Goal: Task Accomplishment & Management: Use online tool/utility

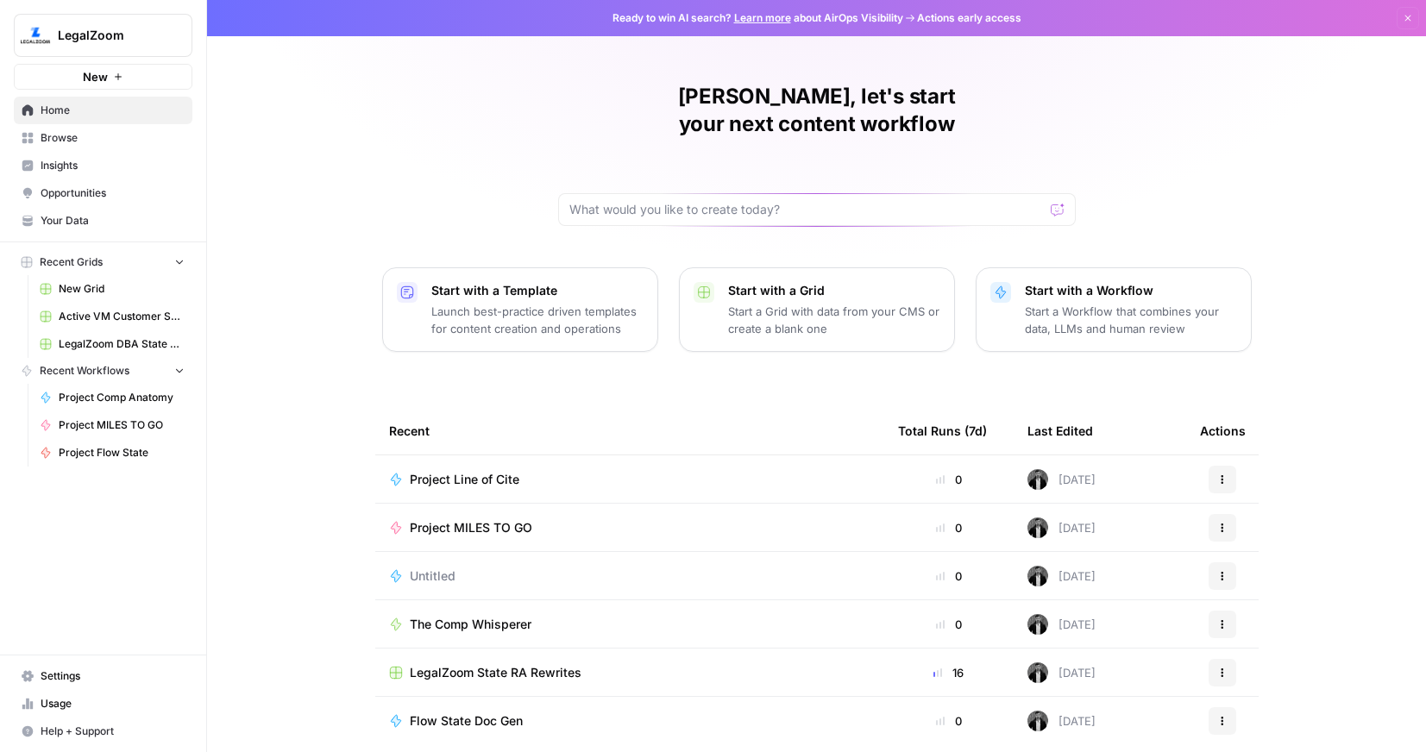
click at [87, 74] on span "New" at bounding box center [95, 76] width 25 height 17
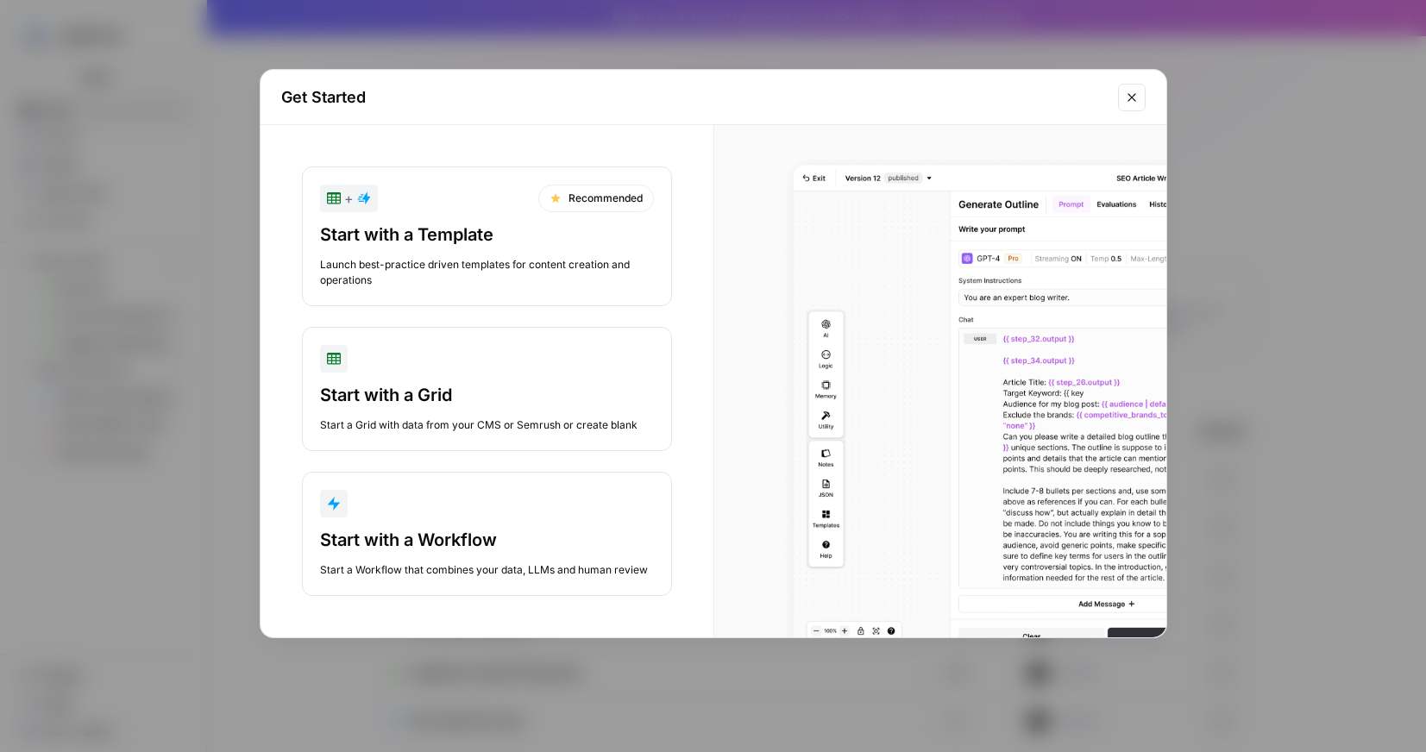
click at [442, 532] on div "Start with a Workflow" at bounding box center [487, 540] width 334 height 24
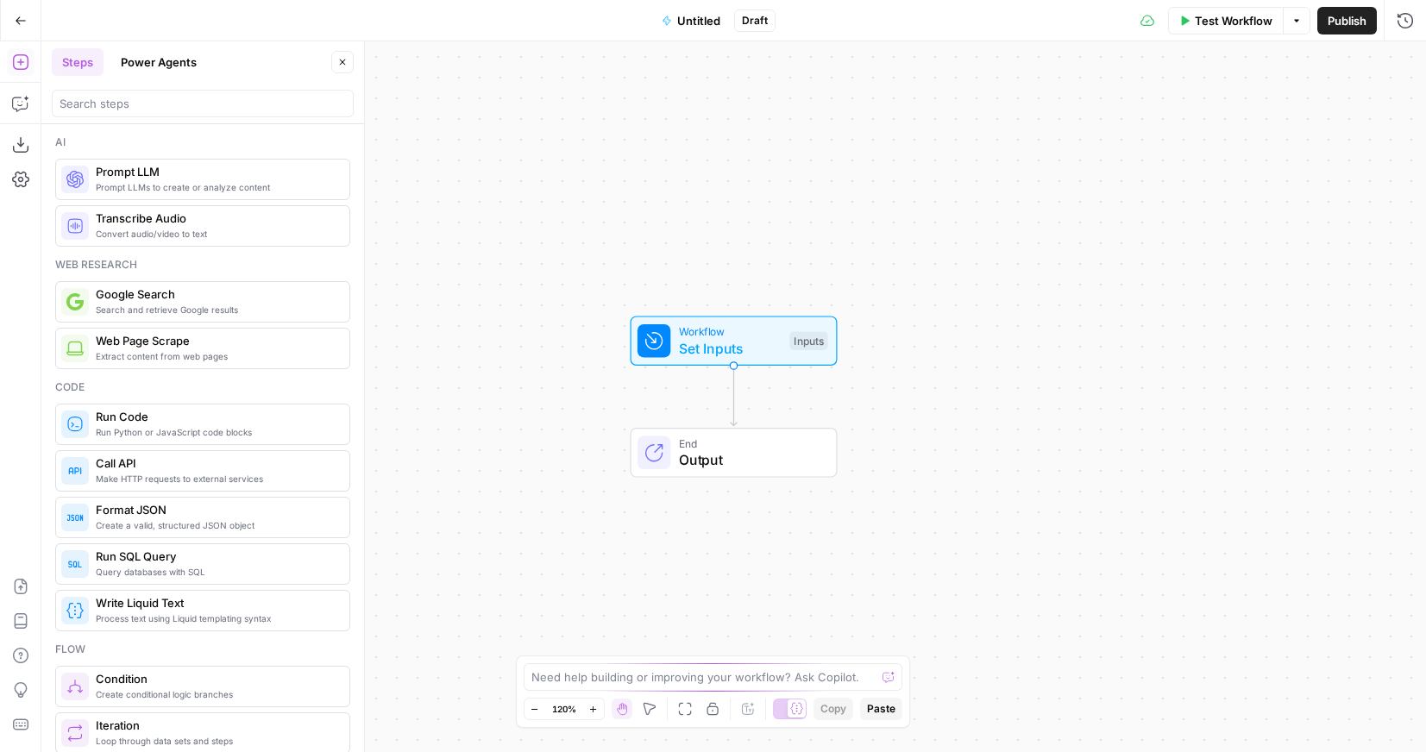
click at [683, 31] on button "Untitled" at bounding box center [690, 21] width 79 height 28
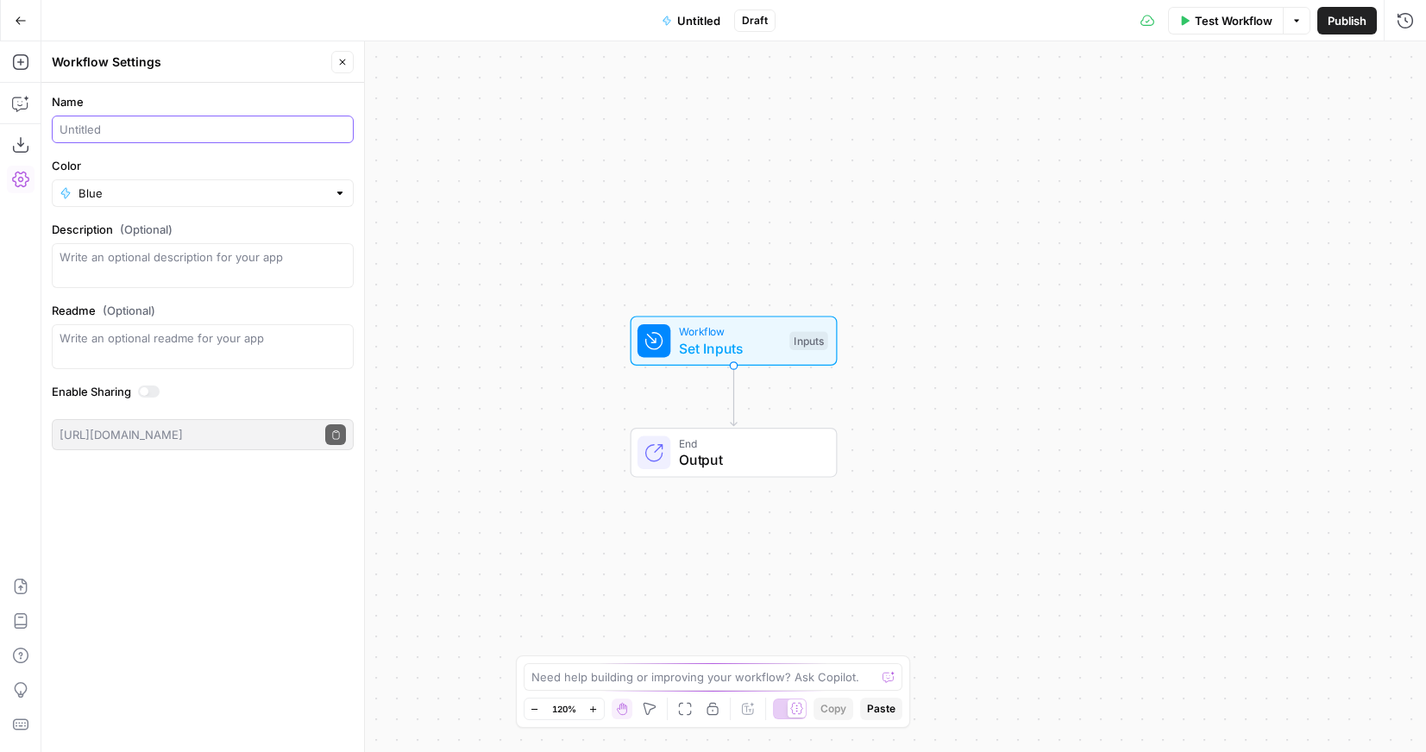
click at [170, 129] on input "Name" at bounding box center [203, 129] width 286 height 17
click at [125, 261] on textarea "Description (Optional)" at bounding box center [203, 265] width 286 height 34
click at [217, 128] on input "Project Image Management" at bounding box center [203, 129] width 286 height 17
type input "Project Image Management"
click at [156, 276] on textarea "Description (Optional)" at bounding box center [203, 265] width 286 height 34
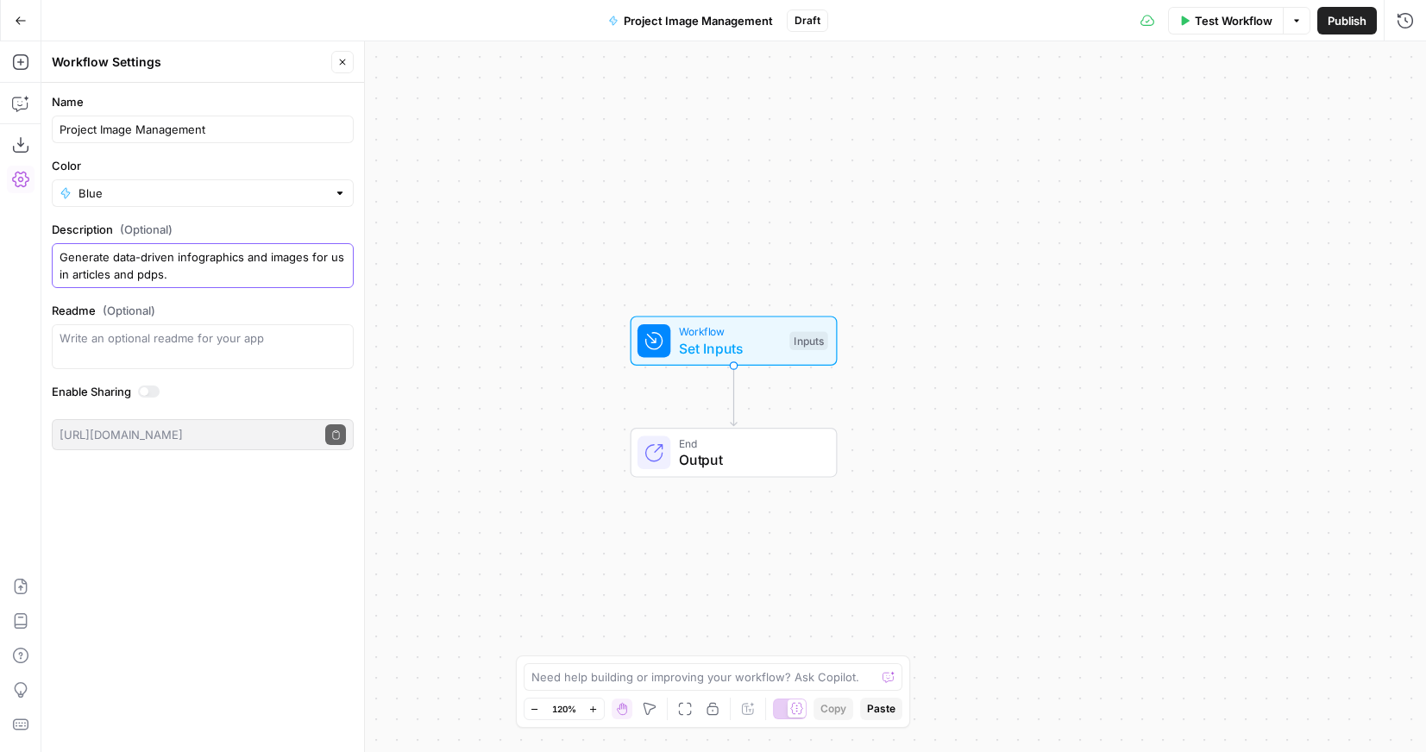
type textarea "Generate data-driven infographics and images for us in articles and pdps."
click at [212, 599] on div "Name Project Image Management Color Blue Description (Optional) Generate data-d…" at bounding box center [202, 417] width 323 height 669
click at [332, 64] on button "Close" at bounding box center [342, 62] width 22 height 22
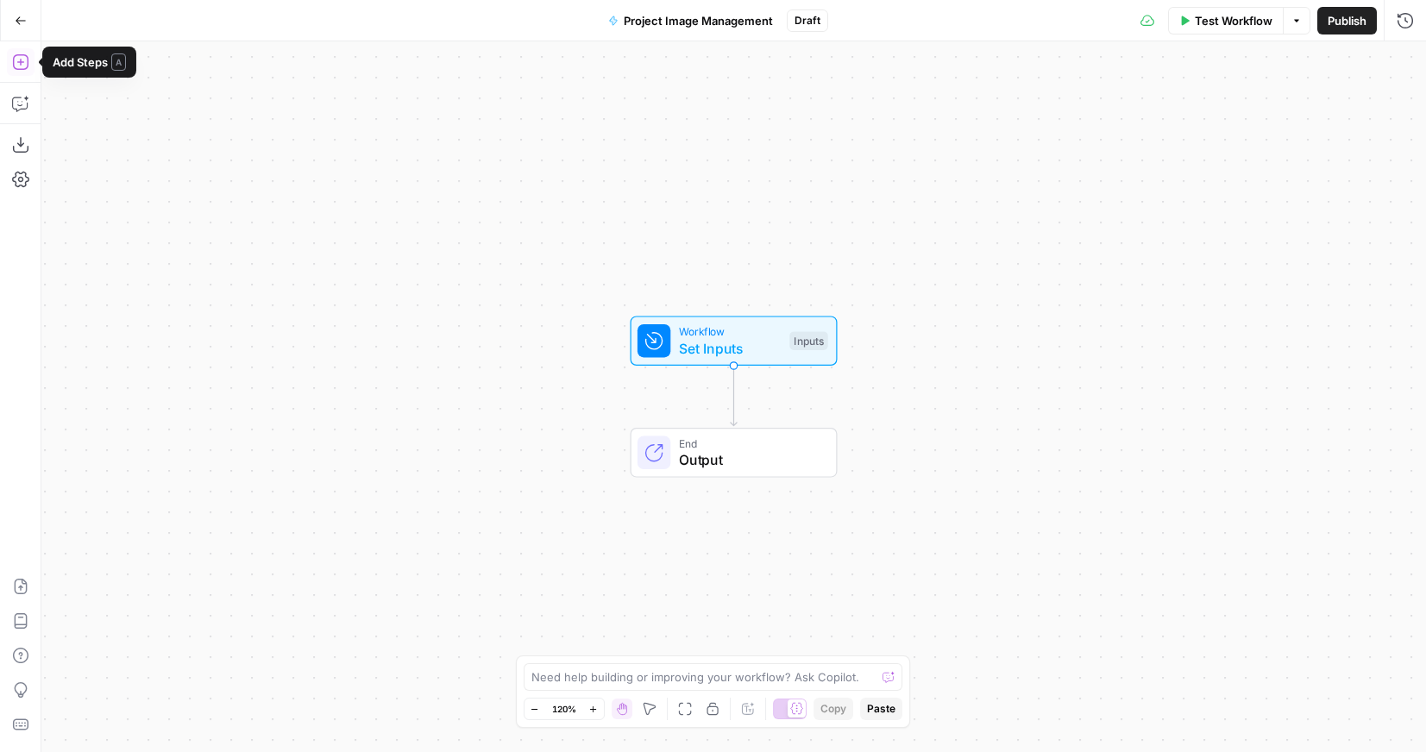
click at [18, 62] on icon "button" at bounding box center [20, 62] width 16 height 16
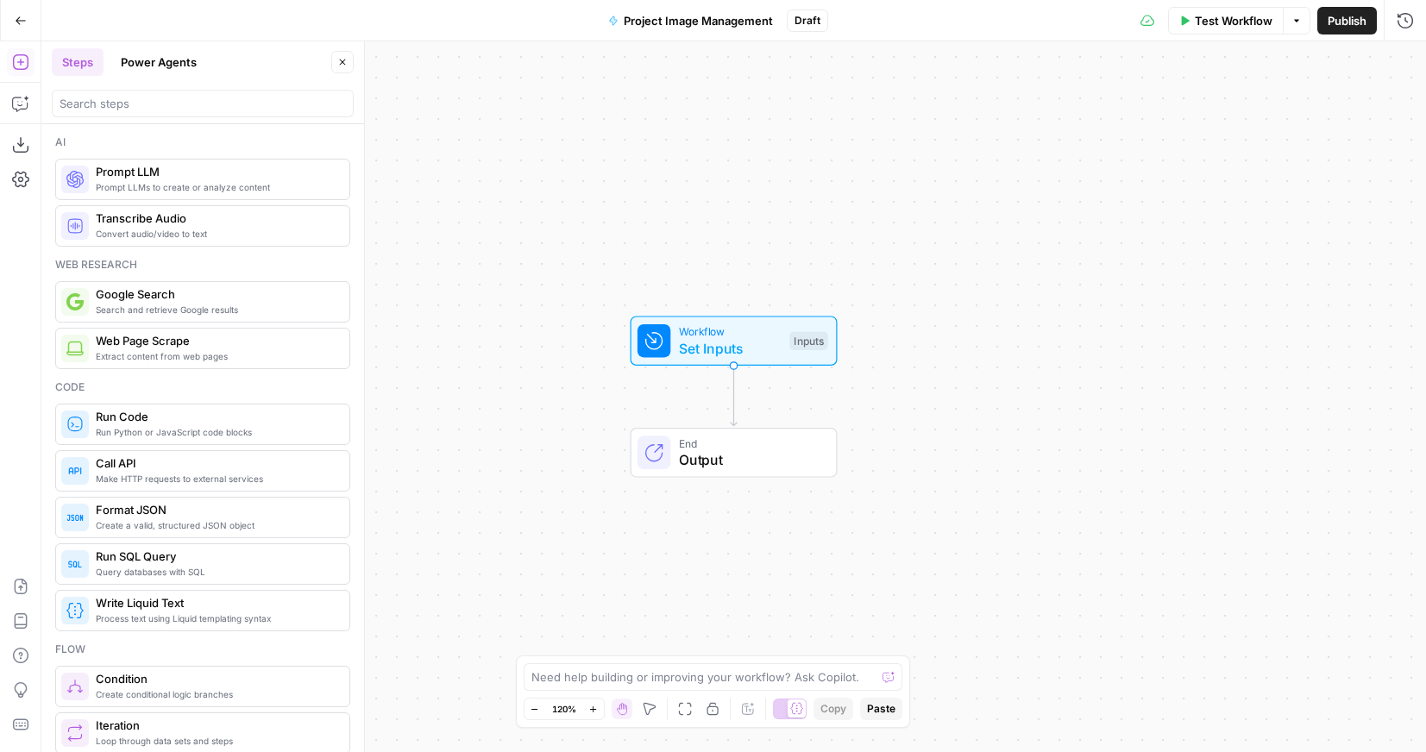
click at [197, 66] on button "Power Agents" at bounding box center [158, 62] width 97 height 28
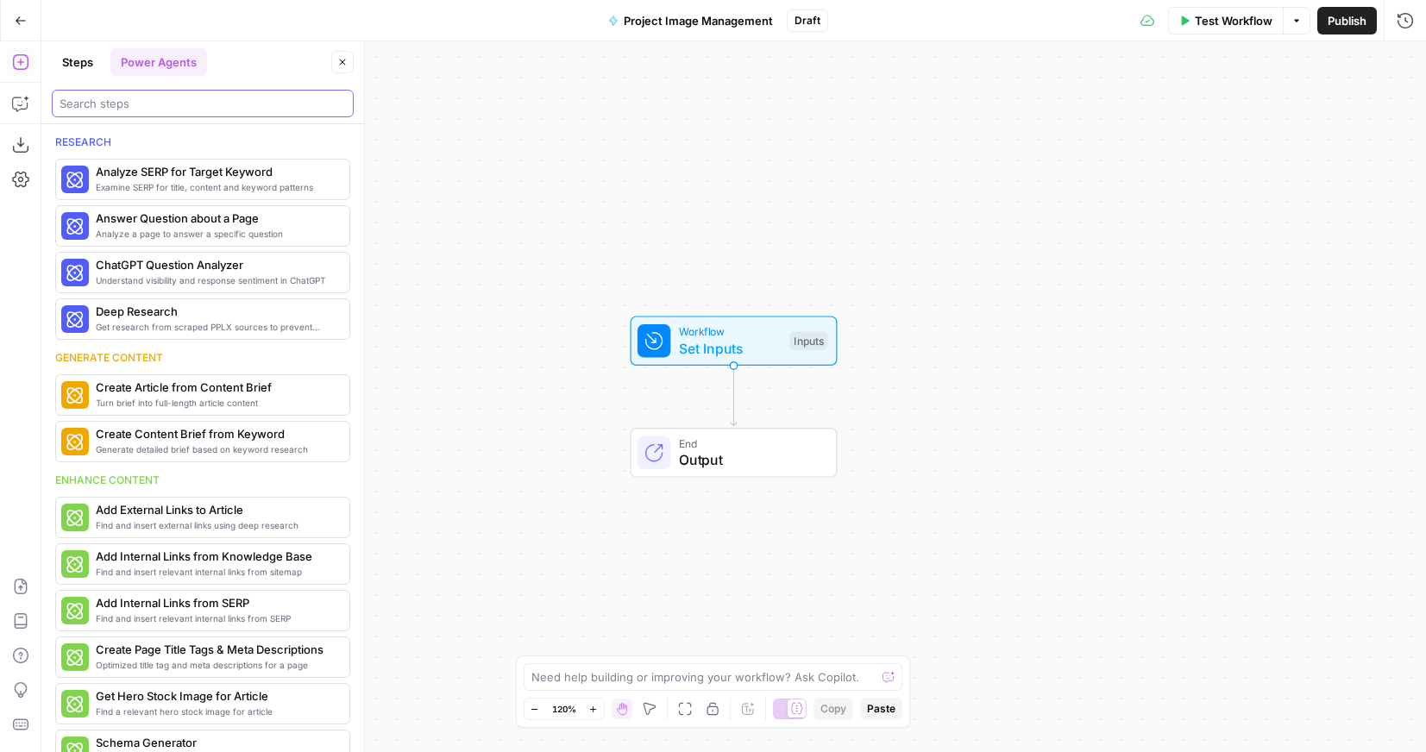
click at [143, 107] on input "search" at bounding box center [203, 103] width 286 height 17
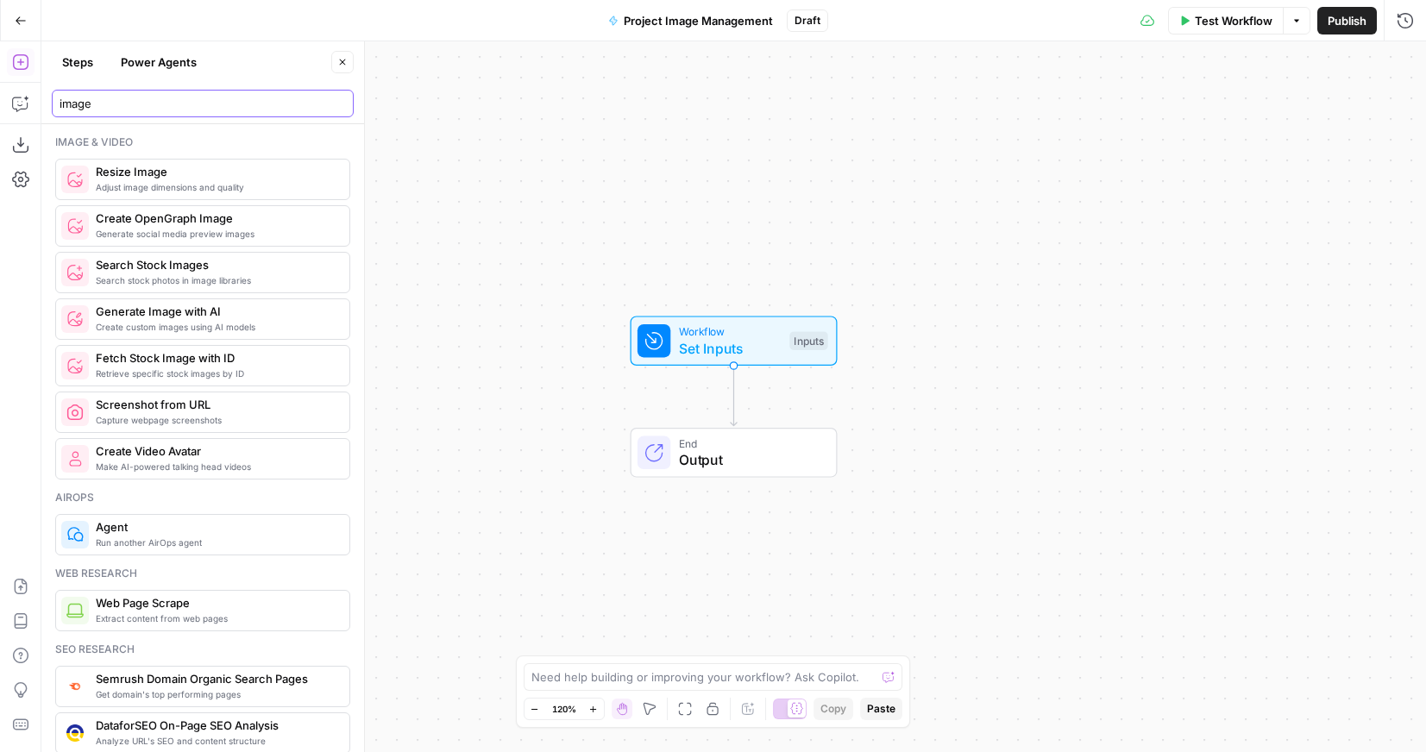
type input "image"
click at [173, 318] on span "Generate Image with AI" at bounding box center [216, 311] width 240 height 17
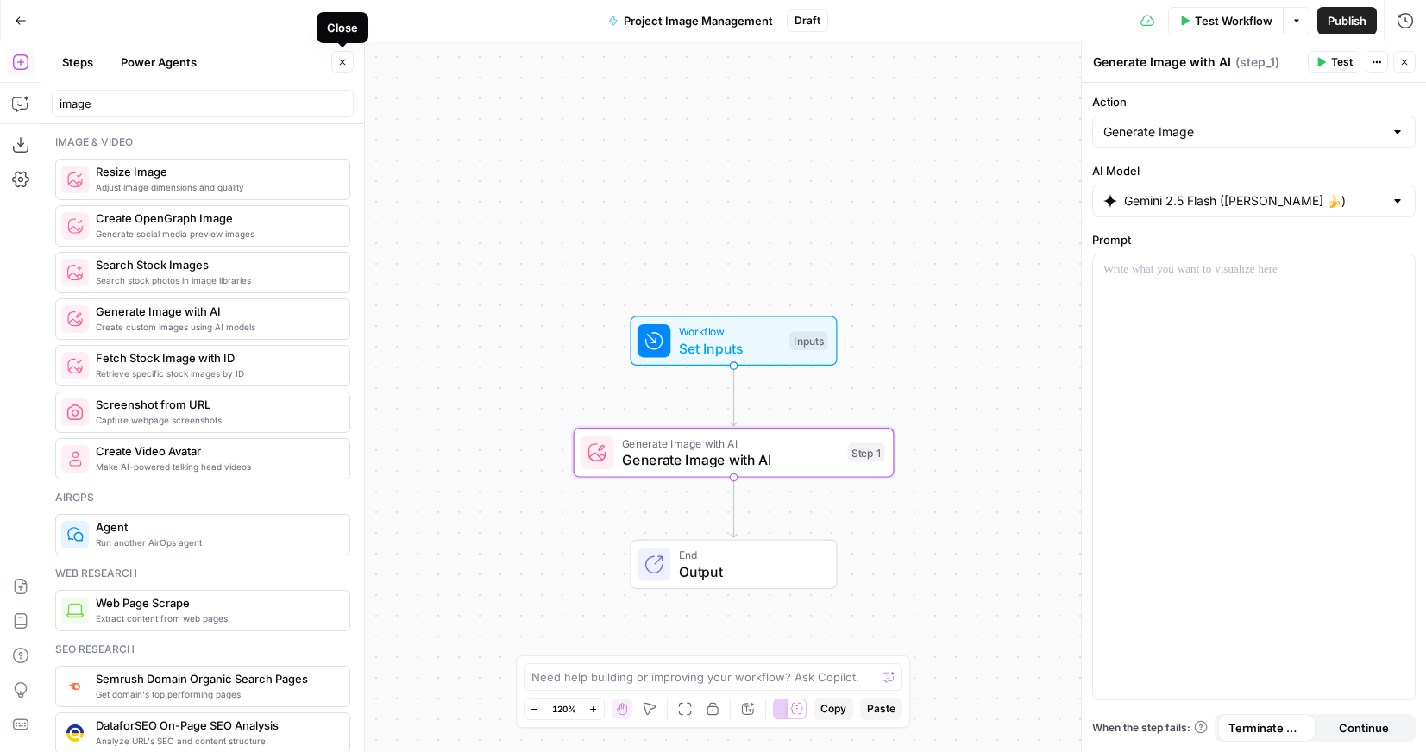
click at [339, 59] on icon "button" at bounding box center [342, 62] width 10 height 10
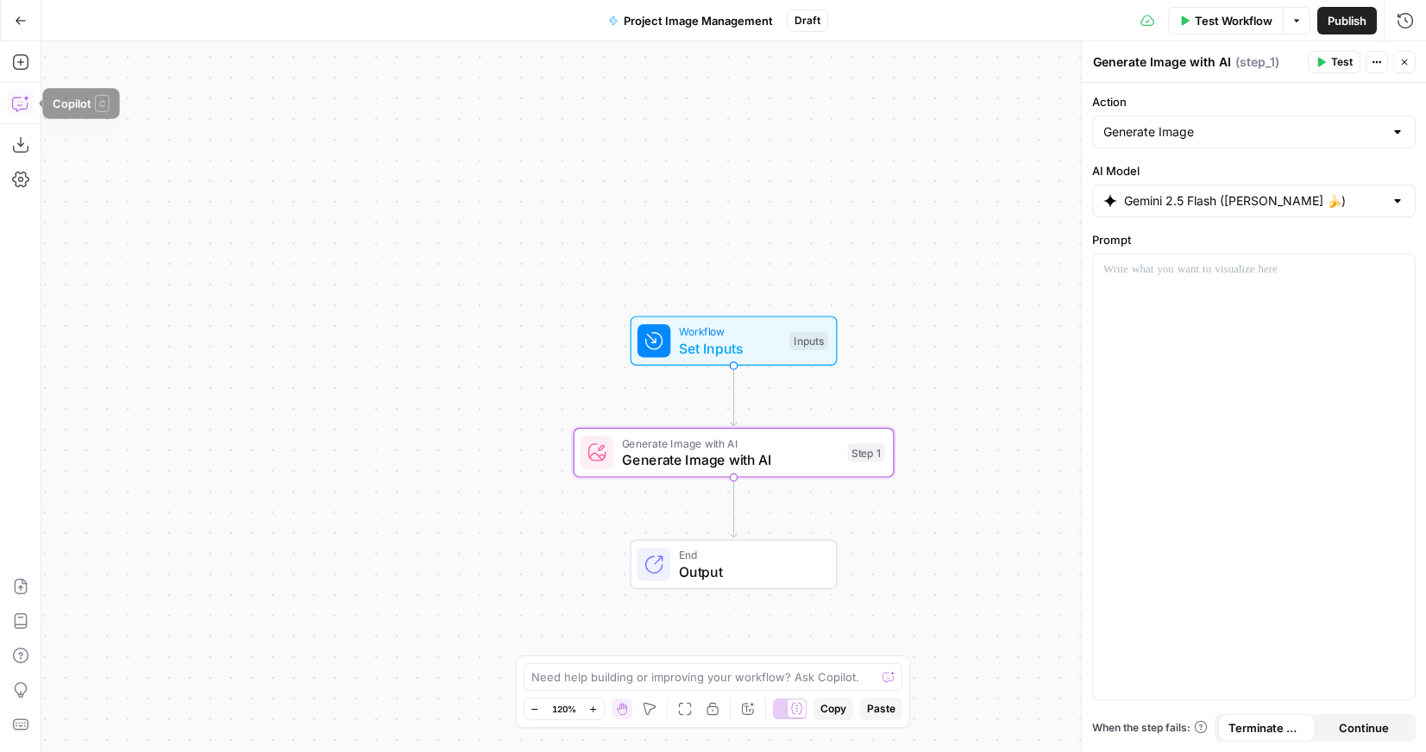
click at [19, 112] on button "Copilot" at bounding box center [21, 104] width 28 height 28
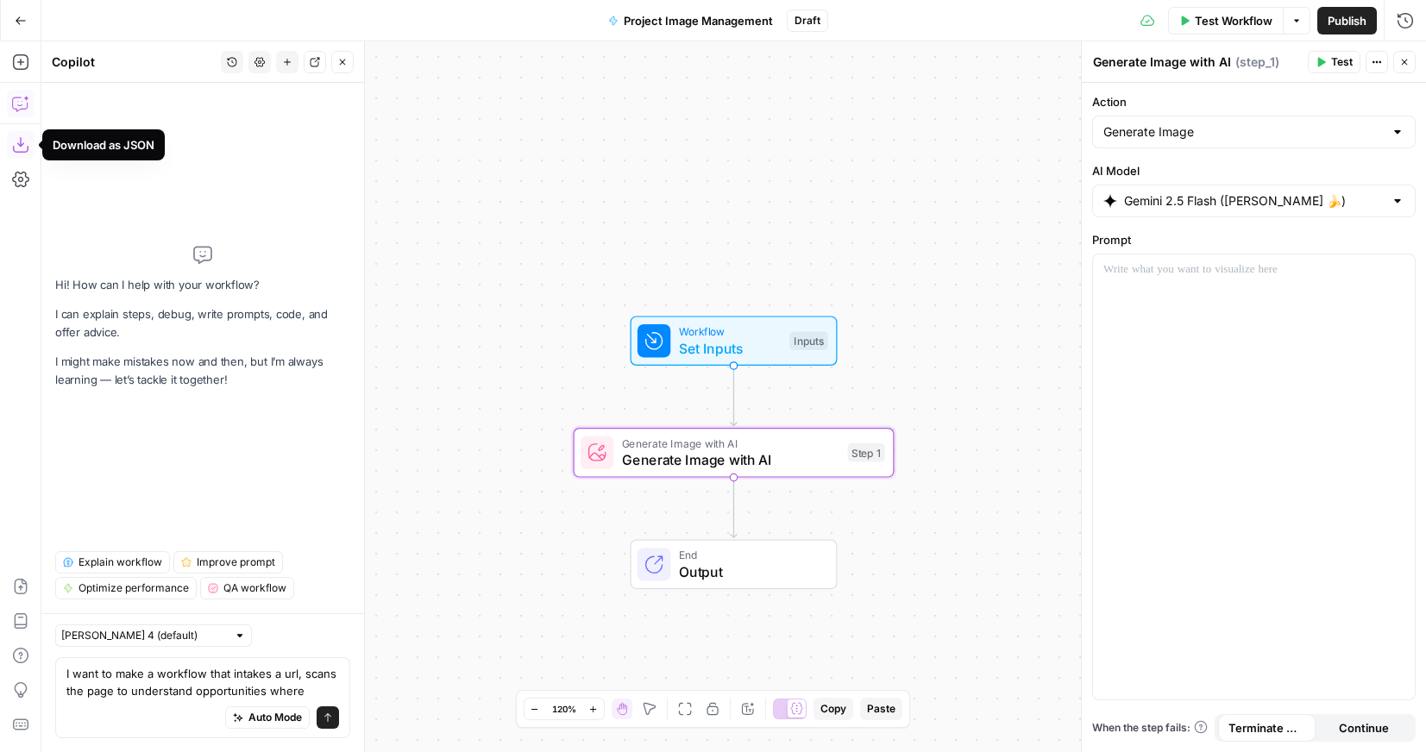
click at [191, 691] on textarea "I want to make a workflow that intakes a url, scans the page to understand oppo…" at bounding box center [202, 682] width 273 height 34
click at [326, 689] on textarea "I want to make a workflow that intakes a url, scans the page to understand 1-2 …" at bounding box center [202, 682] width 273 height 34
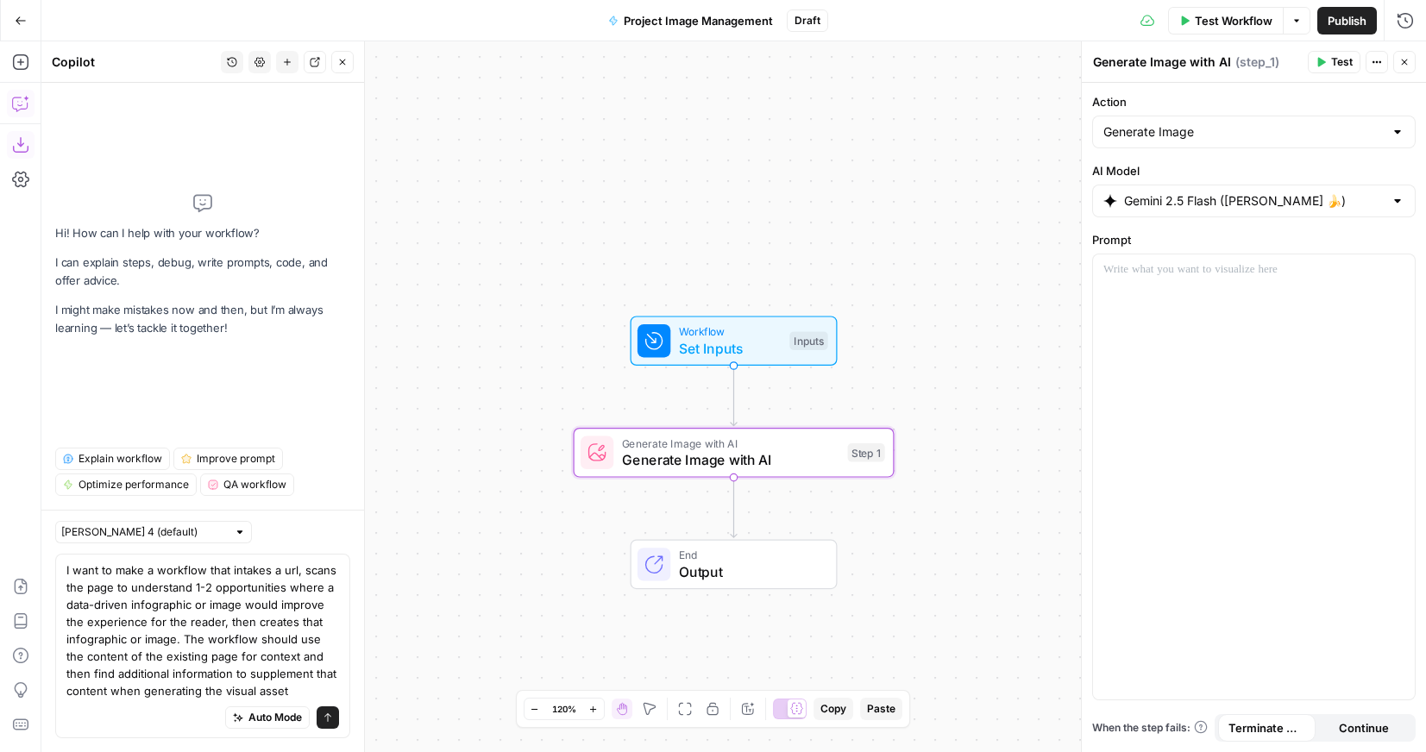
type textarea "I want to make a workflow that intakes a url, scans the page to understand 1-2 …"
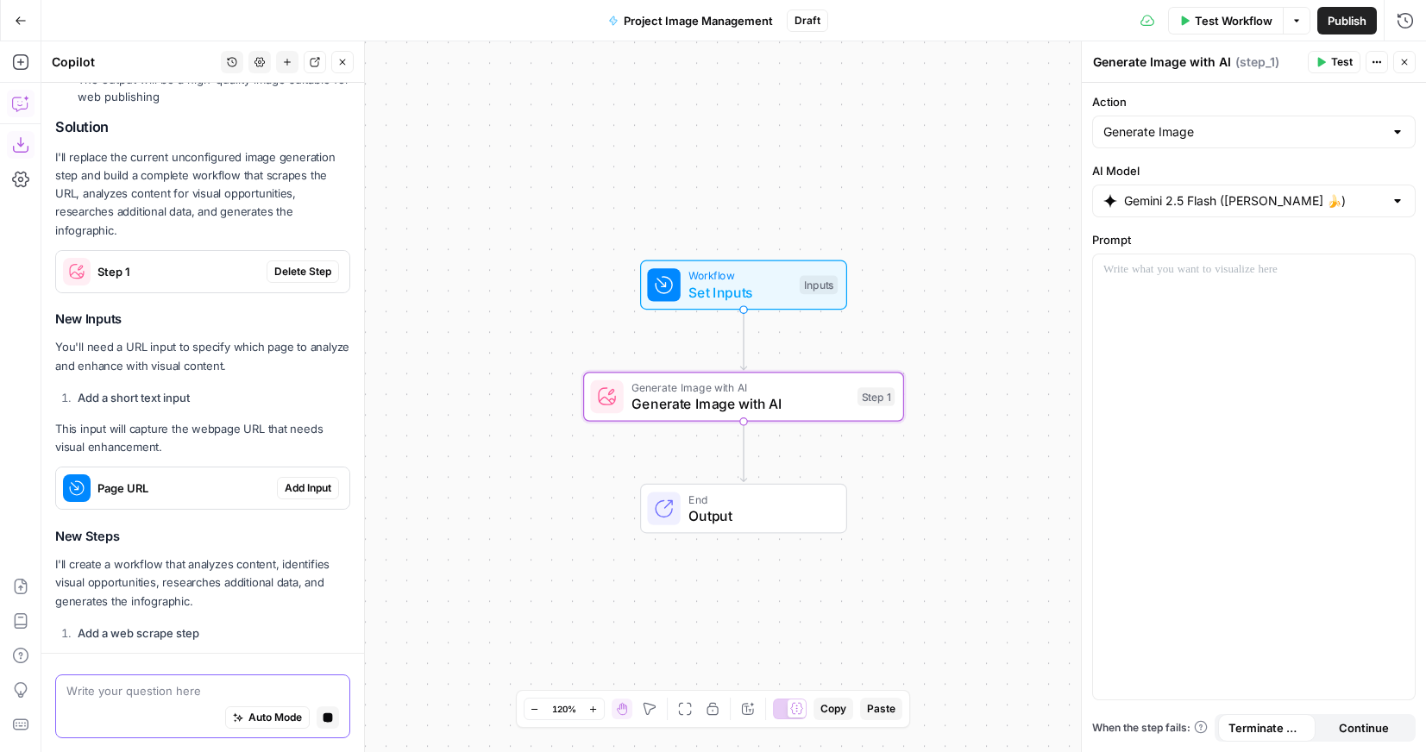
scroll to position [578, 0]
click at [298, 272] on span "Delete Step" at bounding box center [302, 274] width 57 height 16
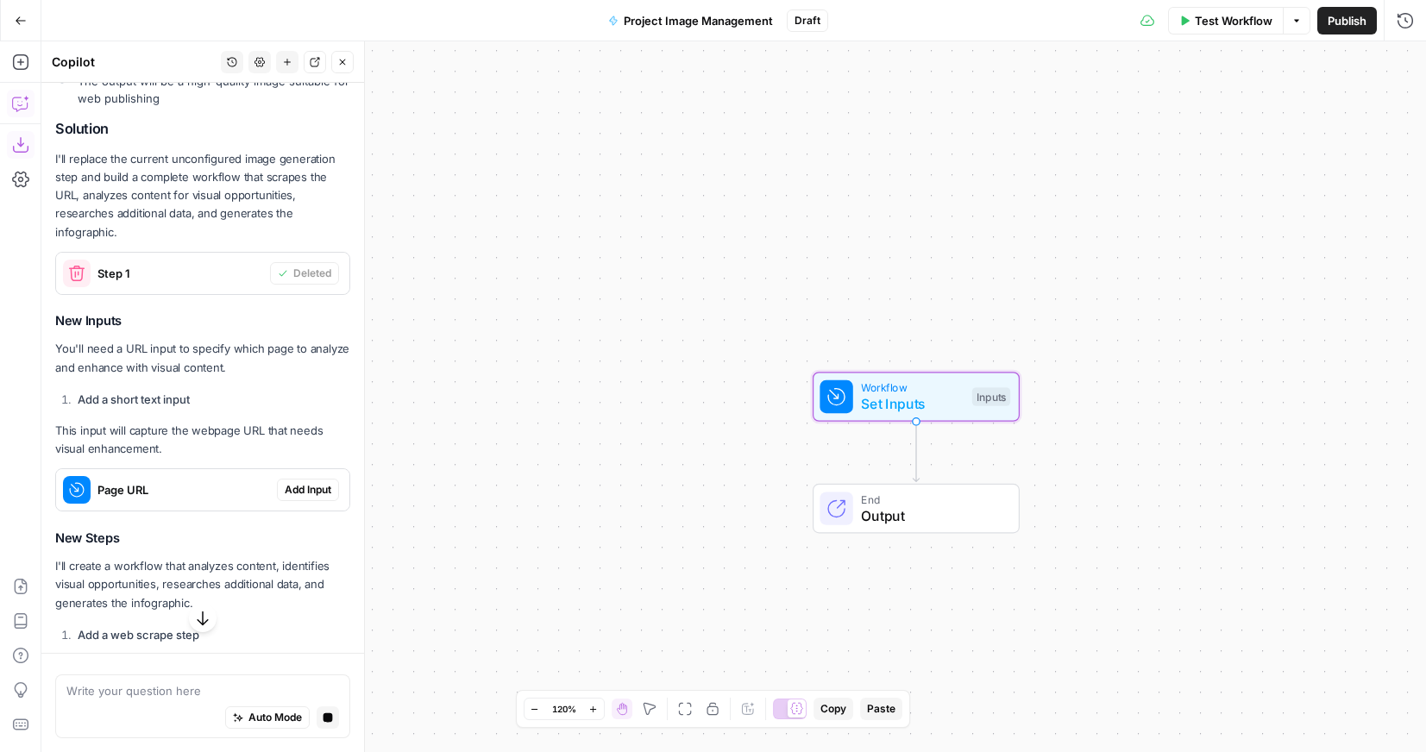
click at [305, 489] on span "Add Input" at bounding box center [308, 490] width 47 height 16
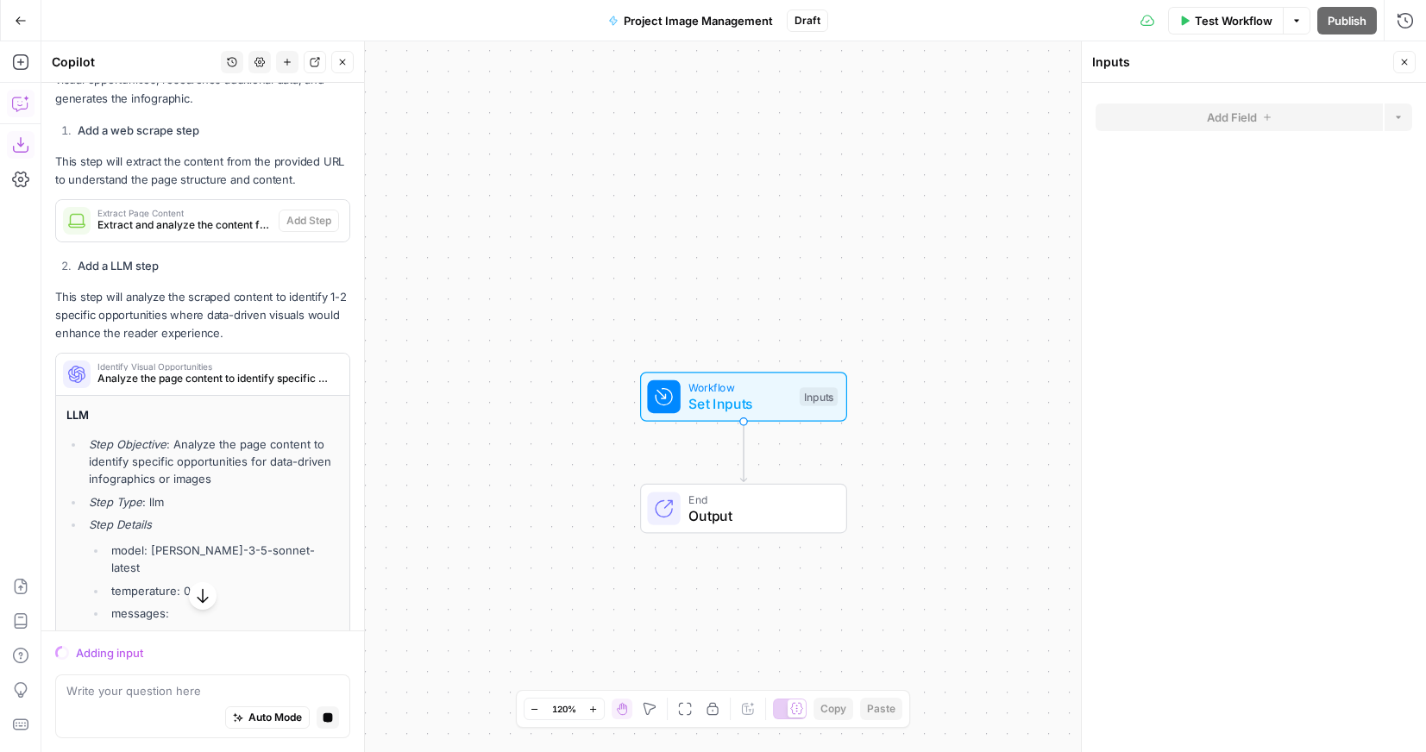
scroll to position [1079, 0]
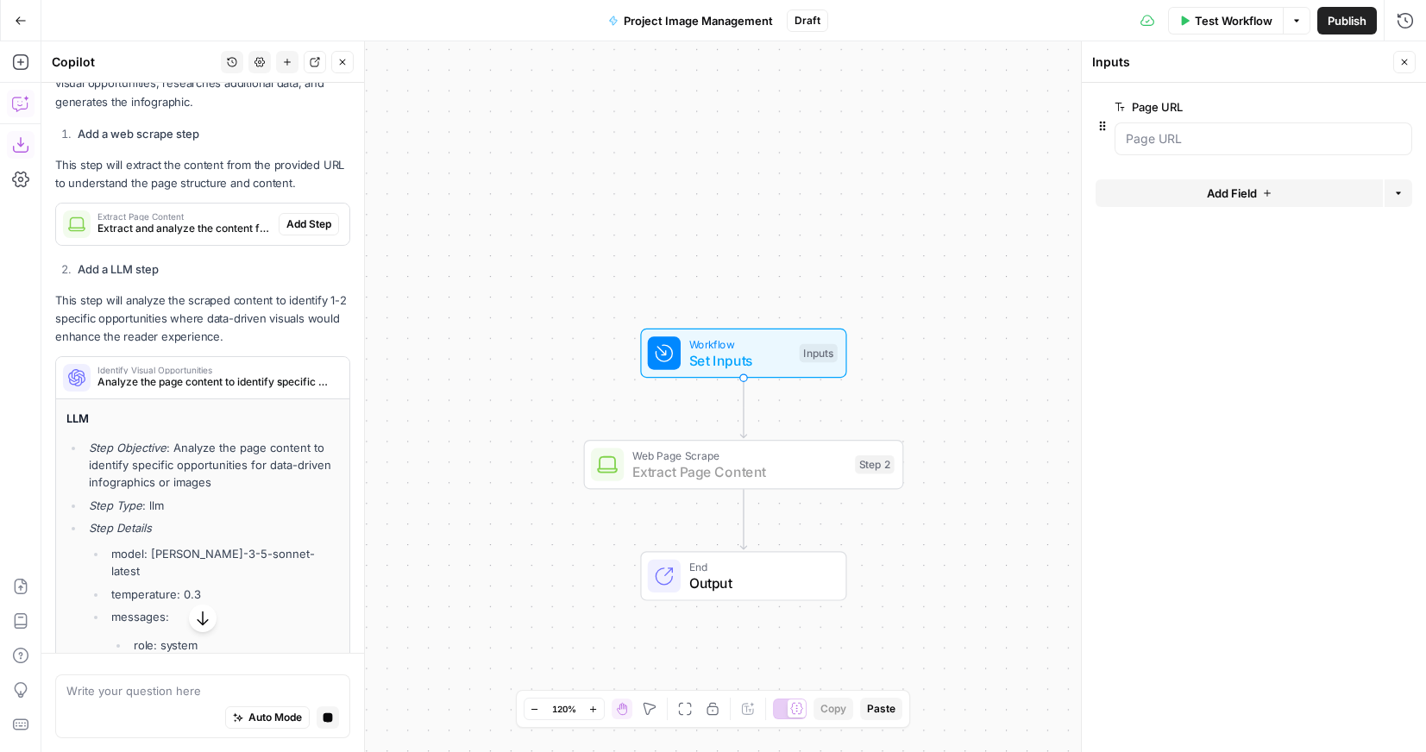
click at [310, 227] on span "Add Step" at bounding box center [308, 224] width 45 height 16
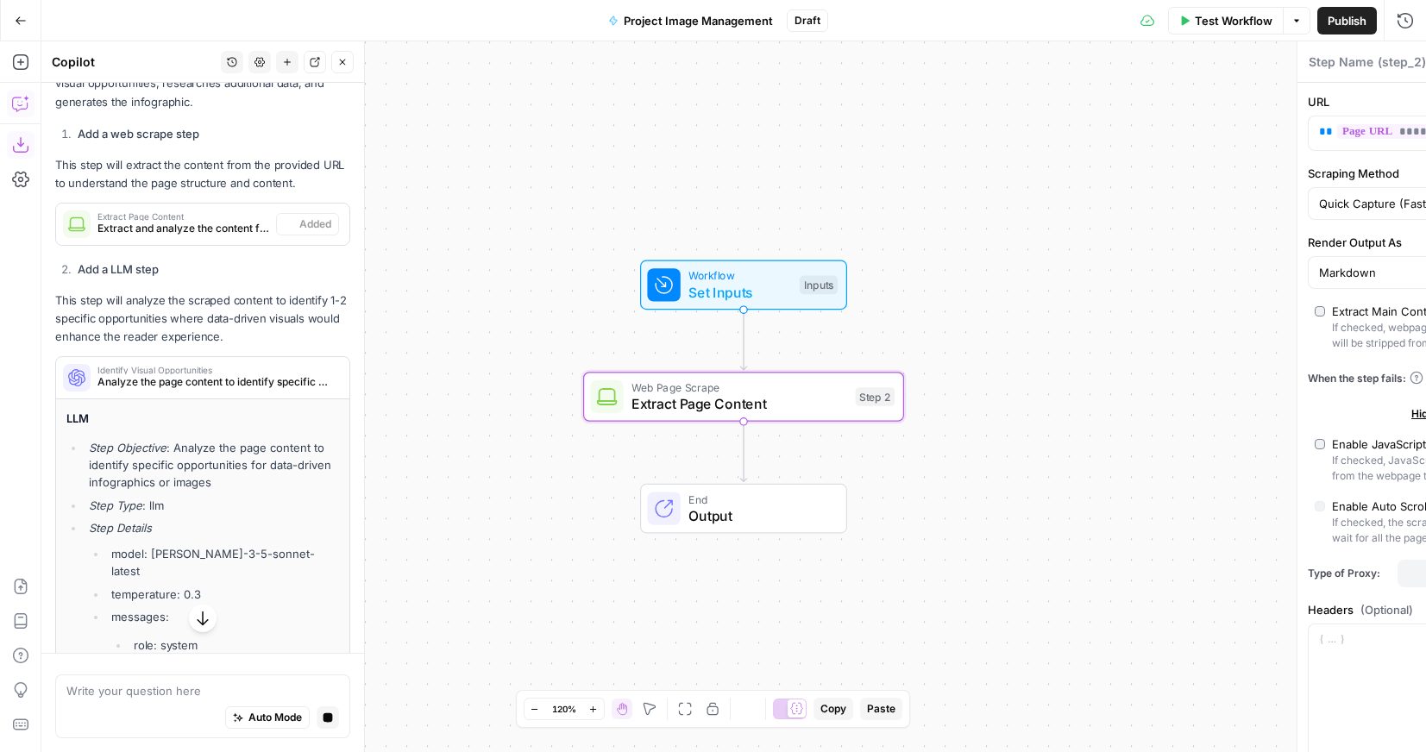
type textarea "Extract Page Content"
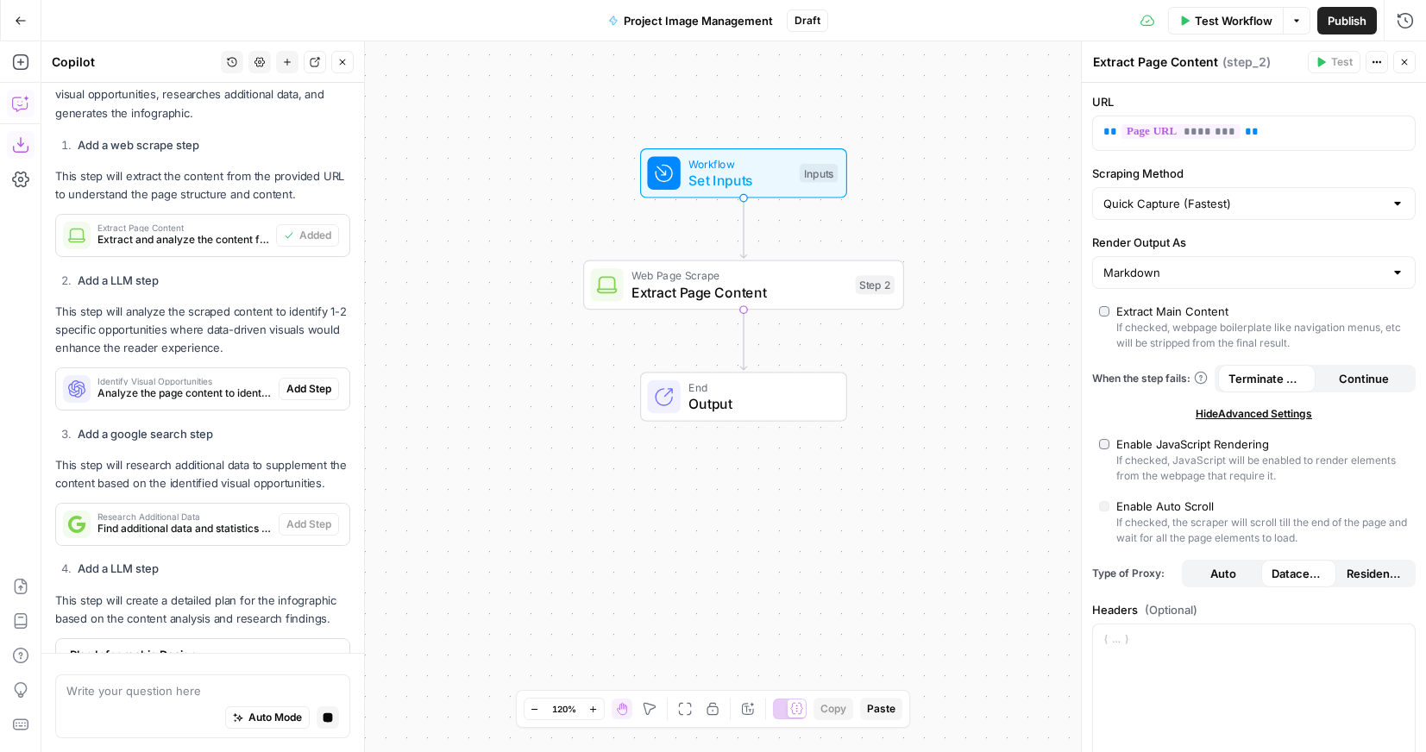
scroll to position [1053, 0]
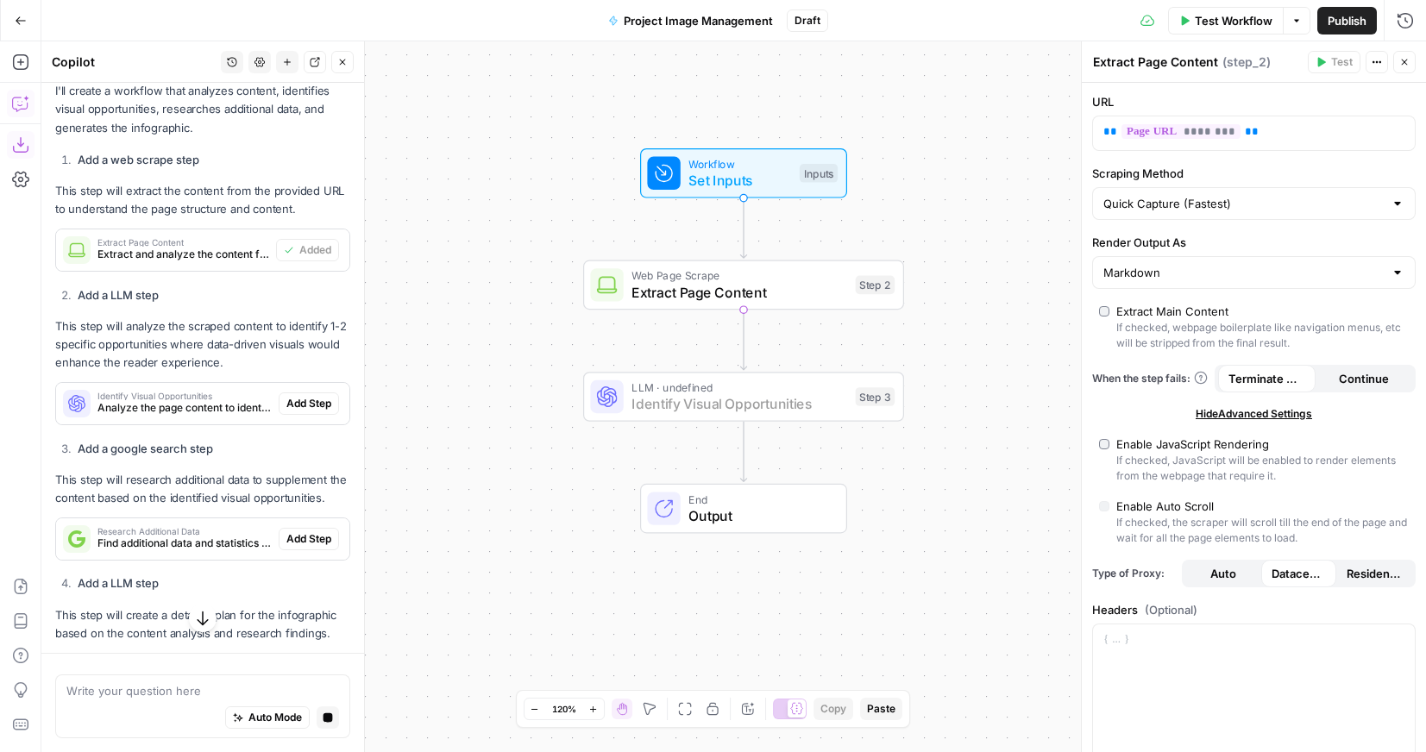
click at [310, 404] on span "Add Step" at bounding box center [308, 404] width 45 height 16
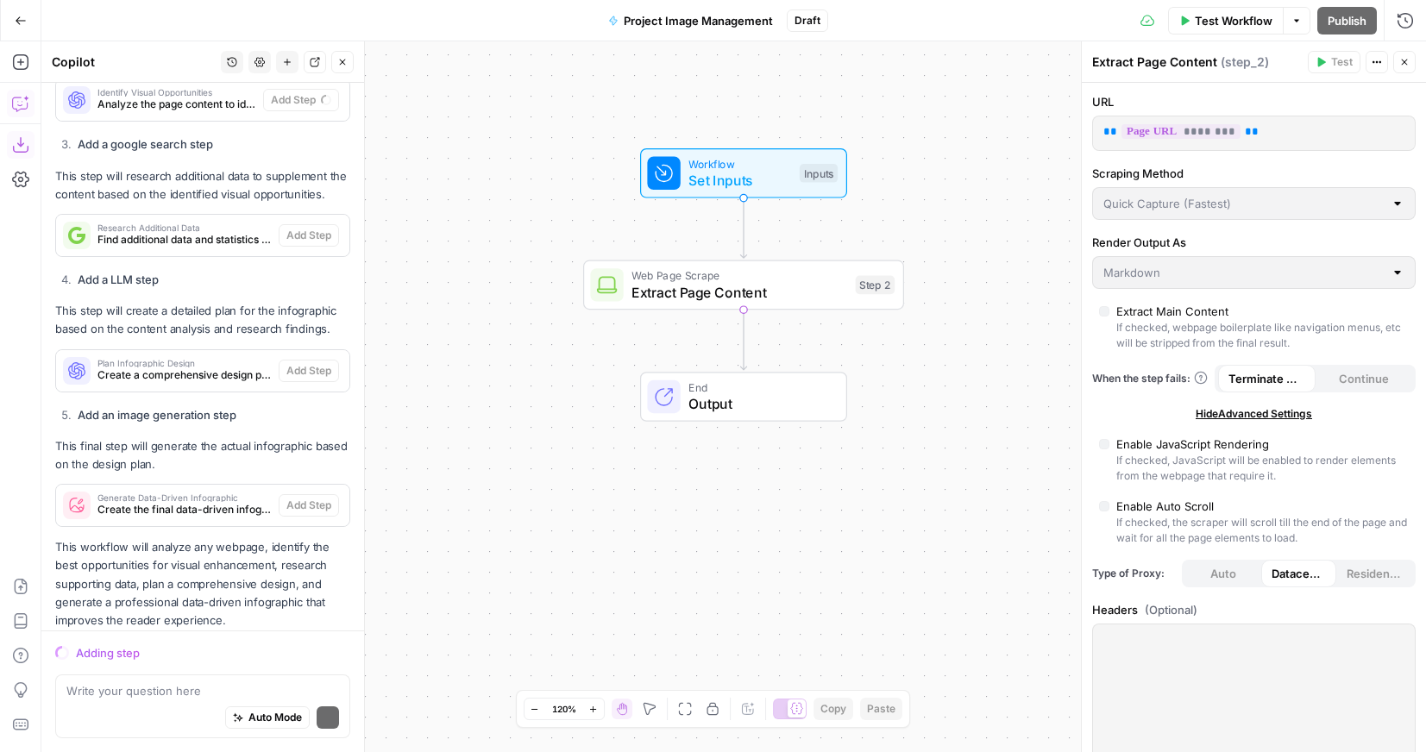
scroll to position [1410, 0]
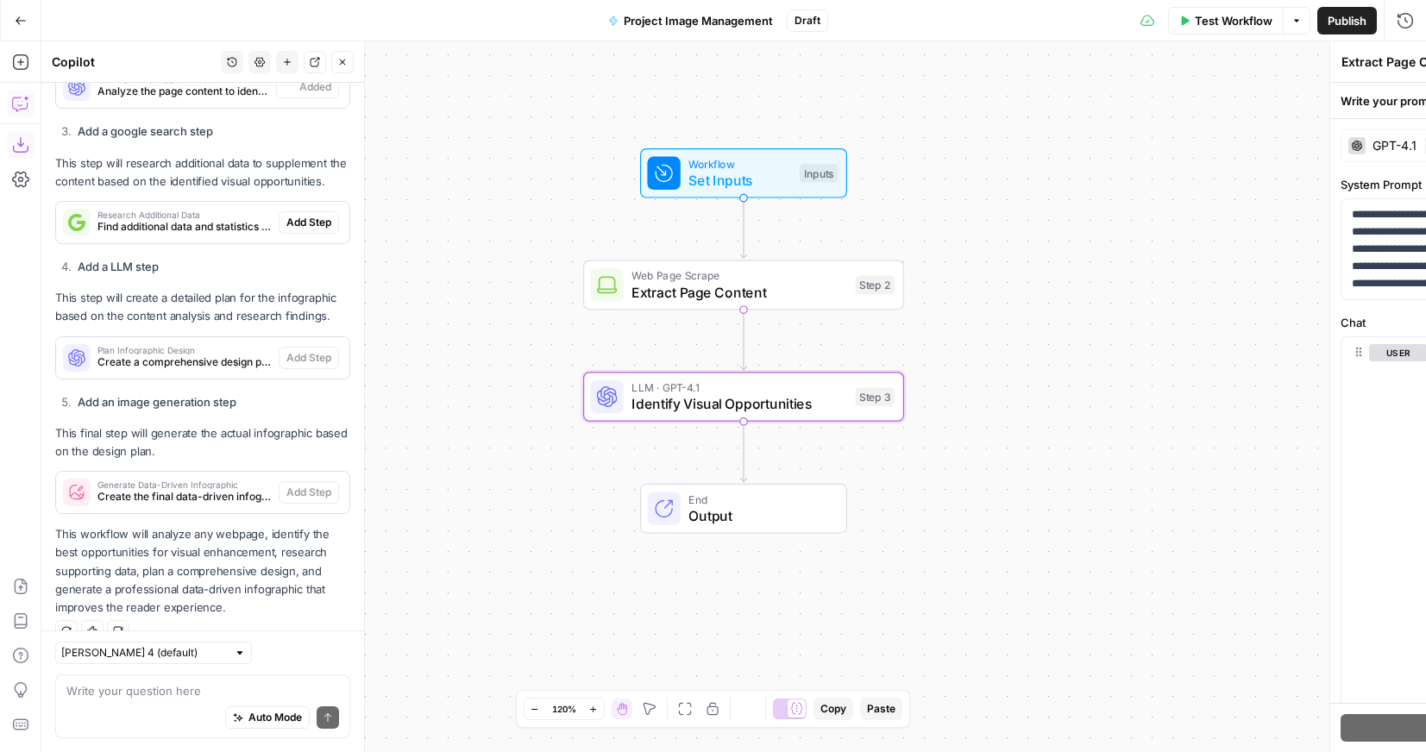
type textarea "Identify Visual Opportunities"
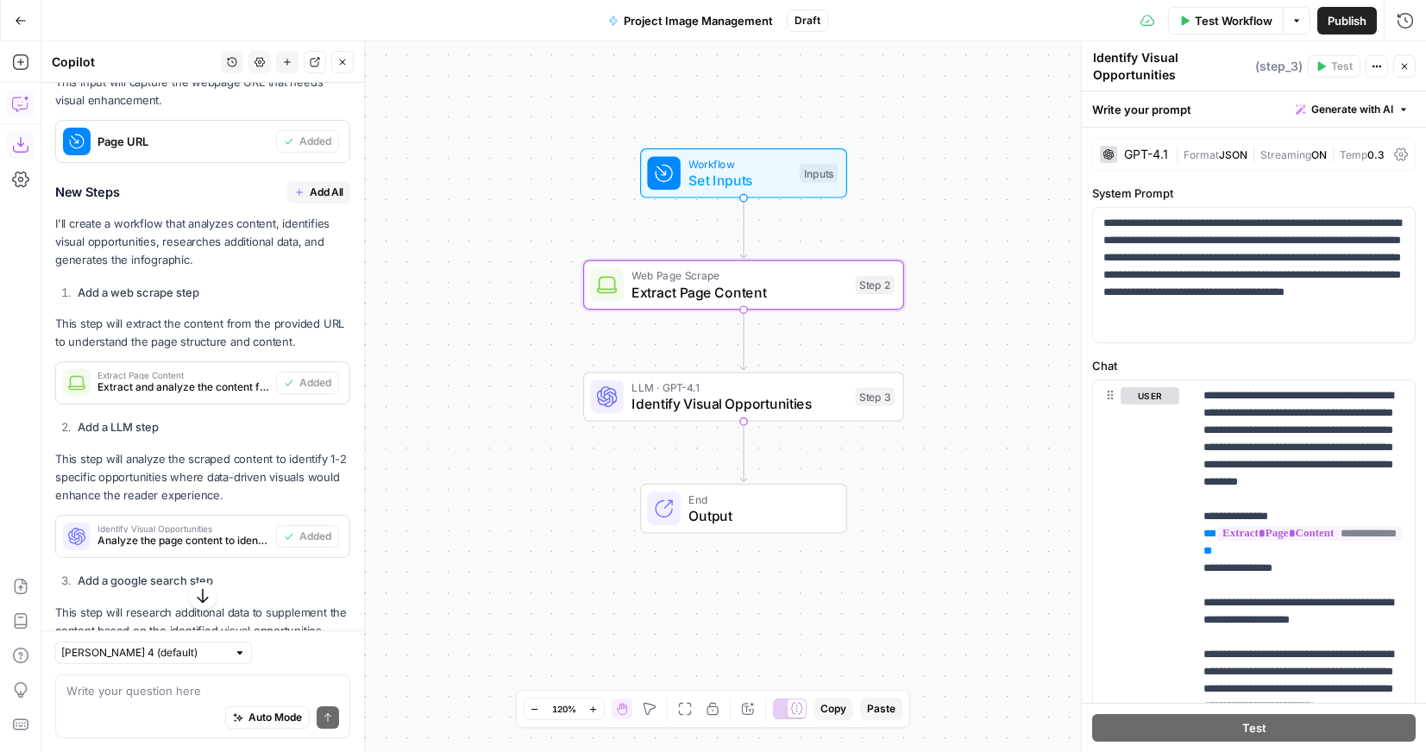
scroll to position [955, 0]
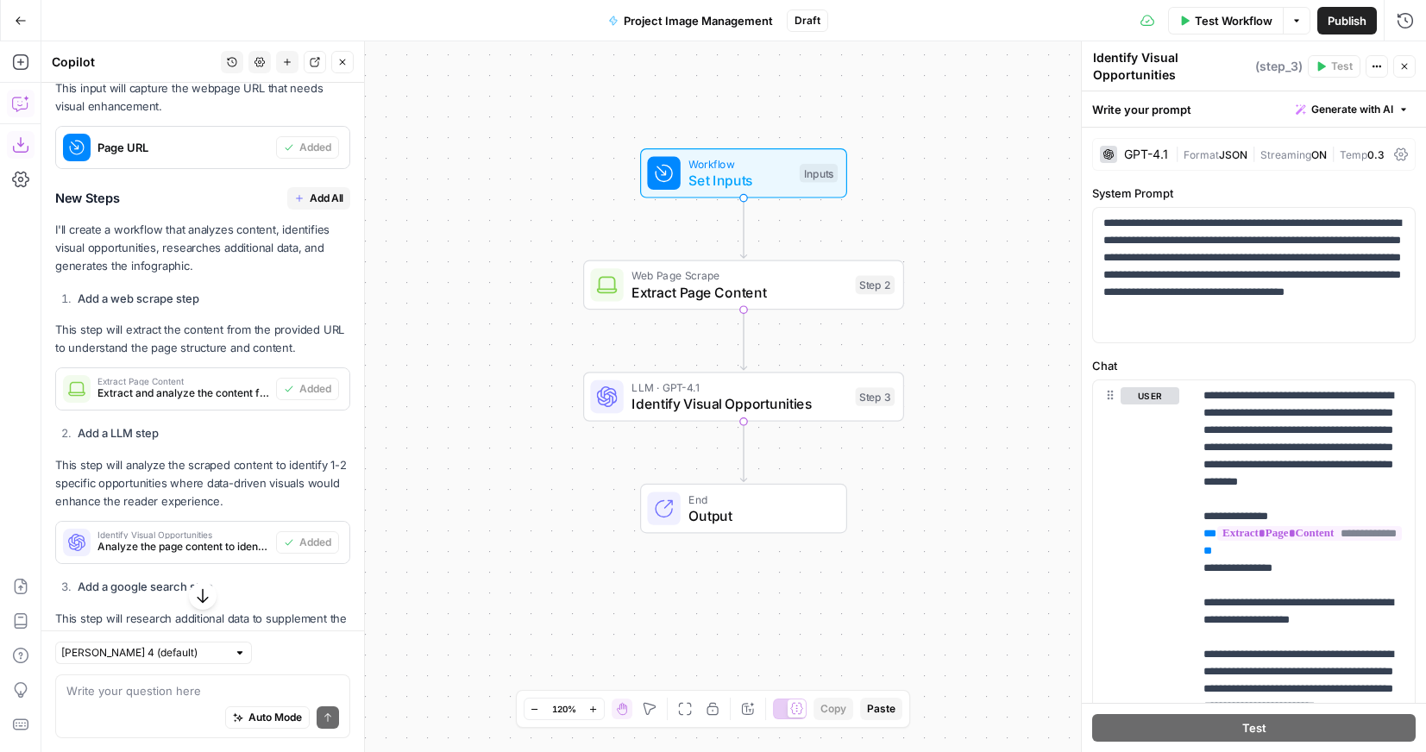
click at [321, 204] on span "Add All" at bounding box center [327, 199] width 34 height 16
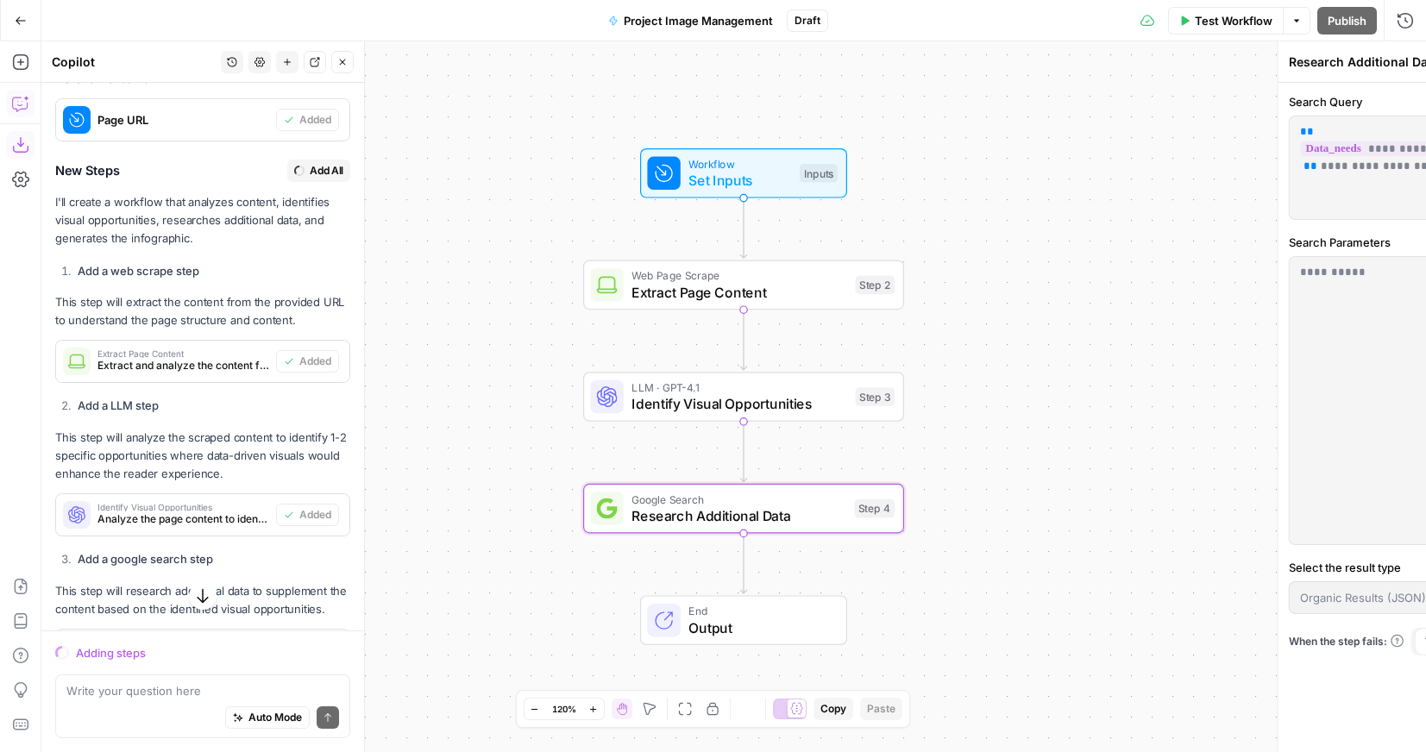
scroll to position [927, 0]
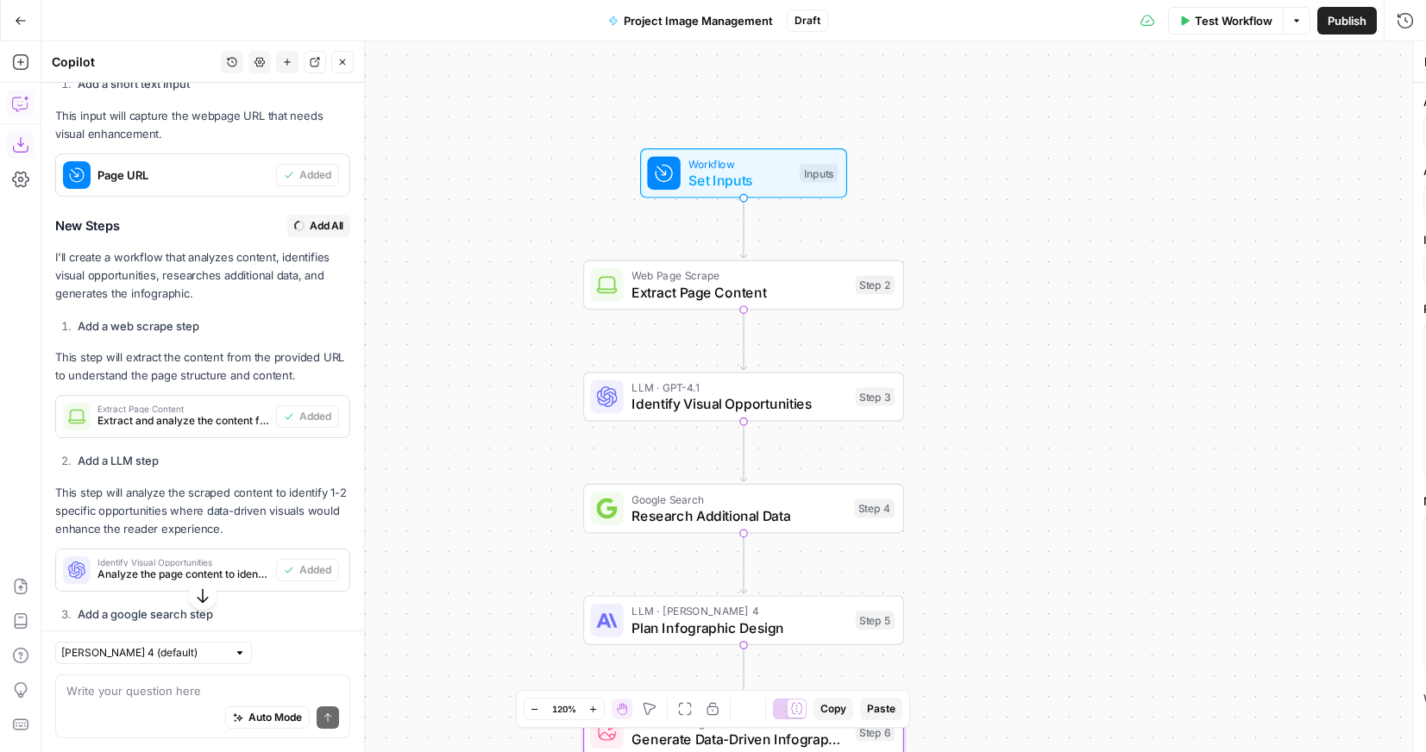
type textarea "Generate Data-Driven Infographic"
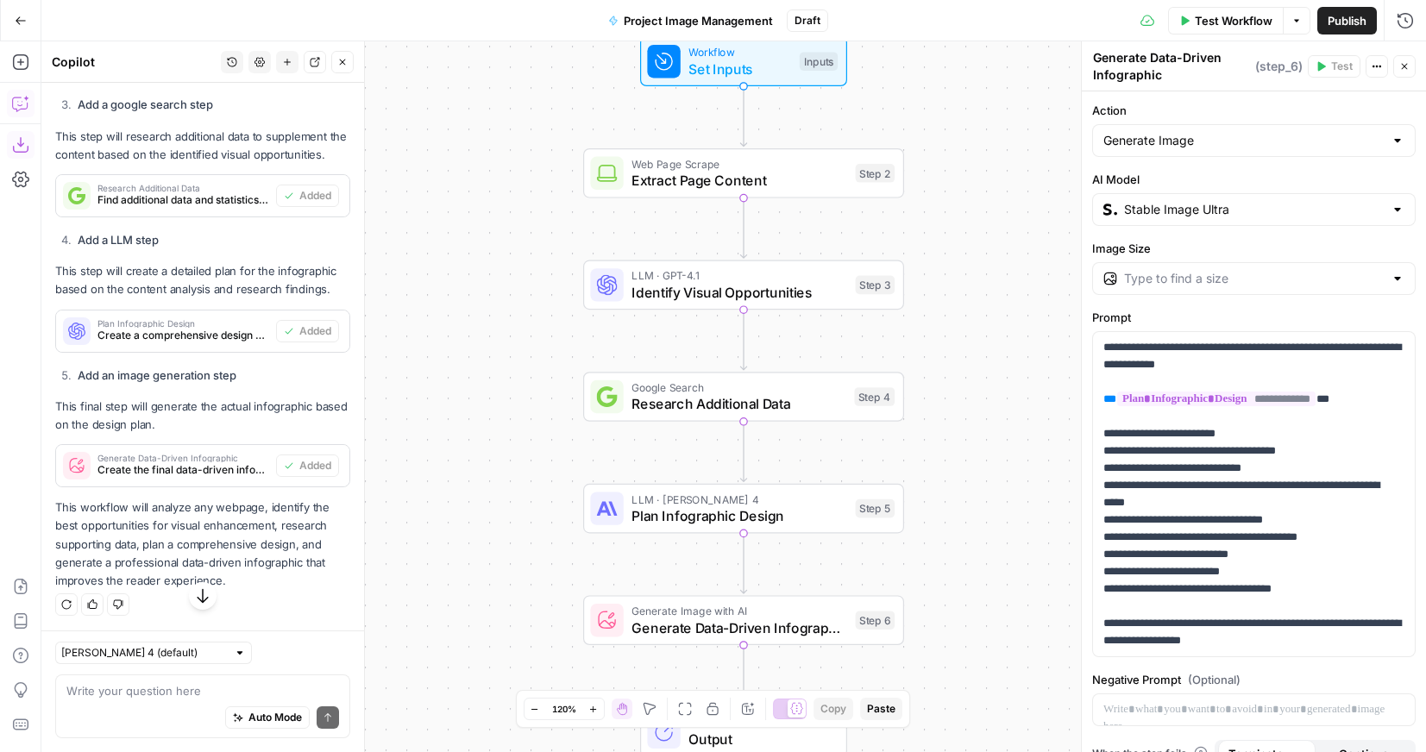
scroll to position [1438, 0]
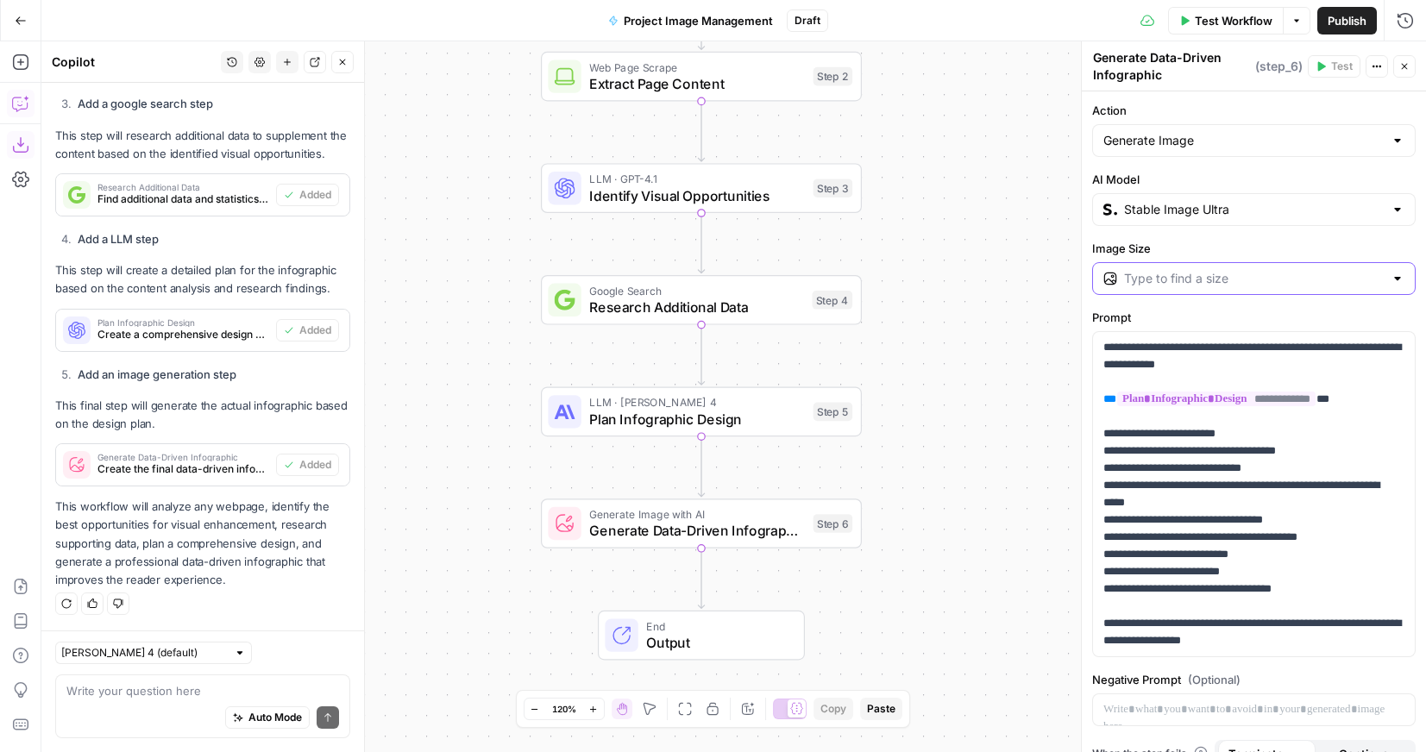
click at [1169, 278] on input "Image Size" at bounding box center [1254, 278] width 260 height 17
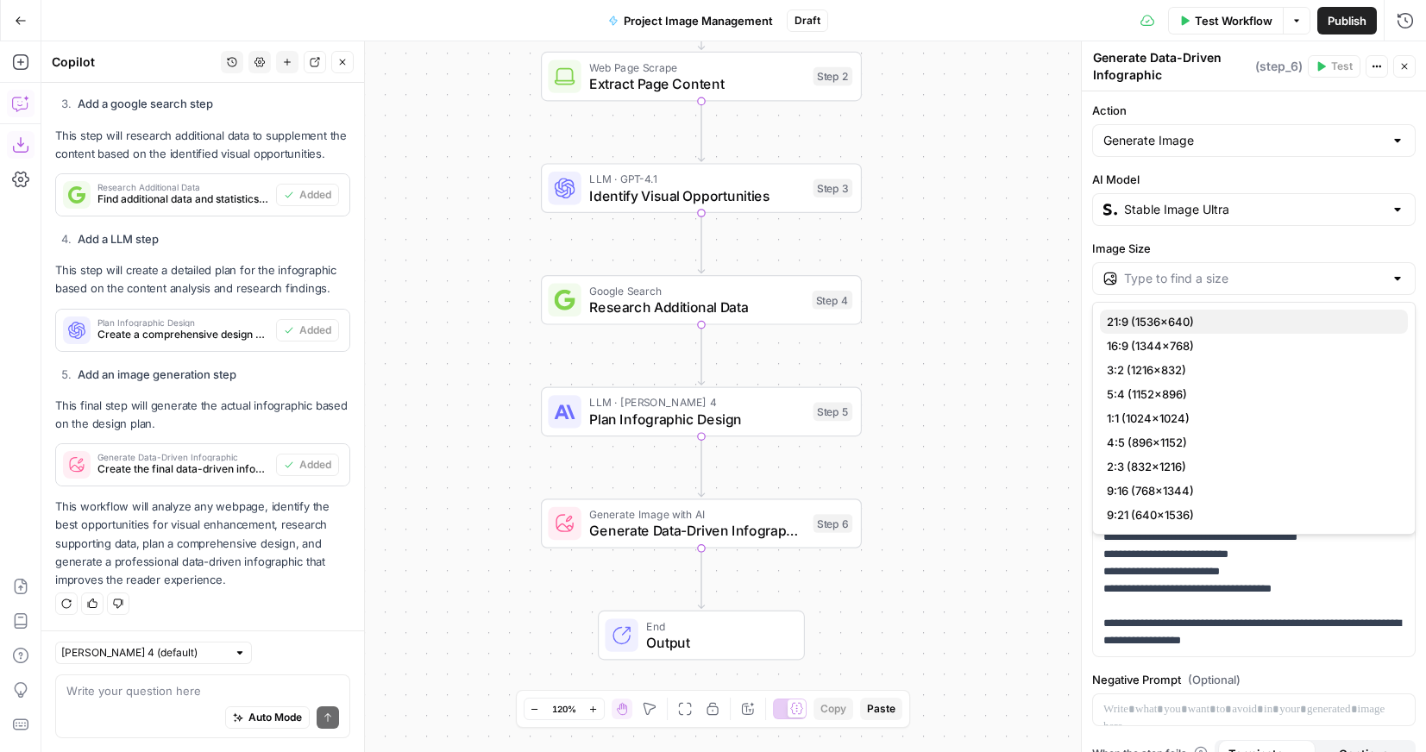
click at [1152, 320] on span "21:9 (1536×640)" at bounding box center [1249, 321] width 287 height 17
type input "21:9 (1536×640)"
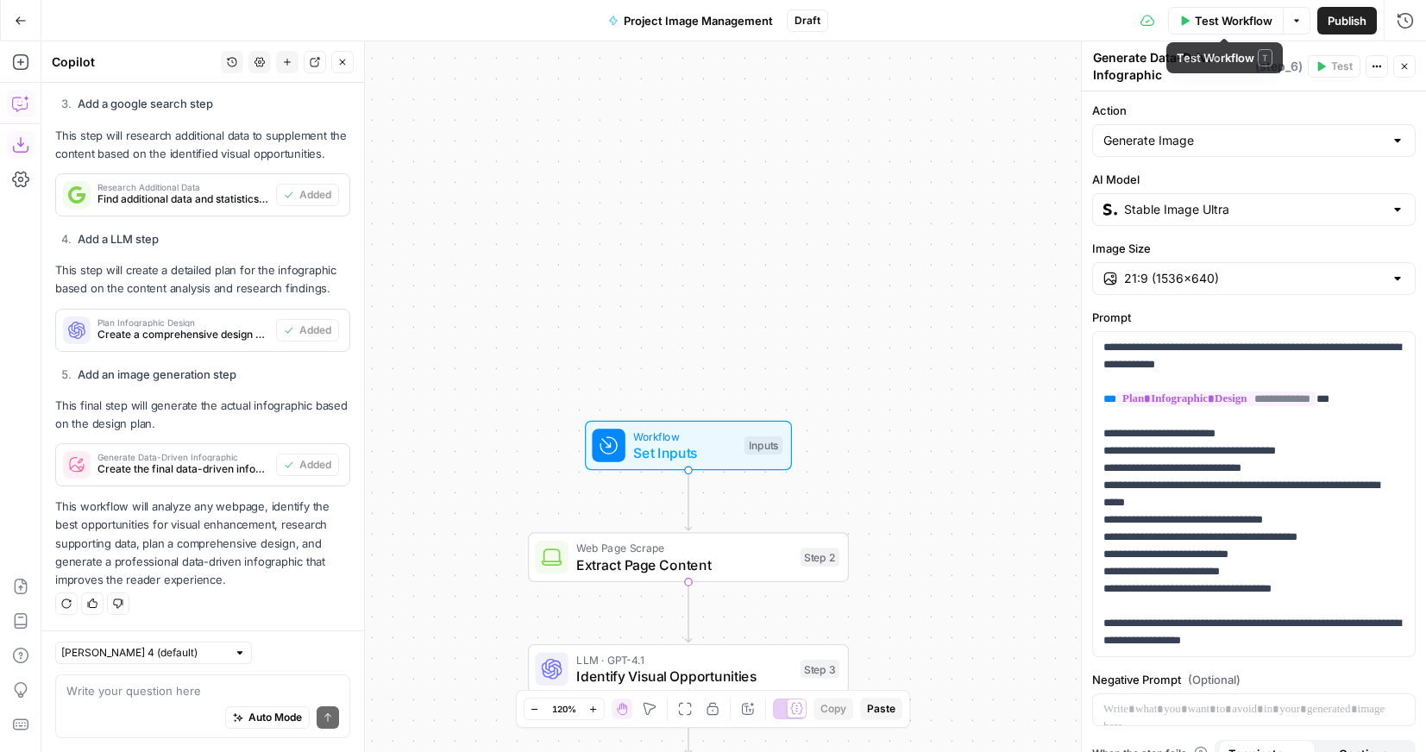
click at [1204, 29] on button "Test Workflow" at bounding box center [1226, 21] width 116 height 28
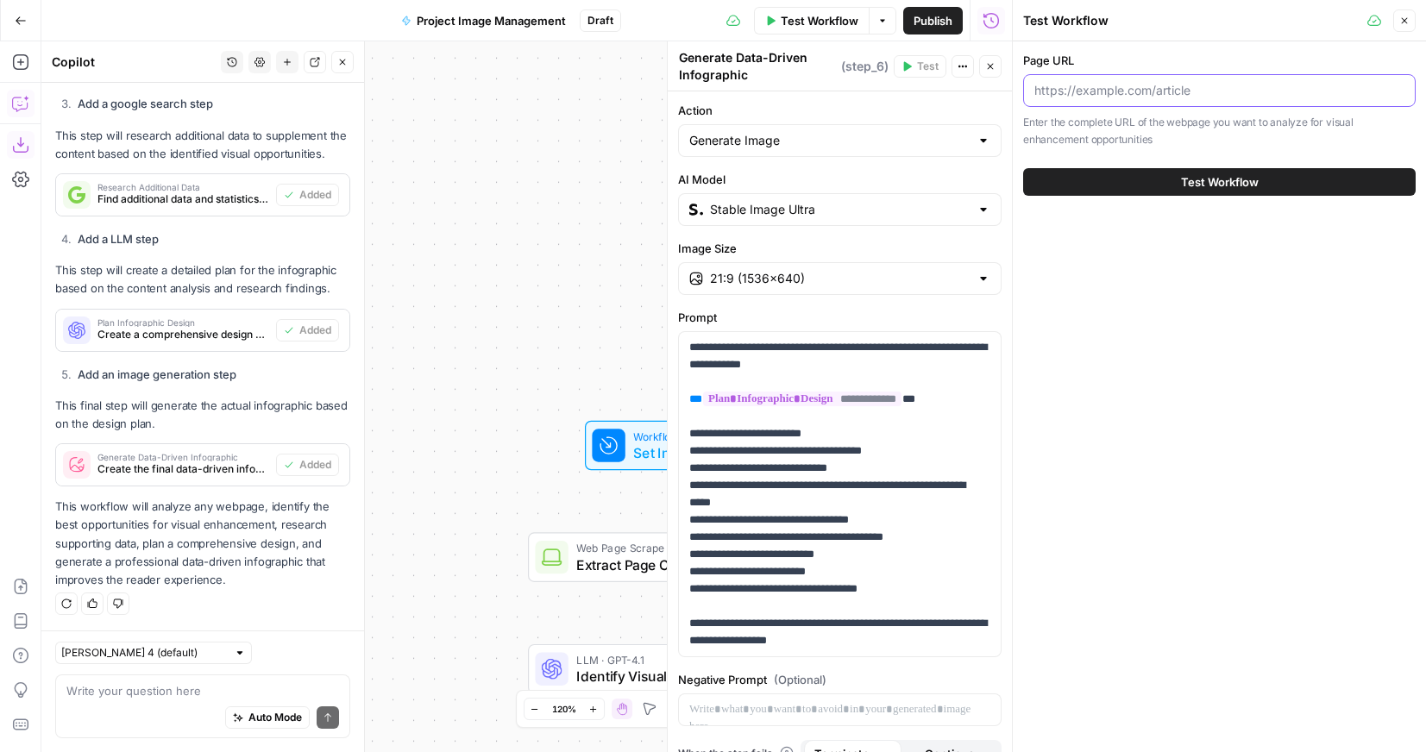
click at [1097, 87] on input "Page URL" at bounding box center [1219, 90] width 370 height 17
paste input "[URL][DOMAIN_NAME]"
type input "[URL][DOMAIN_NAME]"
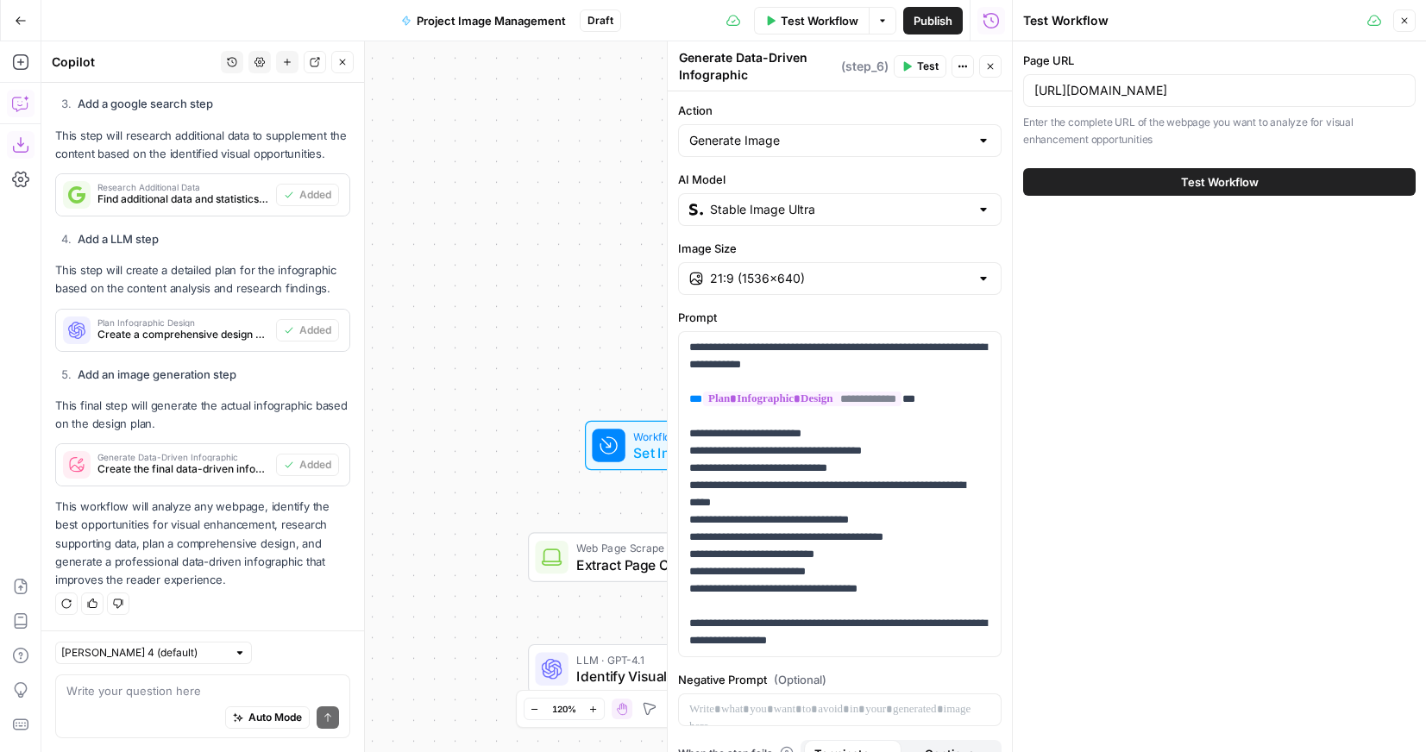
click at [1144, 191] on button "Test Workflow" at bounding box center [1219, 182] width 392 height 28
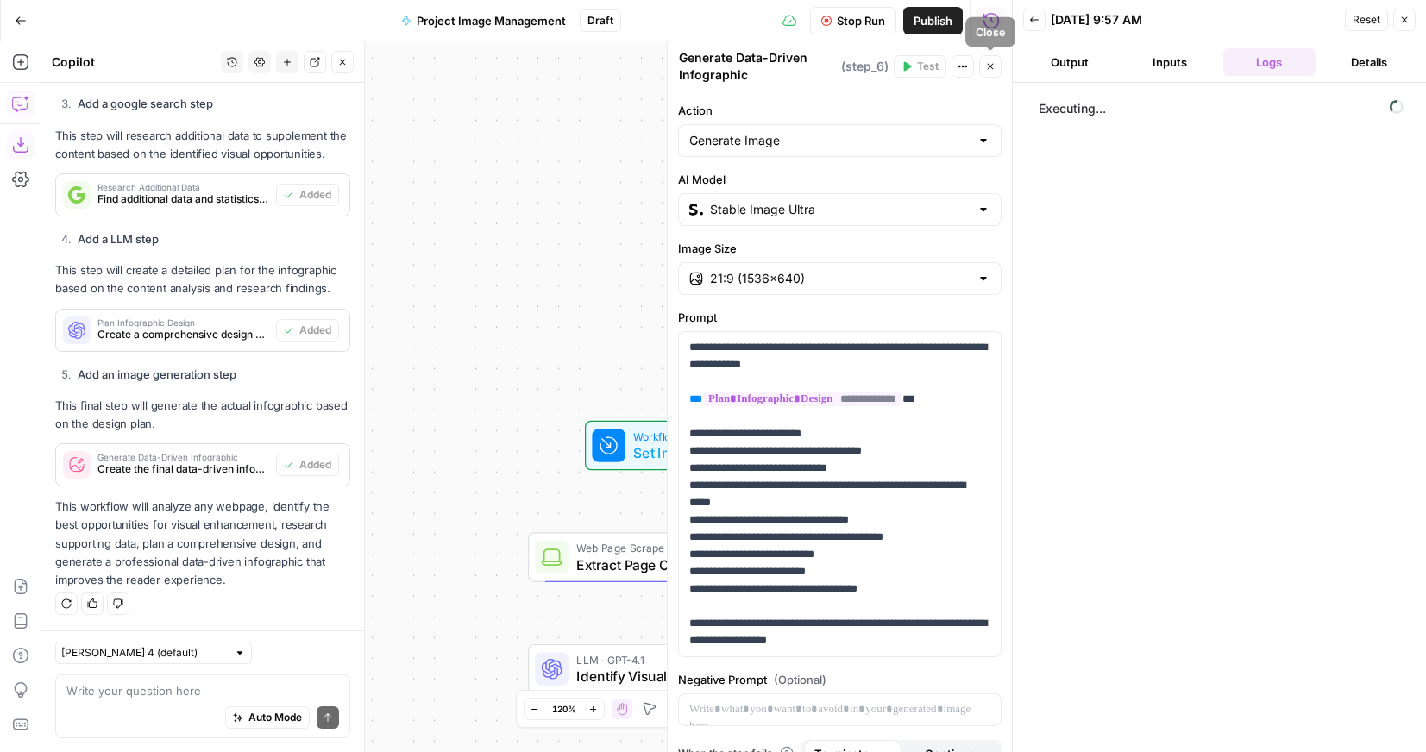
click at [991, 66] on icon "button" at bounding box center [990, 66] width 10 height 10
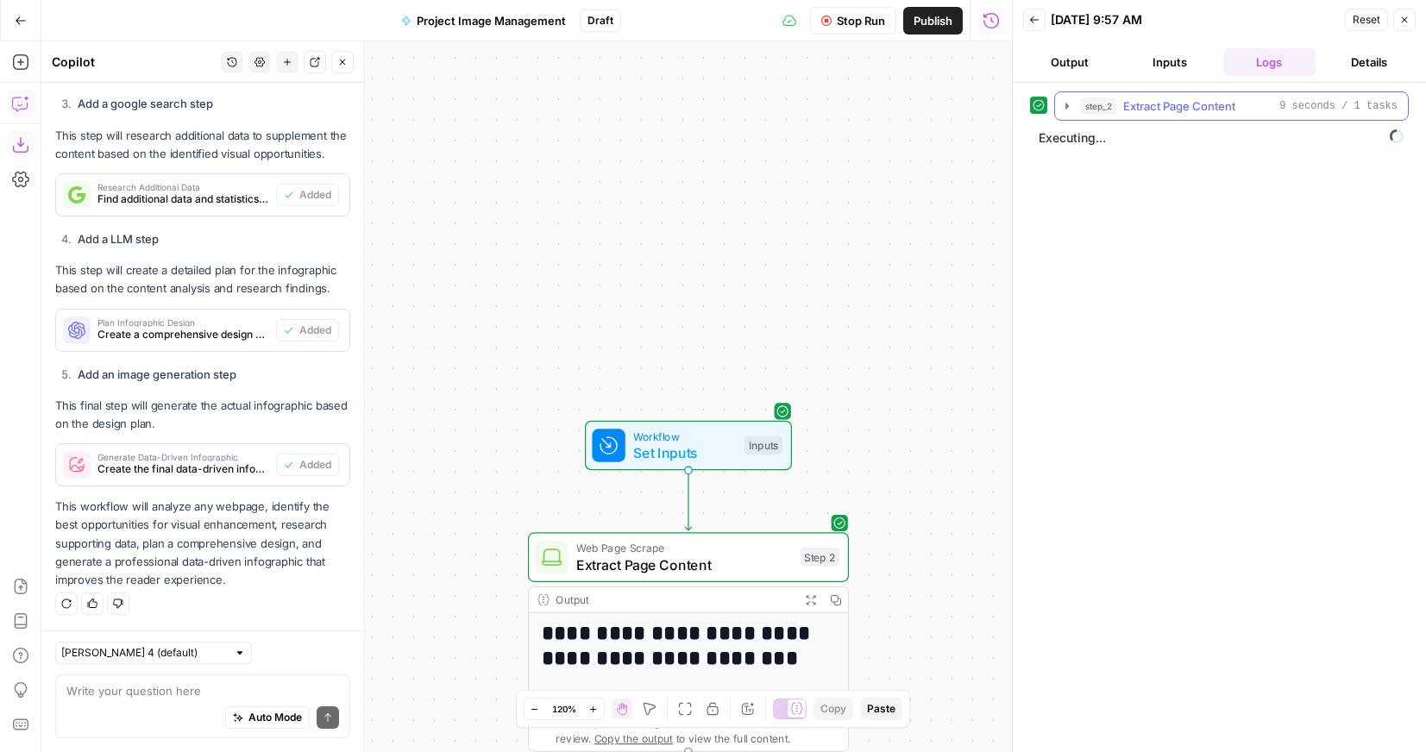
click at [1061, 113] on button "step_2 Extract Page Content 9 seconds / 1 tasks" at bounding box center [1231, 106] width 353 height 28
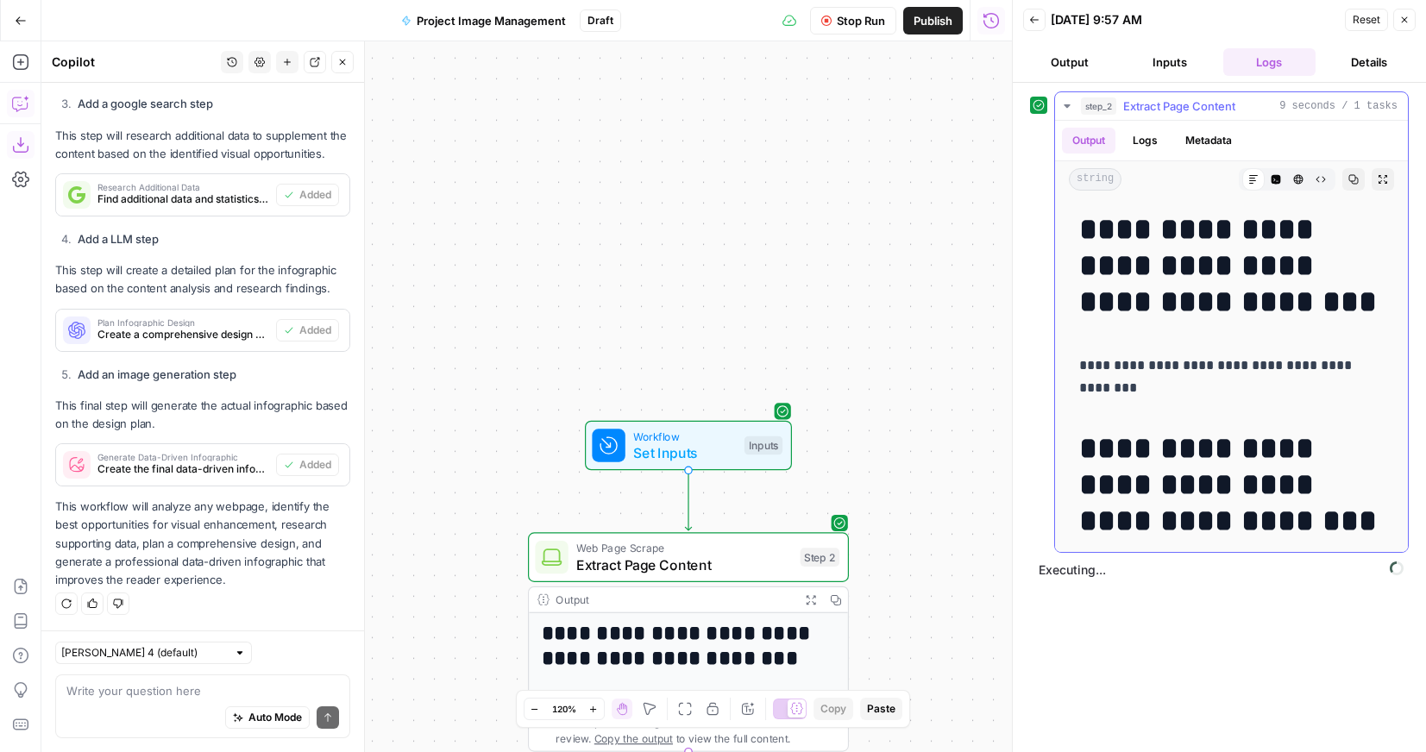
click at [1061, 113] on button "step_2 Extract Page Content 9 seconds / 1 tasks" at bounding box center [1231, 106] width 353 height 28
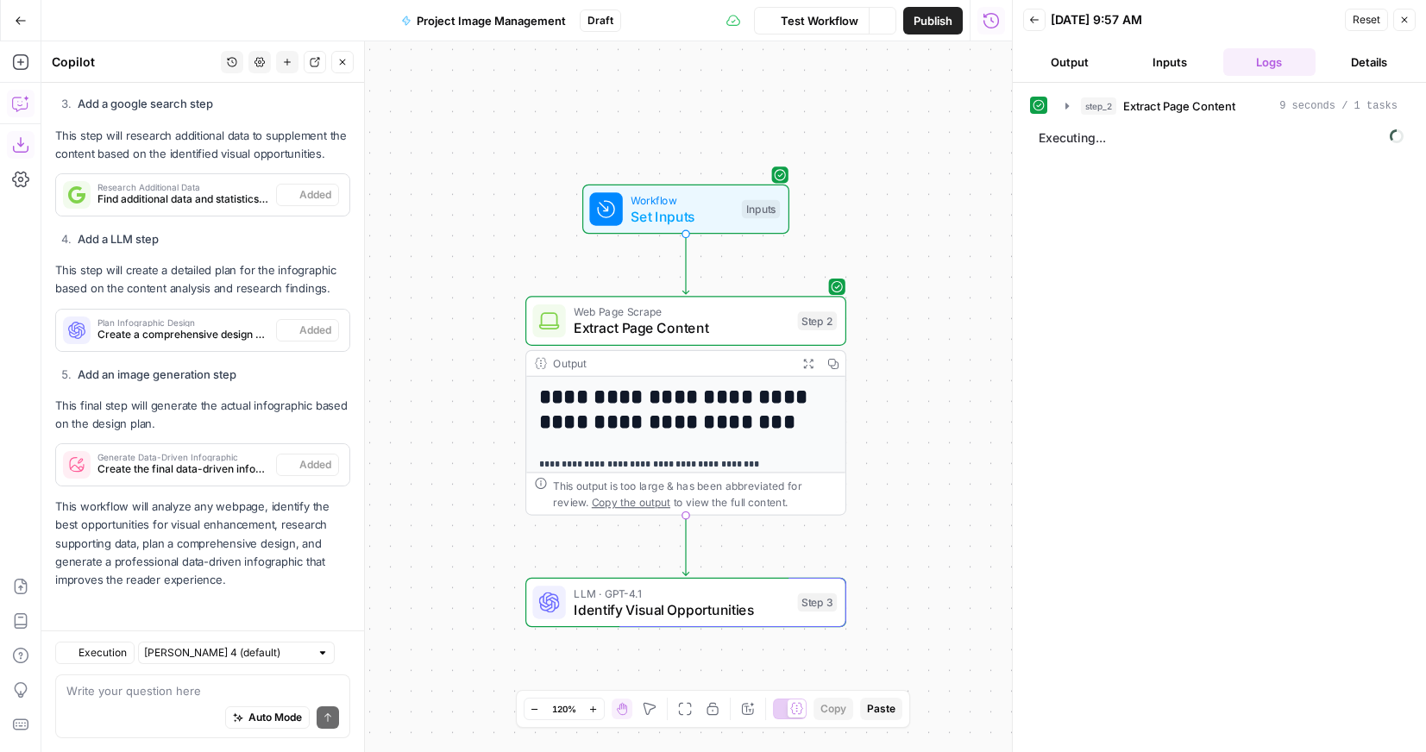
scroll to position [1438, 0]
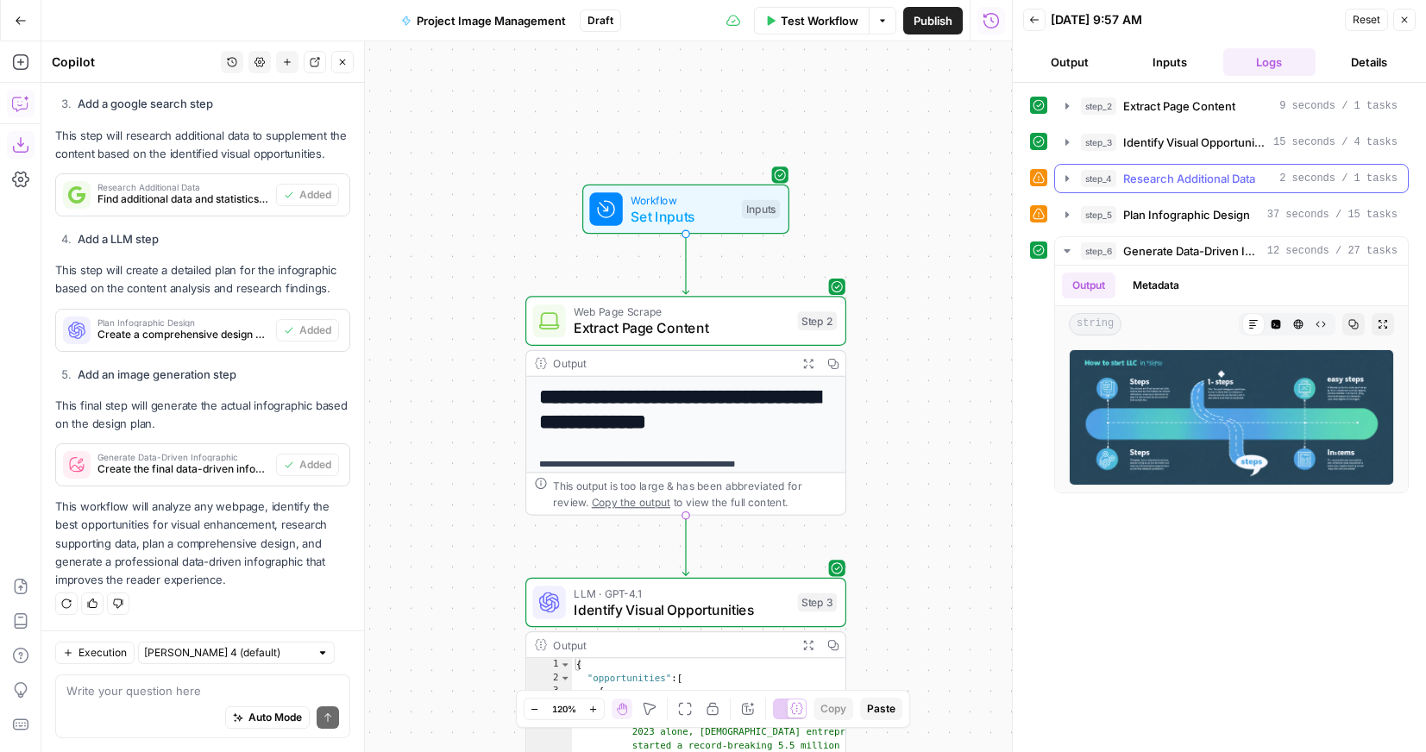
click at [1067, 180] on icon "button" at bounding box center [1067, 179] width 14 height 14
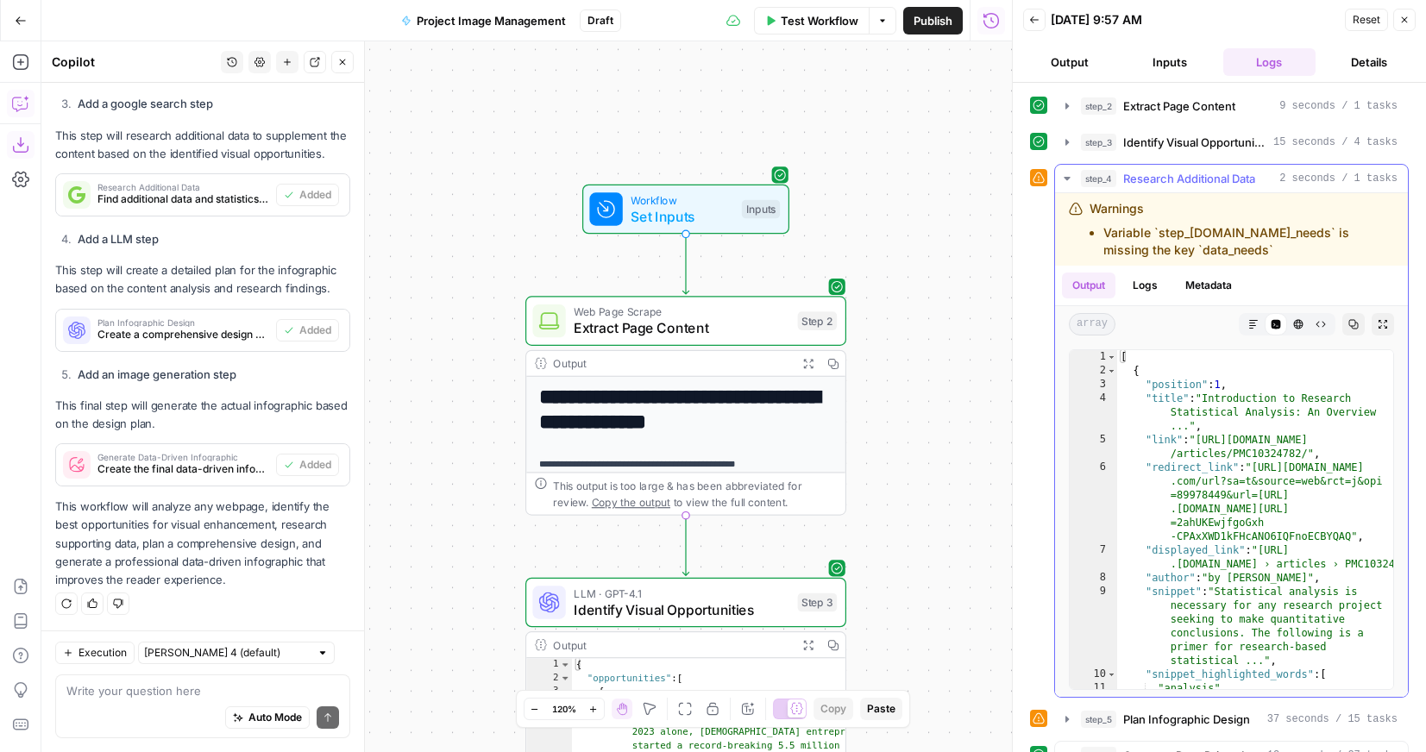
click at [1067, 180] on icon "button" at bounding box center [1067, 179] width 14 height 14
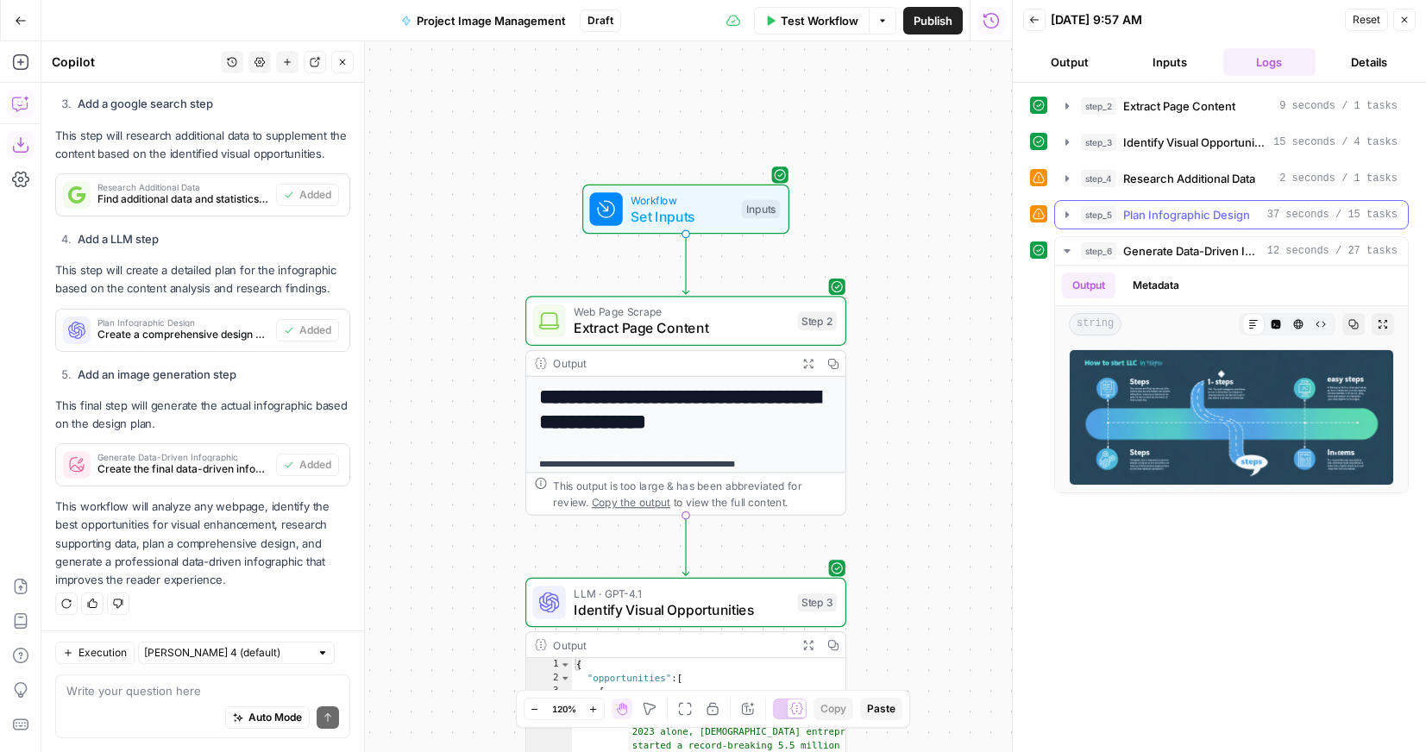
click at [1071, 216] on icon "button" at bounding box center [1067, 215] width 14 height 14
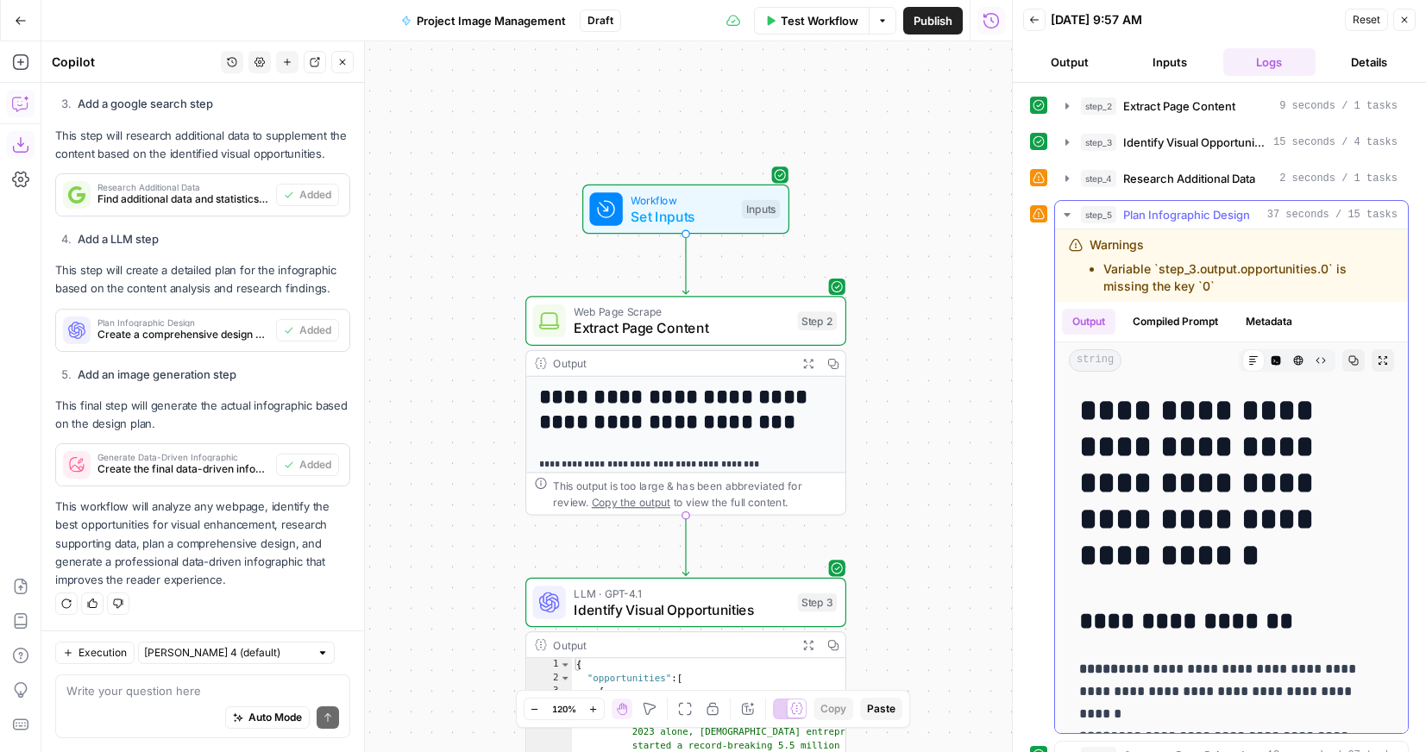
click at [1070, 209] on icon "button" at bounding box center [1067, 215] width 14 height 14
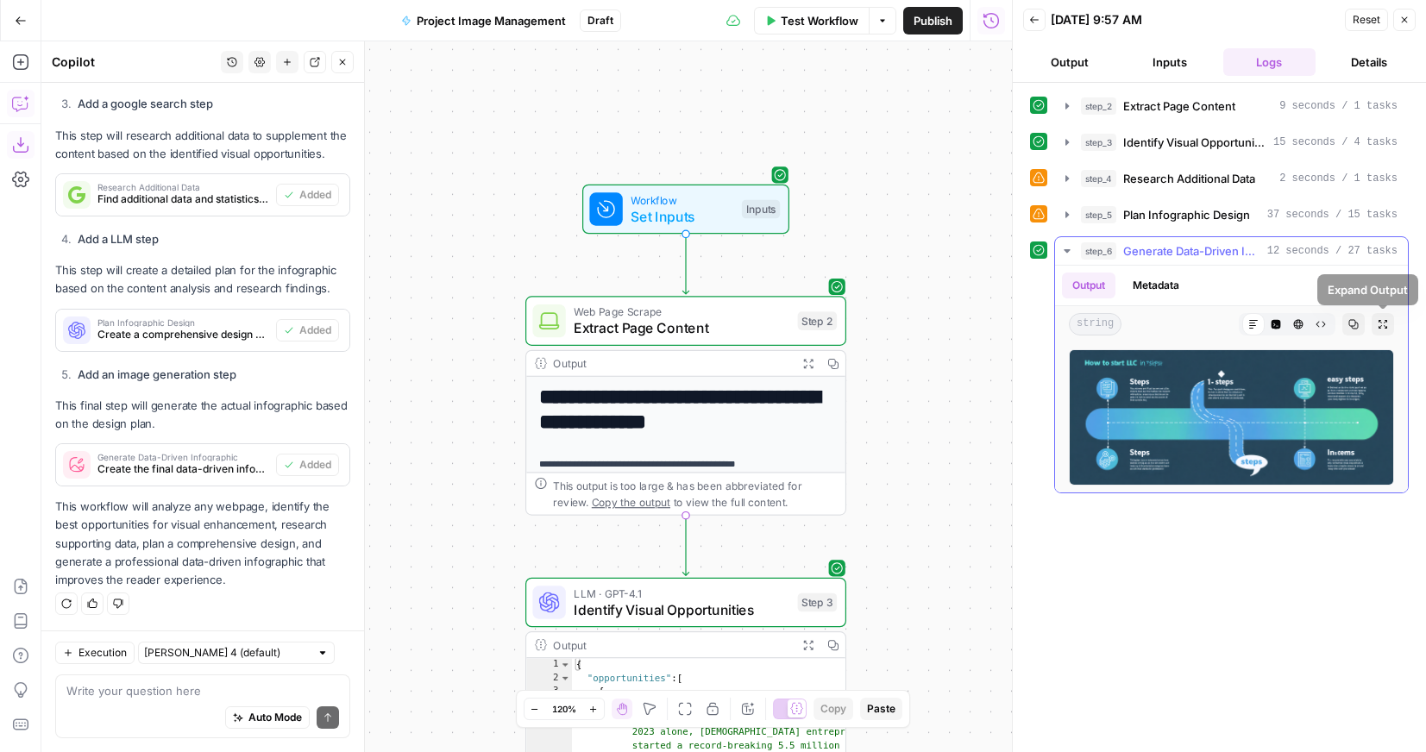
click at [1359, 369] on img at bounding box center [1230, 417] width 325 height 136
click at [1386, 323] on icon "button" at bounding box center [1382, 324] width 10 height 10
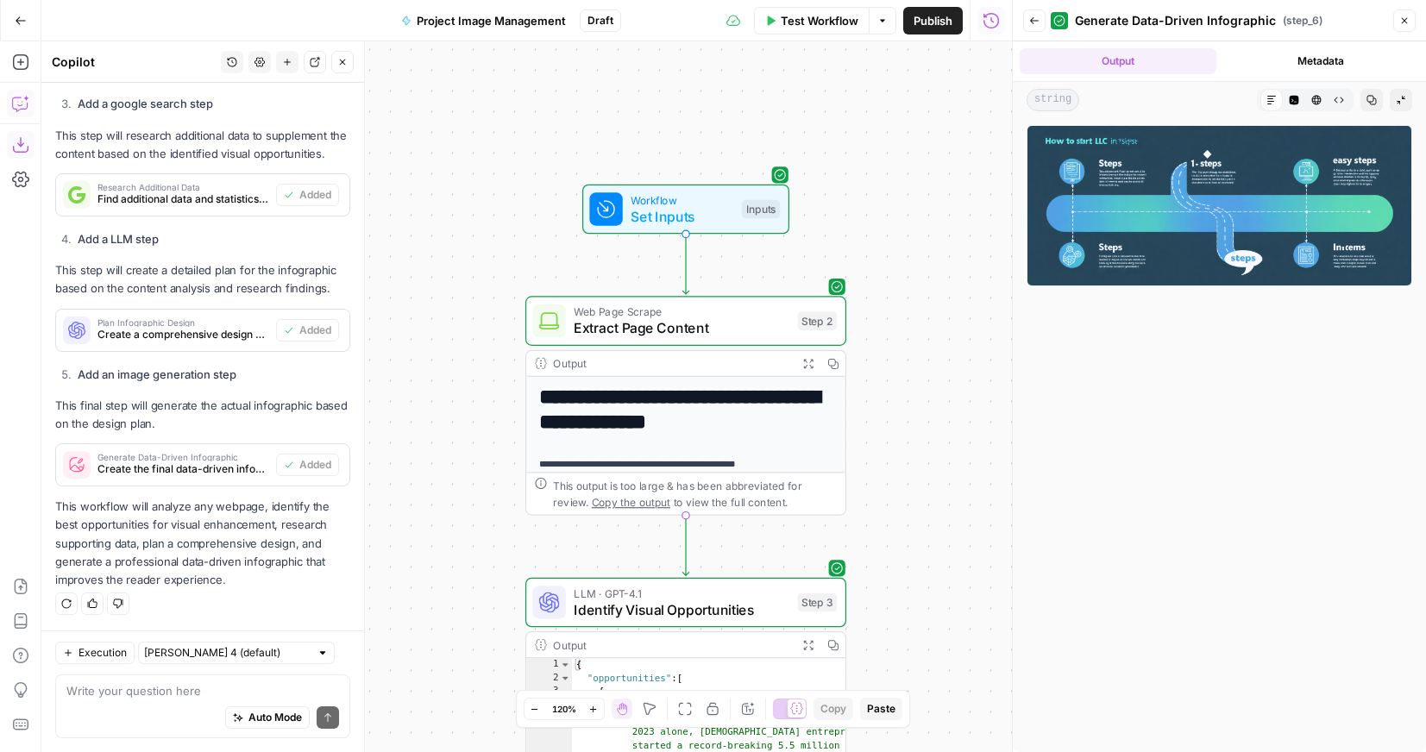
click at [1239, 230] on img at bounding box center [1218, 205] width 385 height 161
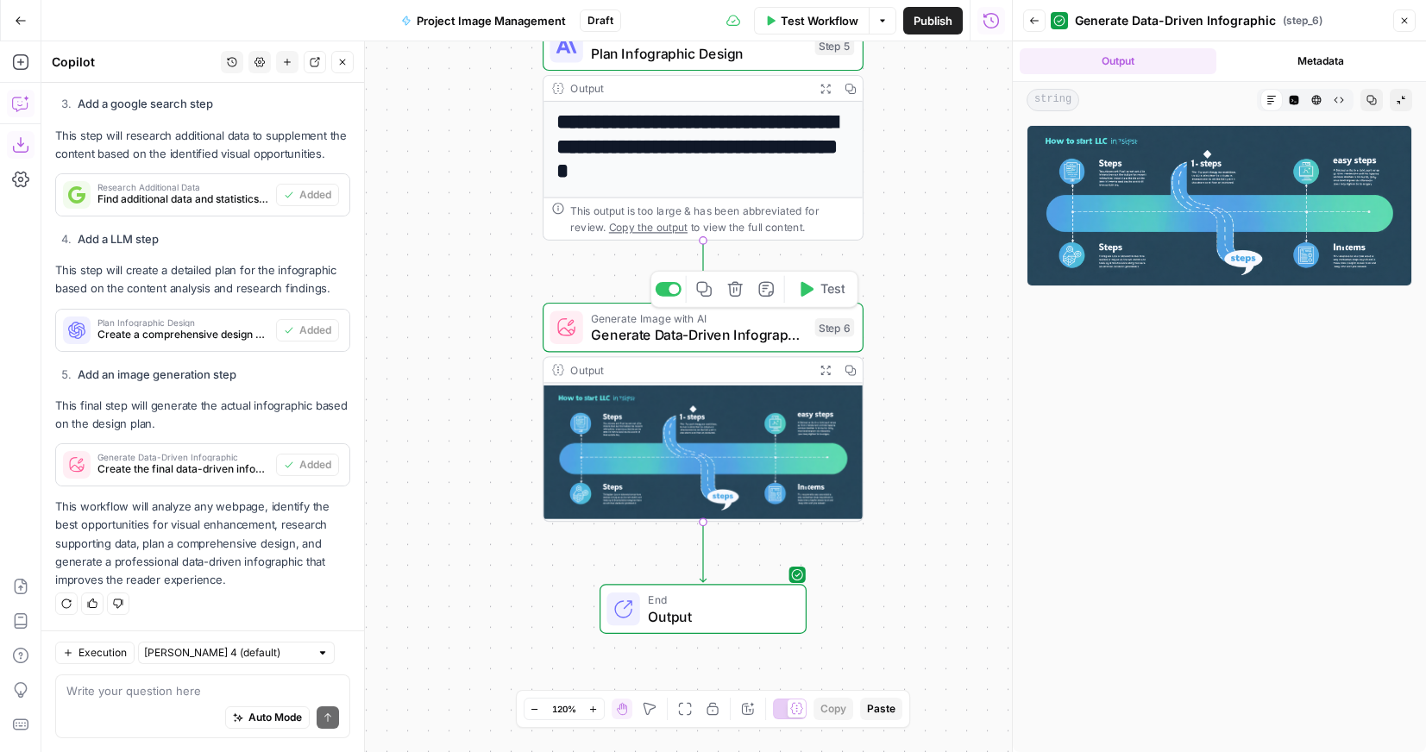
click at [735, 335] on span "Generate Data-Driven Infographic" at bounding box center [699, 334] width 216 height 21
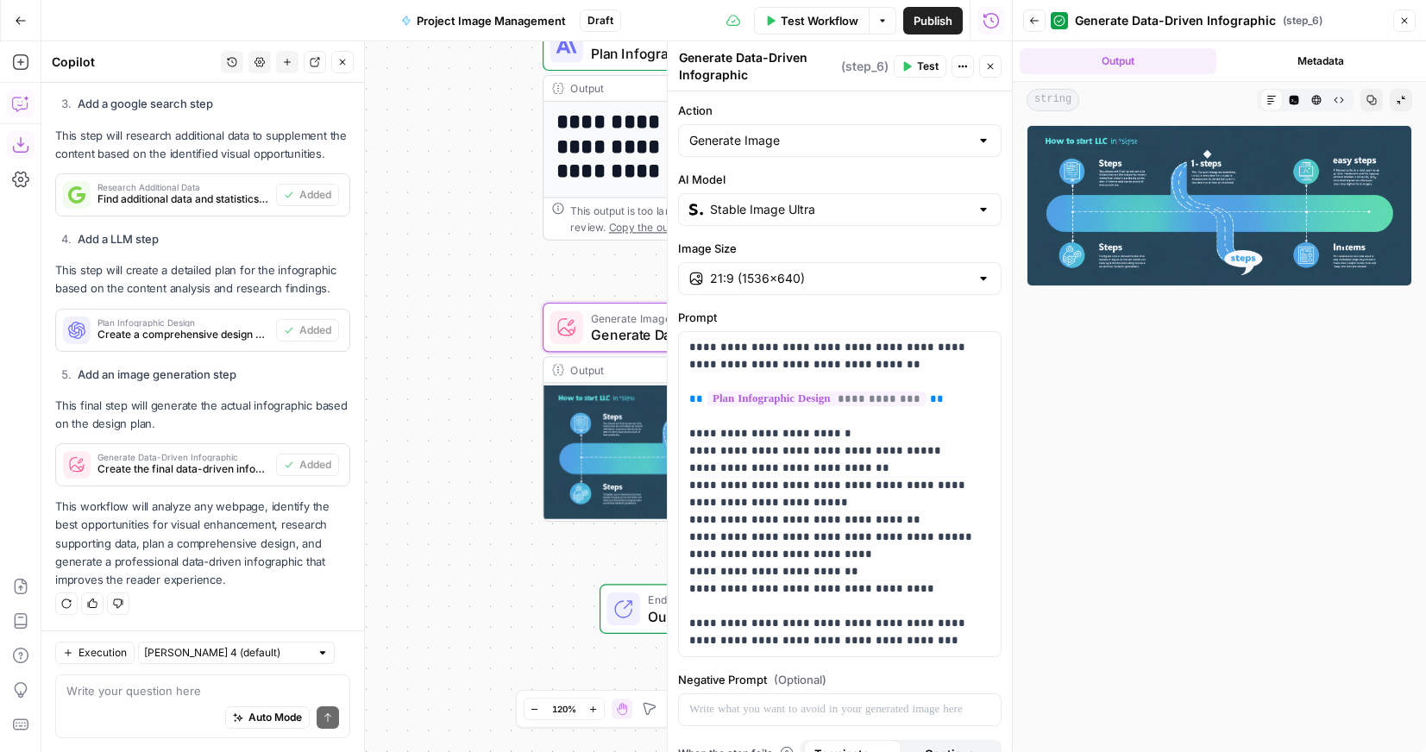
click at [786, 216] on input "Stable Image Ultra" at bounding box center [840, 209] width 260 height 17
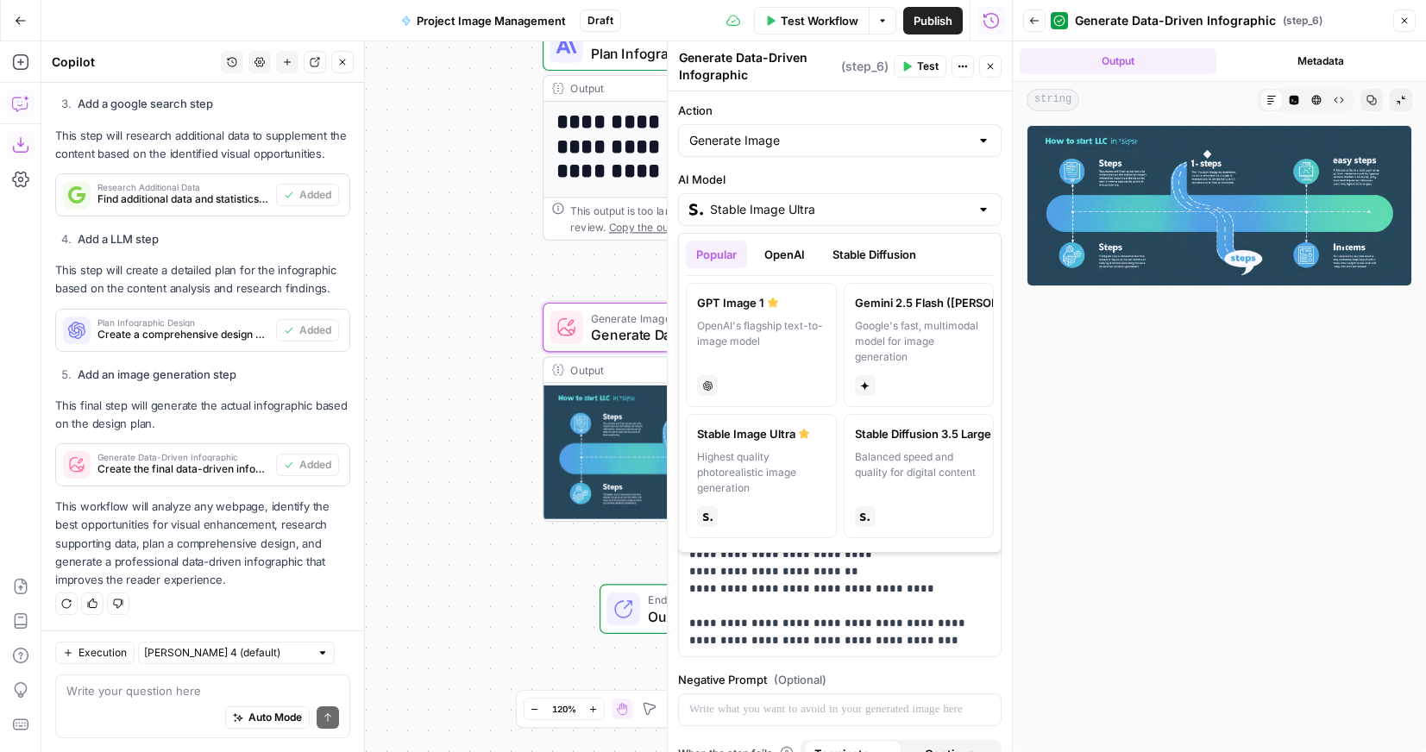
click at [901, 303] on div "Gemini 2.5 Flash ([PERSON_NAME] 🍌)" at bounding box center [919, 302] width 128 height 17
type input "Gemini 2.5 Flash ([PERSON_NAME] 🍌)"
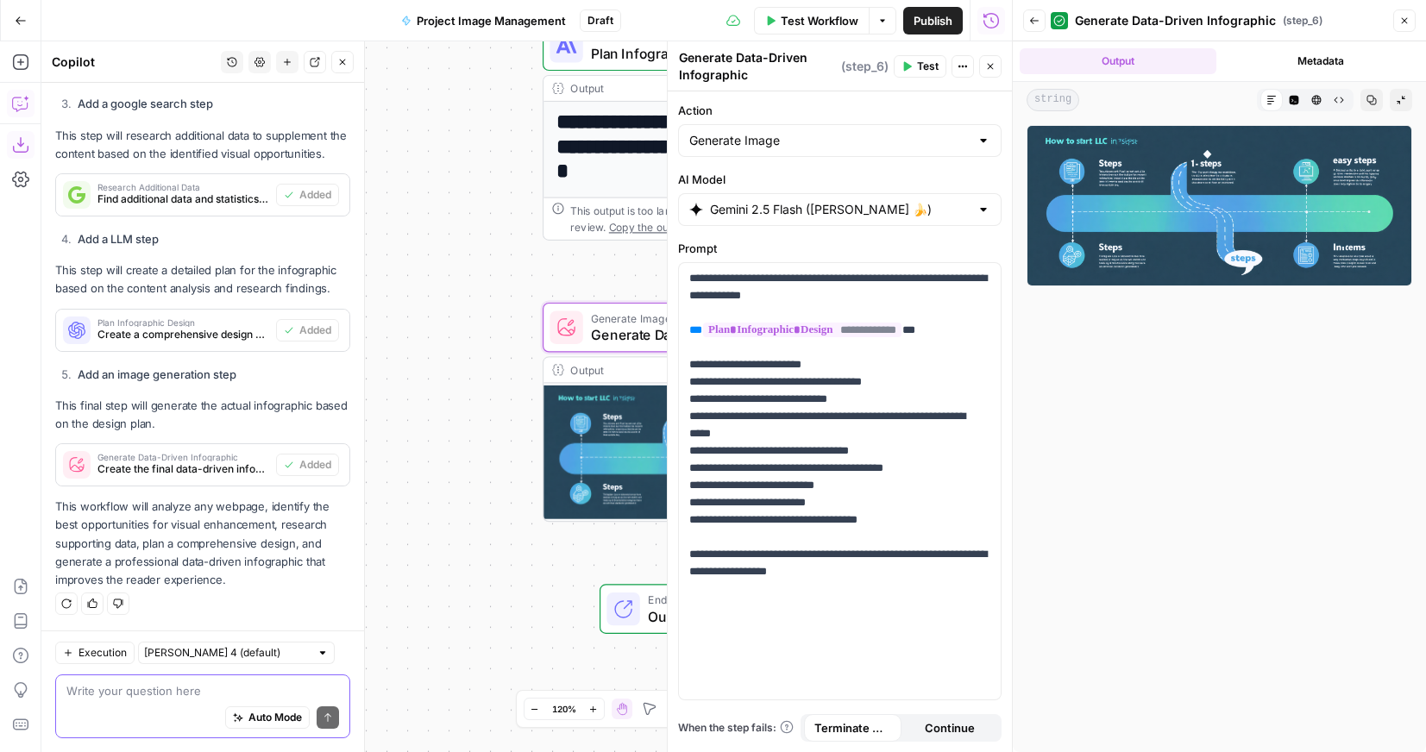
click at [161, 692] on textarea at bounding box center [202, 690] width 273 height 17
click at [1001, 67] on header "Generate Data-Driven Infographic Generate Data-Driven Infographic ( step_6 ) Te…" at bounding box center [839, 66] width 344 height 50
click at [987, 66] on icon "button" at bounding box center [990, 66] width 10 height 10
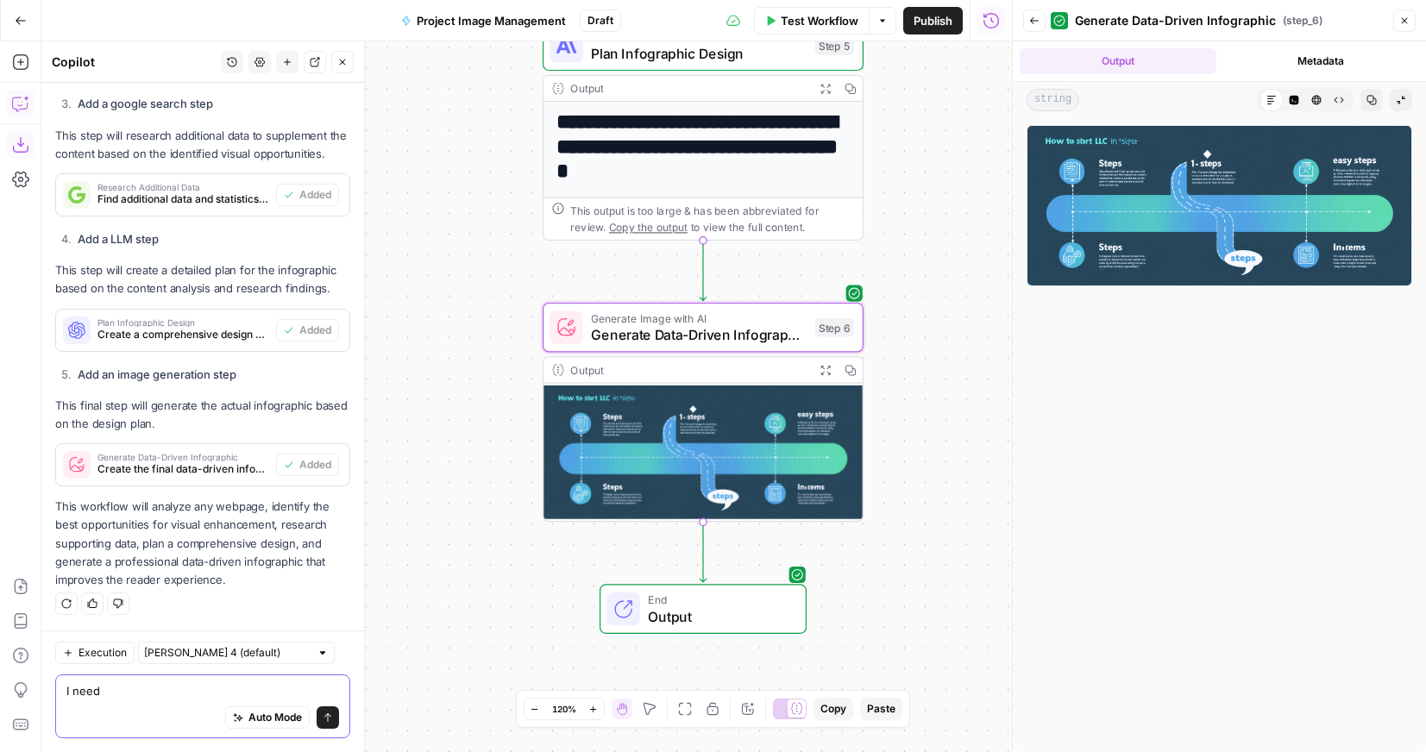
click at [138, 685] on textarea "I need" at bounding box center [202, 690] width 273 height 17
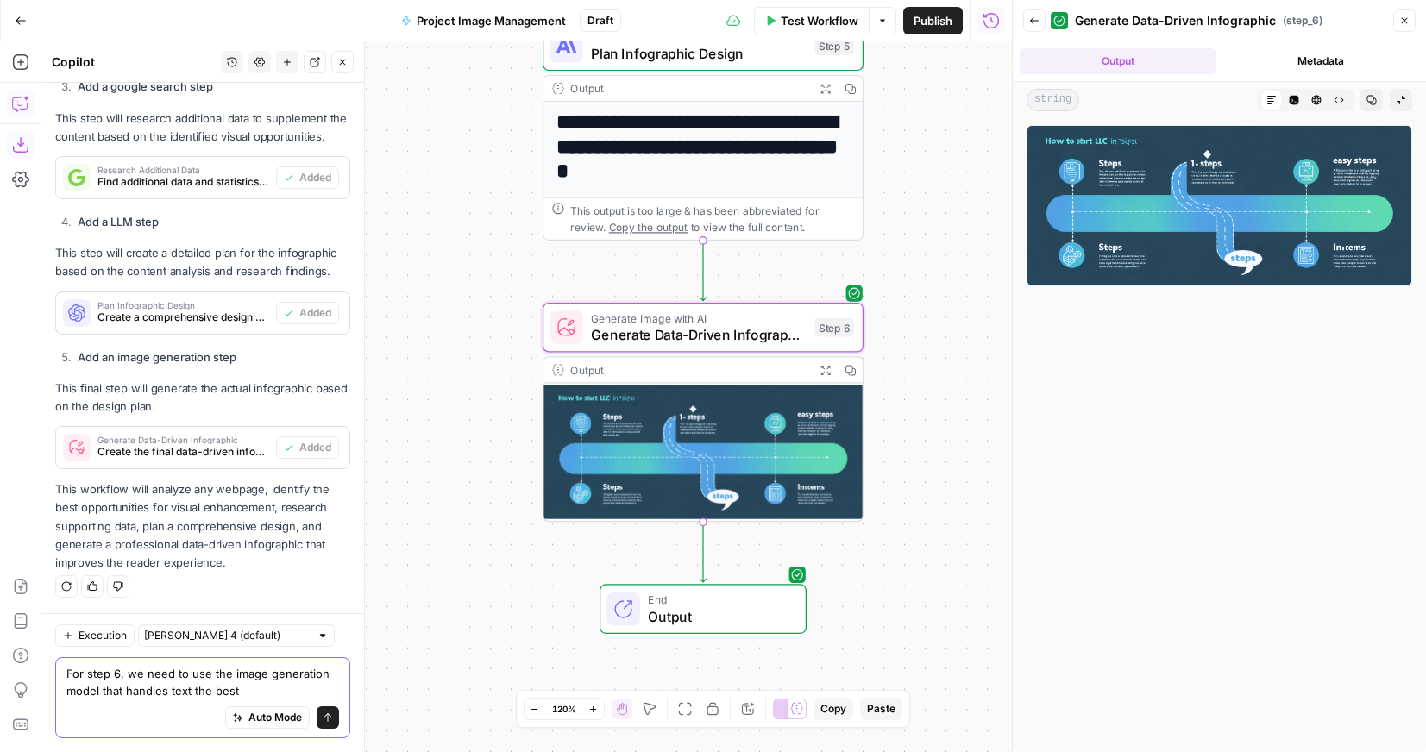
type textarea "For step 6, we need to use the image generation model that handles text the bes…"
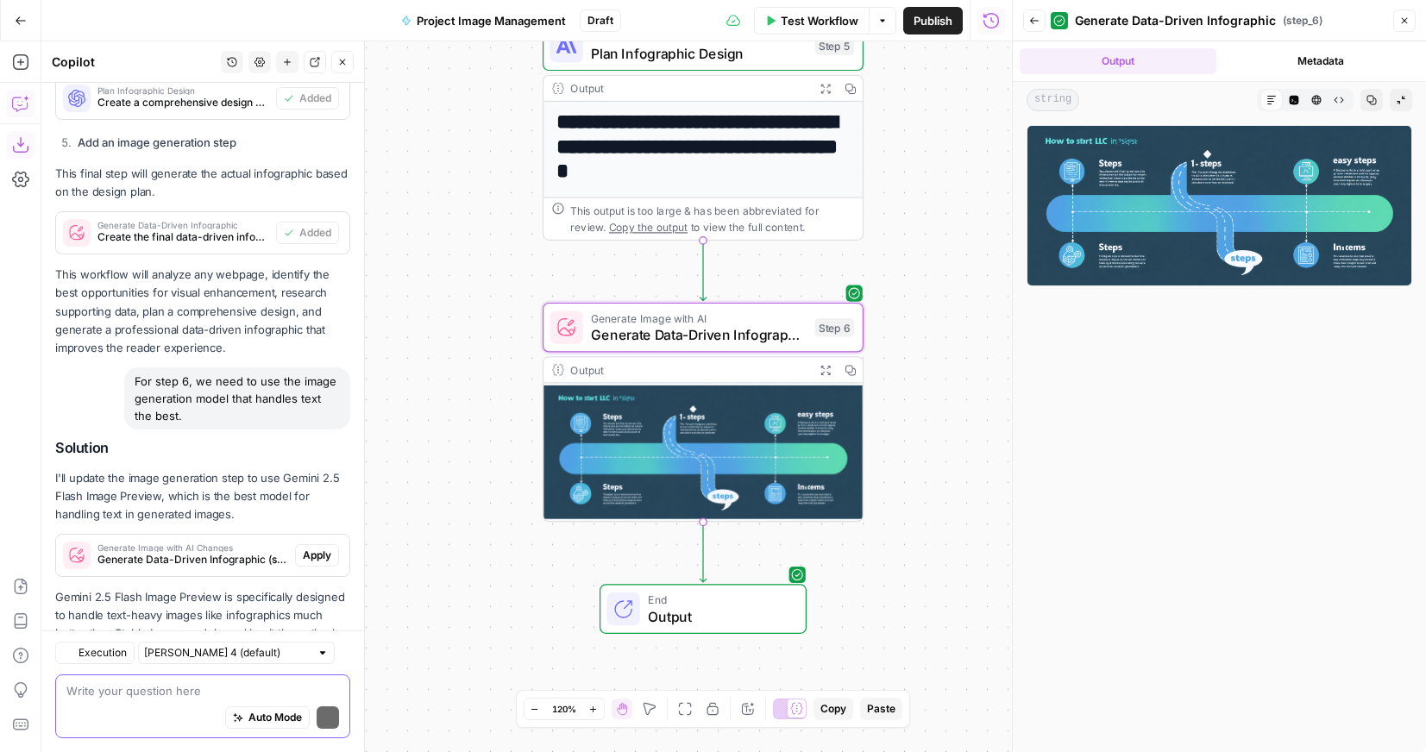
scroll to position [1759, 0]
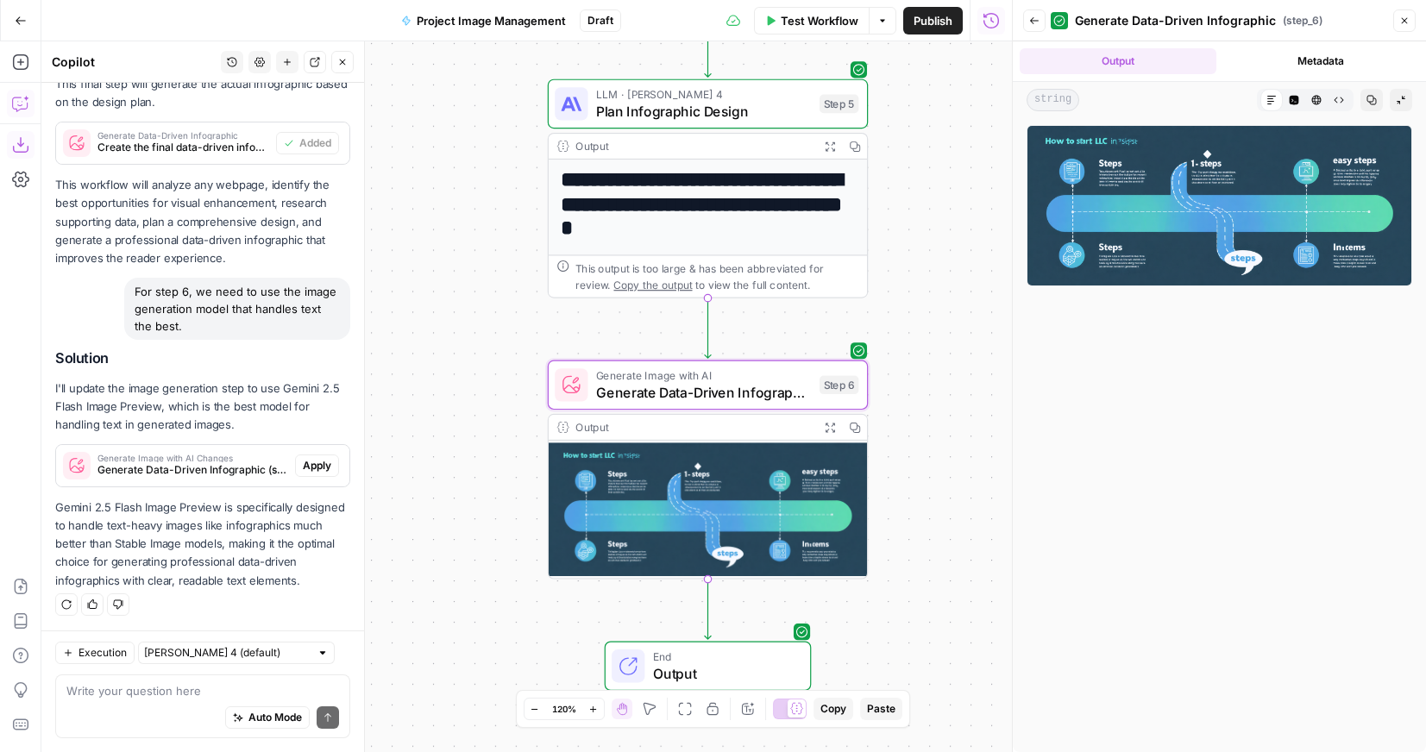
click at [310, 459] on span "Apply" at bounding box center [317, 466] width 28 height 16
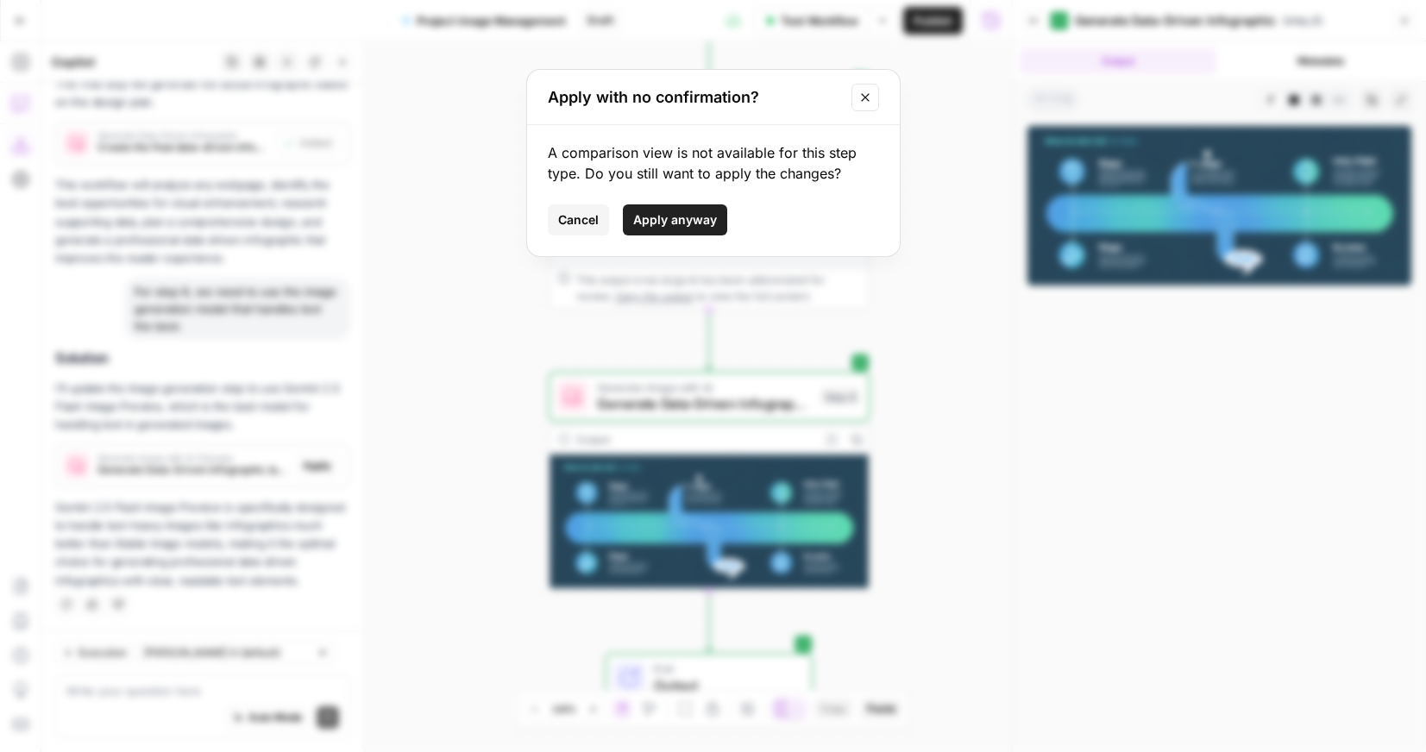
click at [856, 99] on button "Close modal" at bounding box center [865, 98] width 28 height 28
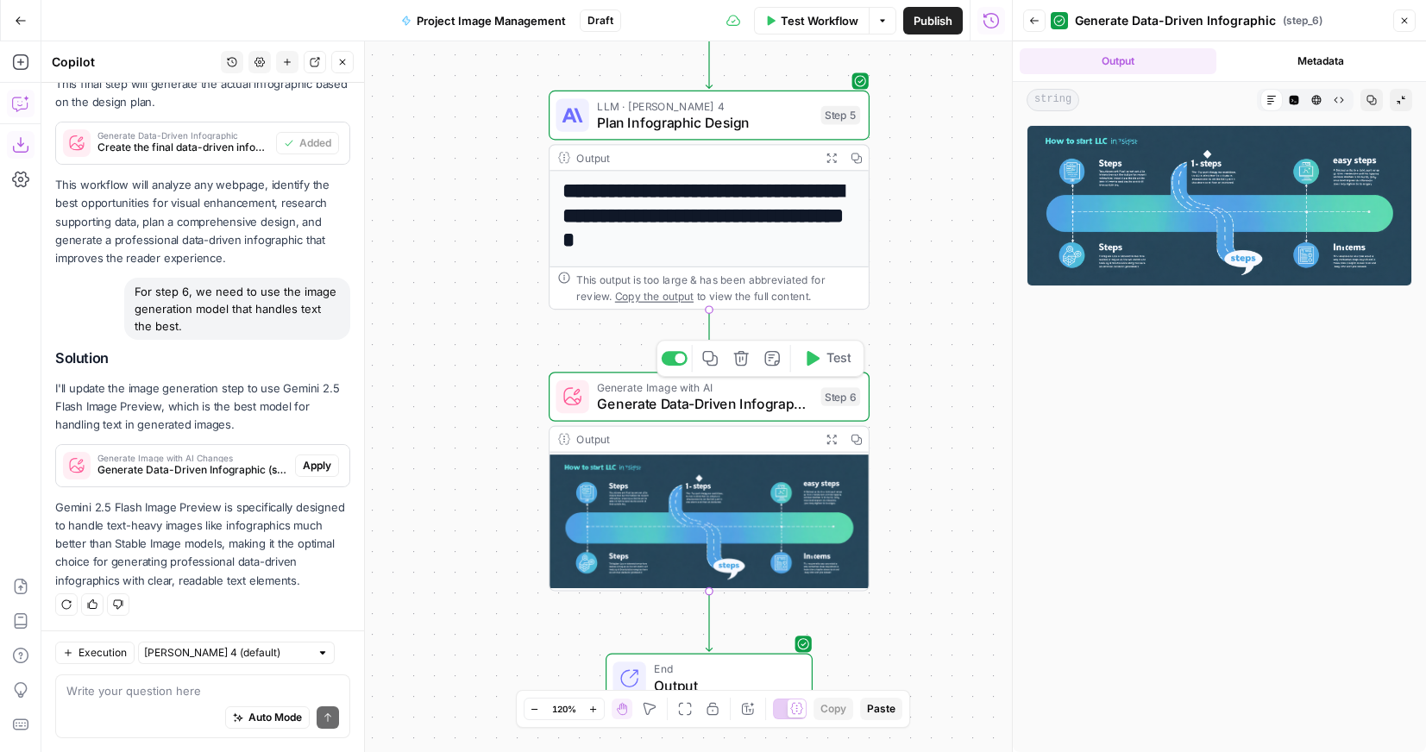
click at [739, 414] on div "Generate Image with AI Generate Data-Driven Infographic Step 6 Copy step Delete…" at bounding box center [708, 397] width 321 height 50
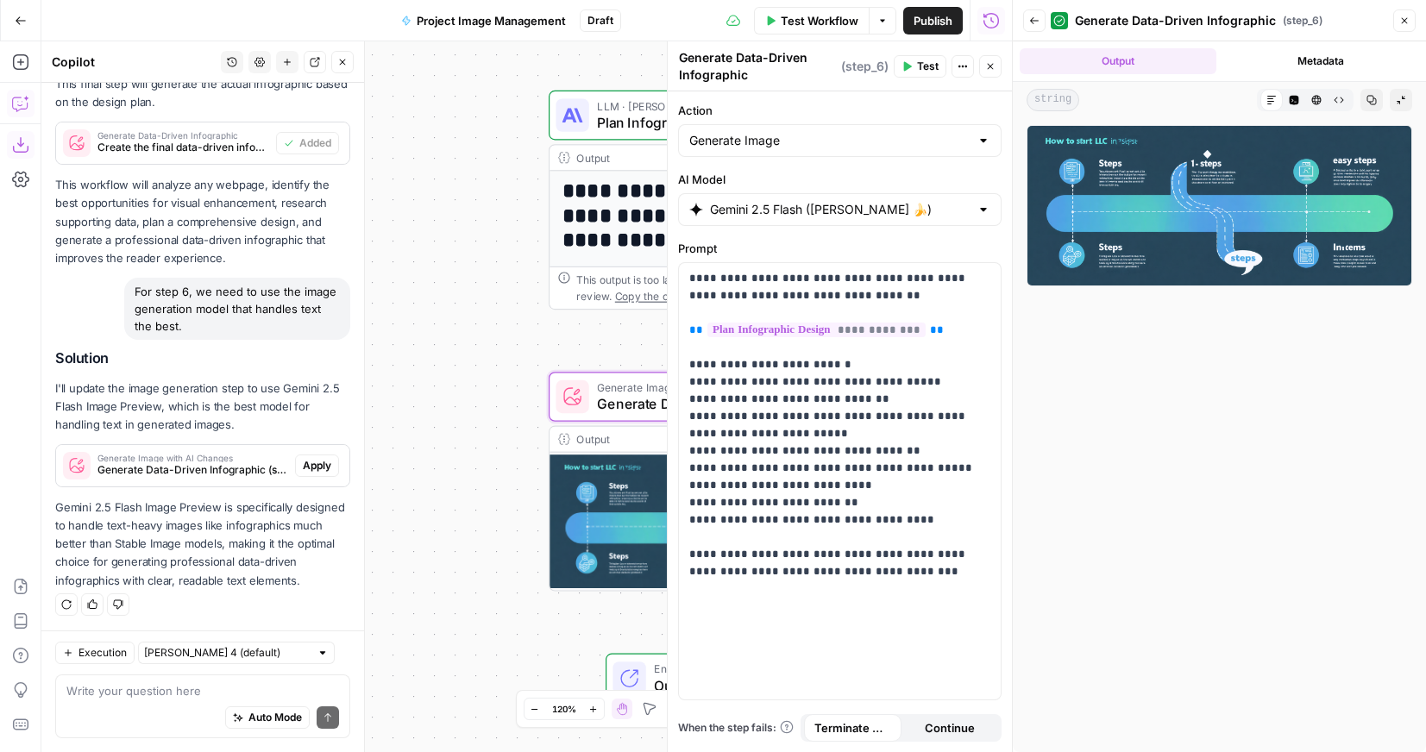
click at [498, 357] on div "**********" at bounding box center [526, 396] width 970 height 711
click at [990, 60] on button "Close" at bounding box center [990, 66] width 22 height 22
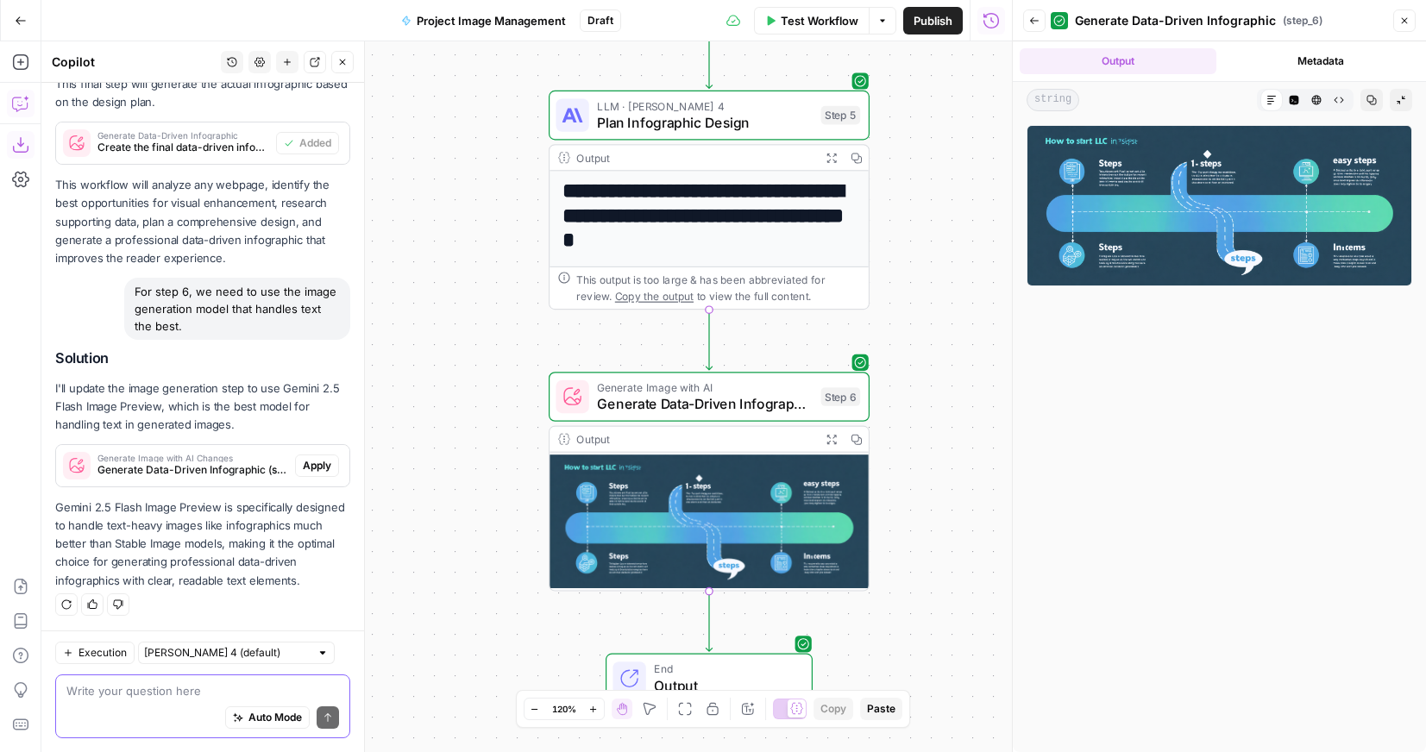
click at [171, 699] on textarea at bounding box center [202, 690] width 273 height 17
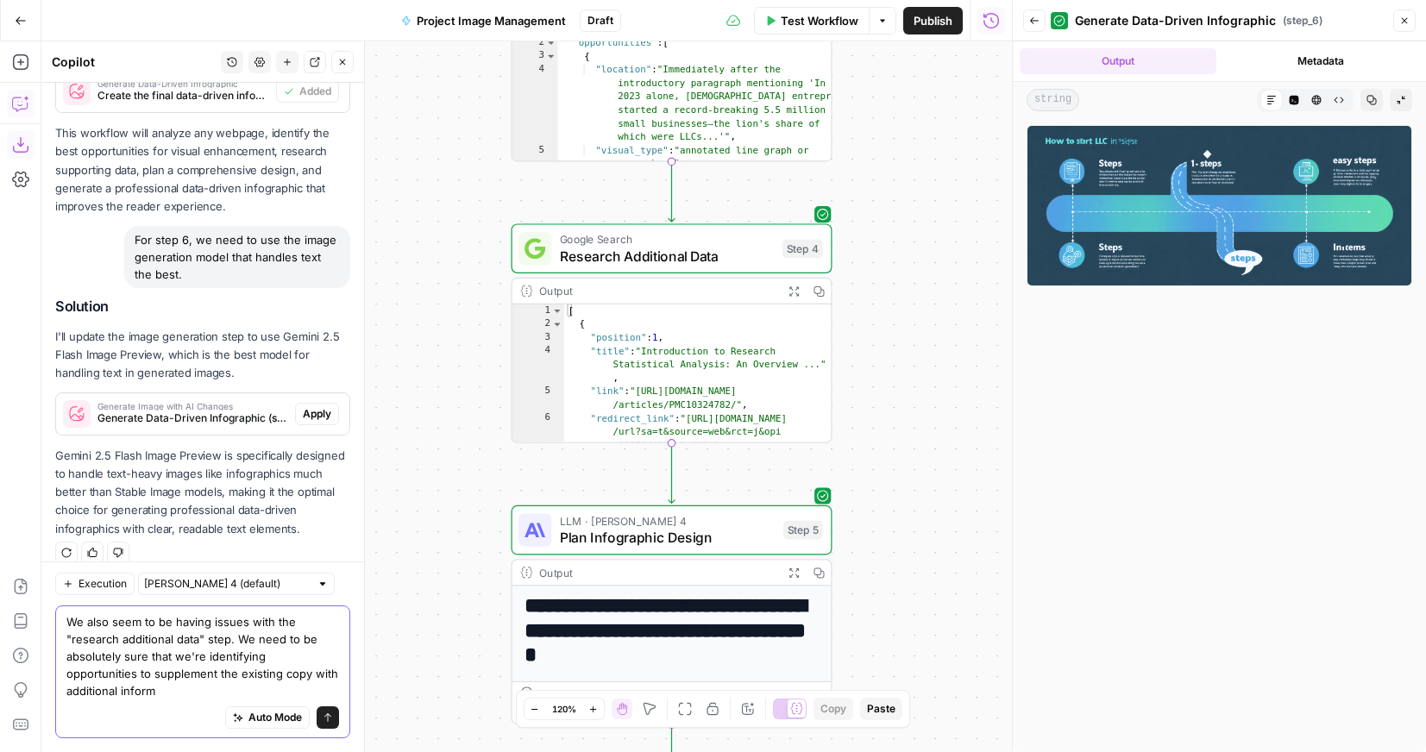
scroll to position [1828, 0]
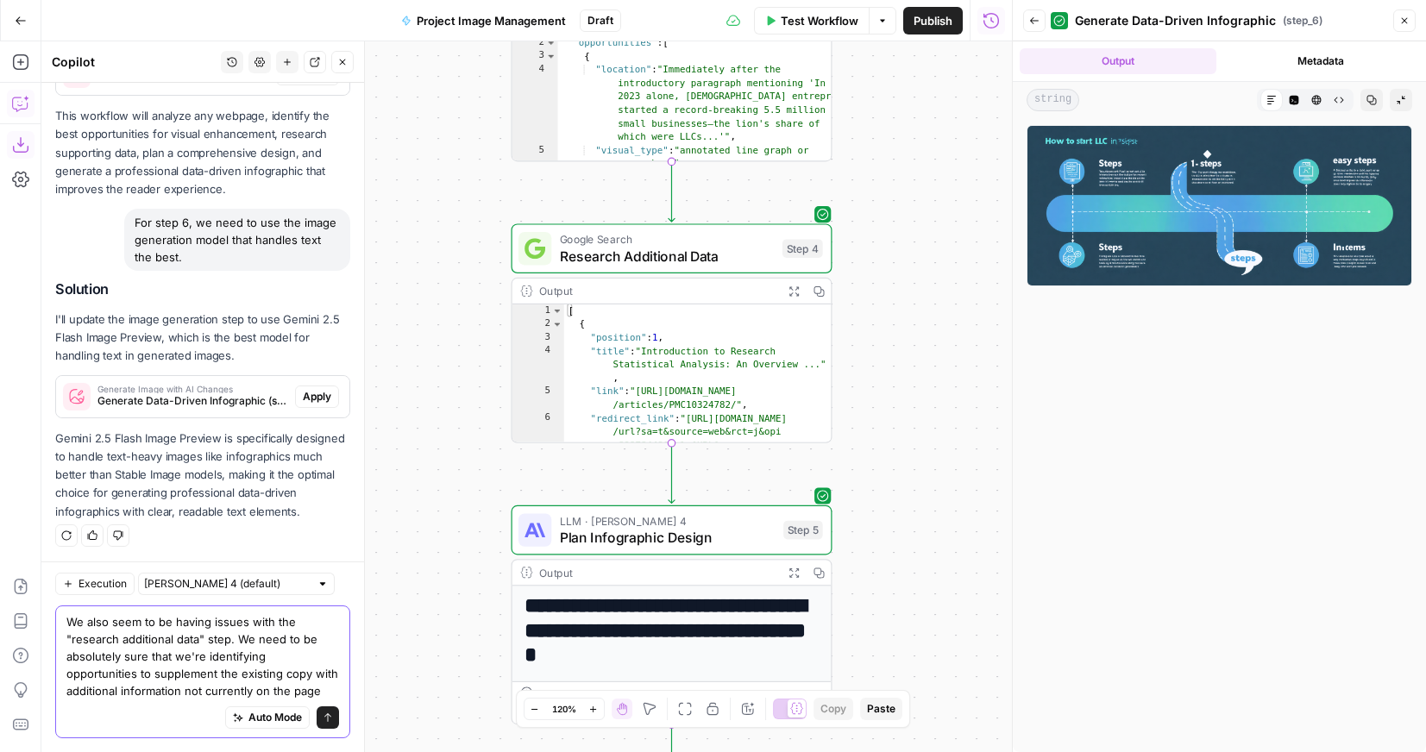
type textarea "We also seem to be having issues with the "research additional data" step. We n…"
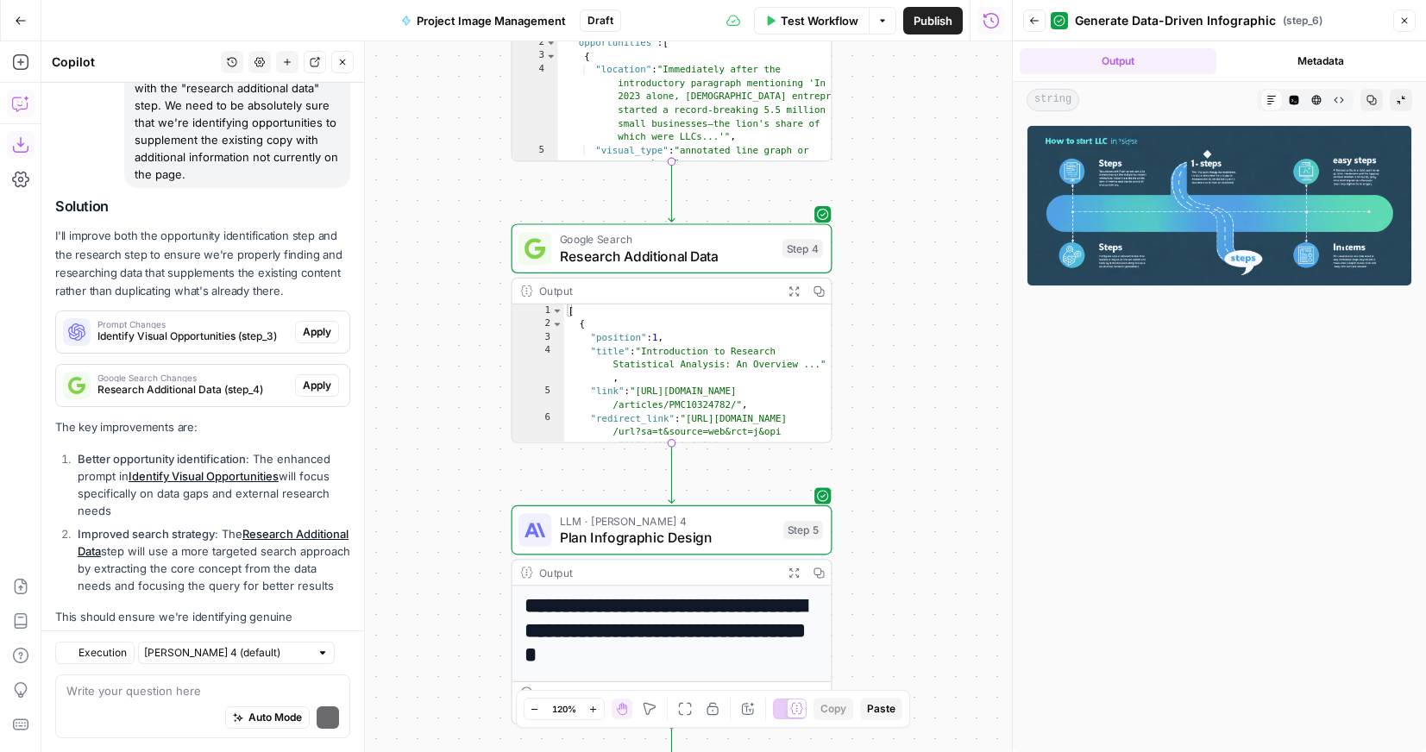
scroll to position [2393, 0]
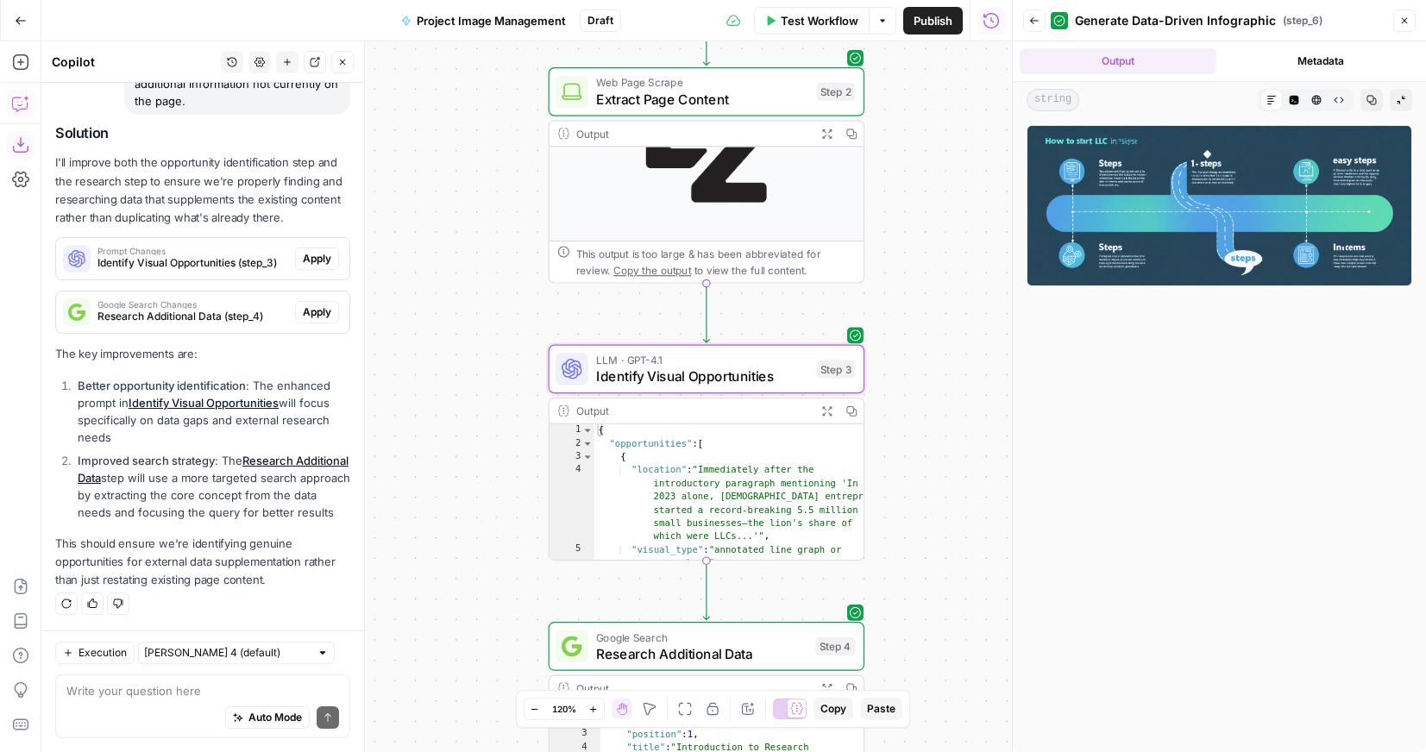
click at [315, 251] on span "Apply" at bounding box center [317, 259] width 28 height 16
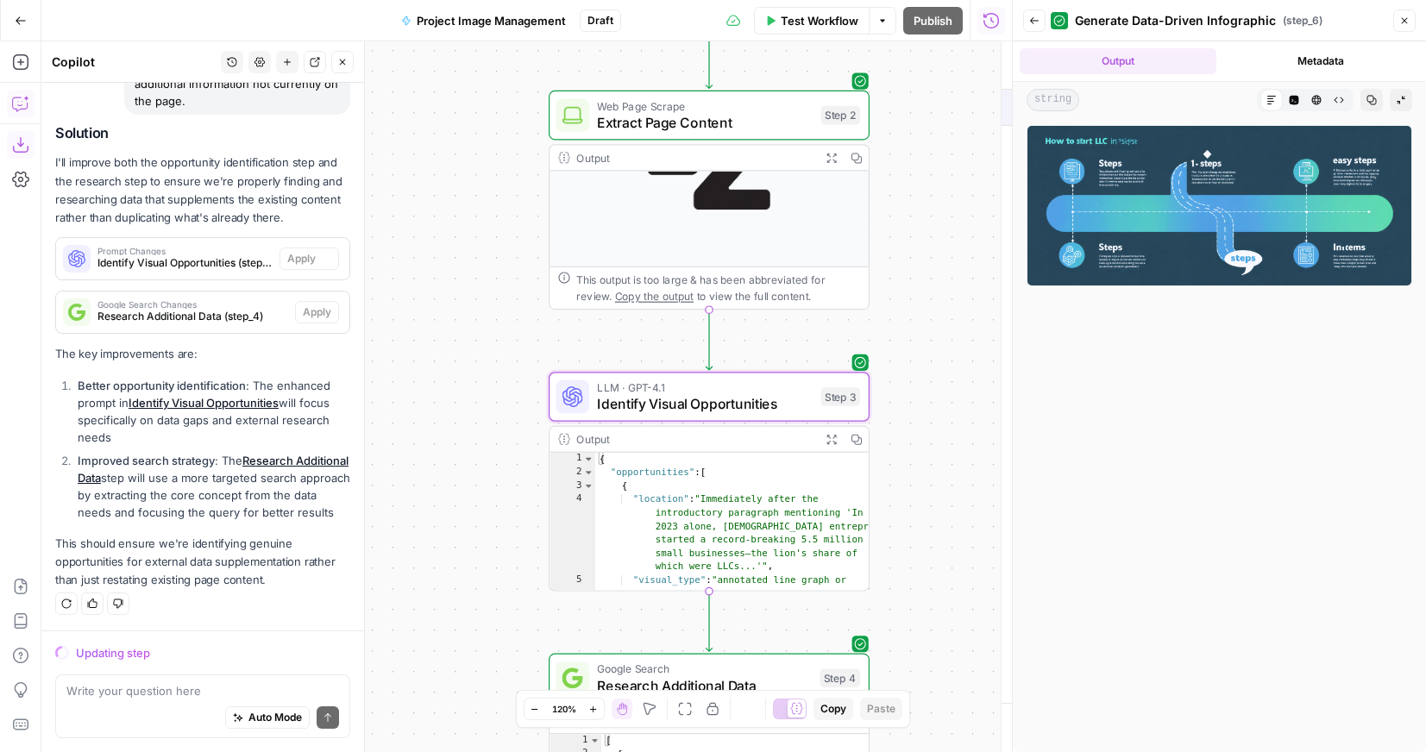
scroll to position [2366, 0]
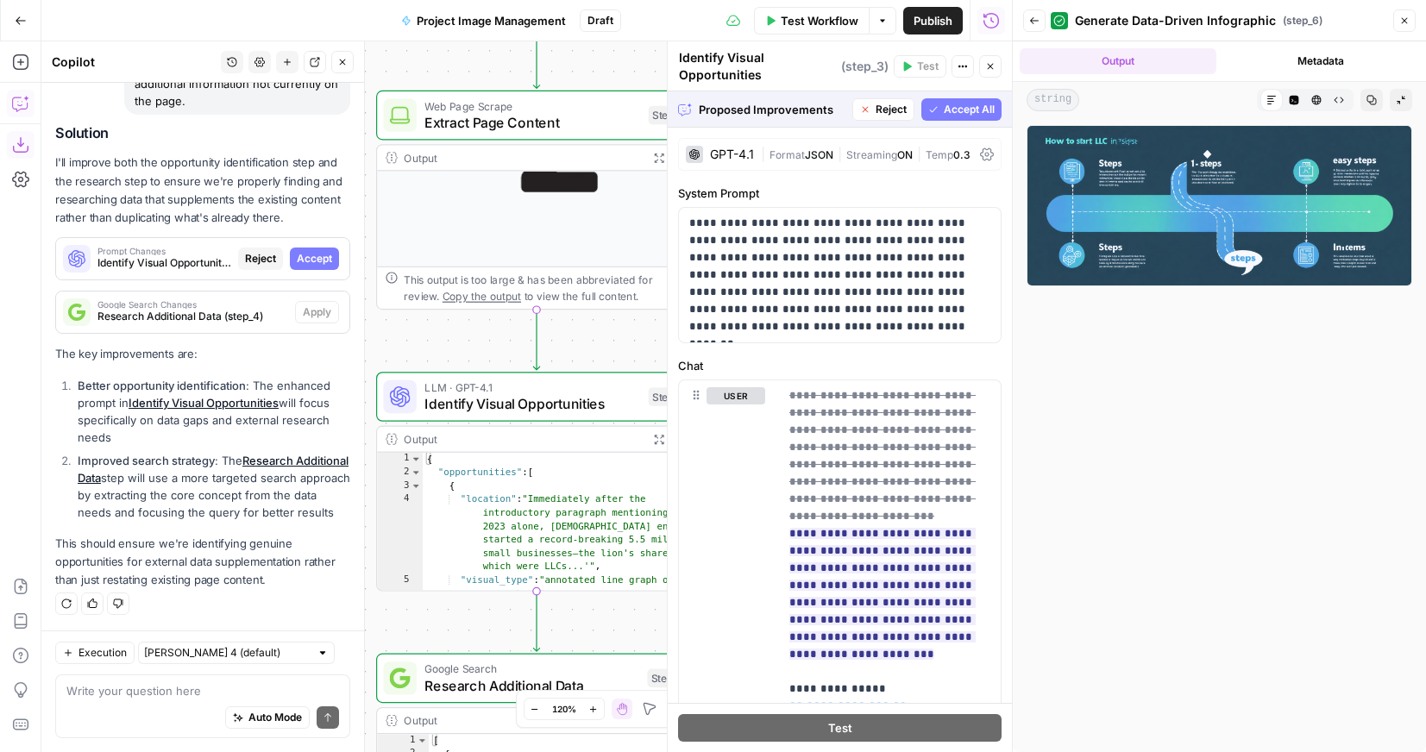
click at [942, 104] on button "Accept All" at bounding box center [961, 109] width 80 height 22
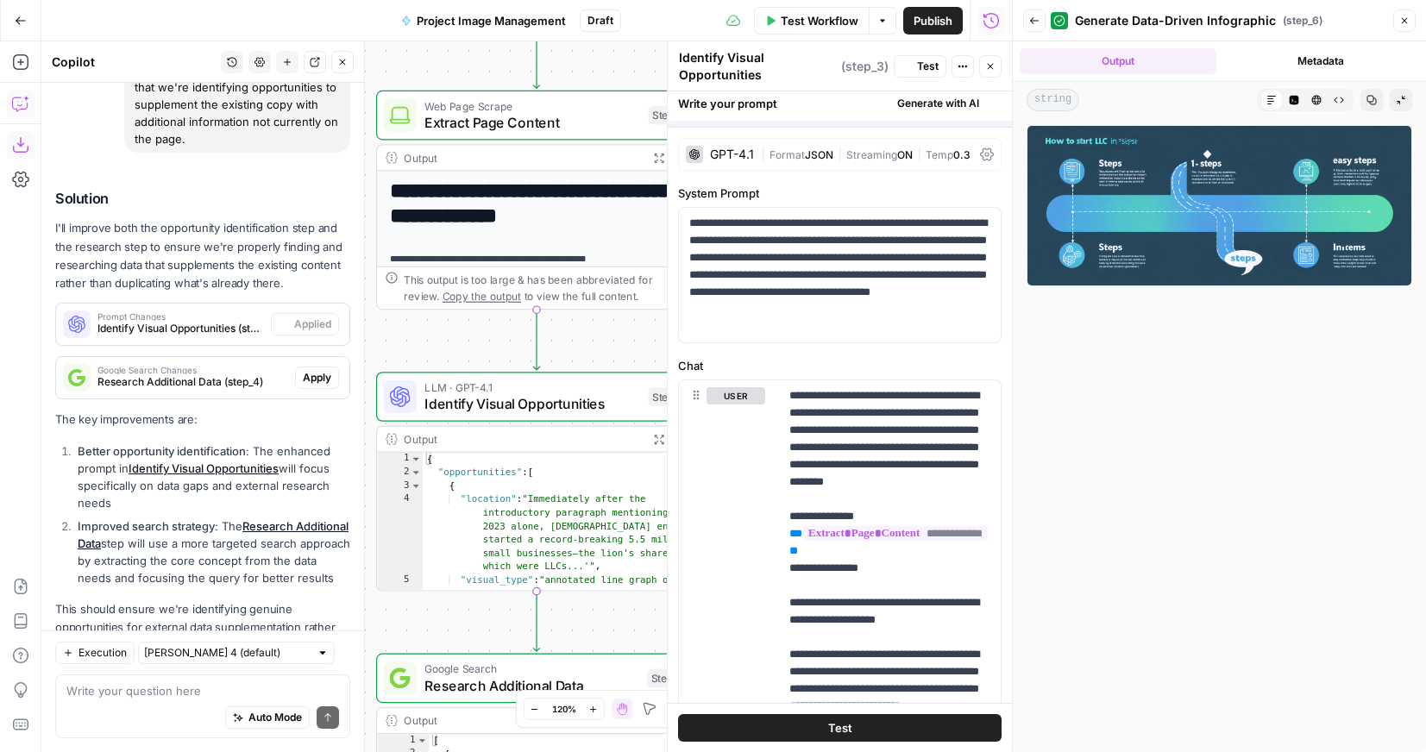
scroll to position [2448, 0]
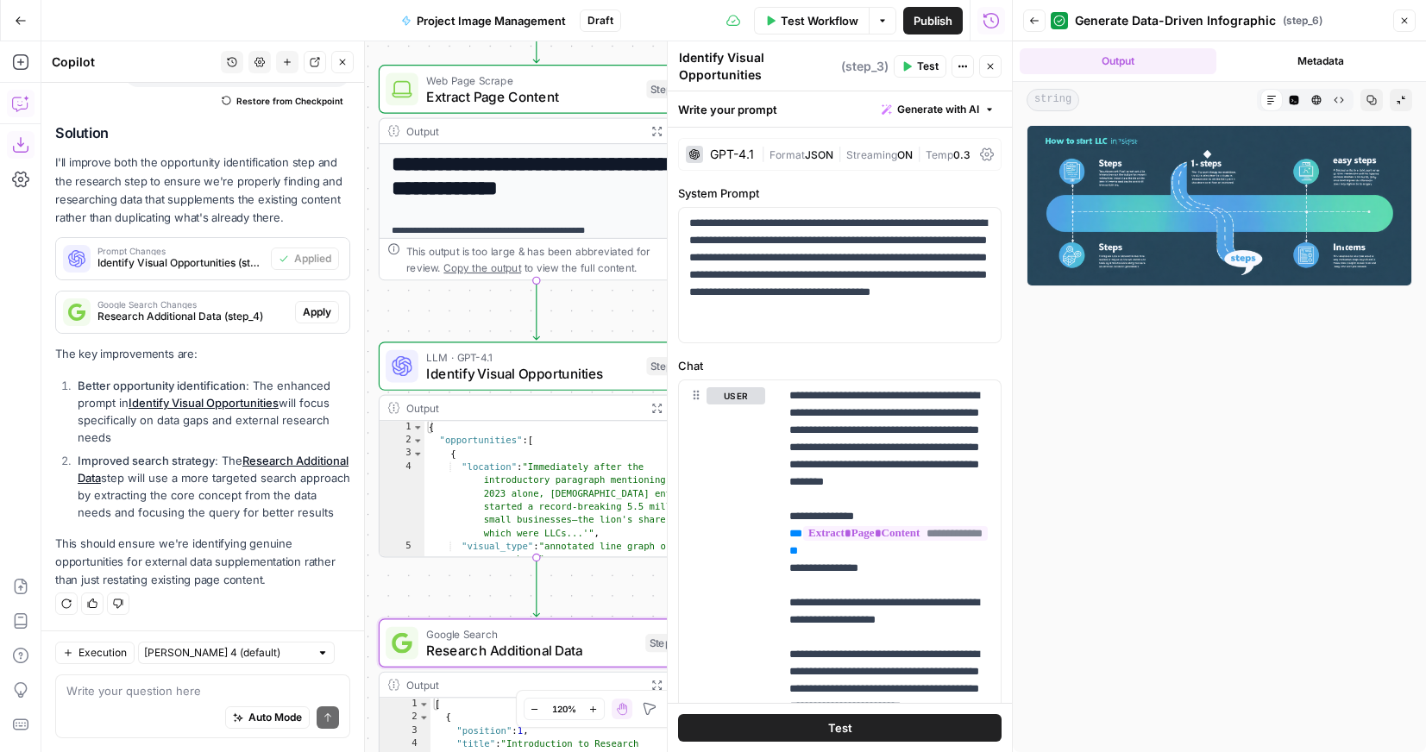
click at [305, 304] on span "Apply" at bounding box center [317, 312] width 28 height 16
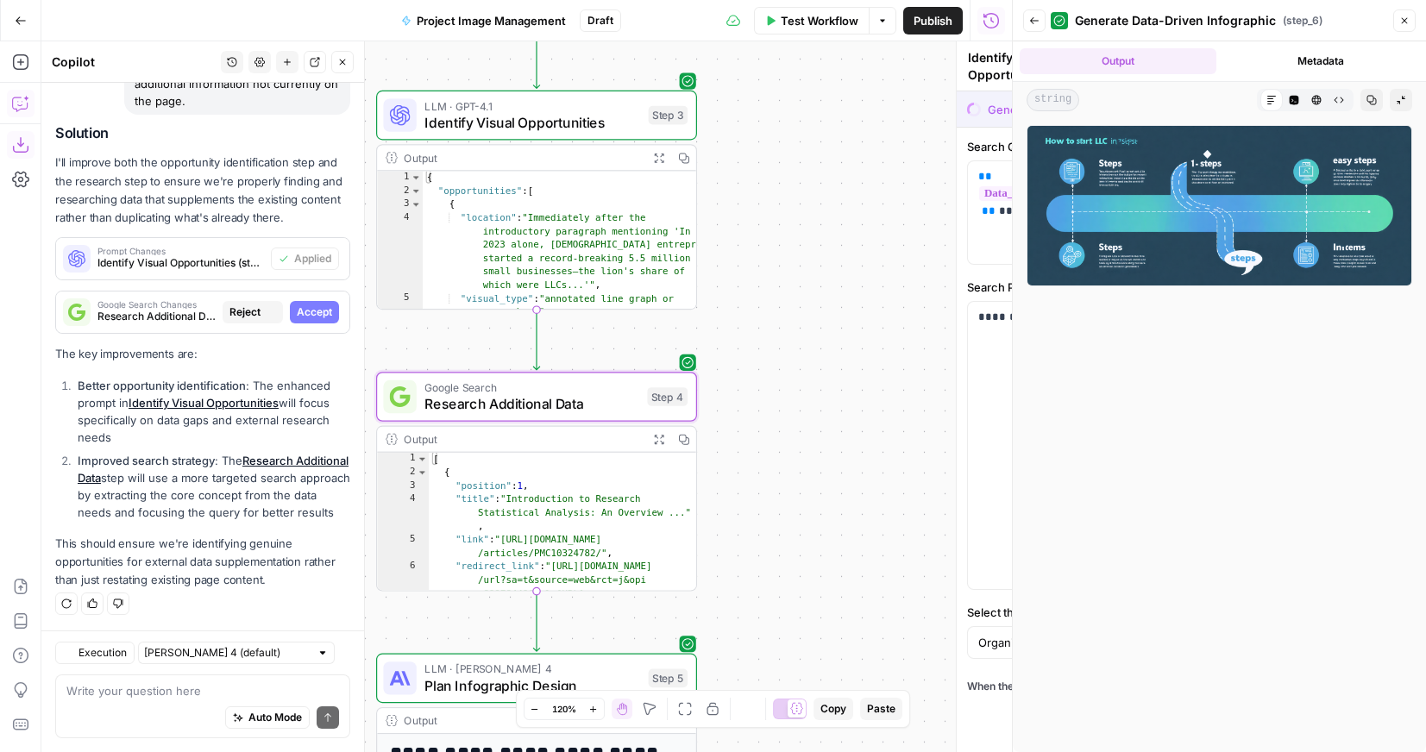
type textarea "Research Additional Data"
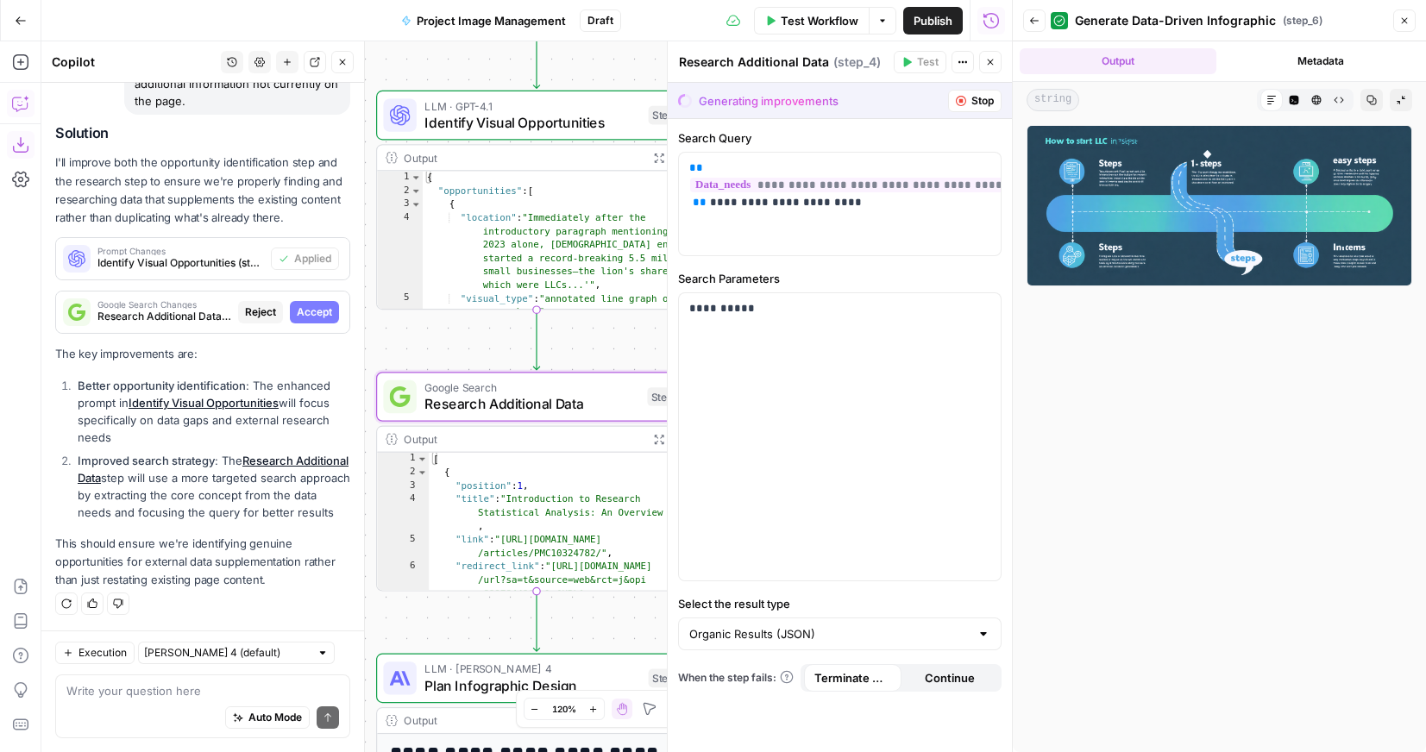
click at [316, 304] on span "Accept" at bounding box center [314, 312] width 35 height 16
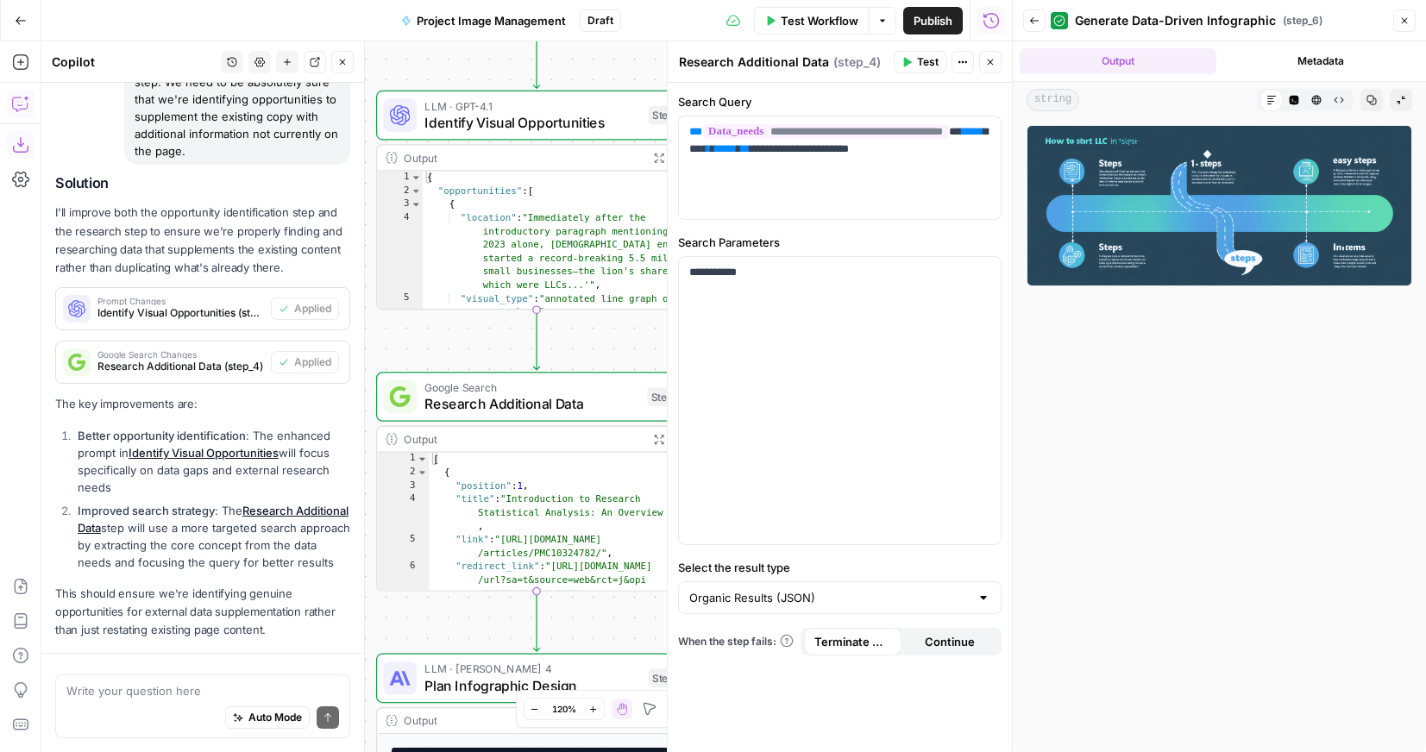
scroll to position [2448, 0]
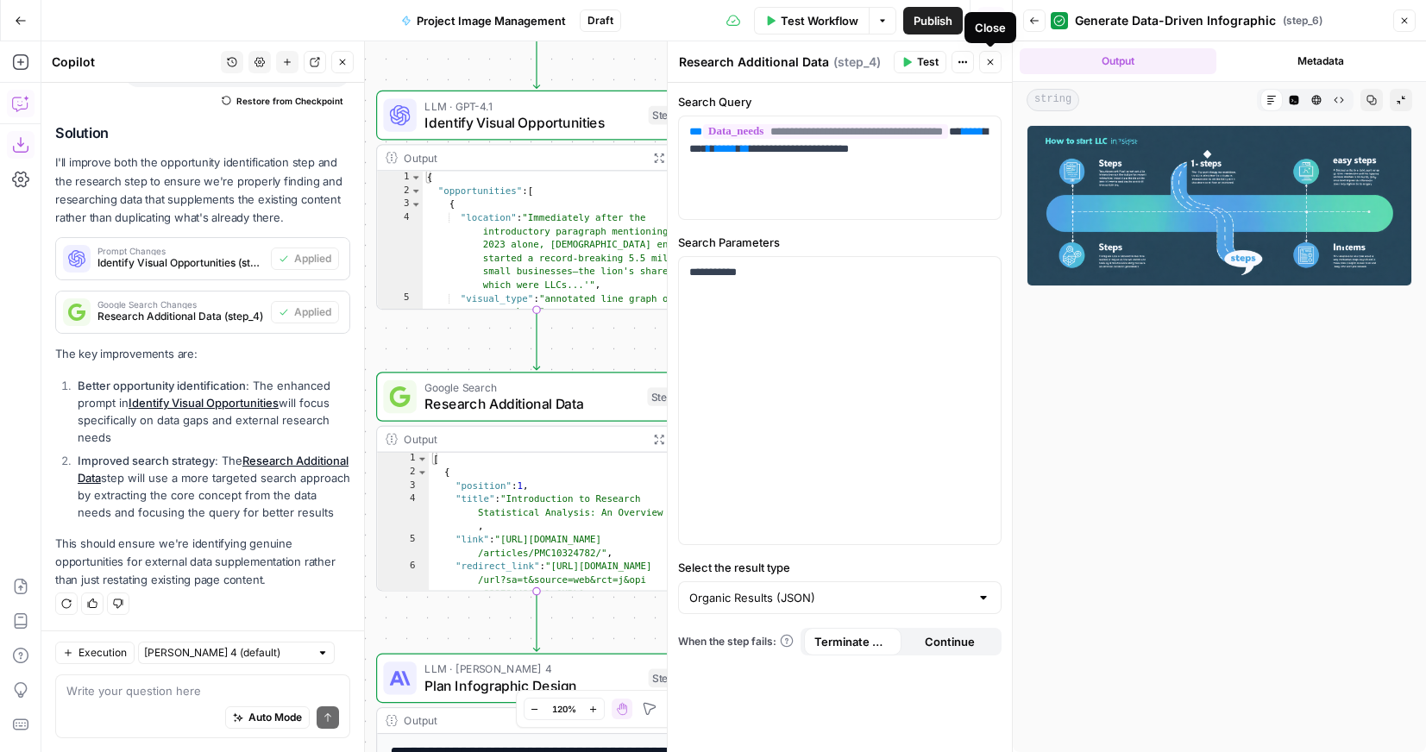
click at [991, 66] on icon "button" at bounding box center [990, 62] width 10 height 10
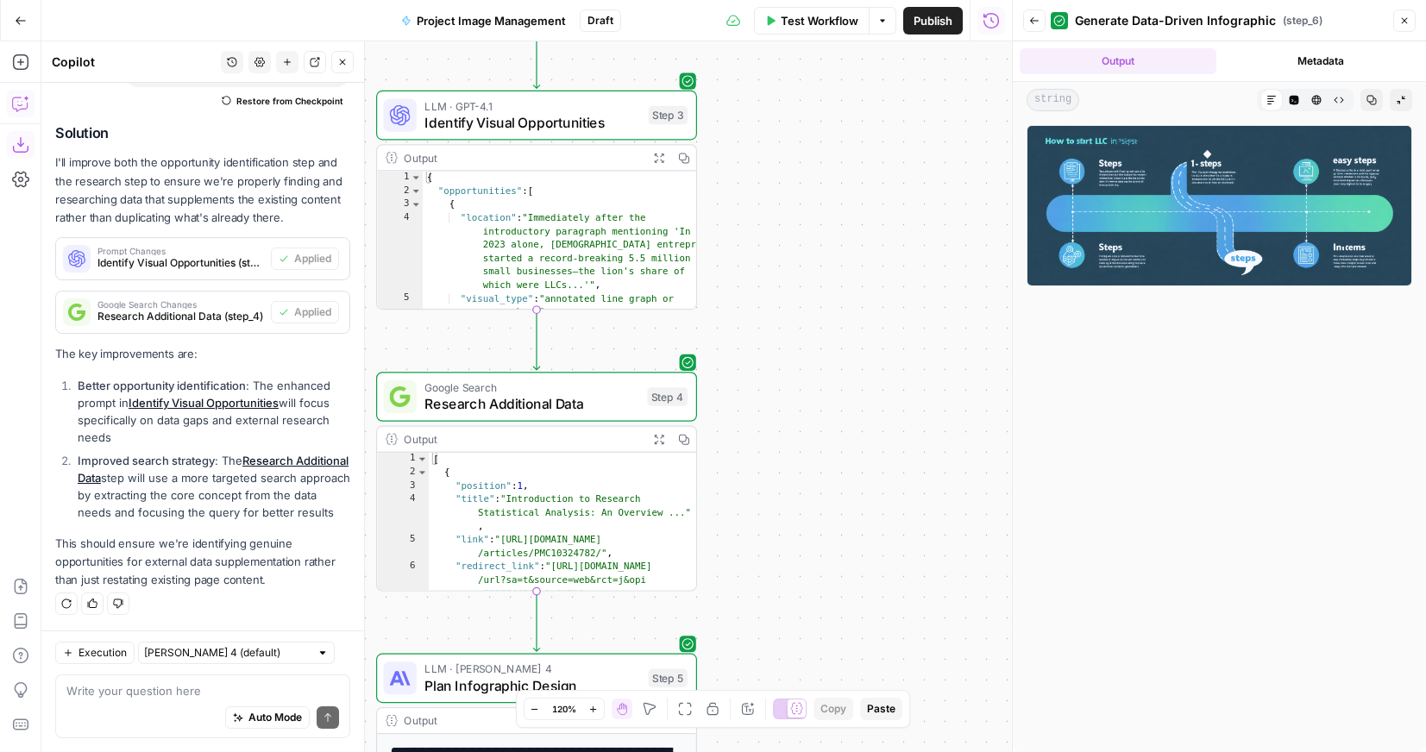
click at [818, 18] on span "Test Workflow" at bounding box center [819, 20] width 78 height 17
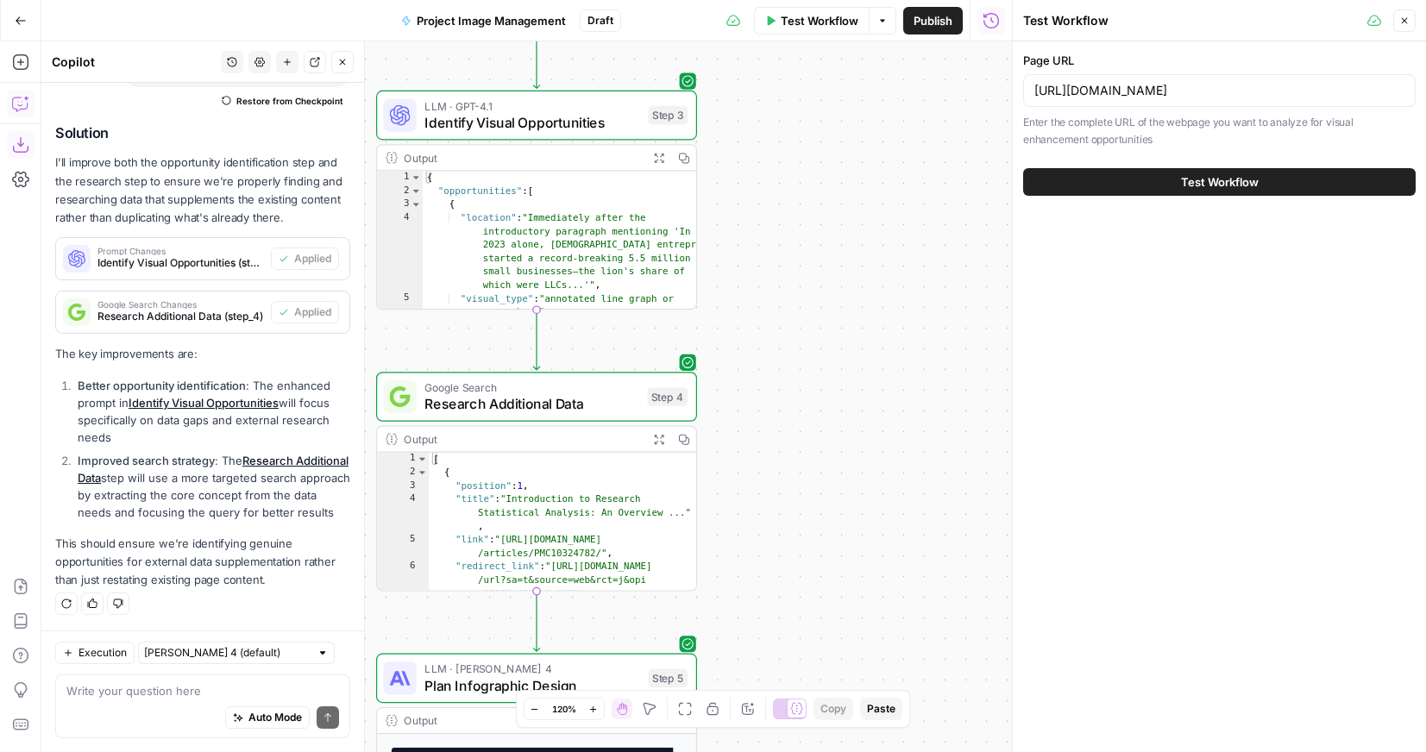
click at [1166, 181] on button "Test Workflow" at bounding box center [1219, 182] width 392 height 28
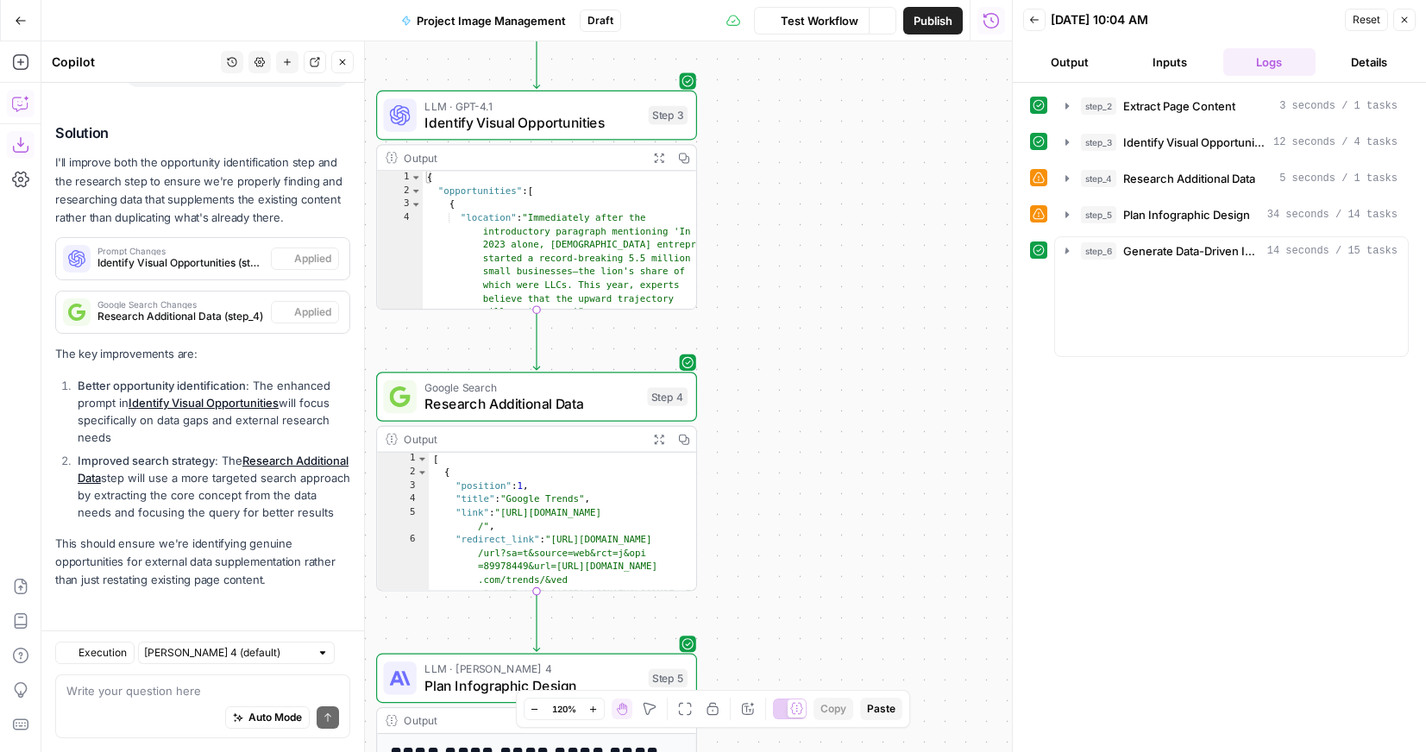
scroll to position [2448, 0]
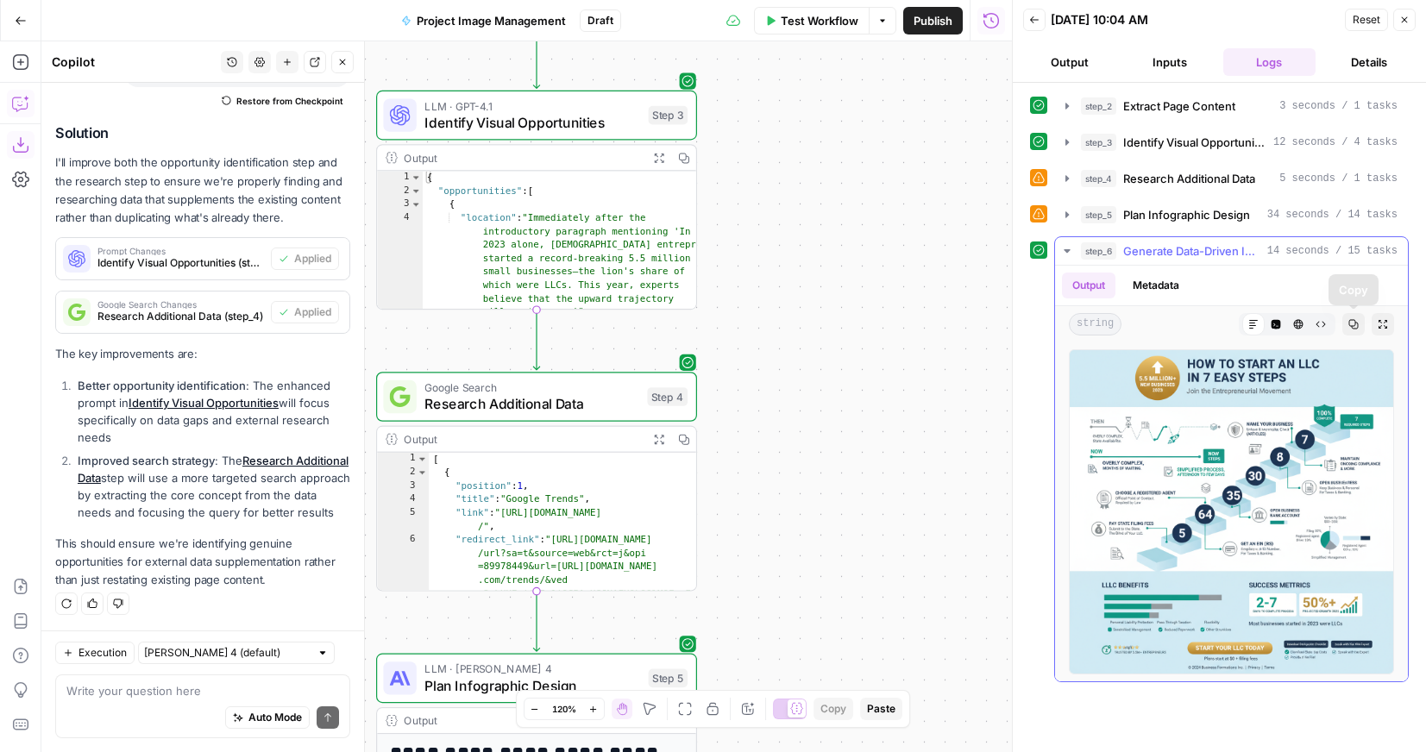
click at [1373, 322] on button "Expand Output" at bounding box center [1382, 324] width 22 height 22
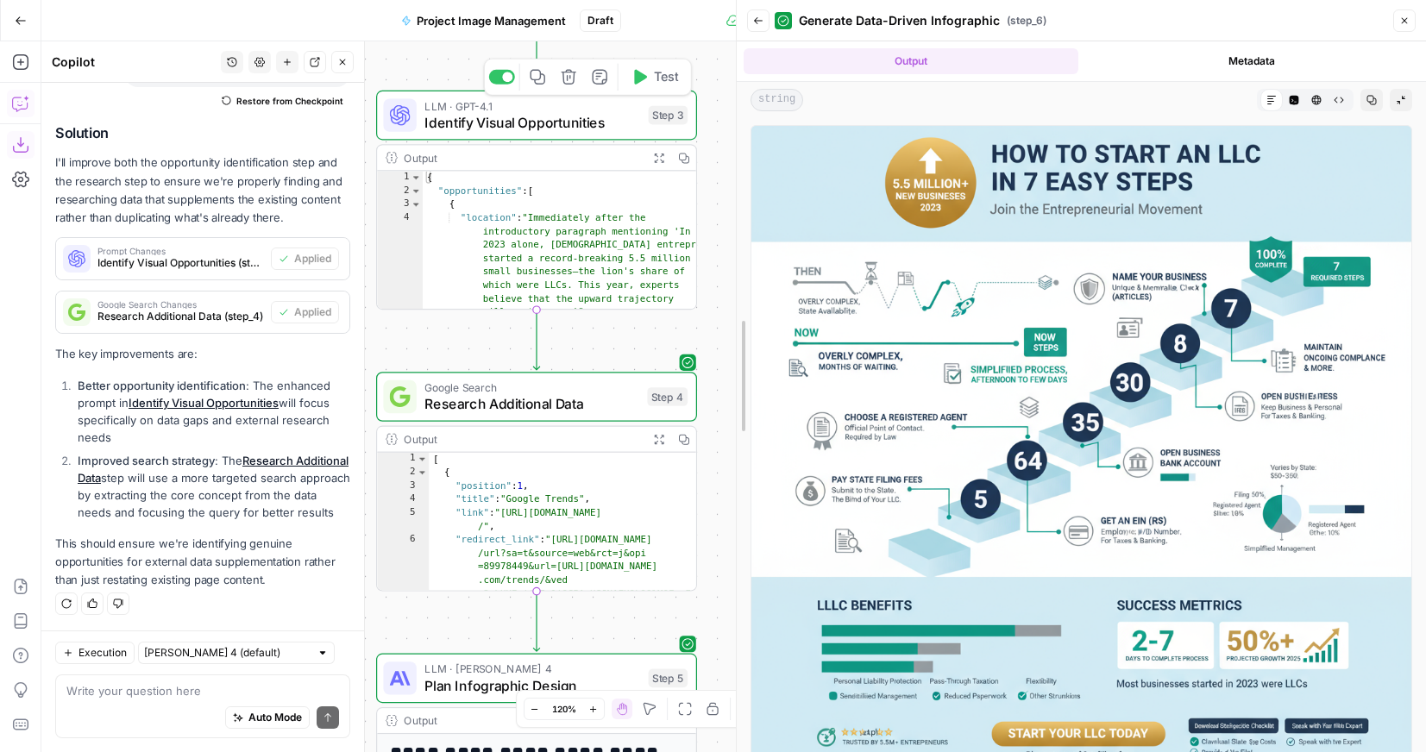
drag, startPoint x: 1010, startPoint y: 158, endPoint x: 644, endPoint y: 128, distance: 366.8
click at [644, 128] on body "**********" at bounding box center [713, 376] width 1426 height 752
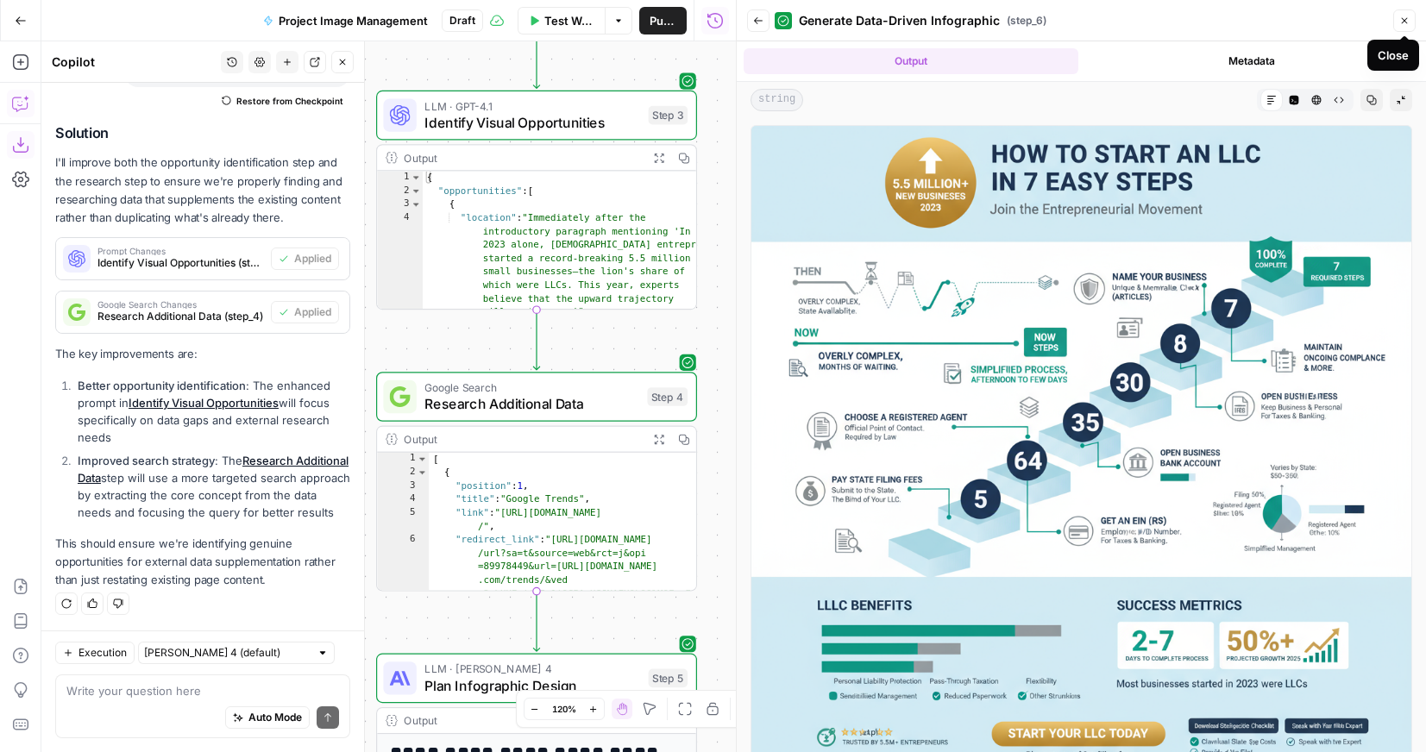
click at [1400, 20] on icon "button" at bounding box center [1404, 21] width 10 height 10
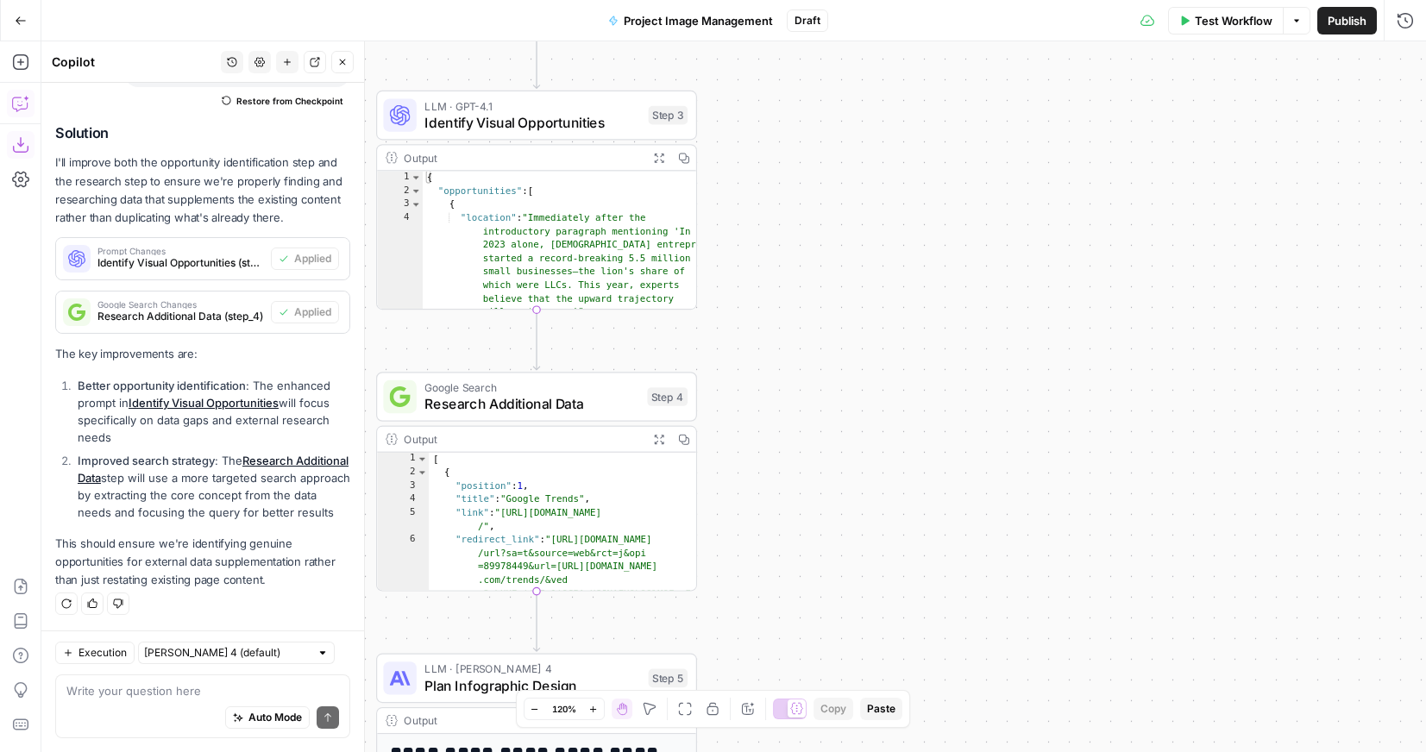
click at [176, 680] on div "Write your question here Auto Mode Send" at bounding box center [202, 706] width 295 height 64
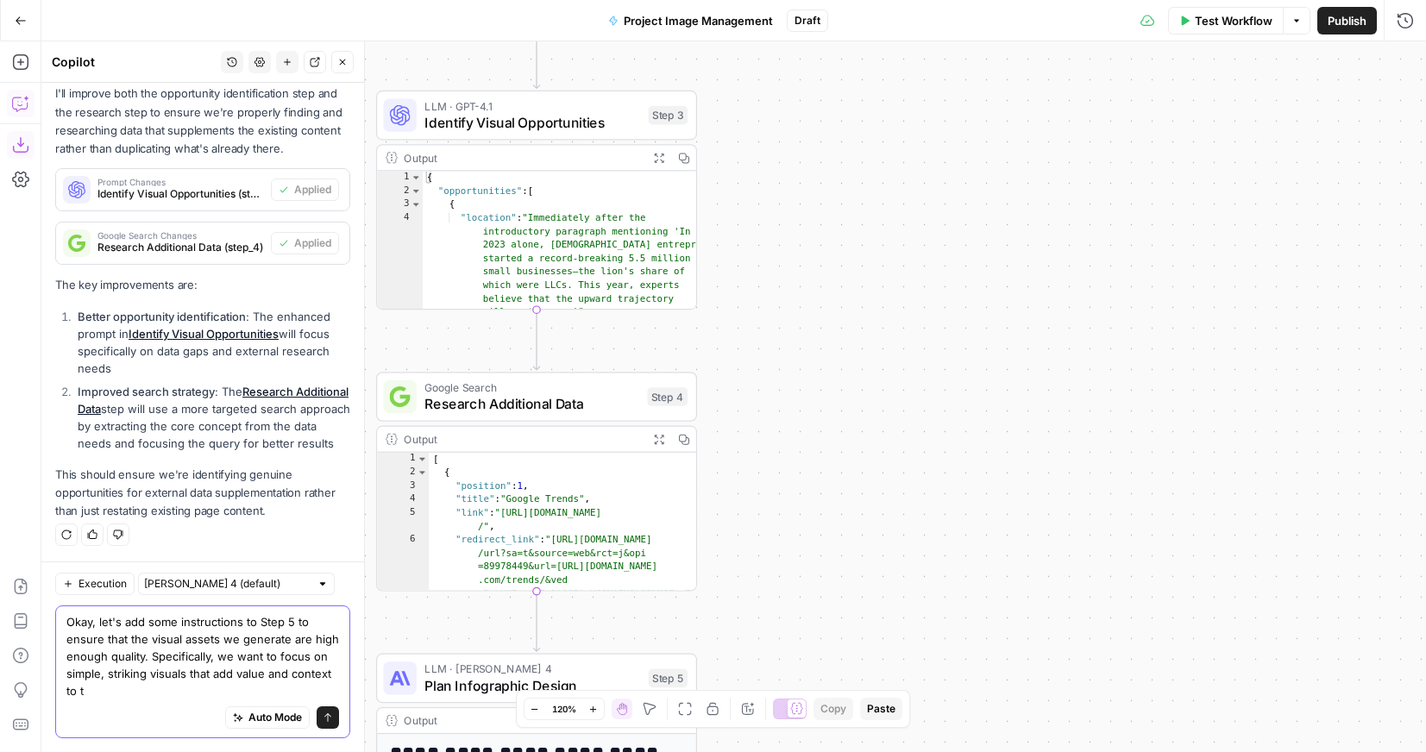
scroll to position [2517, 0]
type textarea "Okay, let's add some instructions to Step 5 to ensure that the visual assets we…"
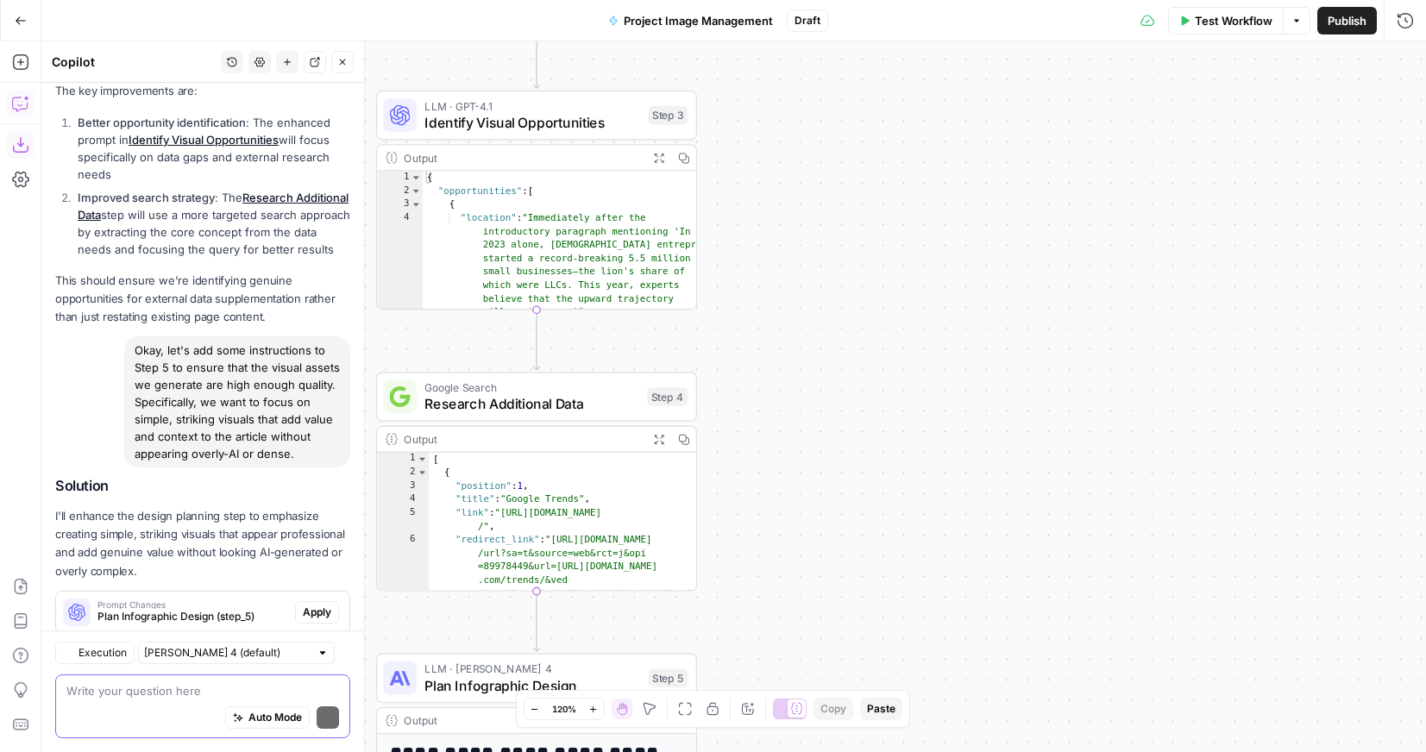
scroll to position [2840, 0]
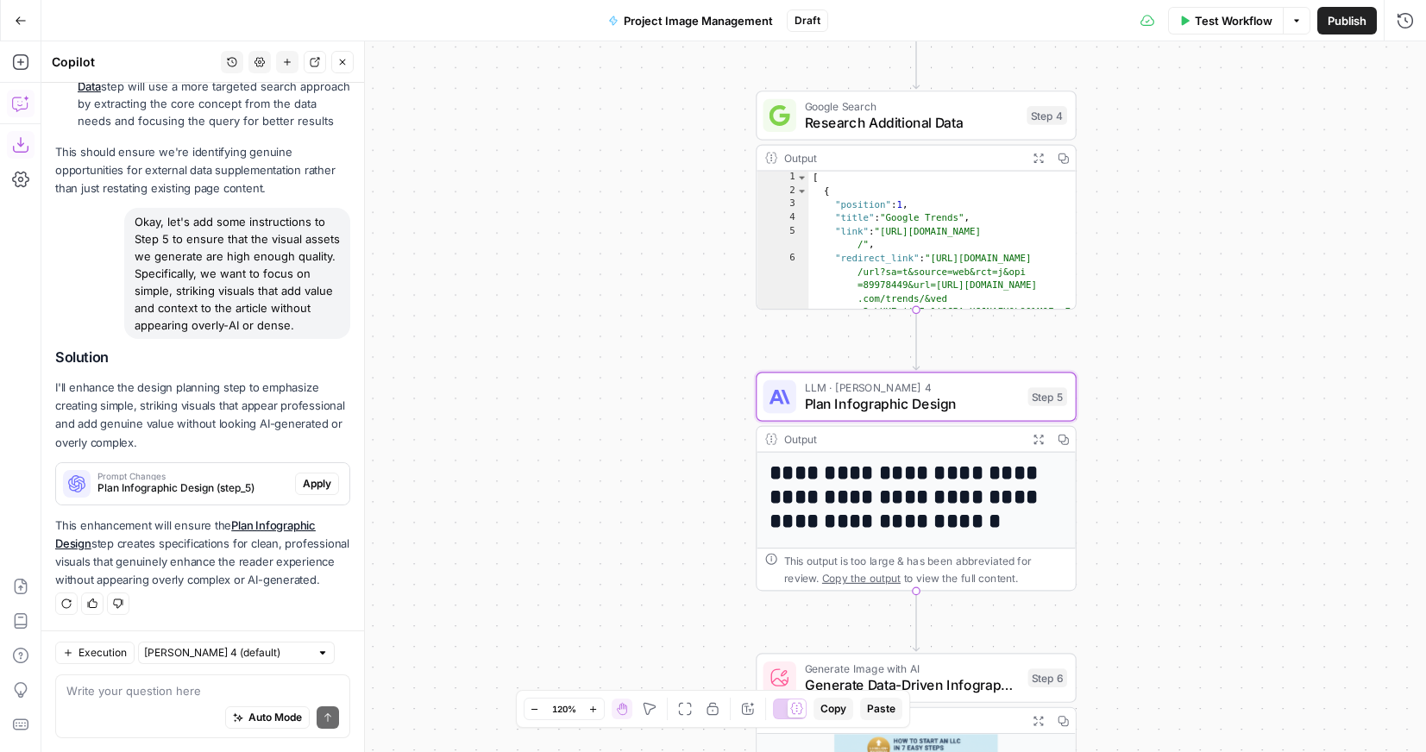
click at [316, 490] on span "Apply" at bounding box center [317, 484] width 28 height 16
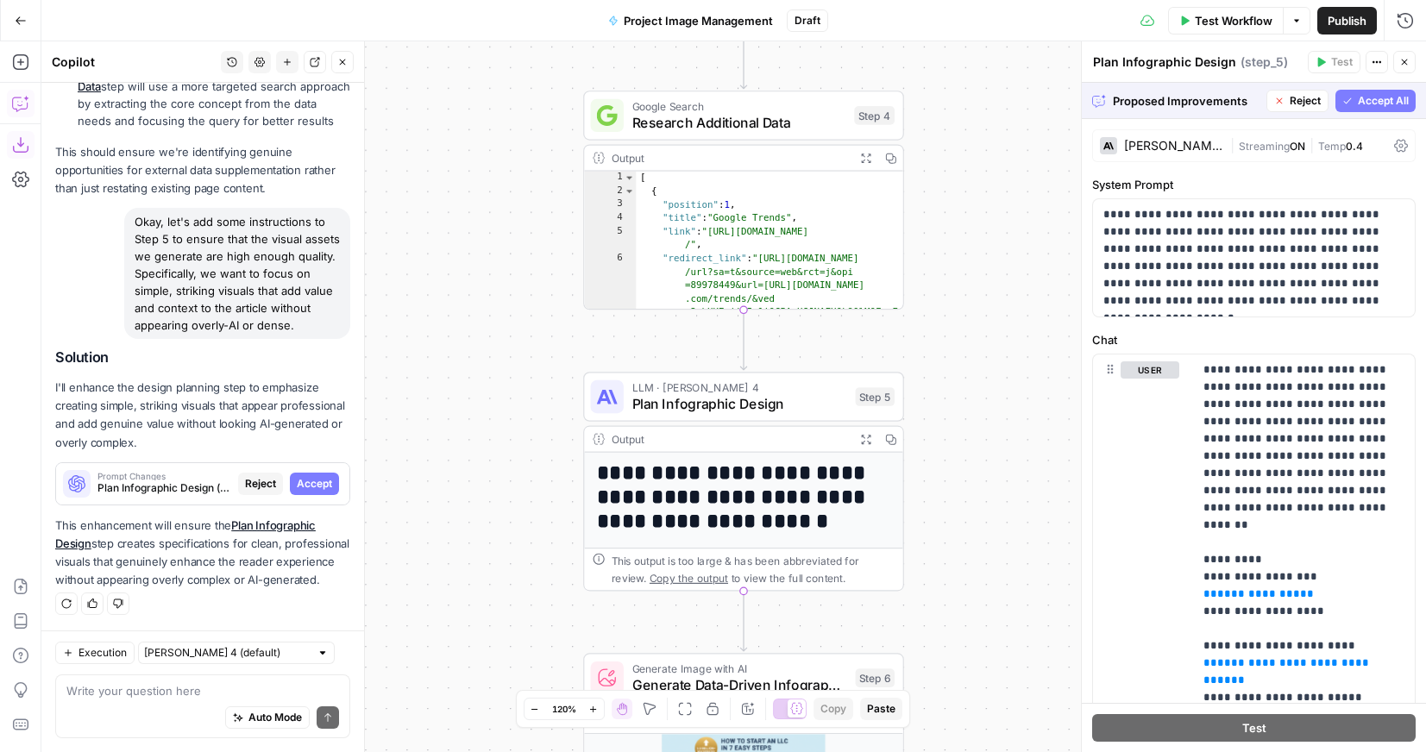
click at [1380, 103] on span "Accept All" at bounding box center [1382, 101] width 51 height 16
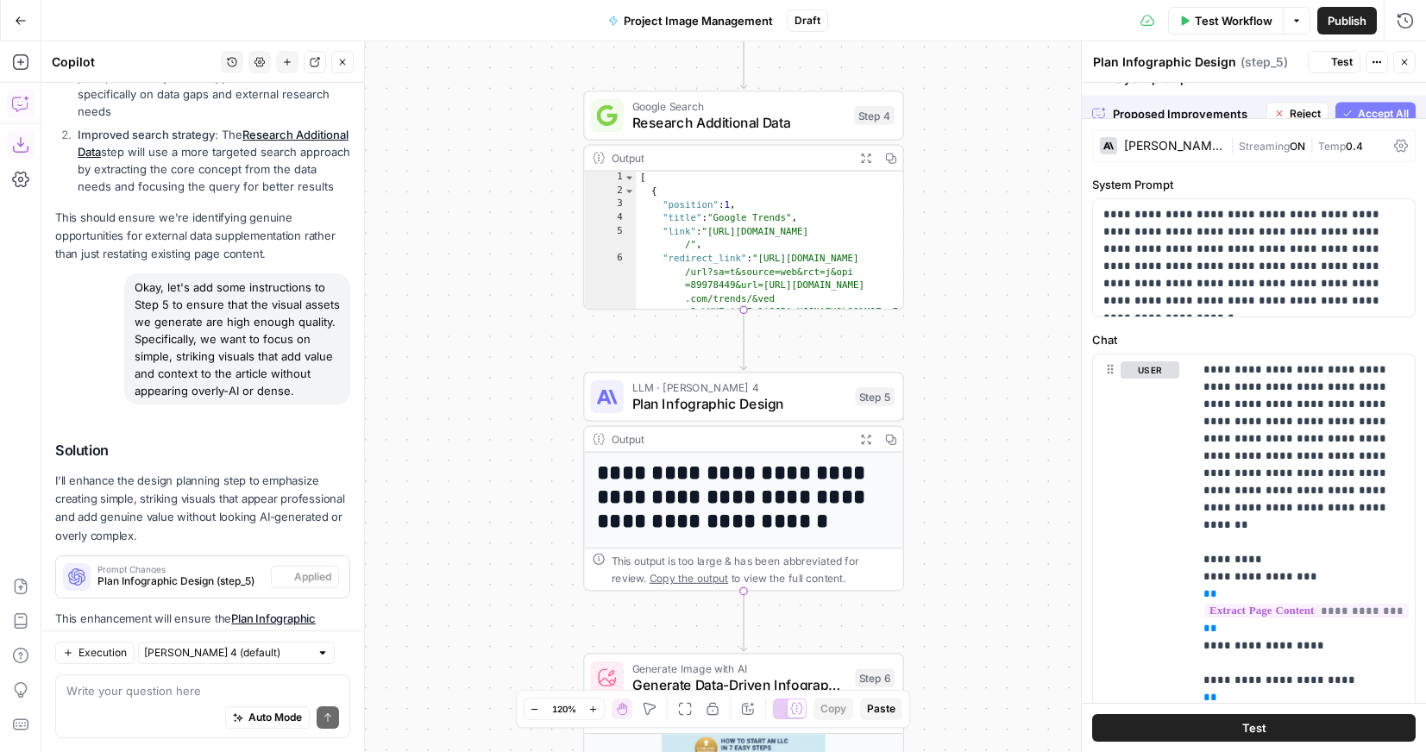
scroll to position [2867, 0]
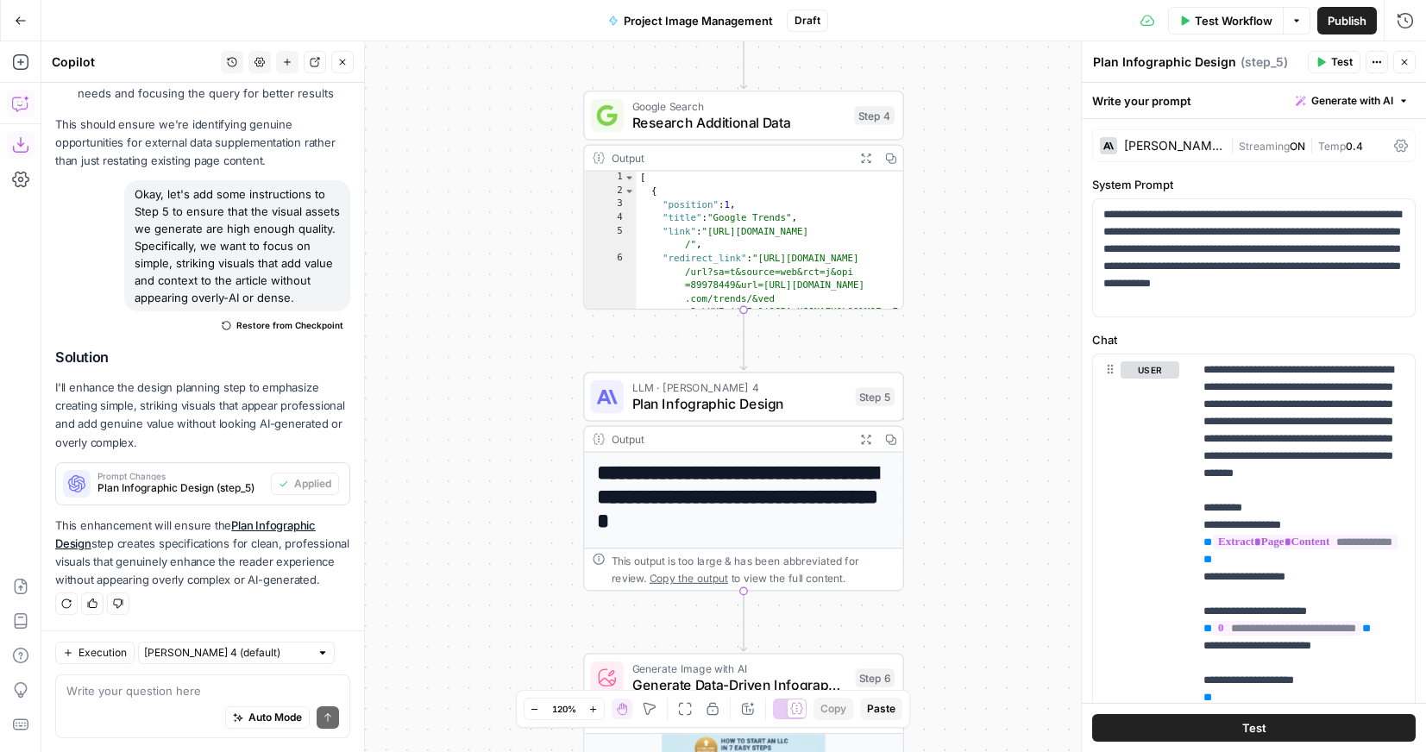
click at [1238, 16] on span "Test Workflow" at bounding box center [1233, 20] width 78 height 17
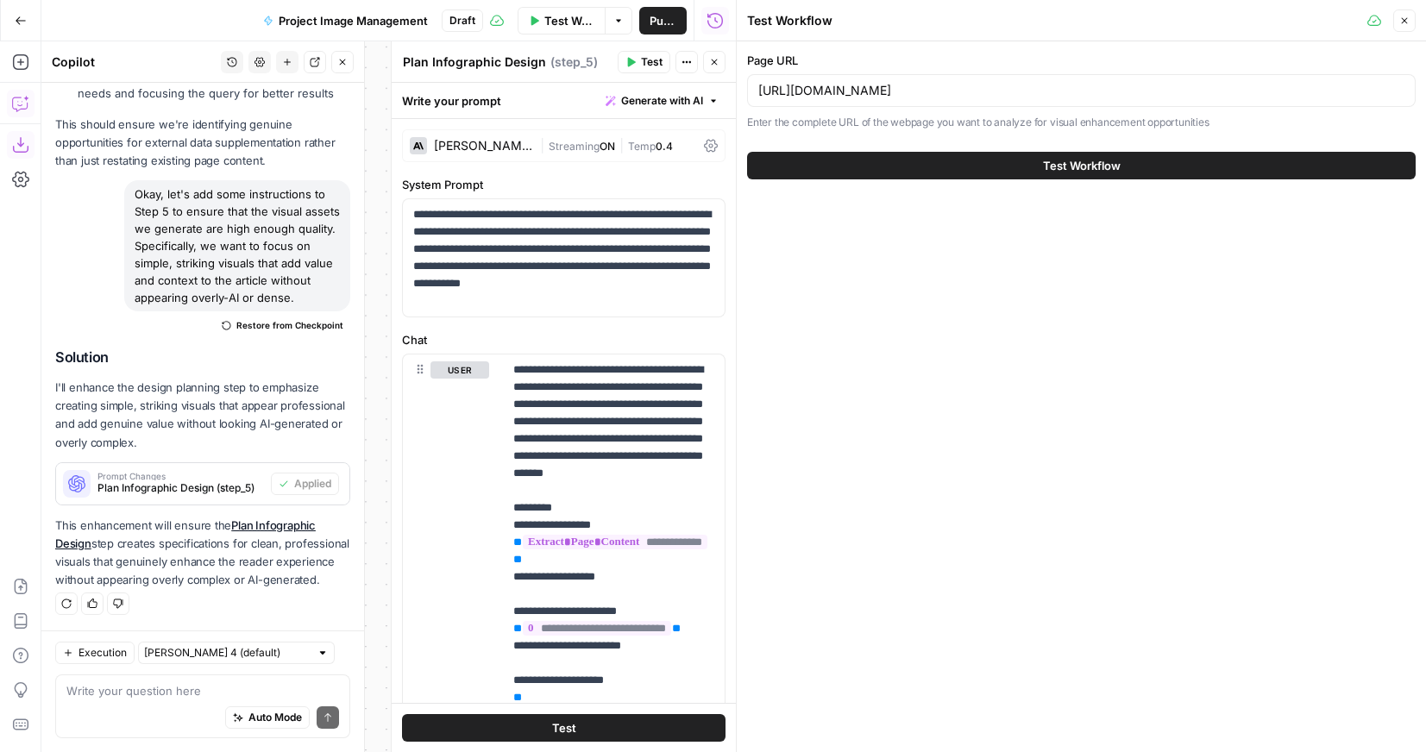
click at [1078, 168] on span "Test Workflow" at bounding box center [1082, 165] width 78 height 17
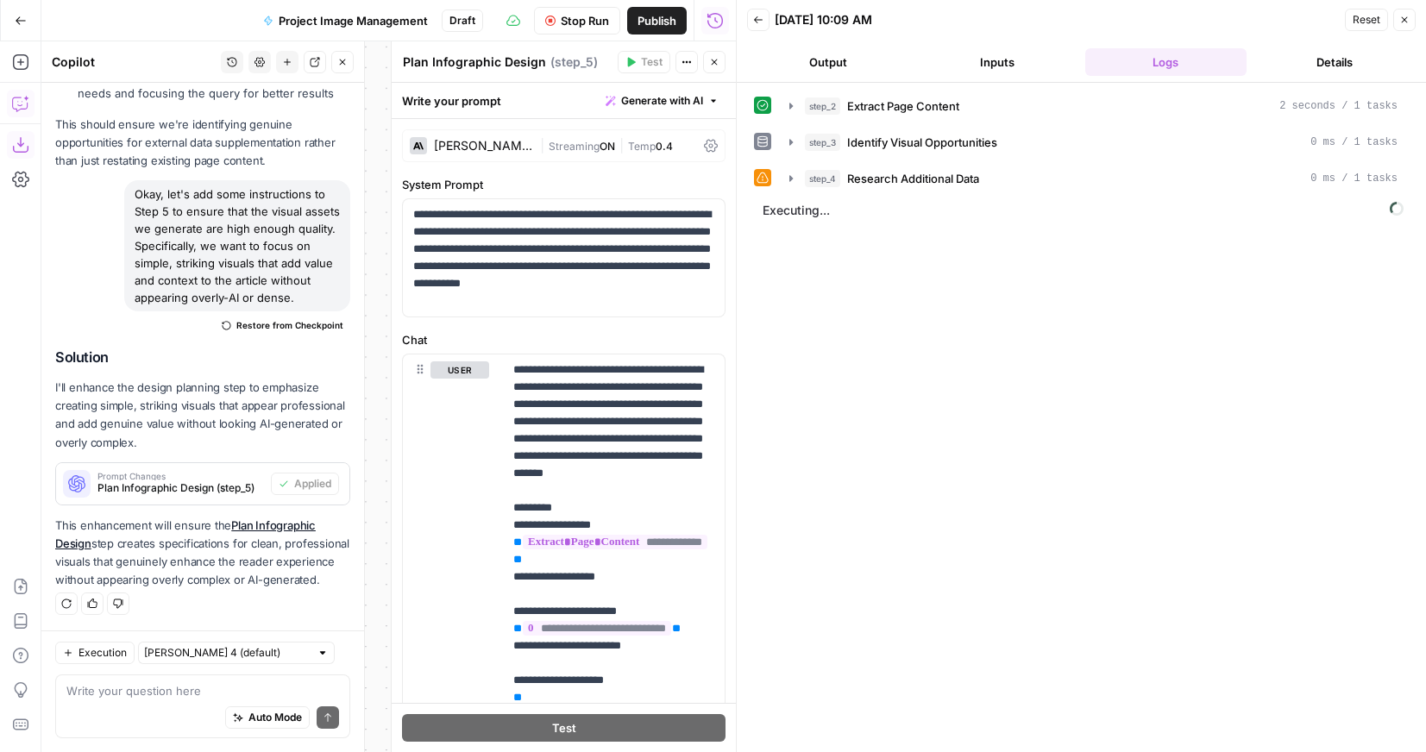
click at [584, 19] on span "Stop Run" at bounding box center [585, 20] width 48 height 17
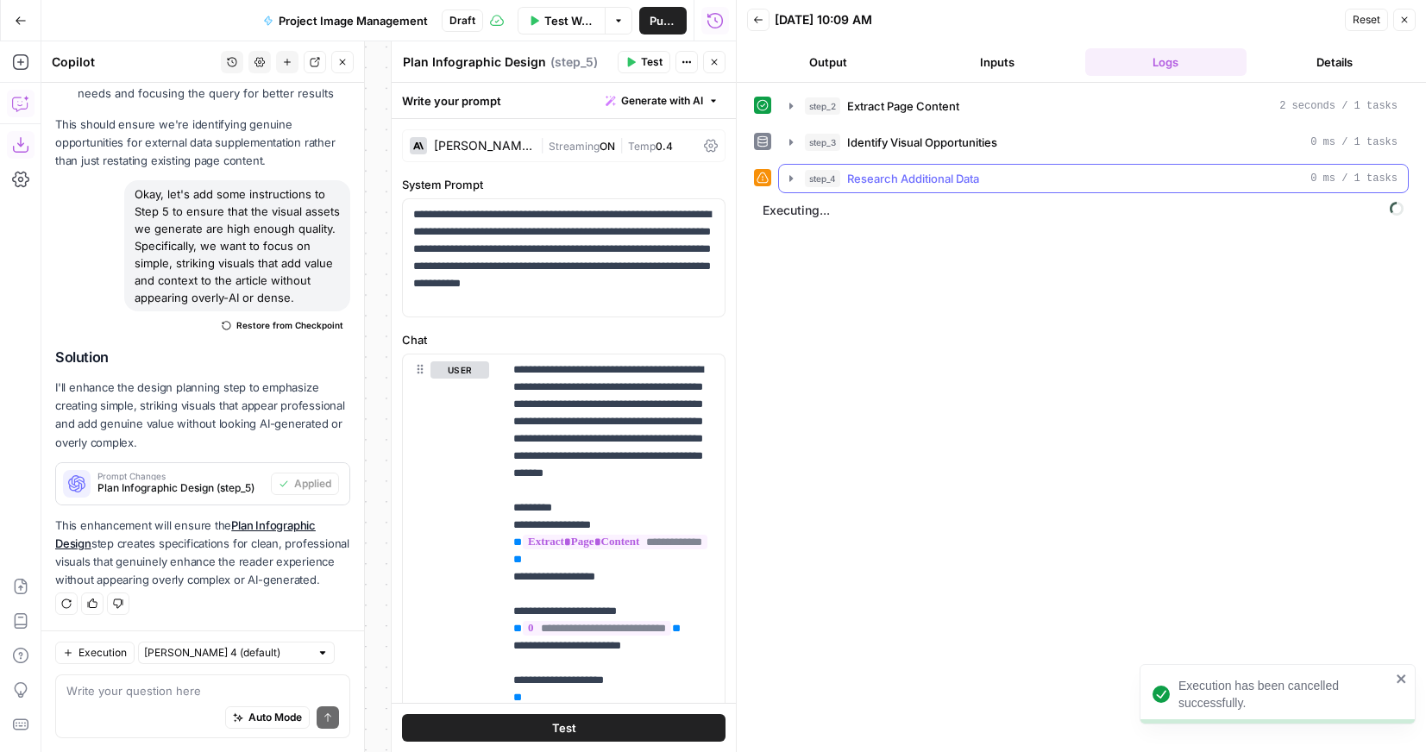
click at [795, 183] on icon "button" at bounding box center [791, 179] width 14 height 14
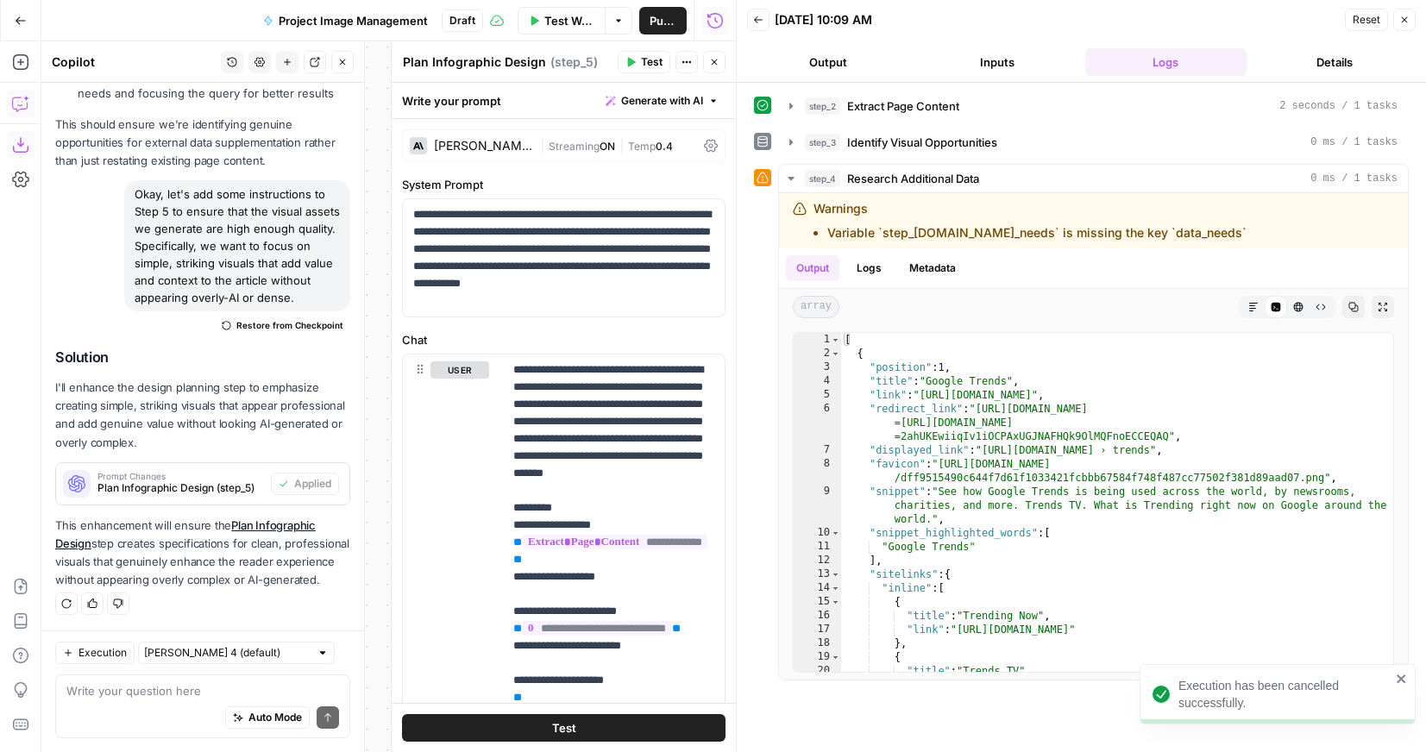
click at [143, 713] on div "Auto Mode Send" at bounding box center [202, 718] width 273 height 38
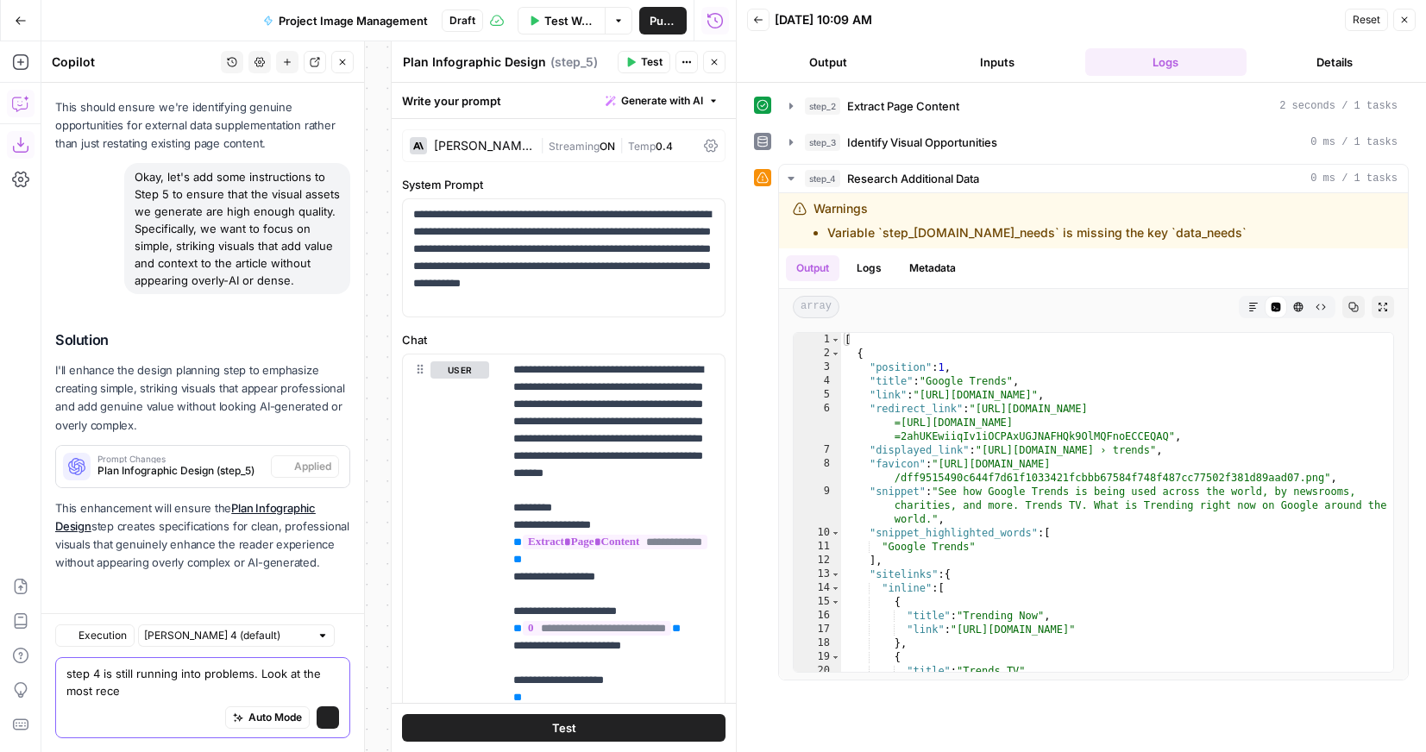
scroll to position [2885, 0]
type textarea "step 4 is still running into problems. Look at the most recent run and address …"
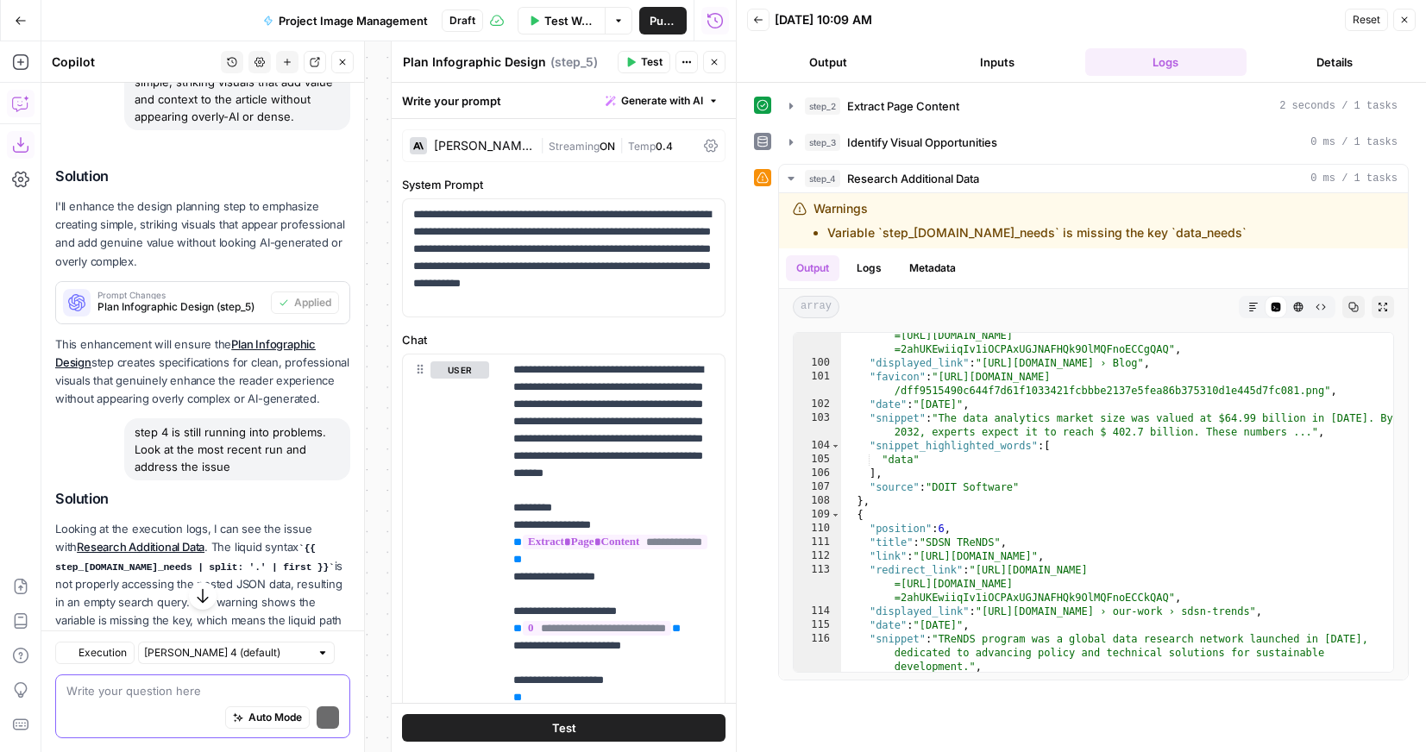
scroll to position [3155, 0]
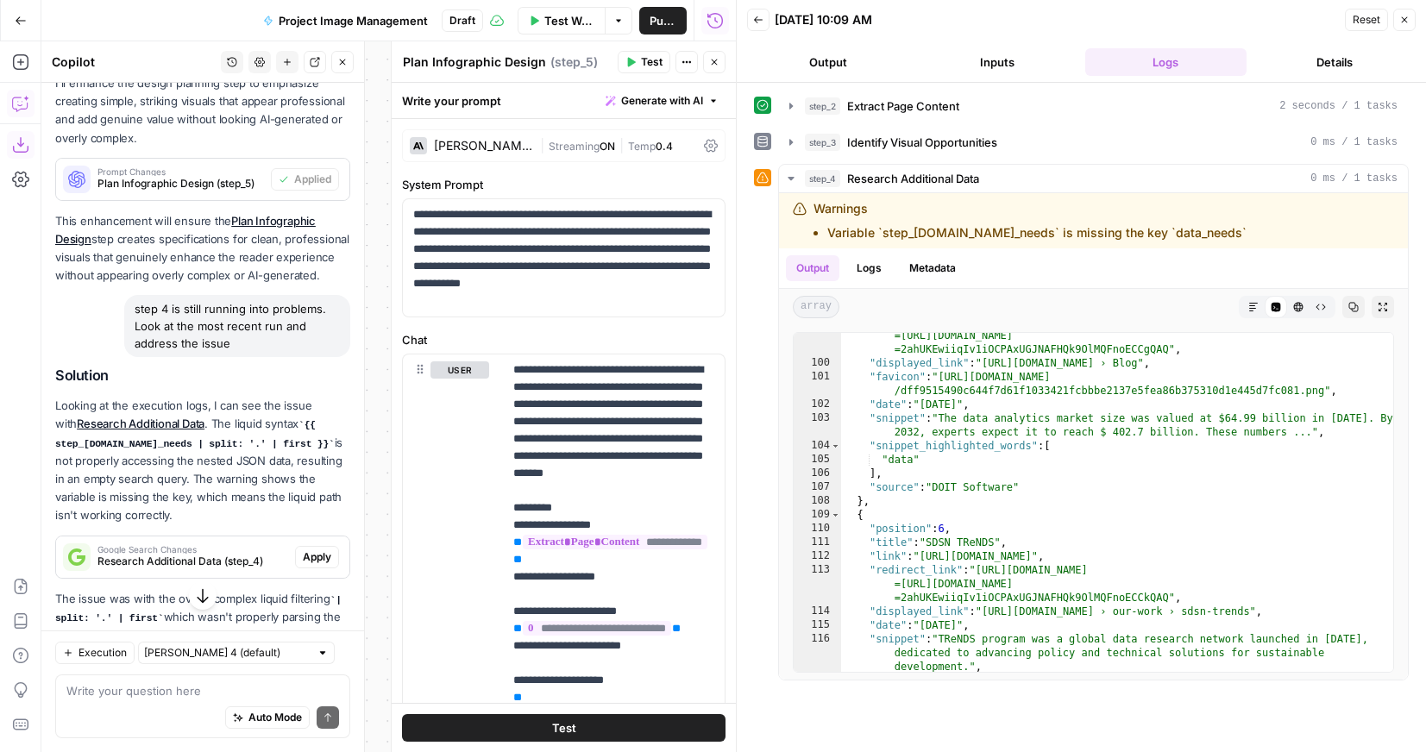
click at [316, 565] on span "Apply" at bounding box center [317, 557] width 28 height 16
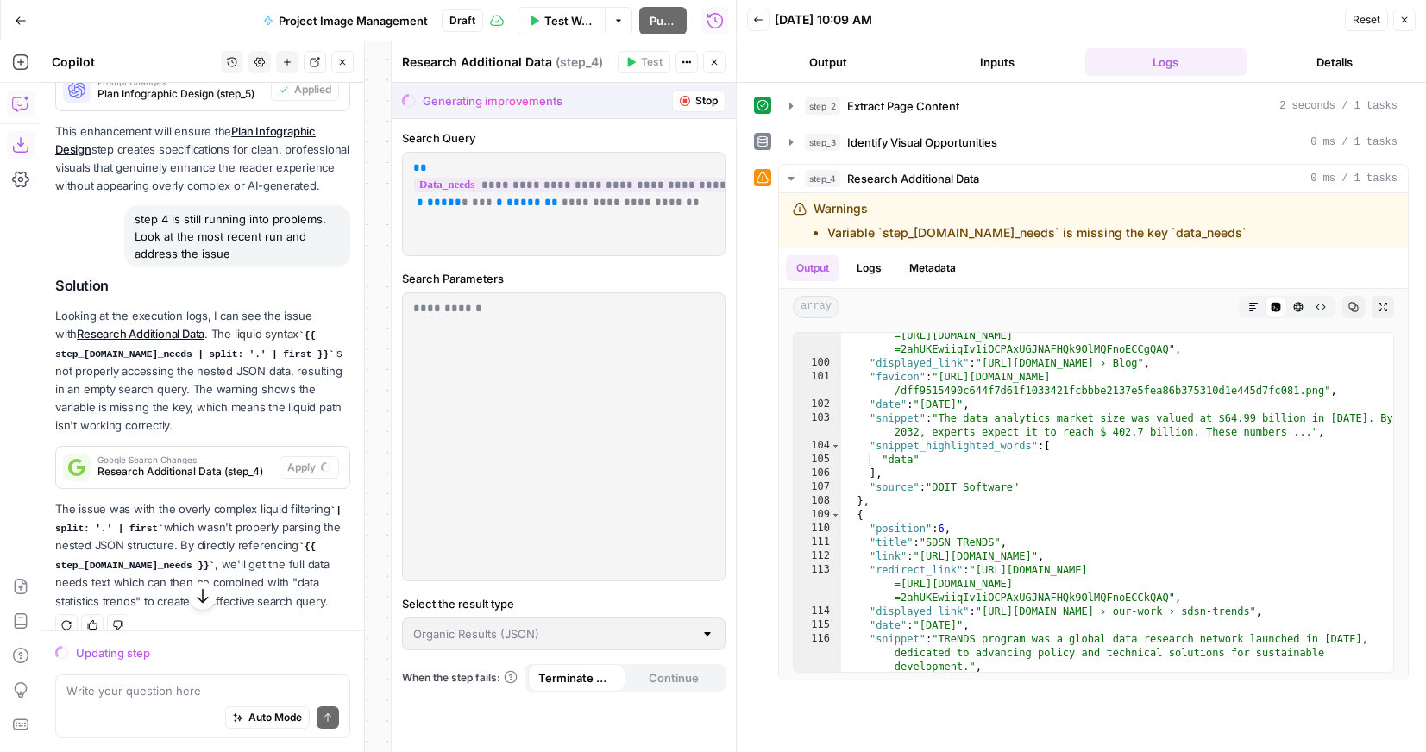
scroll to position [3188, 0]
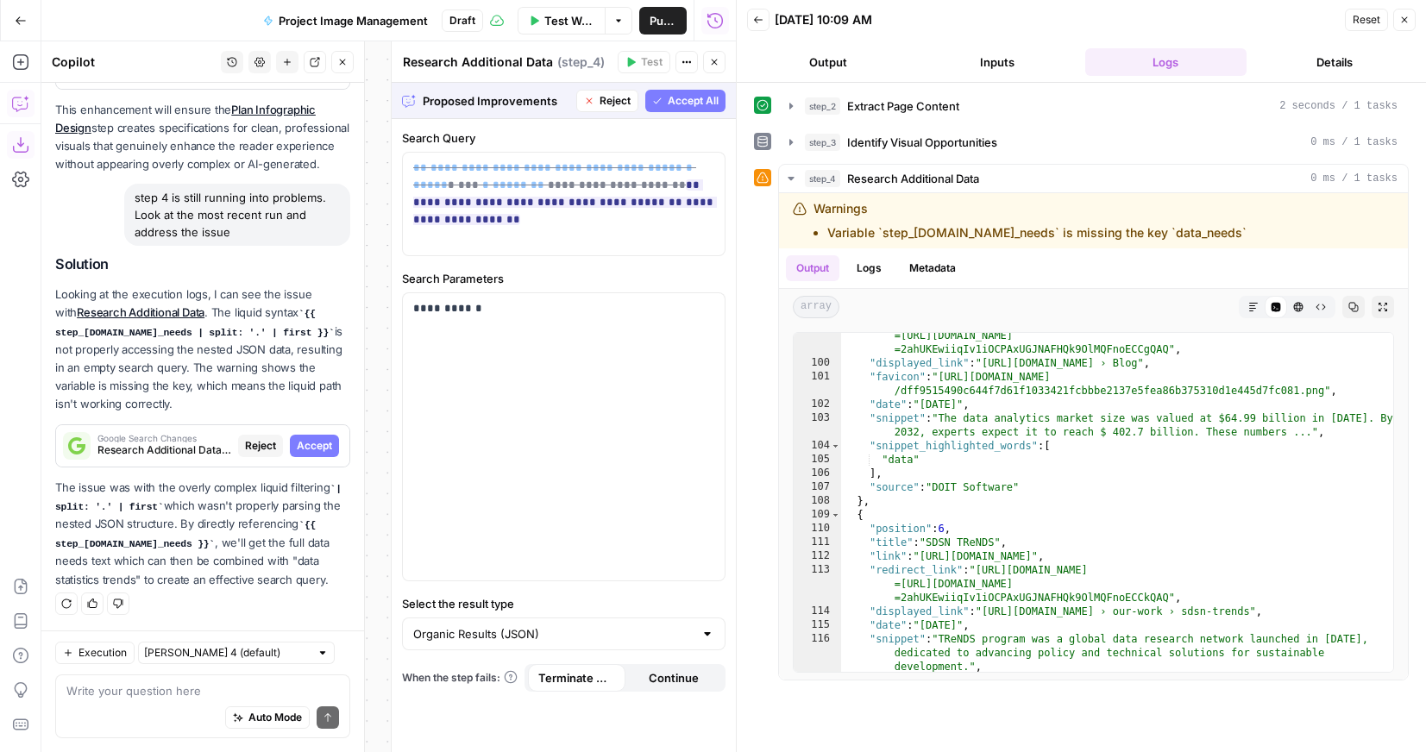
click at [683, 108] on button "Accept All" at bounding box center [685, 101] width 80 height 22
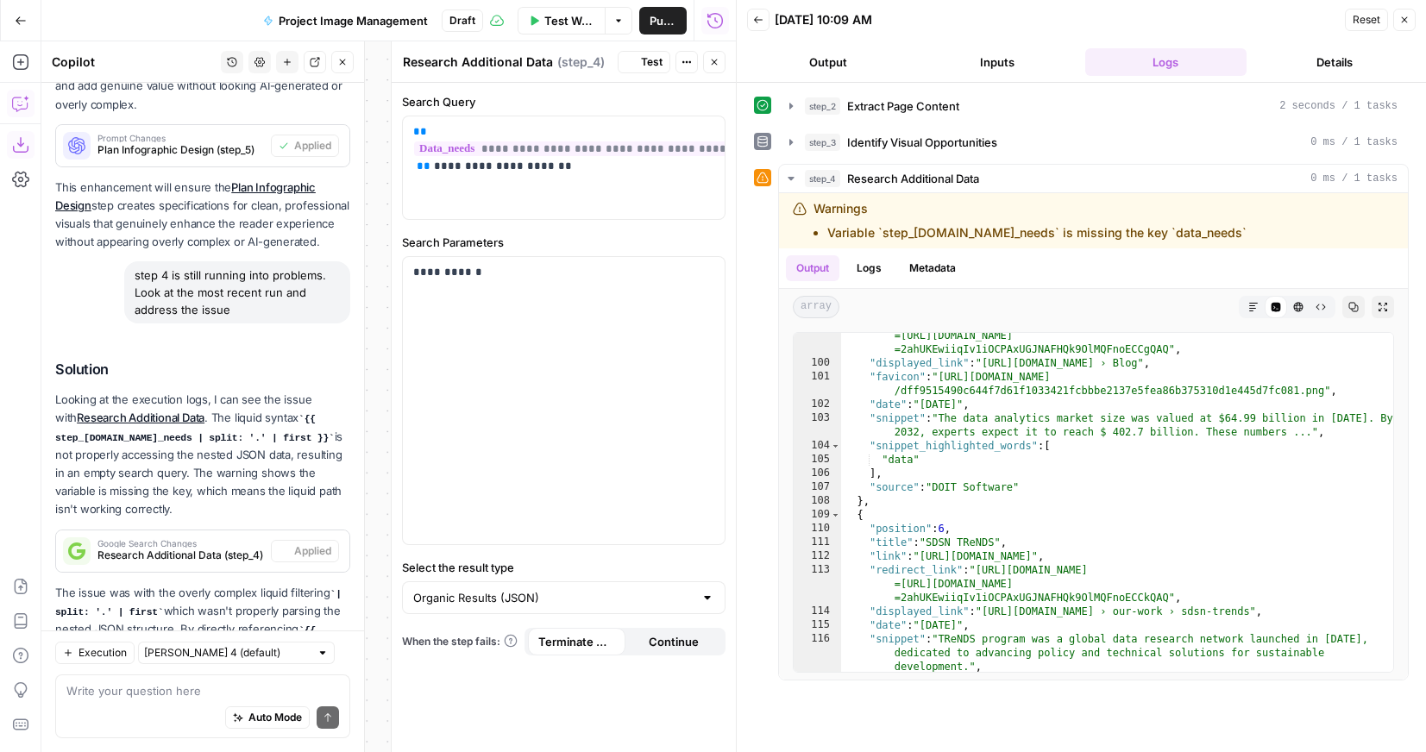
scroll to position [3326, 0]
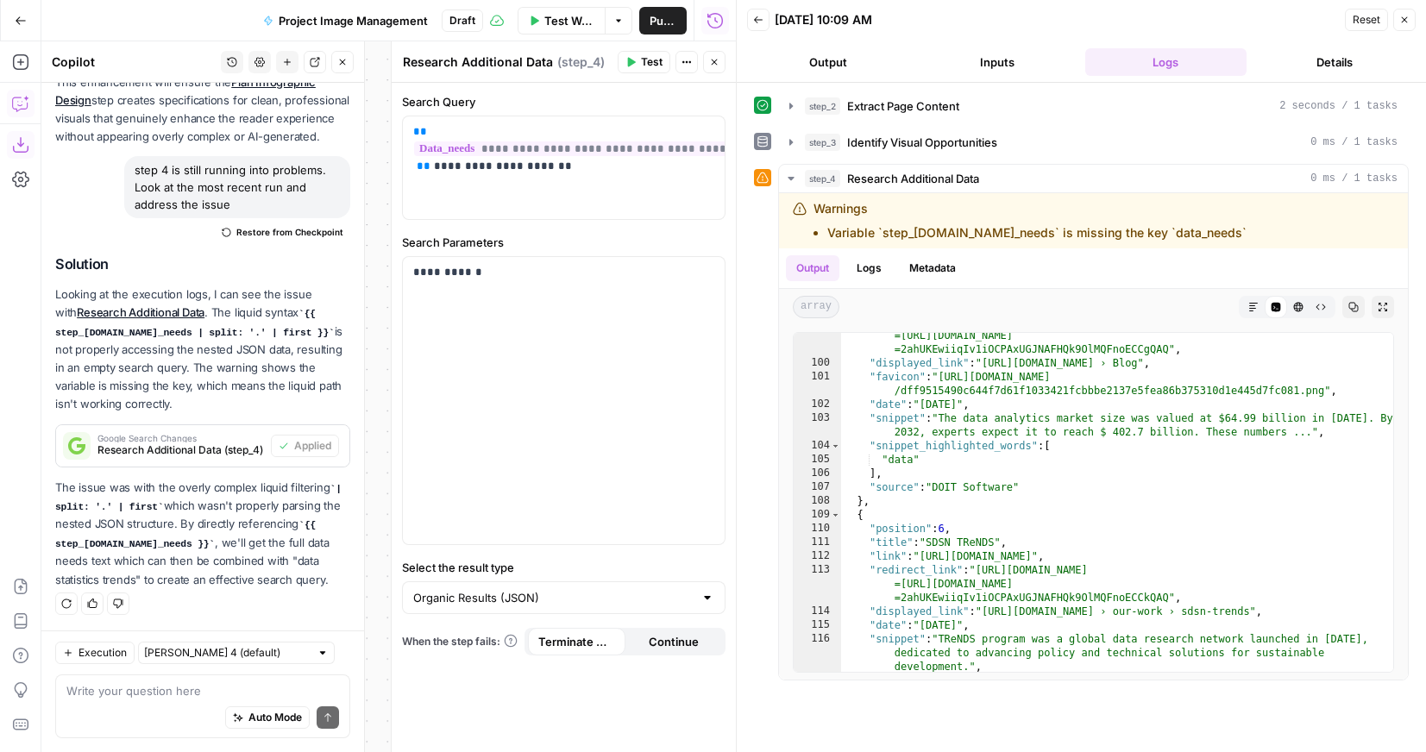
click at [157, 710] on div "Auto Mode Send" at bounding box center [202, 718] width 273 height 38
type textarea "I don't understand why"
drag, startPoint x: 552, startPoint y: 178, endPoint x: 433, endPoint y: 171, distance: 119.2
click at [433, 171] on div "**********" at bounding box center [564, 167] width 322 height 103
click at [567, 22] on span "Test Workflow" at bounding box center [569, 20] width 50 height 17
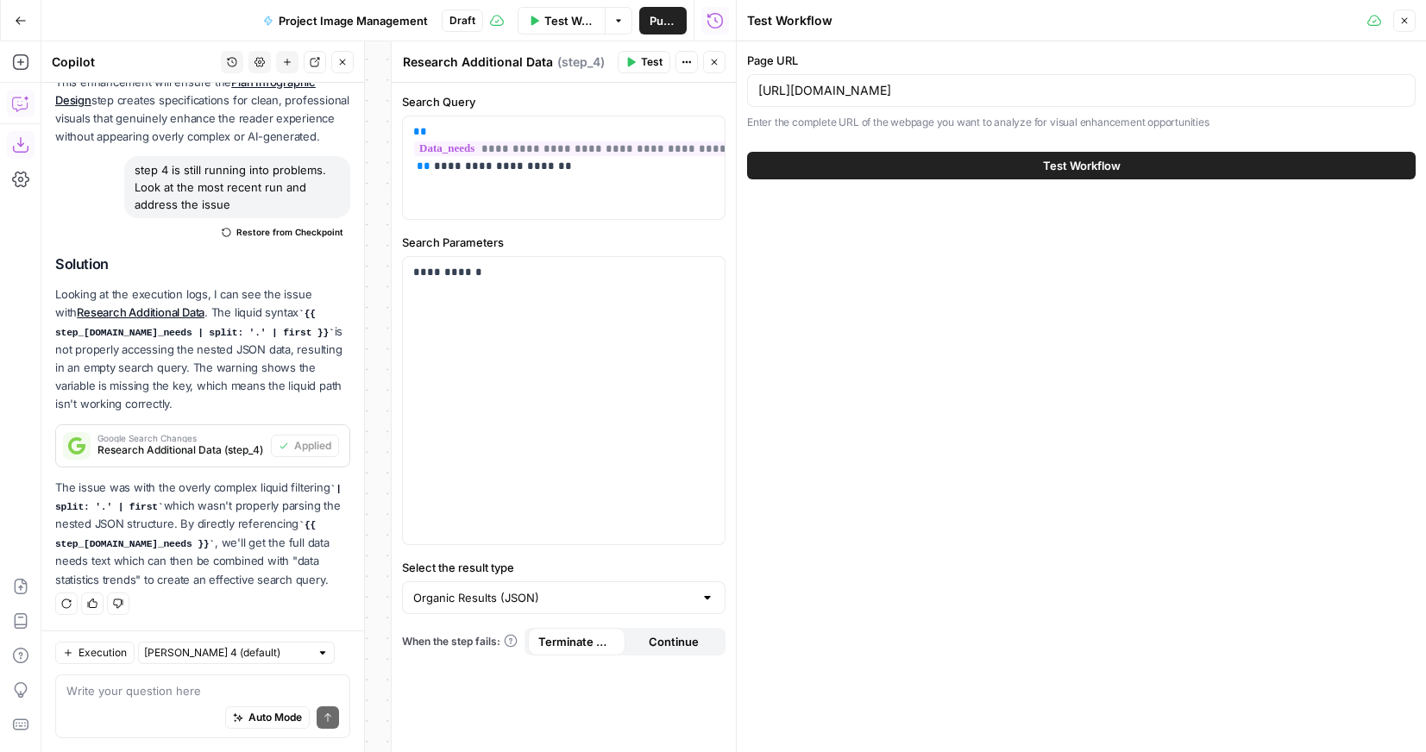
click at [938, 156] on button "Test Workflow" at bounding box center [1081, 166] width 668 height 28
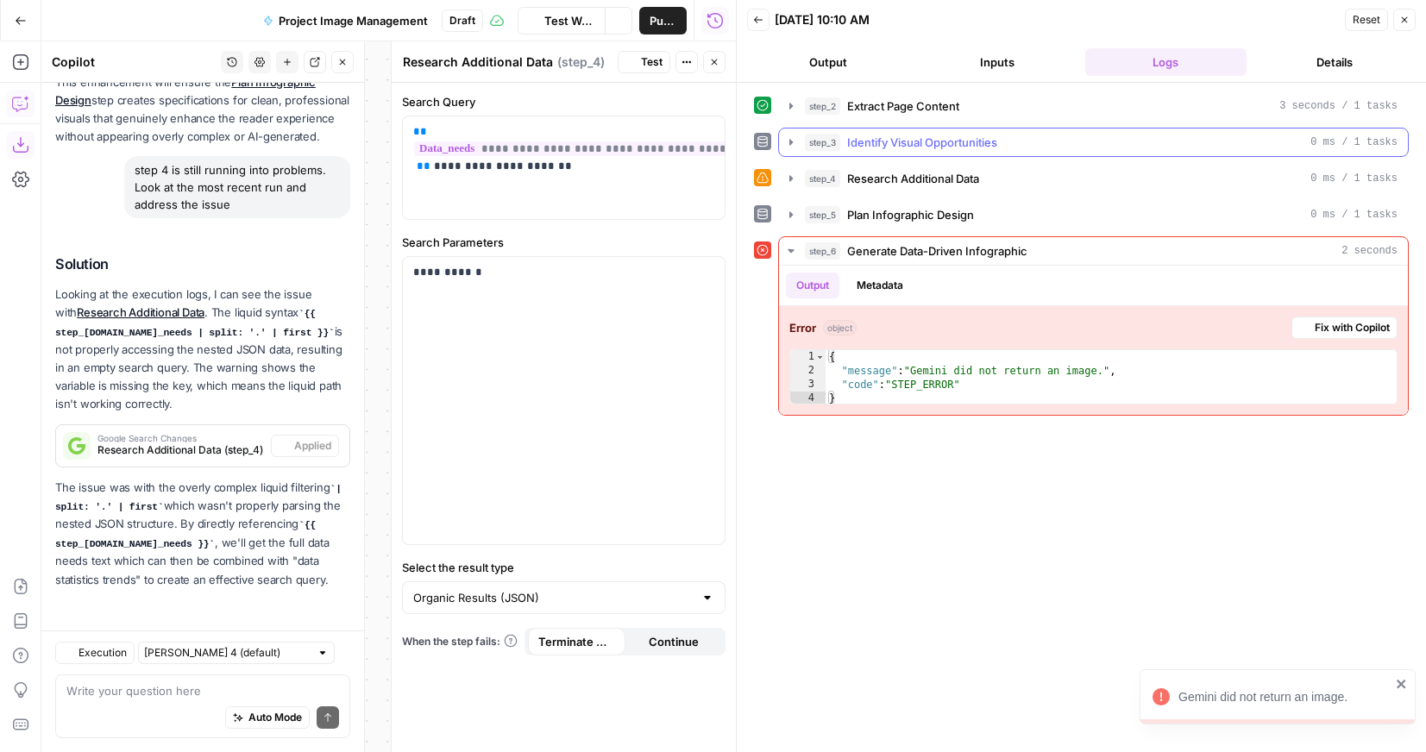
scroll to position [3326, 0]
click at [781, 179] on button "step_4 Research Additional Data 0 ms / 1 tasks" at bounding box center [1093, 179] width 629 height 28
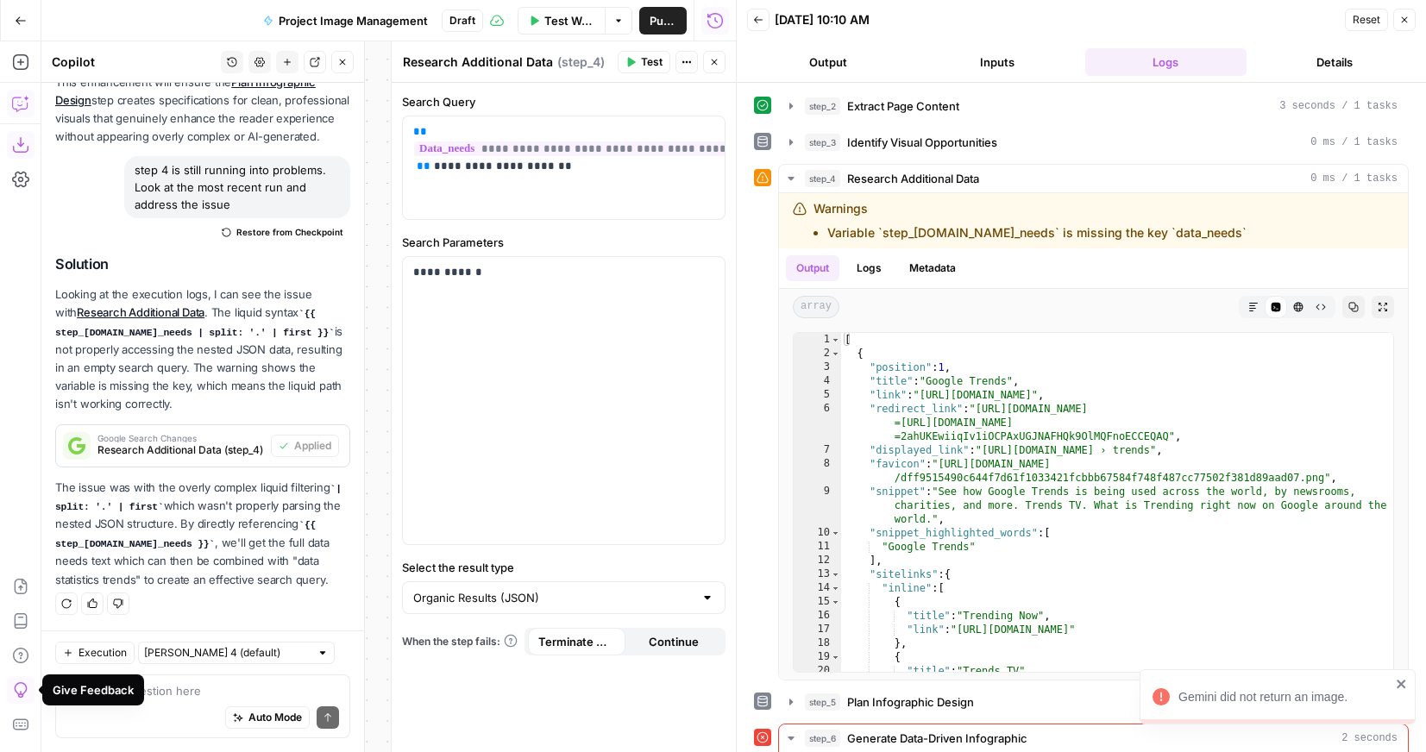
click at [85, 739] on div "Execution [PERSON_NAME] 4 (default) Write your question here Auto Mode Send" at bounding box center [202, 691] width 323 height 122
click at [97, 705] on div "Auto Mode Send" at bounding box center [202, 718] width 273 height 38
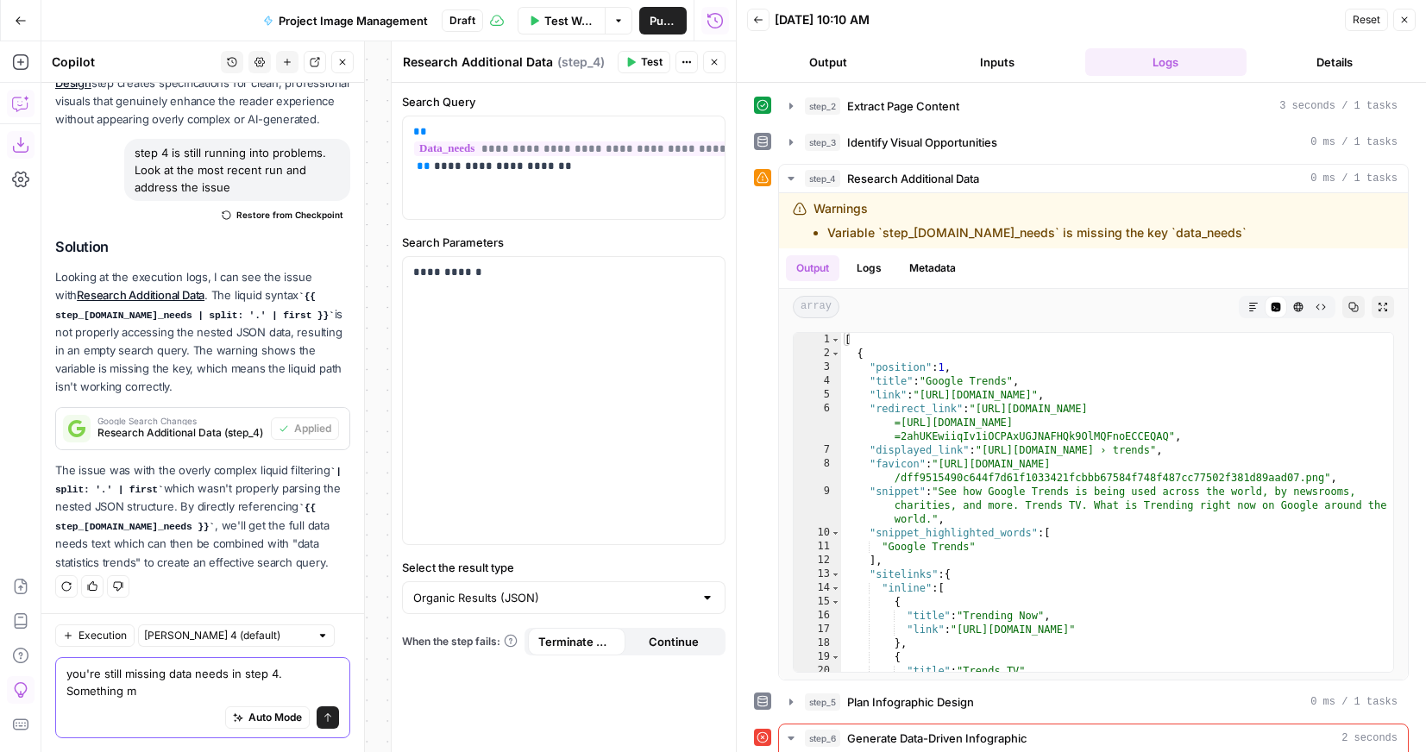
scroll to position [3343, 0]
type textarea "you're still missing data needs in step 4. Something may be wrong with step 3"
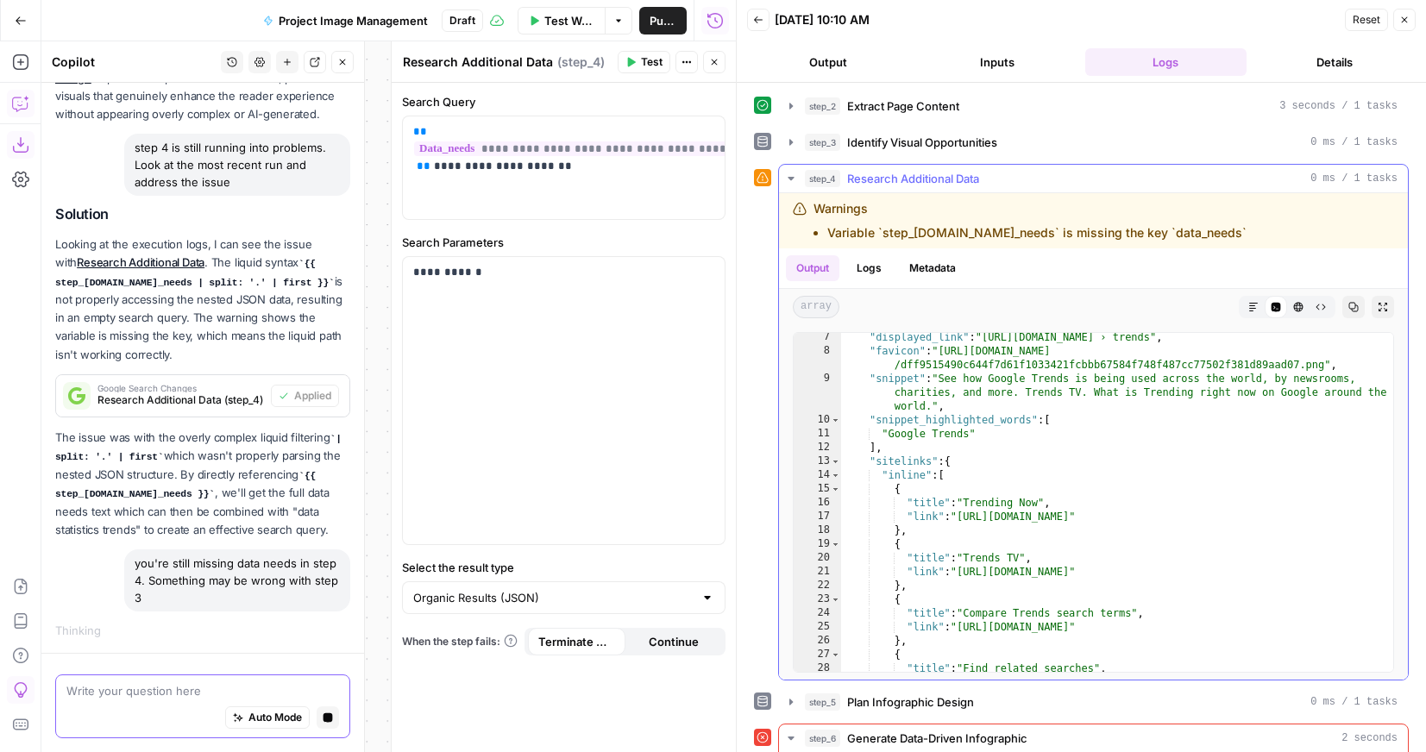
scroll to position [113, 0]
click at [786, 701] on icon "button" at bounding box center [791, 702] width 14 height 14
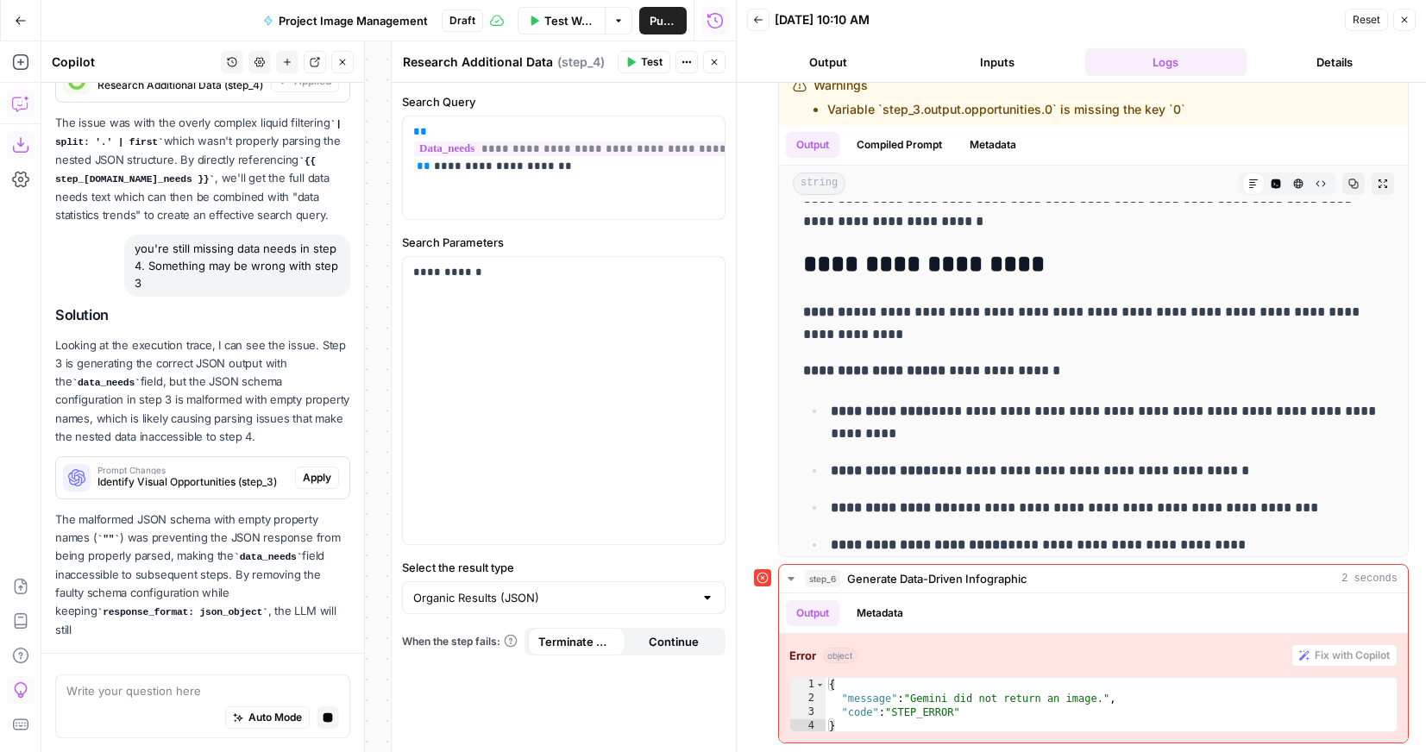
scroll to position [3557, 0]
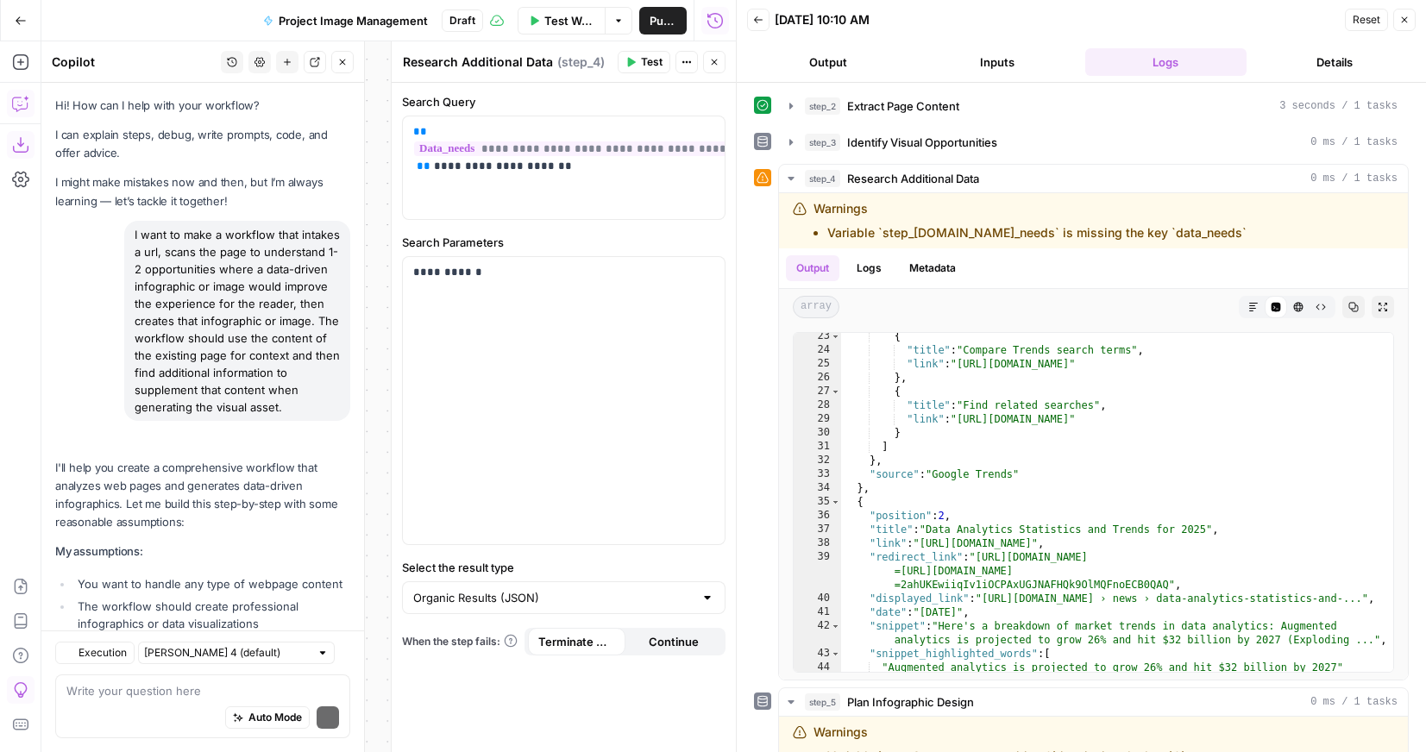
scroll to position [414, 0]
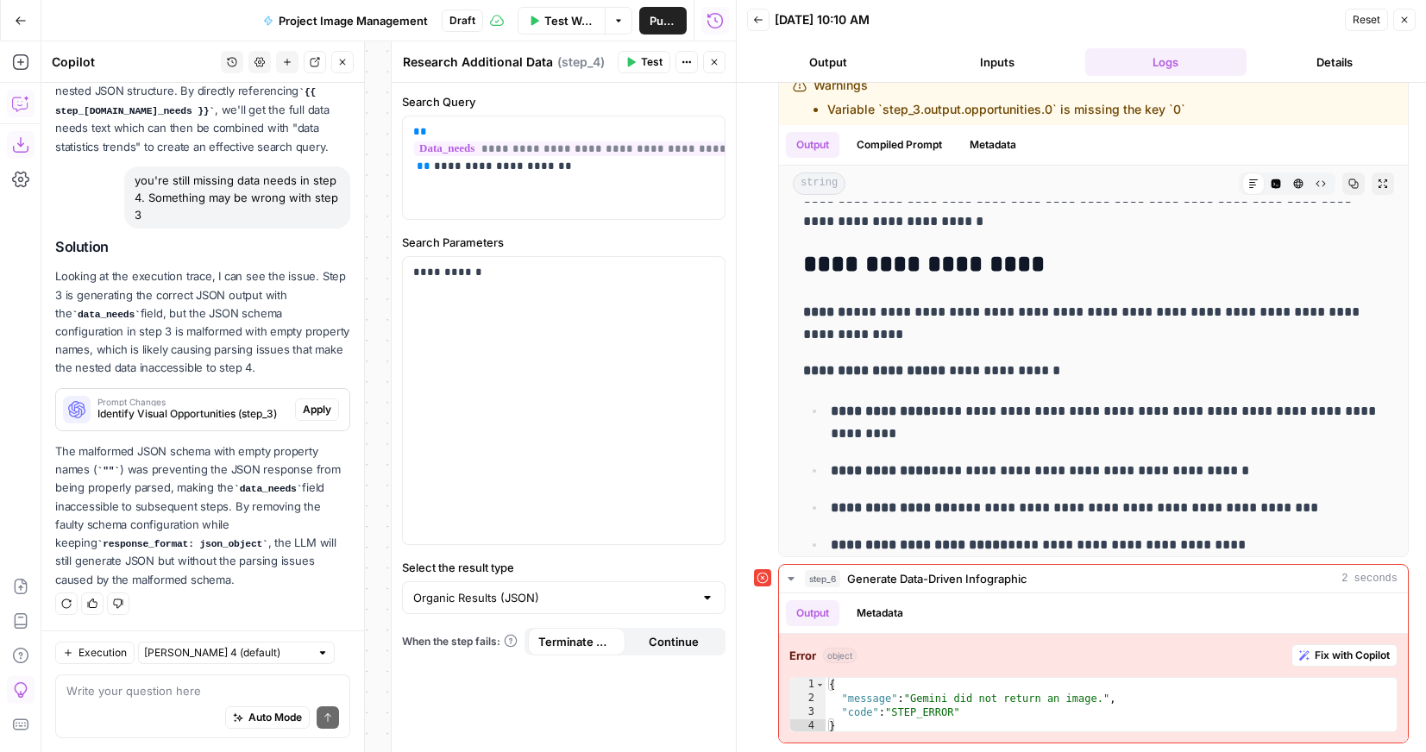
click at [305, 410] on span "Apply" at bounding box center [317, 410] width 28 height 16
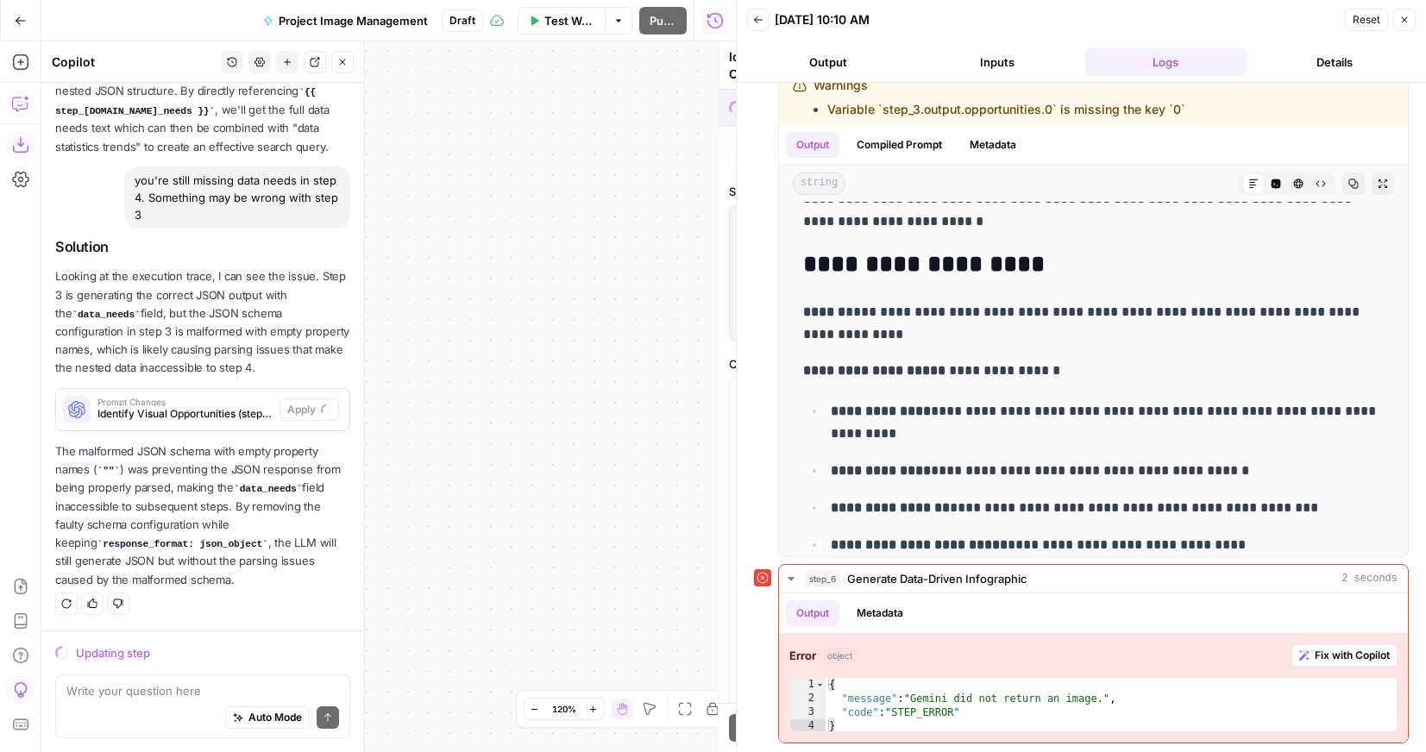
scroll to position [3620, 0]
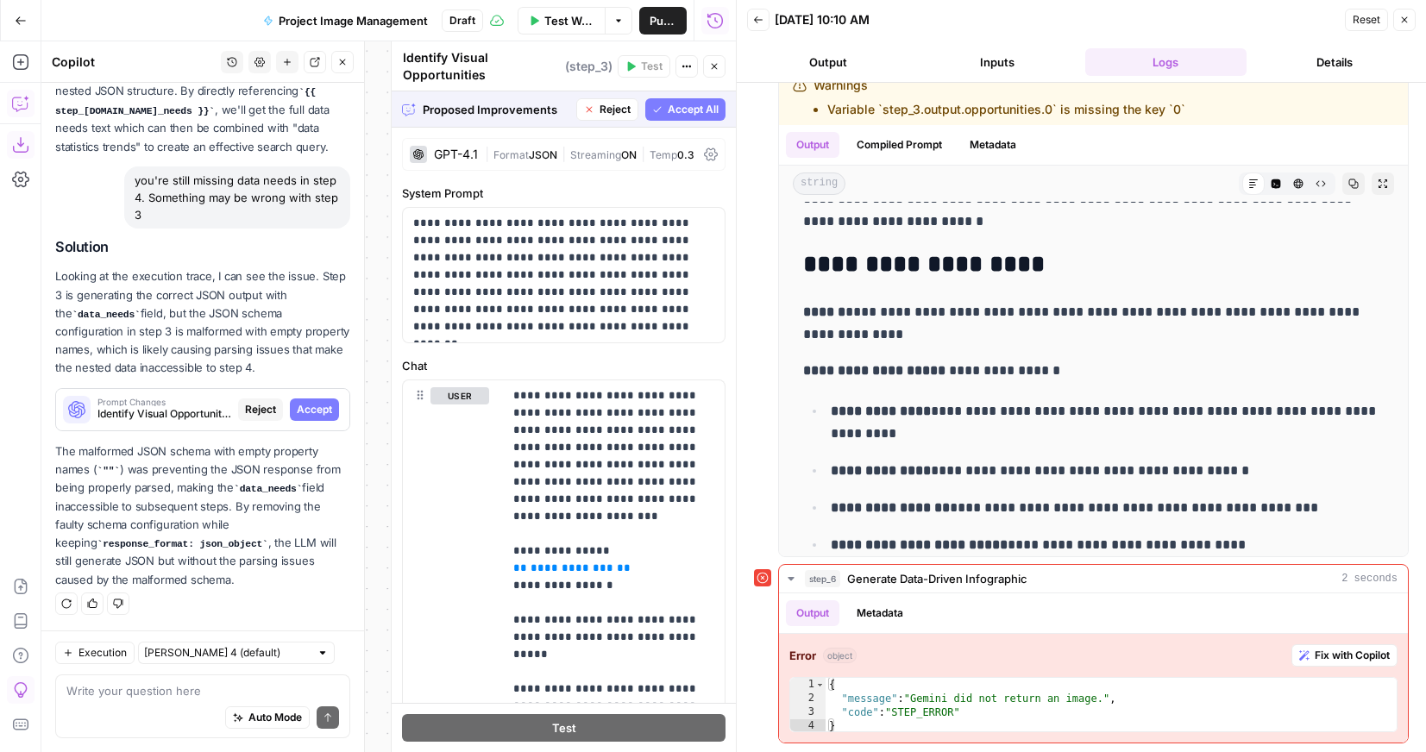
click at [325, 405] on span "Accept" at bounding box center [314, 410] width 35 height 16
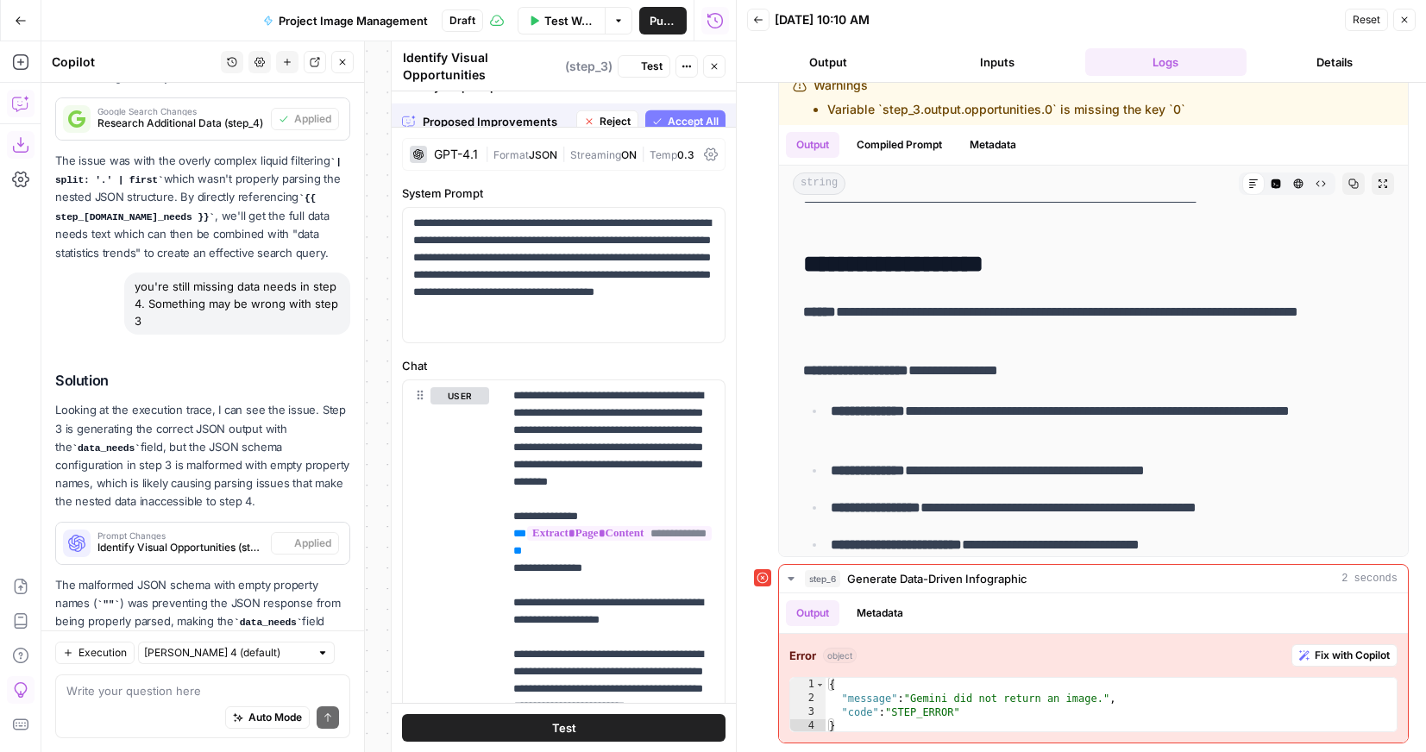
scroll to position [0, 0]
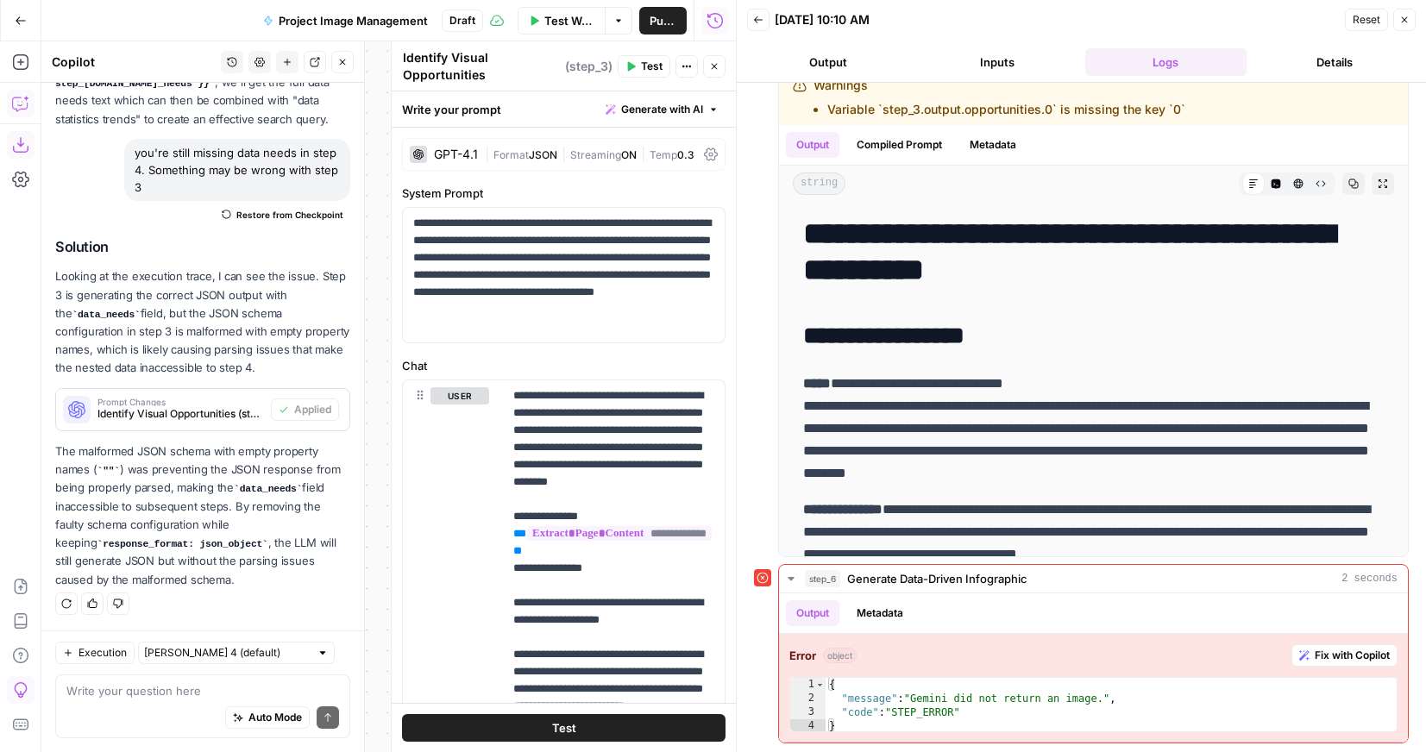
click at [572, 23] on span "Test Workflow" at bounding box center [569, 20] width 50 height 17
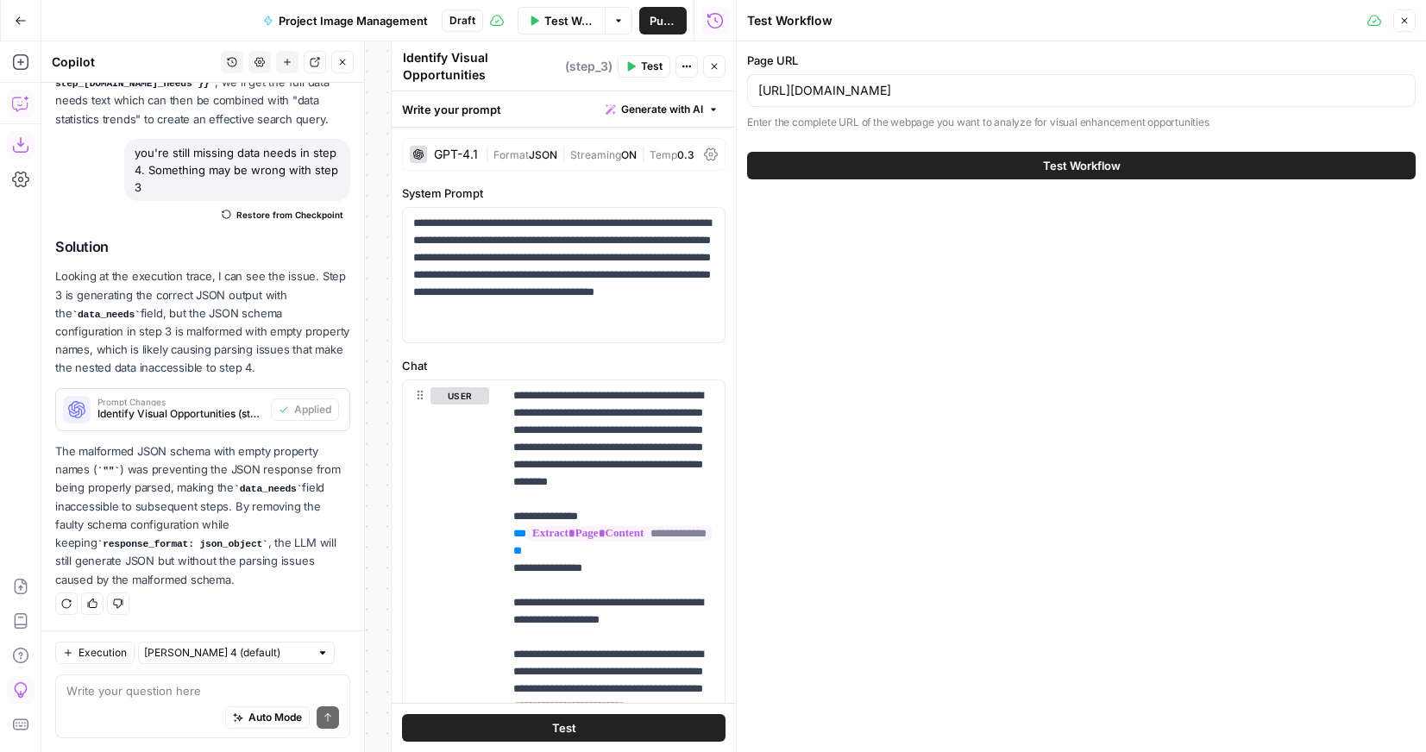
click at [909, 154] on button "Test Workflow" at bounding box center [1081, 166] width 668 height 28
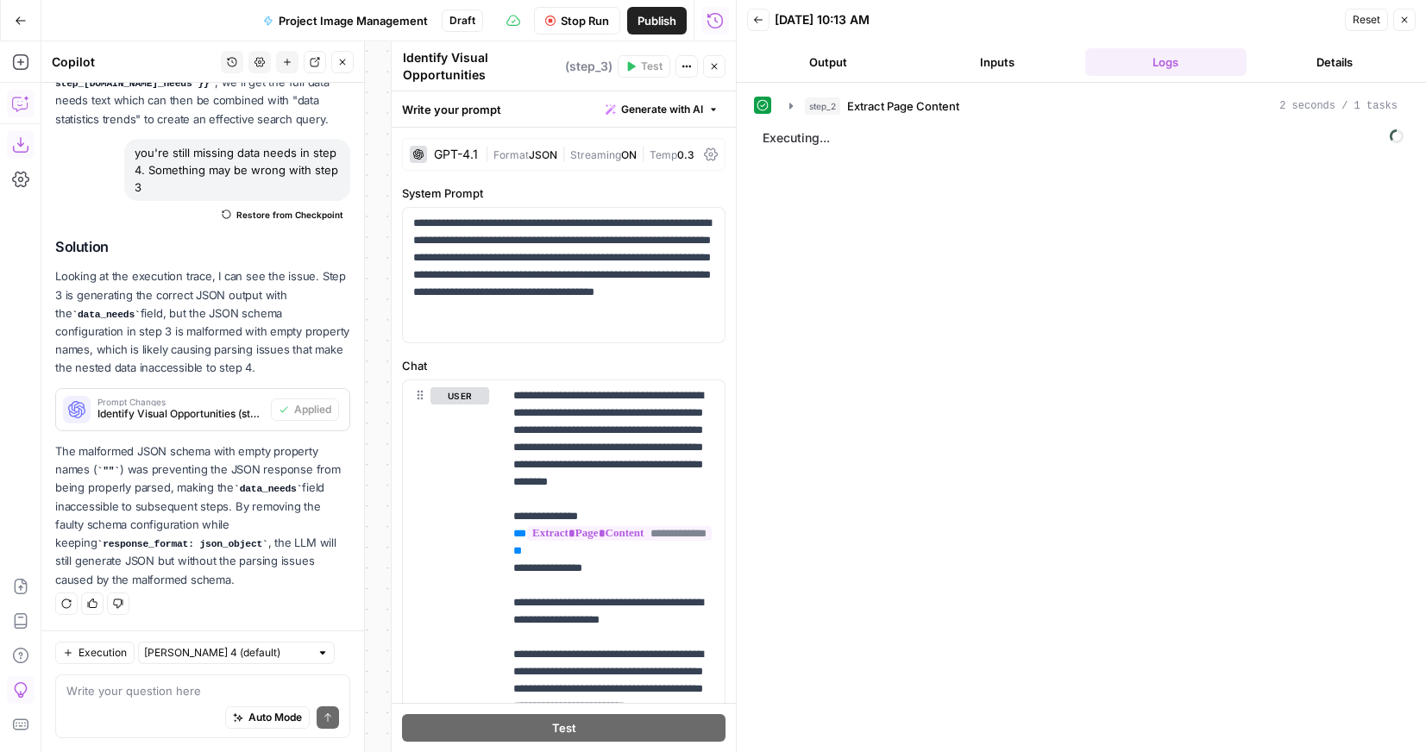
click at [717, 75] on button "Close" at bounding box center [714, 66] width 22 height 22
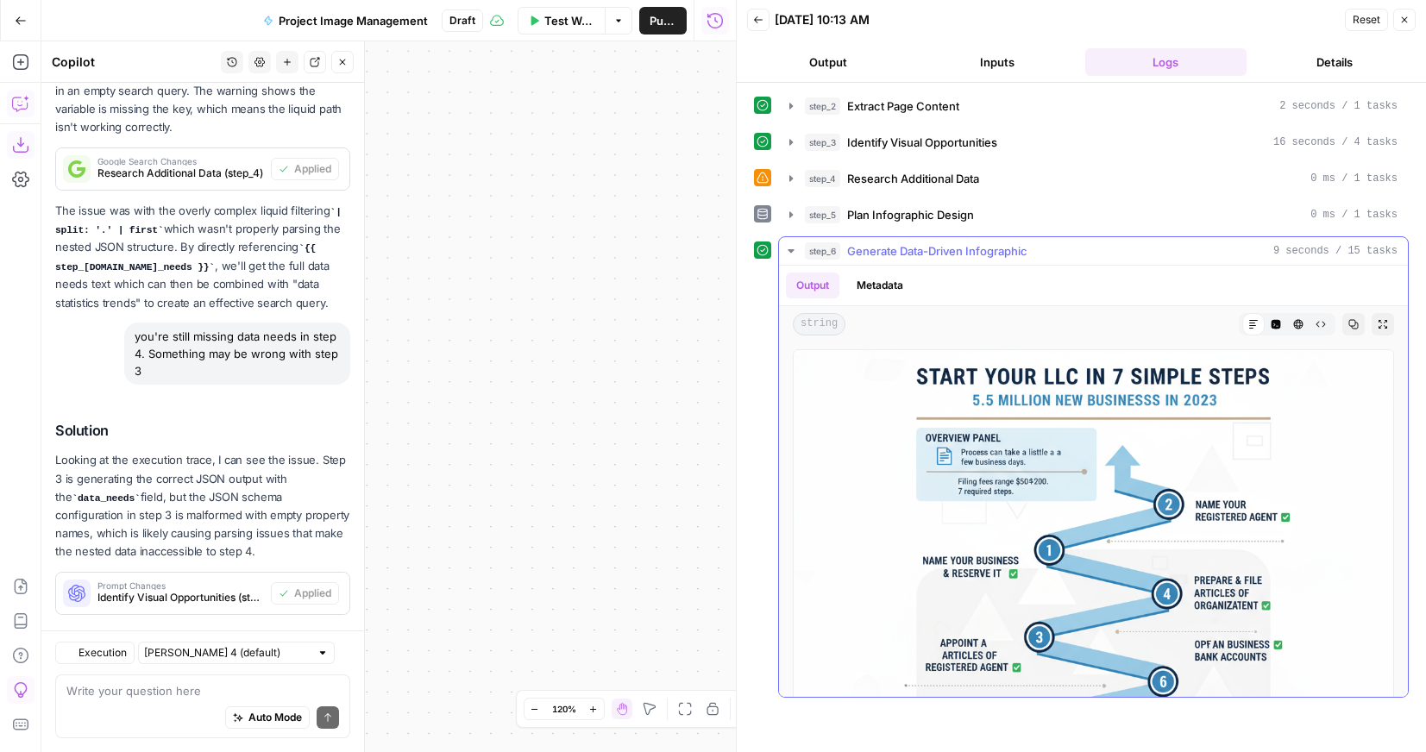
scroll to position [3786, 0]
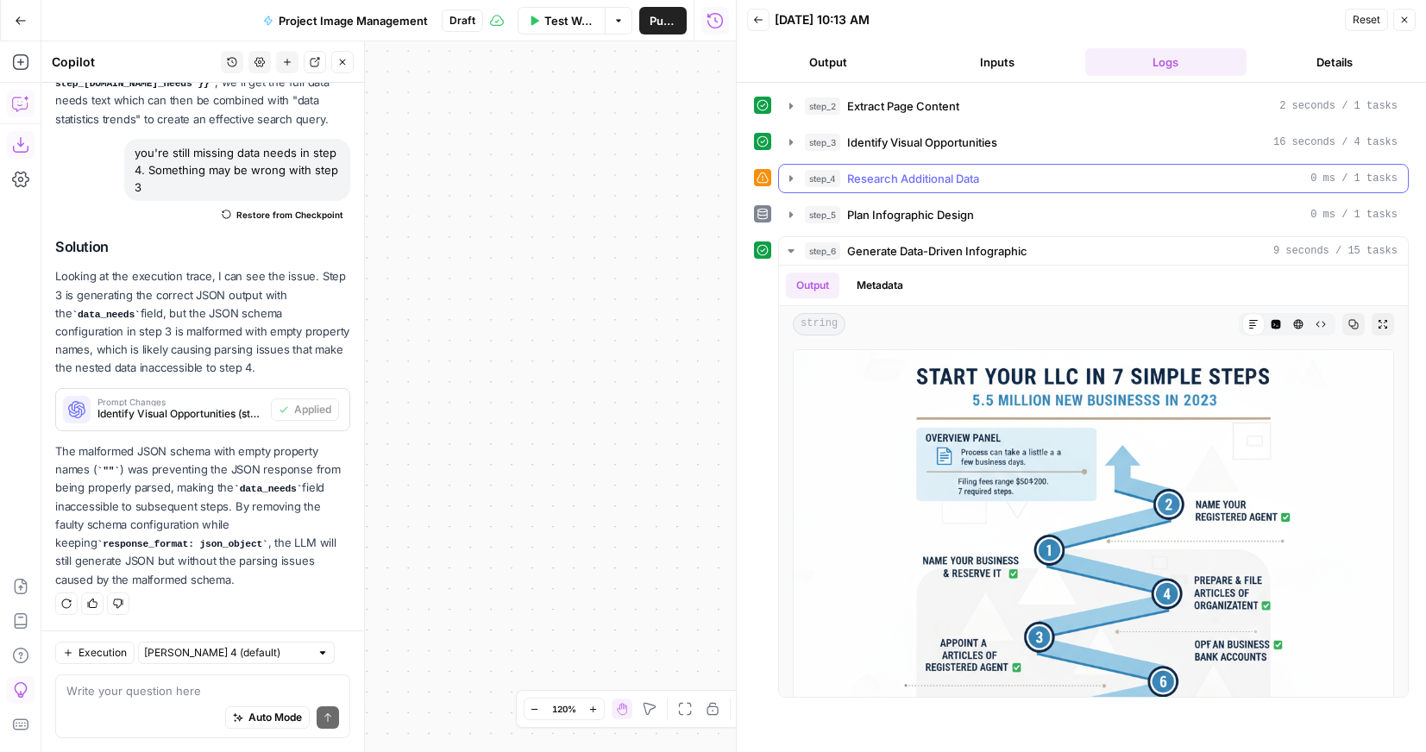
click at [789, 173] on icon "button" at bounding box center [791, 179] width 14 height 14
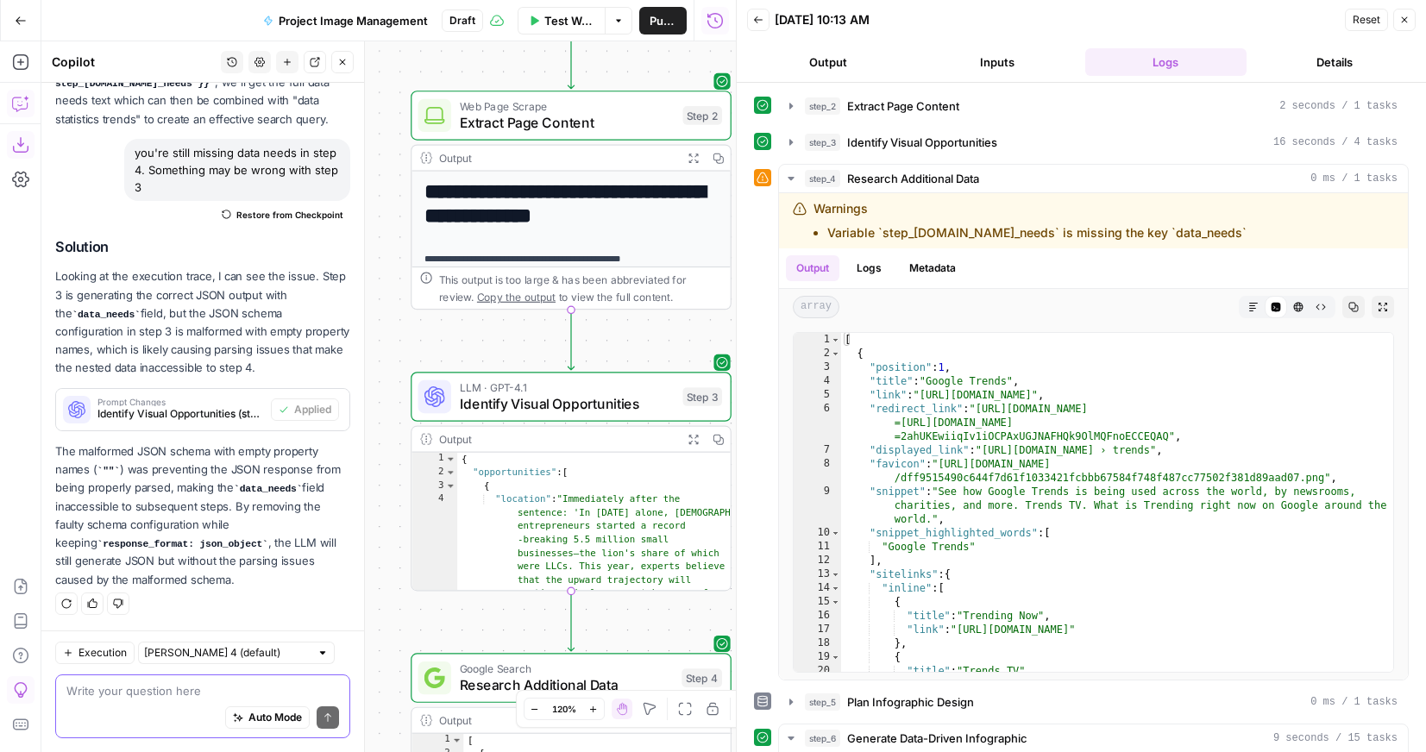
click at [145, 682] on textarea at bounding box center [202, 690] width 273 height 17
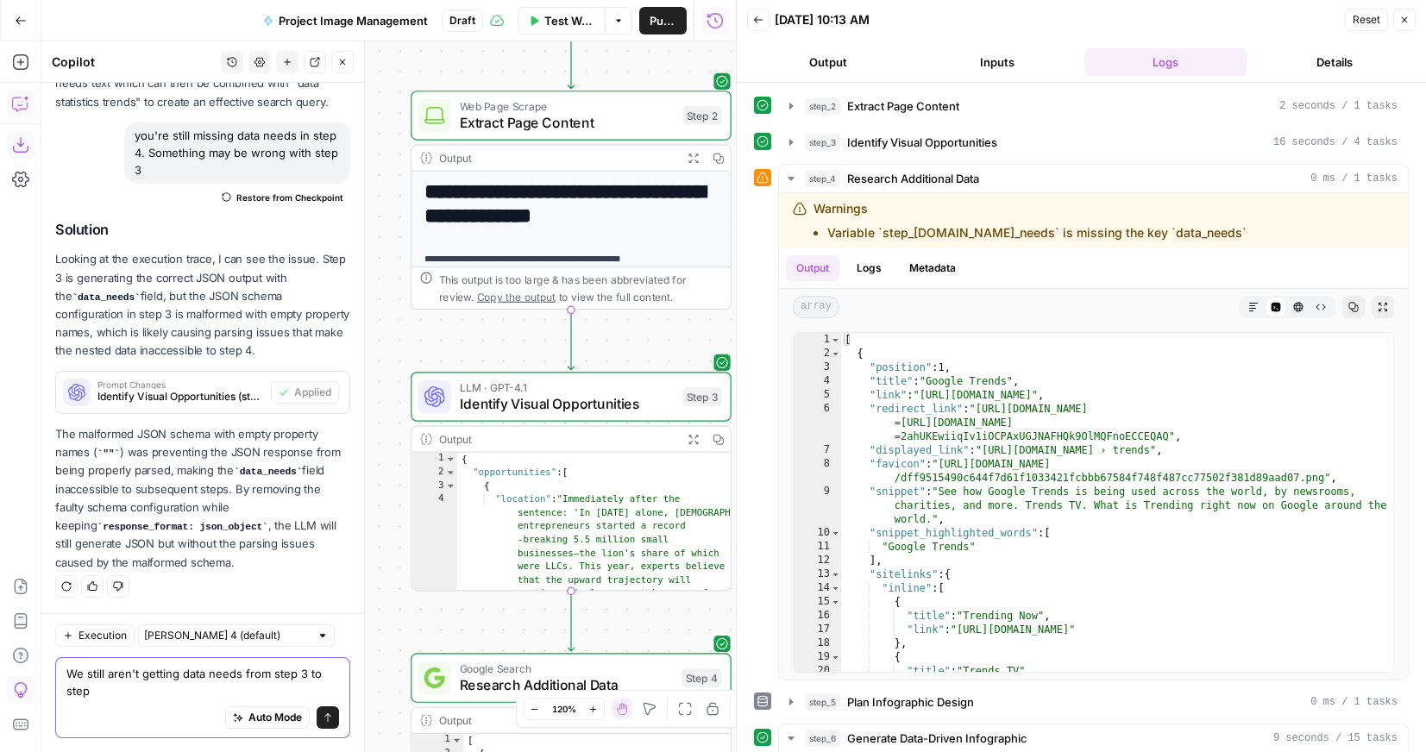
scroll to position [3803, 0]
type textarea "We still aren't getting data needs from step 3 to step 4. We really need to fix…"
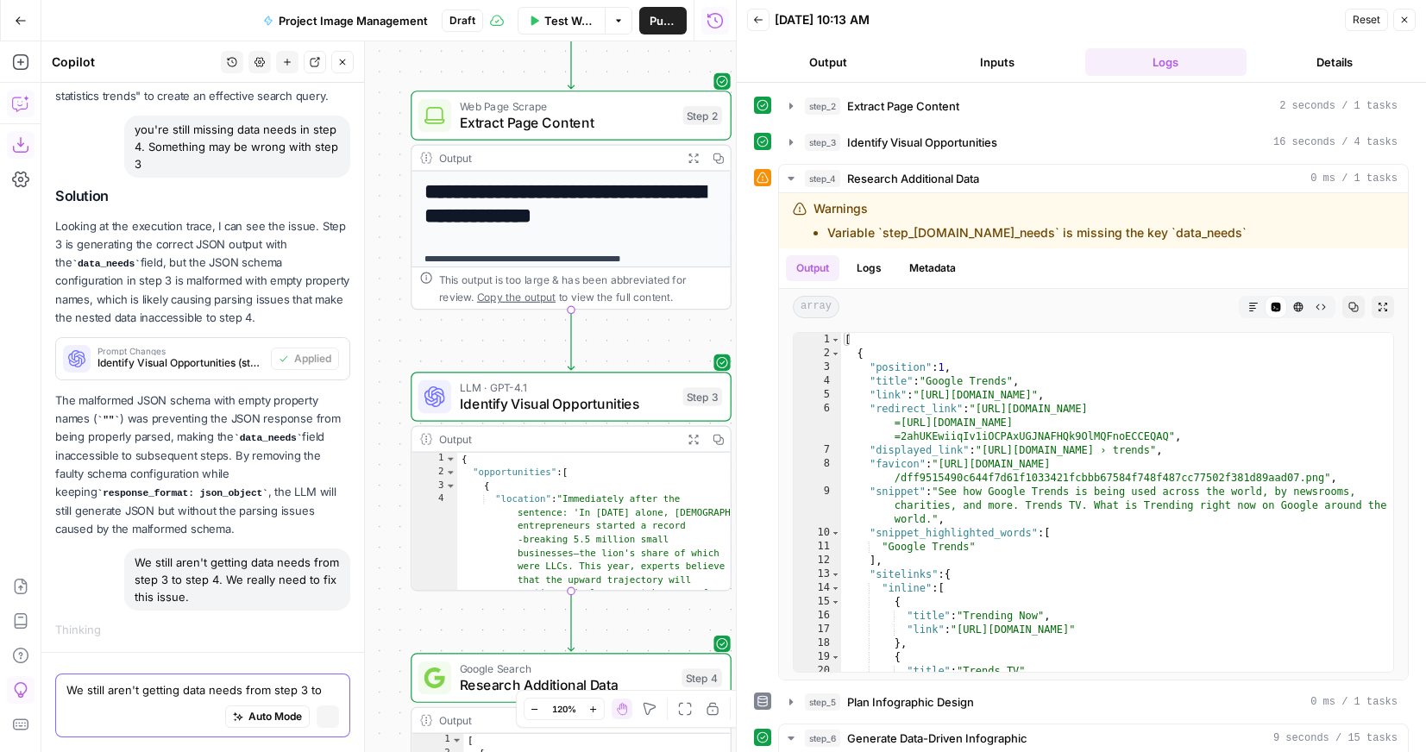
scroll to position [3657, 0]
click at [791, 137] on icon "button" at bounding box center [791, 142] width 14 height 14
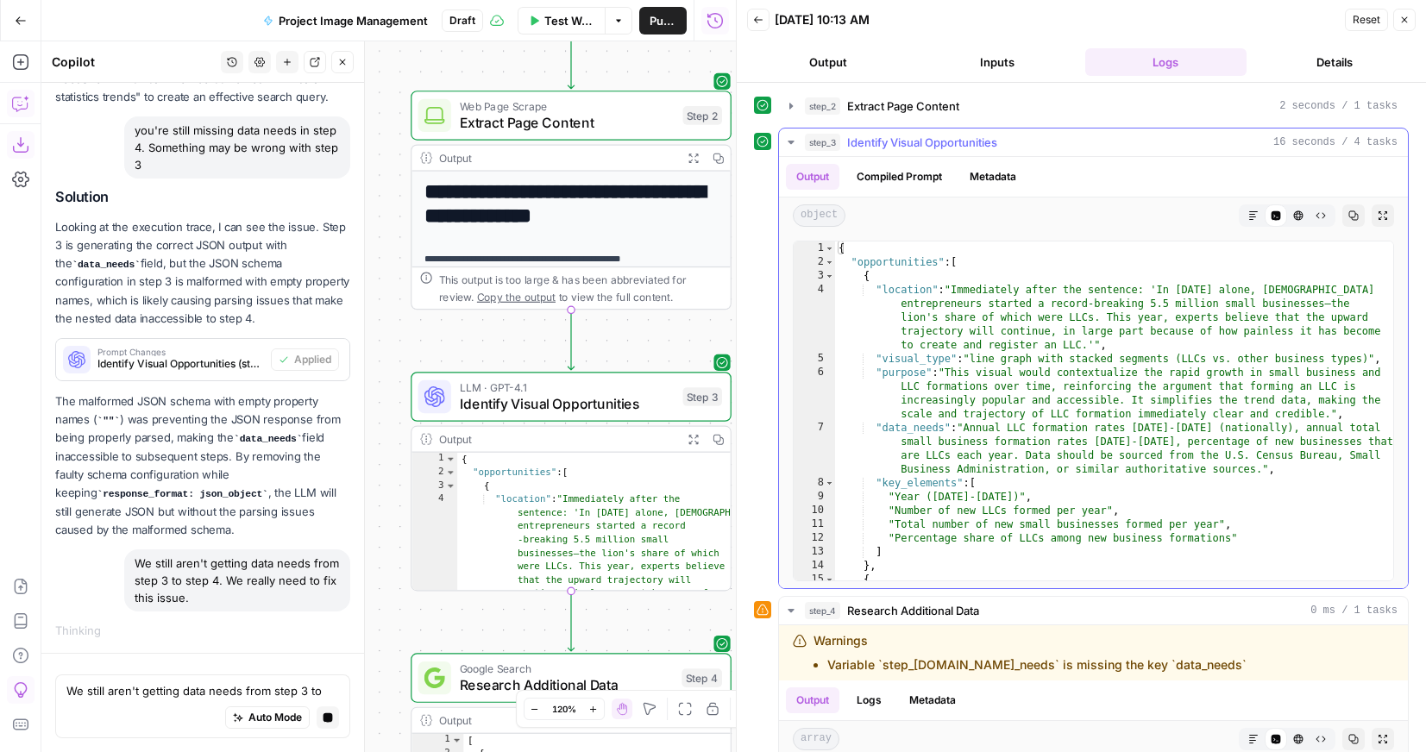
click at [791, 137] on icon "button" at bounding box center [791, 142] width 14 height 14
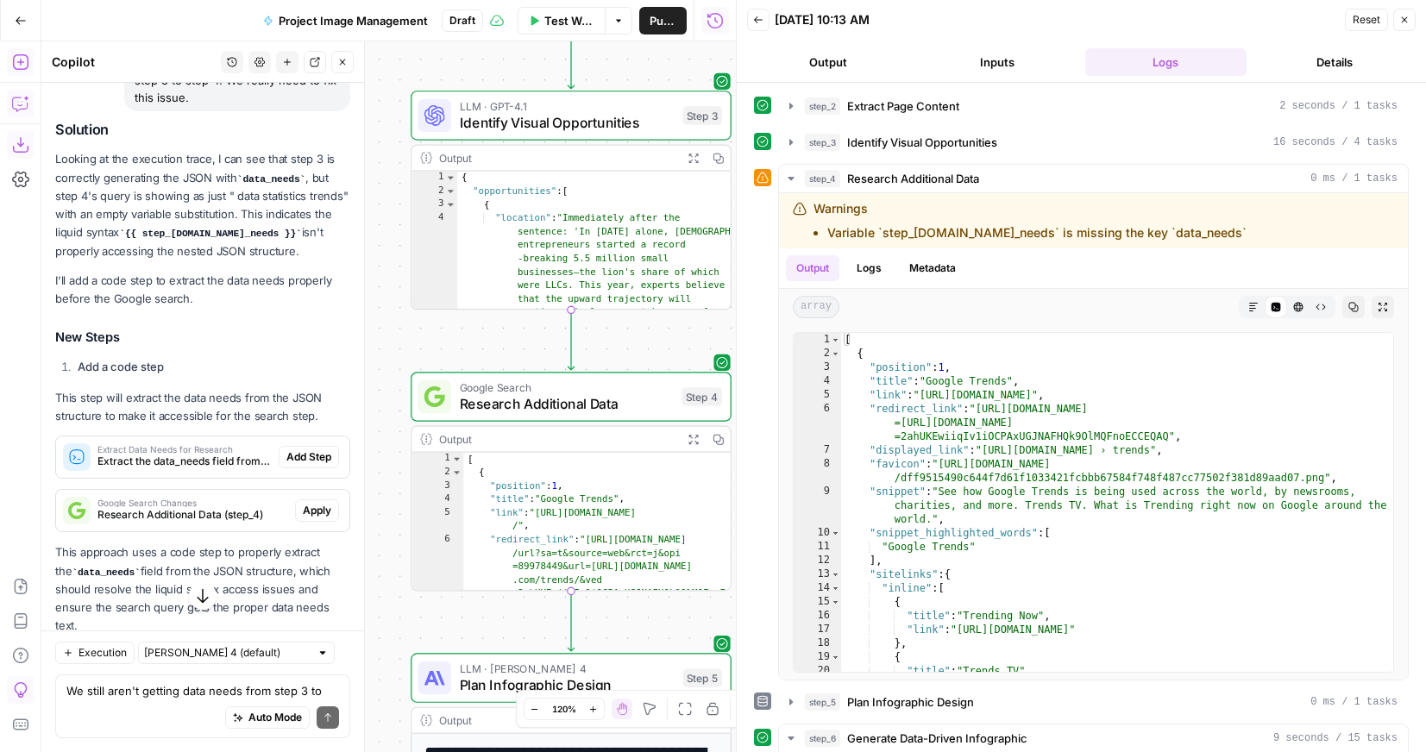
scroll to position [4307, 0]
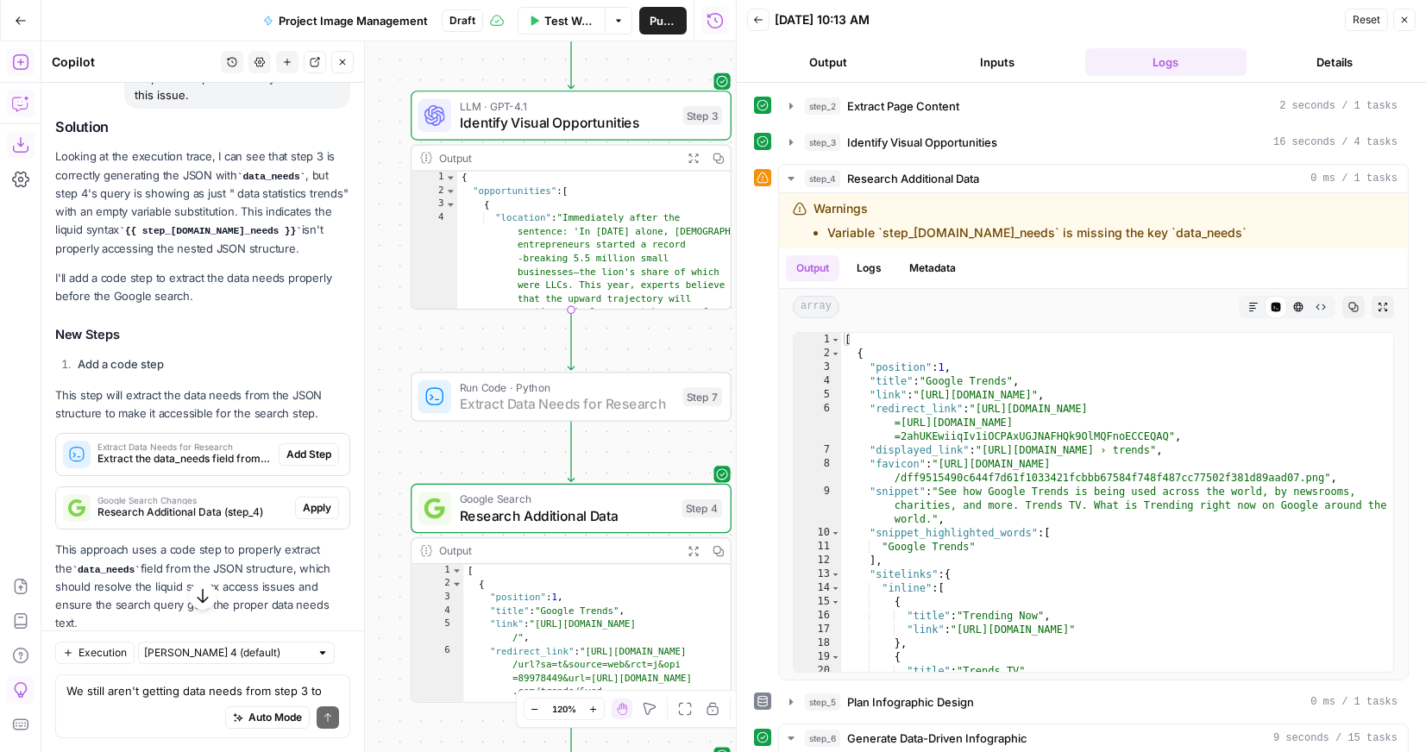
click at [316, 462] on span "Add Step" at bounding box center [308, 455] width 45 height 16
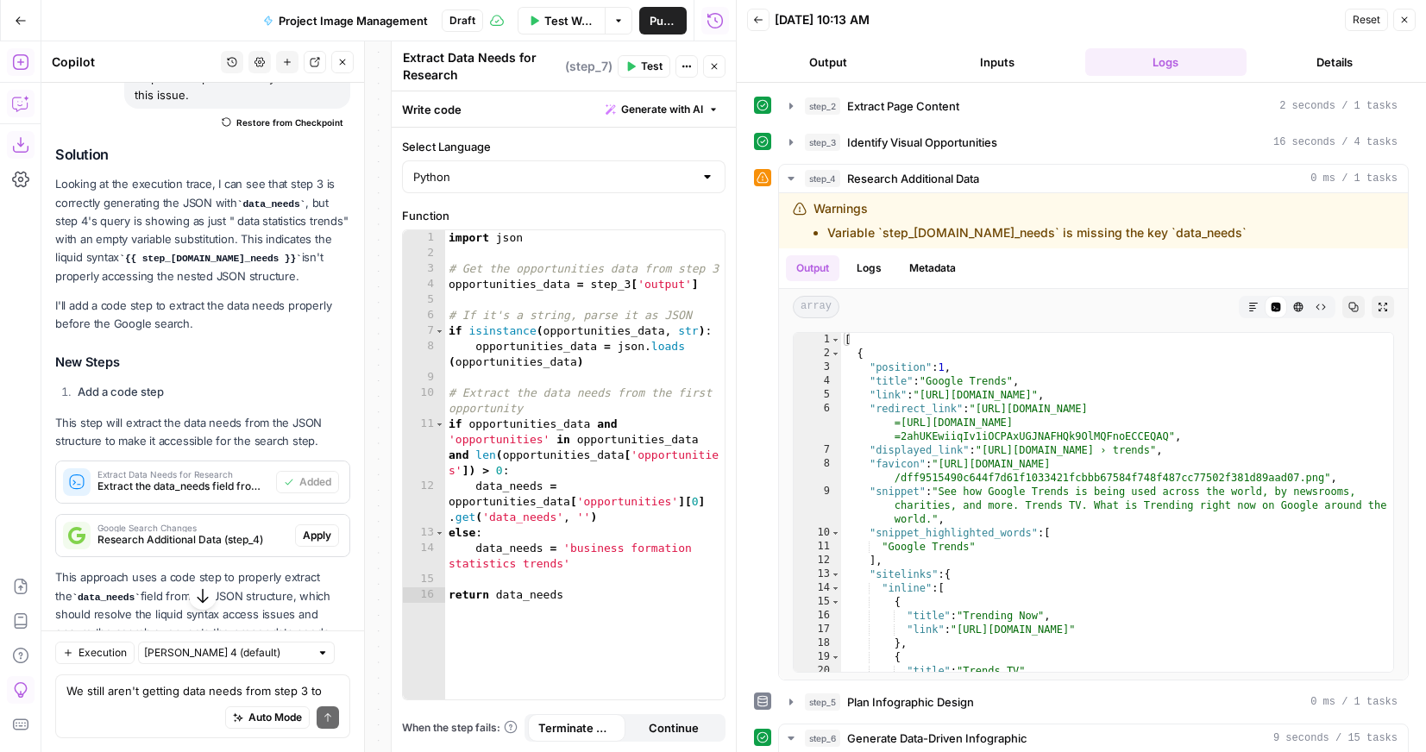
click at [313, 543] on span "Apply" at bounding box center [317, 536] width 28 height 16
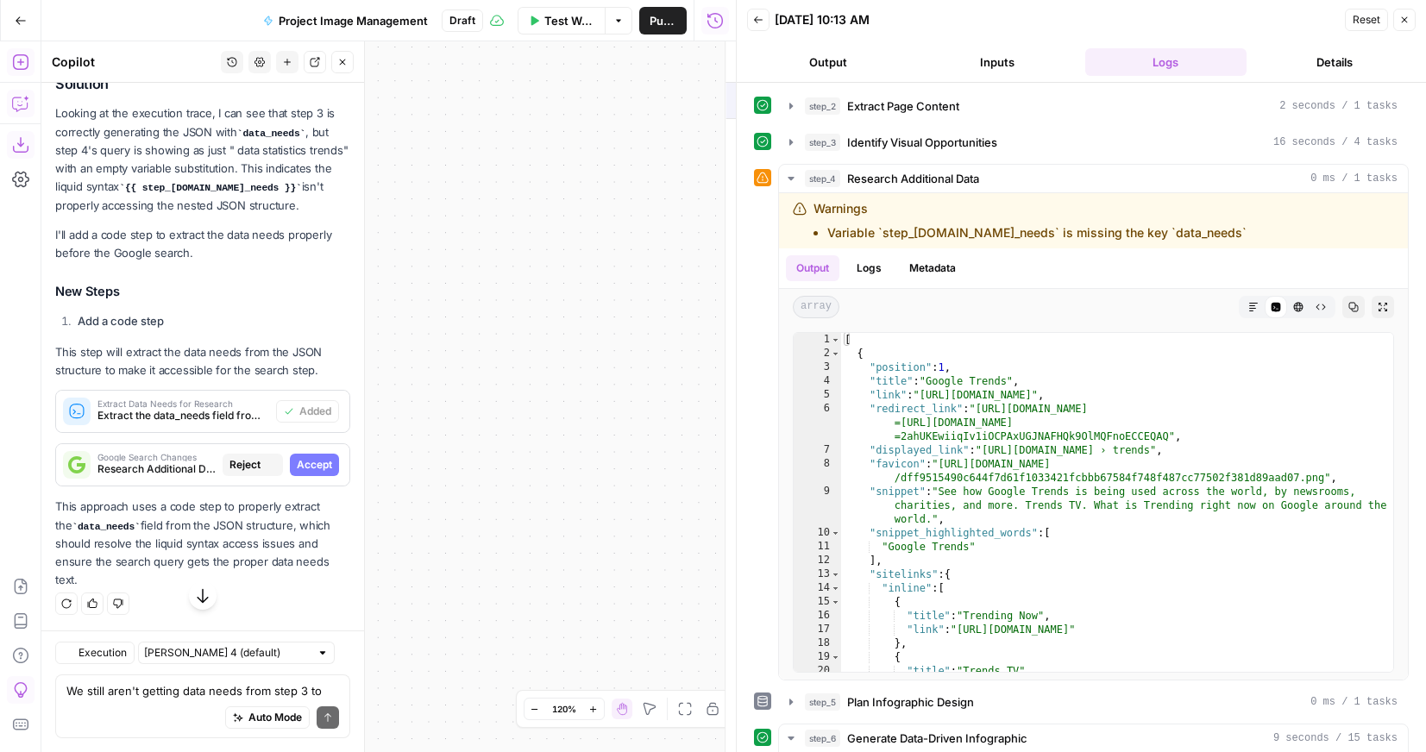
scroll to position [4141, 0]
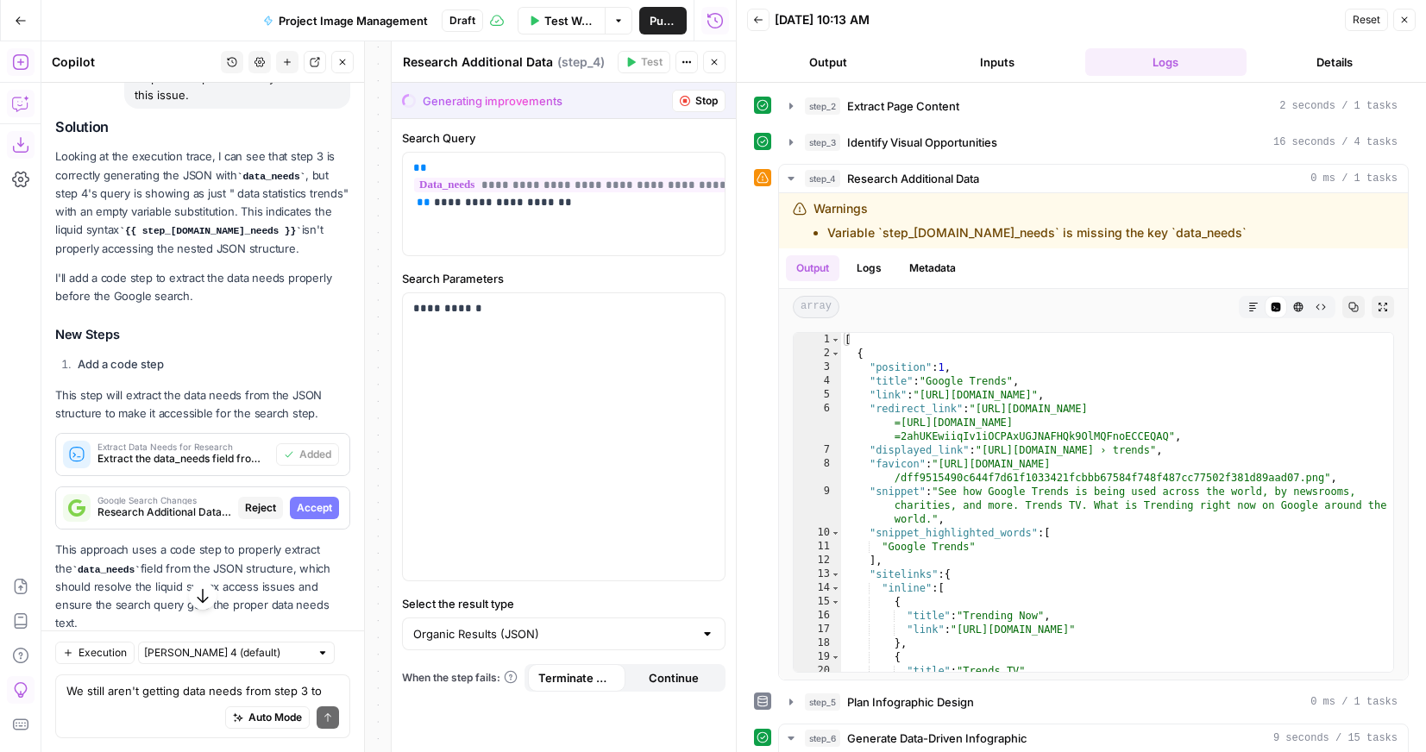
click at [310, 516] on span "Accept" at bounding box center [314, 508] width 35 height 16
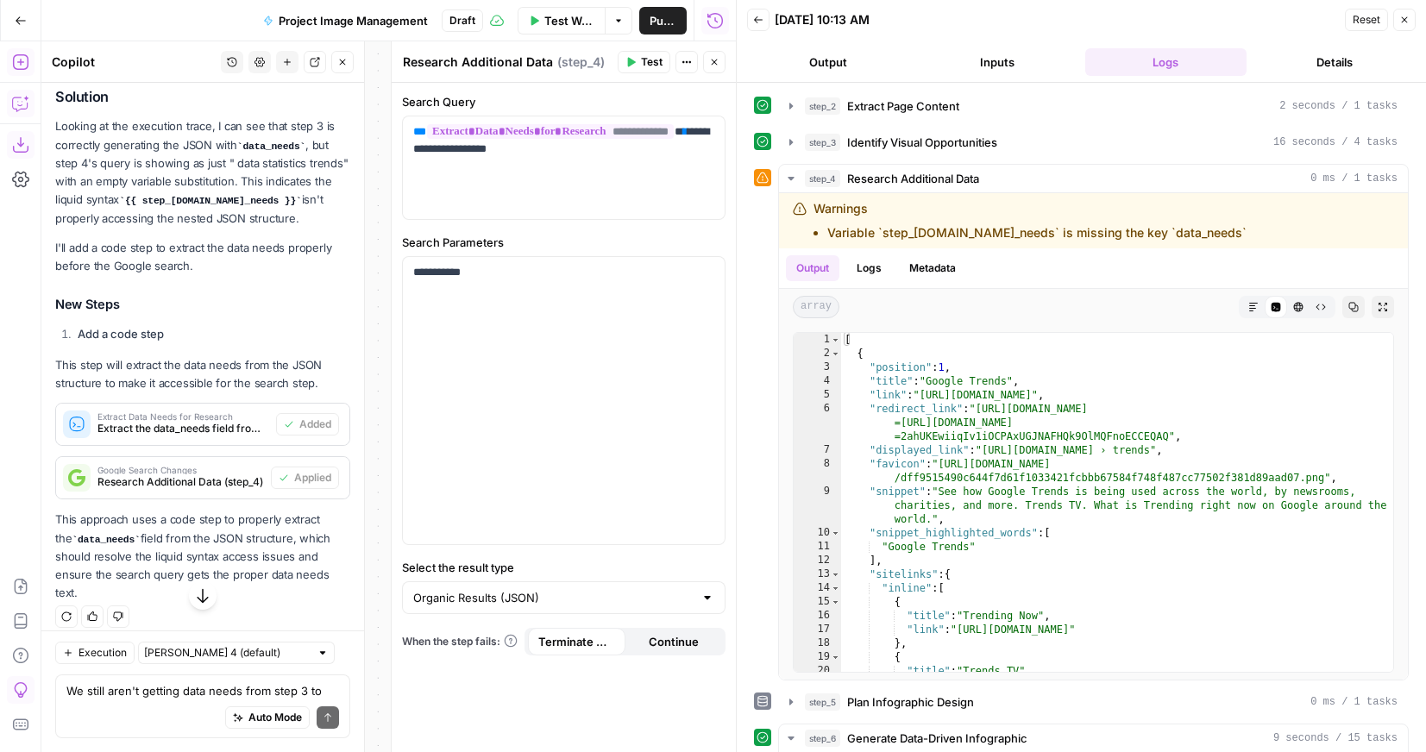
scroll to position [4409, 0]
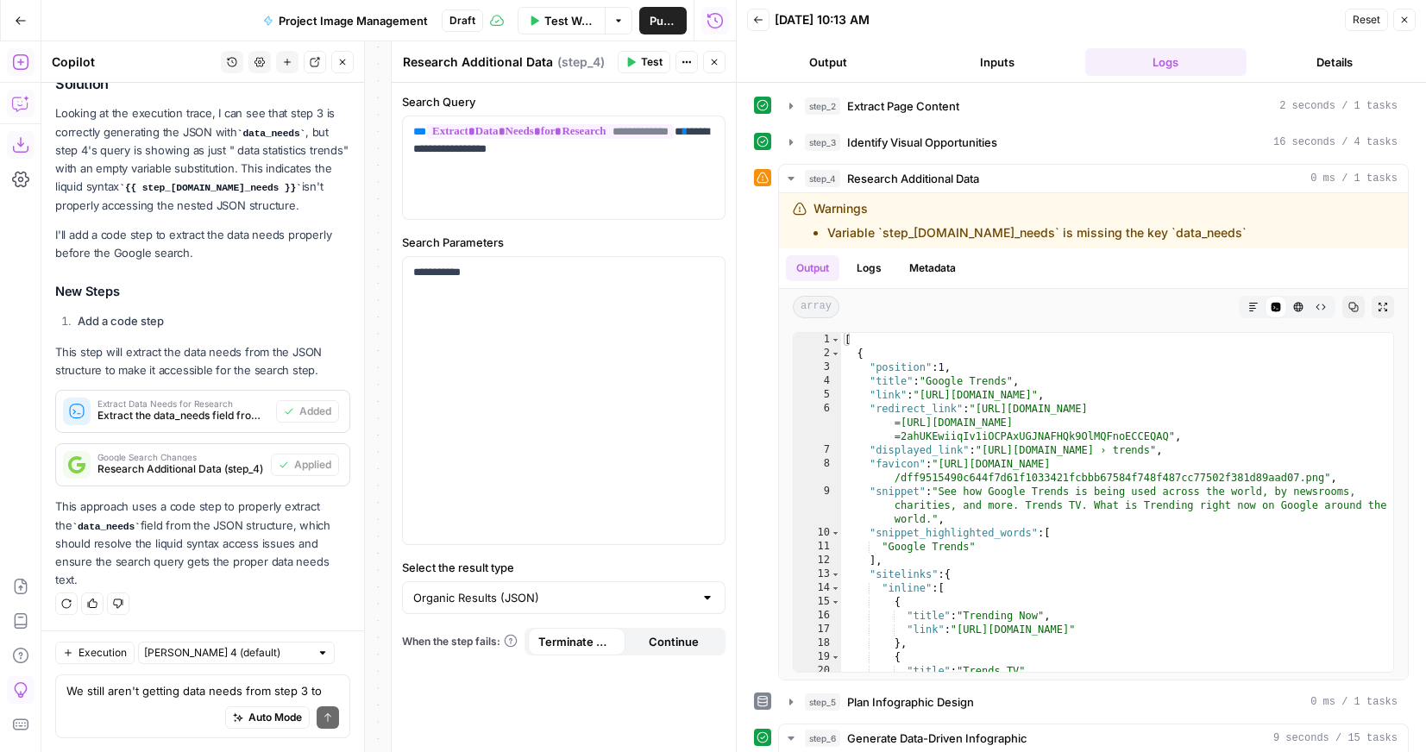
click at [1399, 22] on icon "button" at bounding box center [1404, 20] width 10 height 10
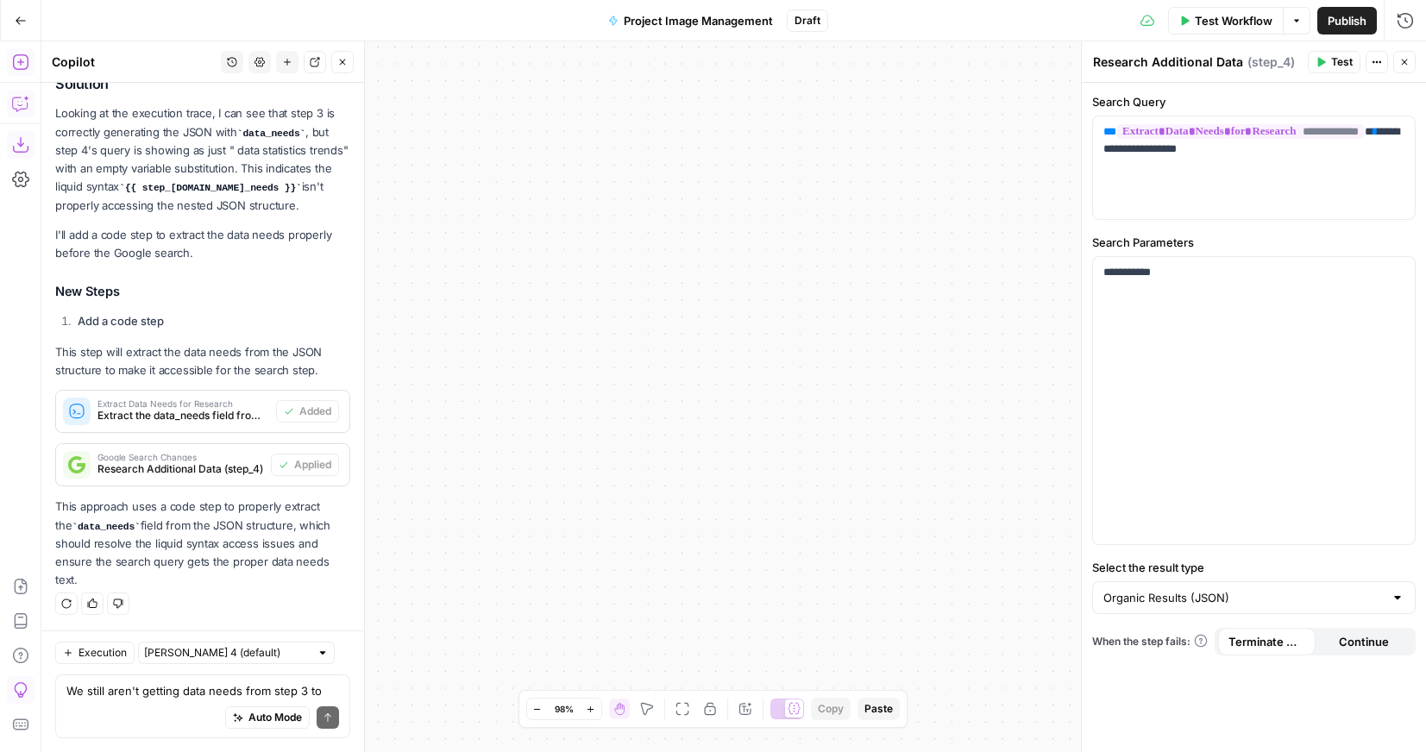
click at [1200, 22] on span "Test Workflow" at bounding box center [1233, 20] width 78 height 17
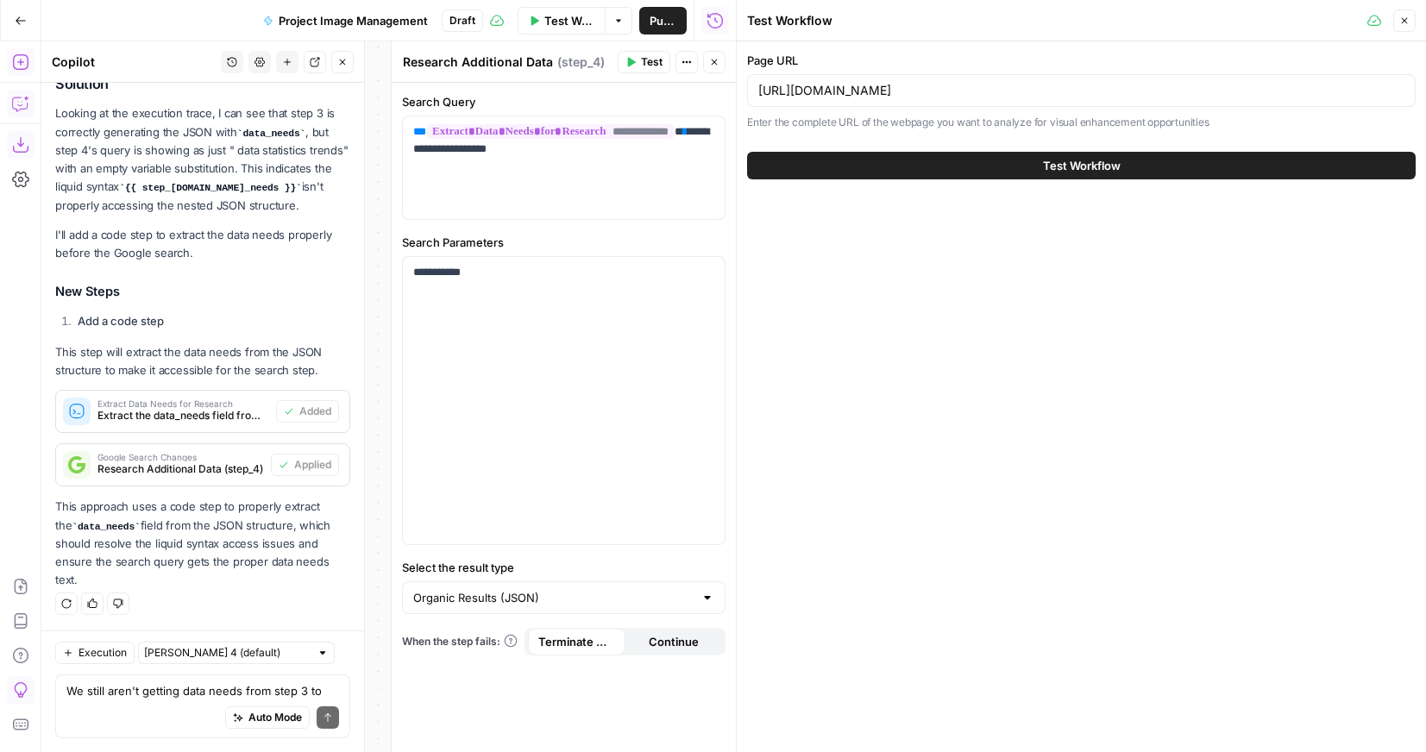
click at [1043, 170] on span "Test Workflow" at bounding box center [1082, 165] width 78 height 17
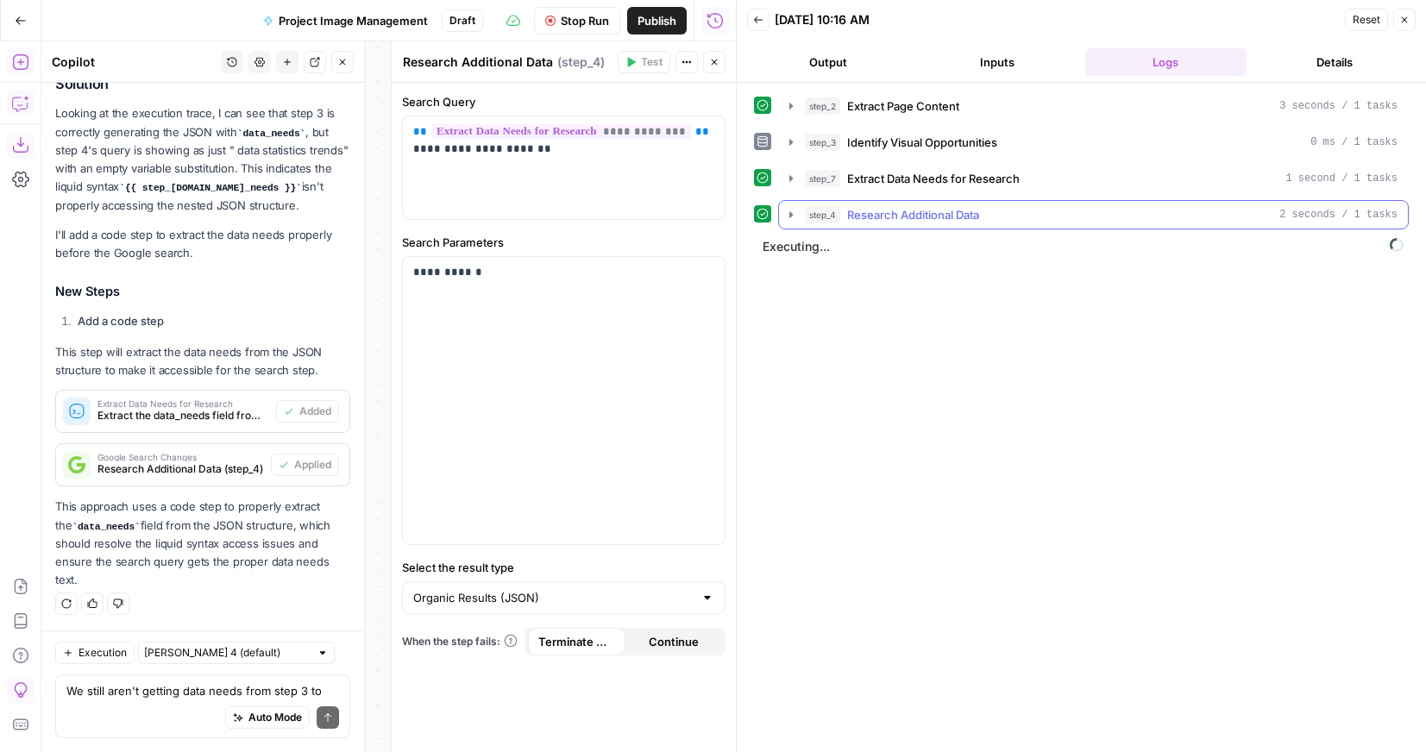
click at [791, 216] on icon "button" at bounding box center [790, 214] width 3 height 6
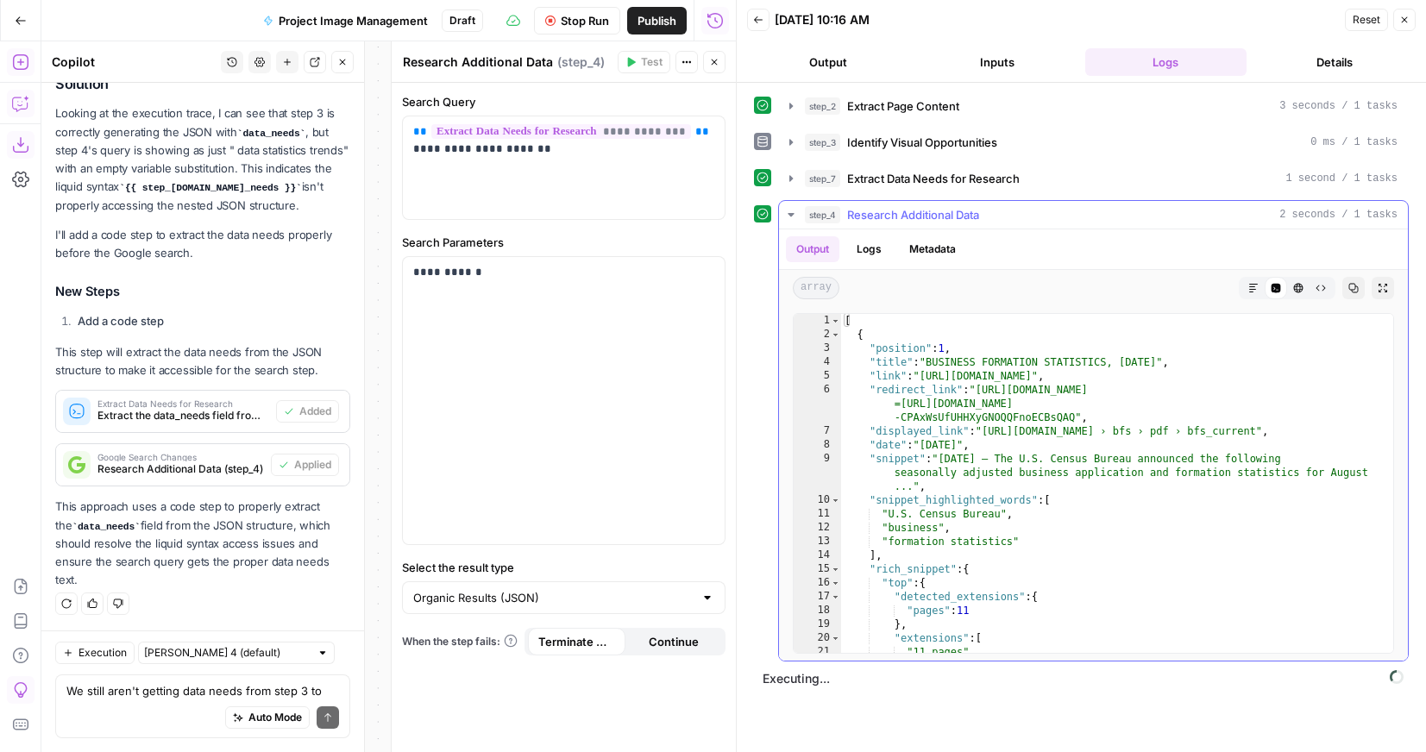
click at [791, 216] on icon "button" at bounding box center [790, 214] width 6 height 3
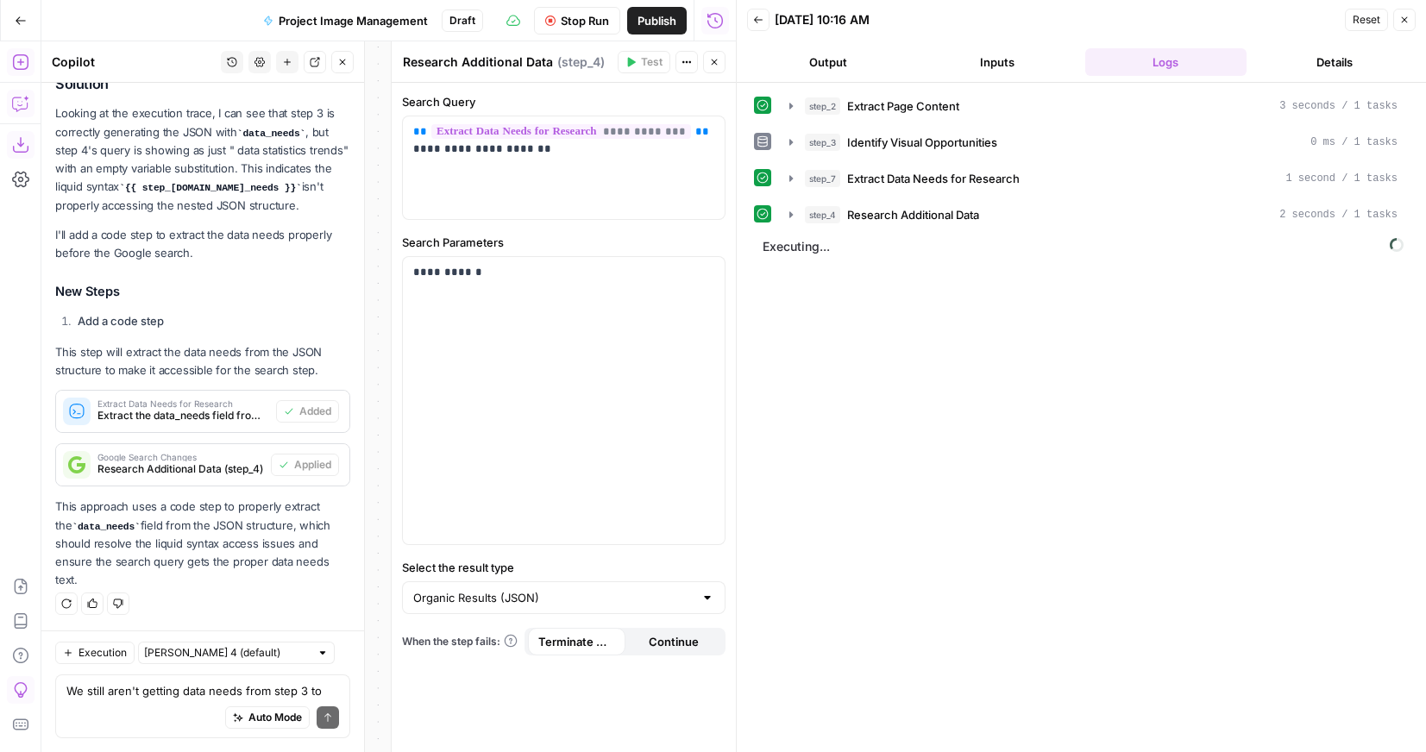
click at [713, 62] on icon "button" at bounding box center [714, 62] width 10 height 10
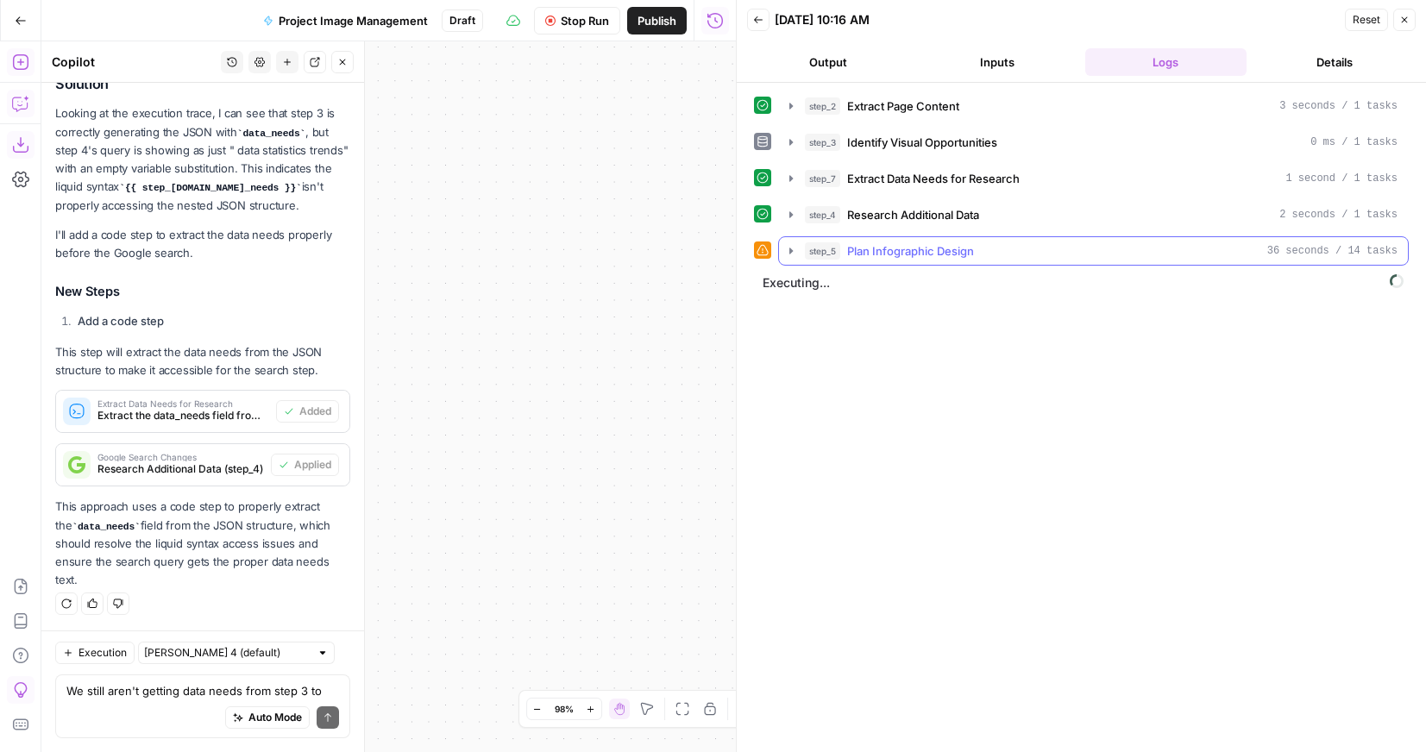
click at [788, 253] on icon "button" at bounding box center [791, 251] width 14 height 14
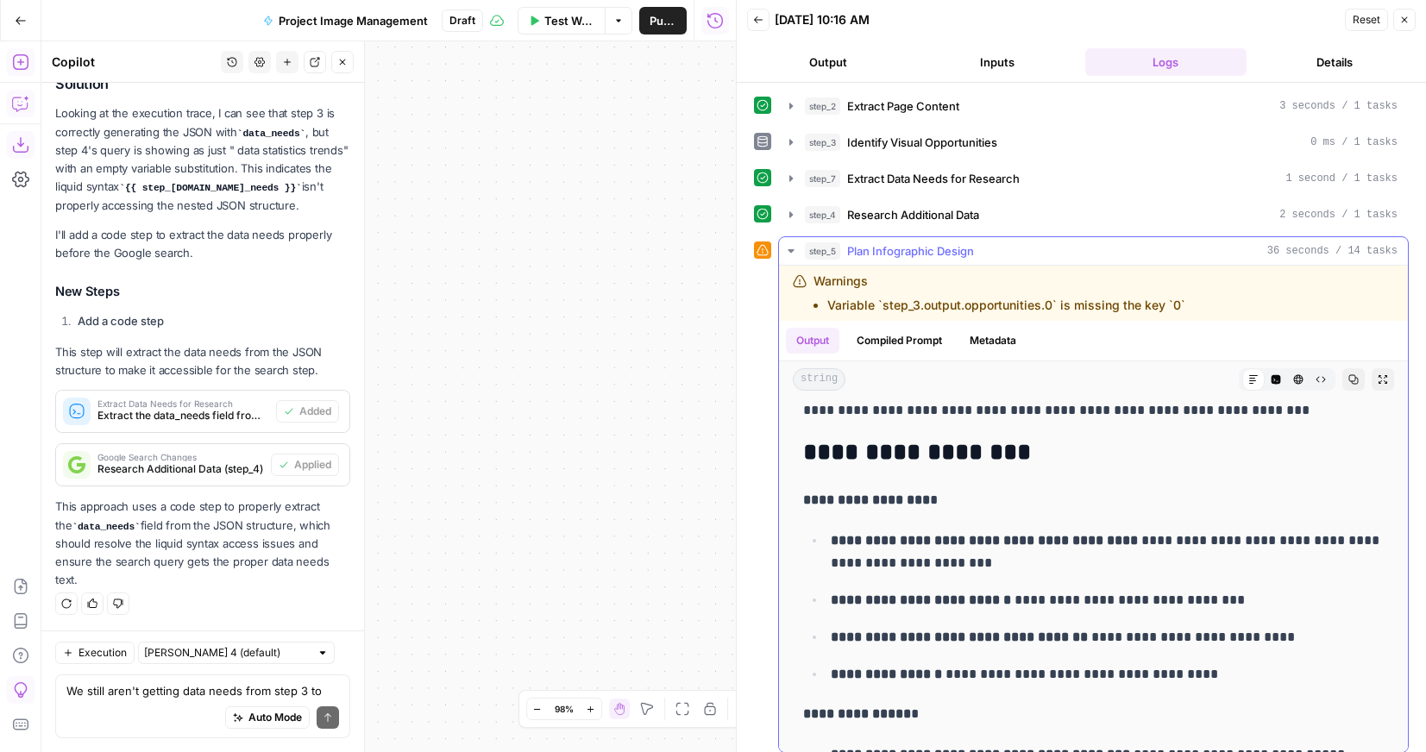
scroll to position [781, 0]
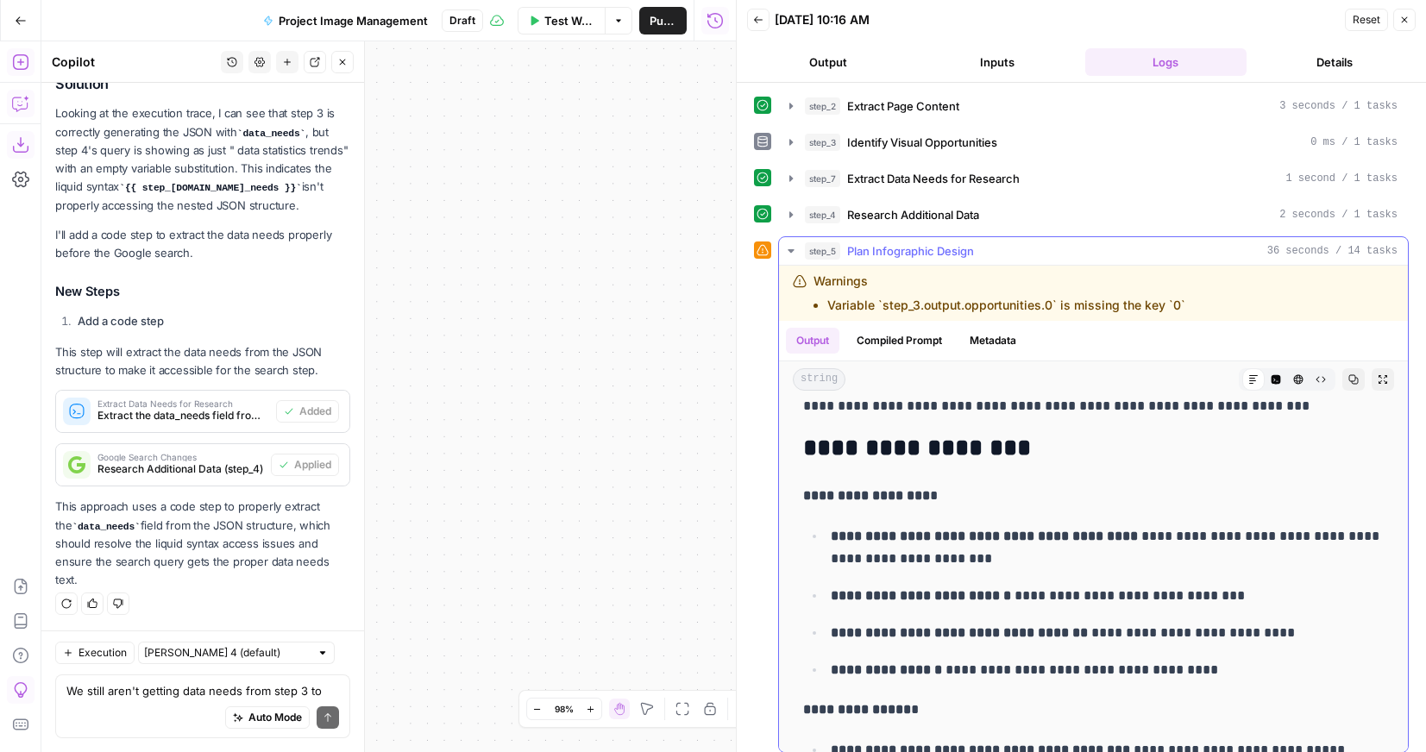
click at [788, 247] on icon "button" at bounding box center [791, 251] width 14 height 14
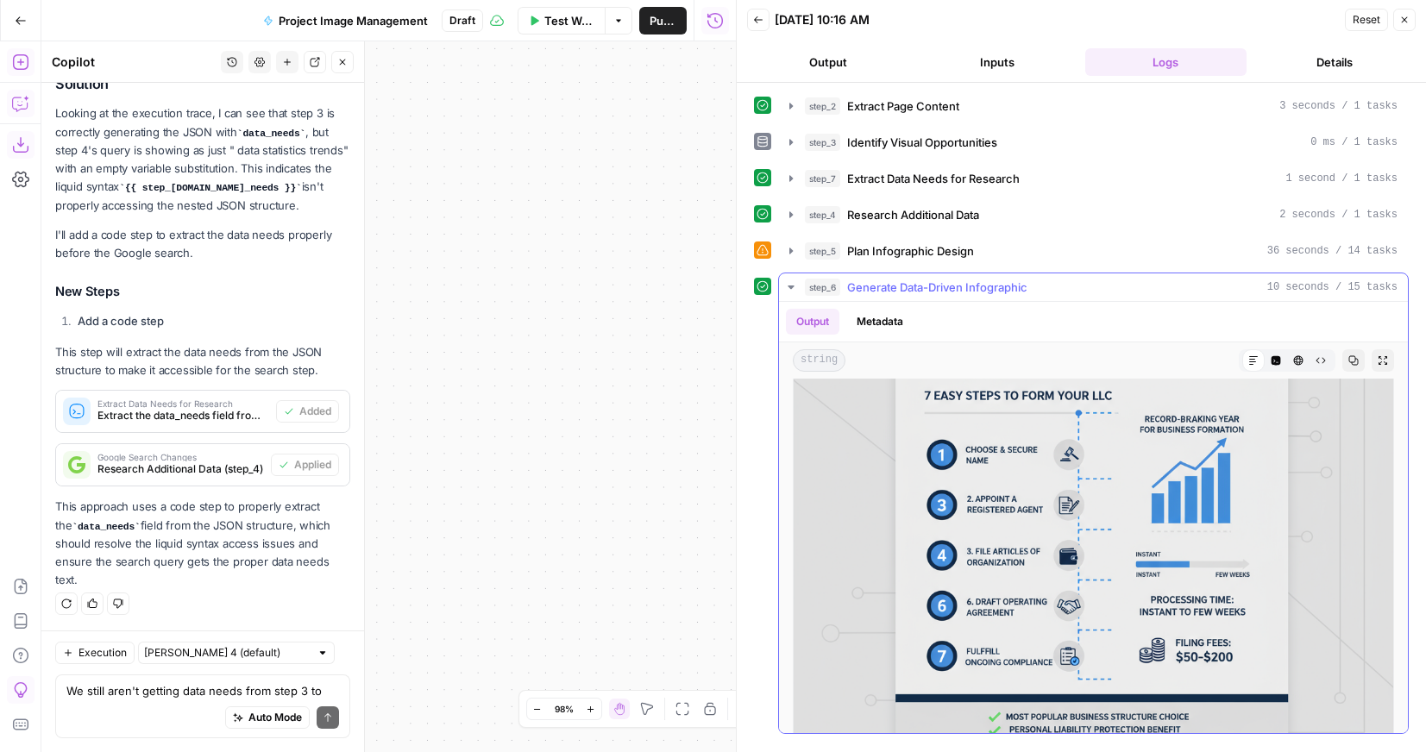
scroll to position [133, 0]
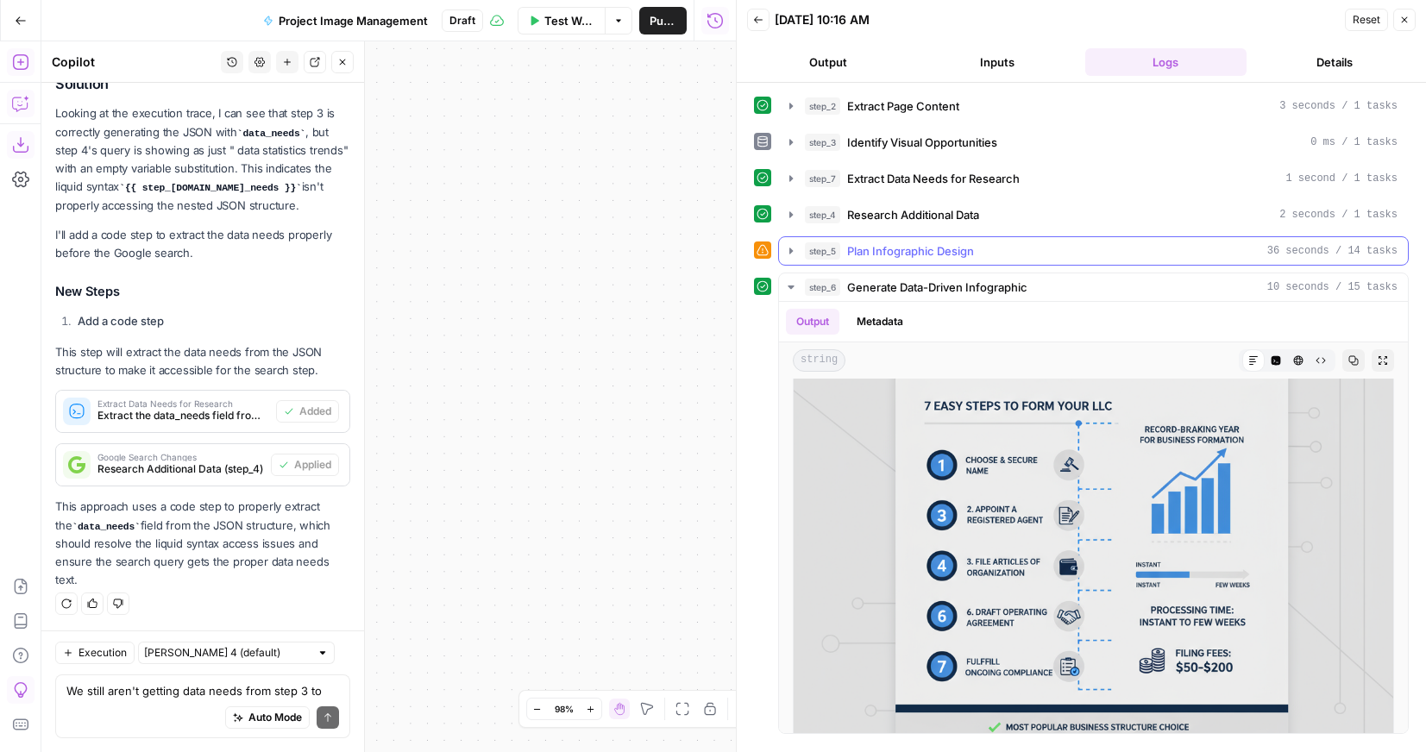
click at [791, 251] on icon "button" at bounding box center [790, 251] width 3 height 6
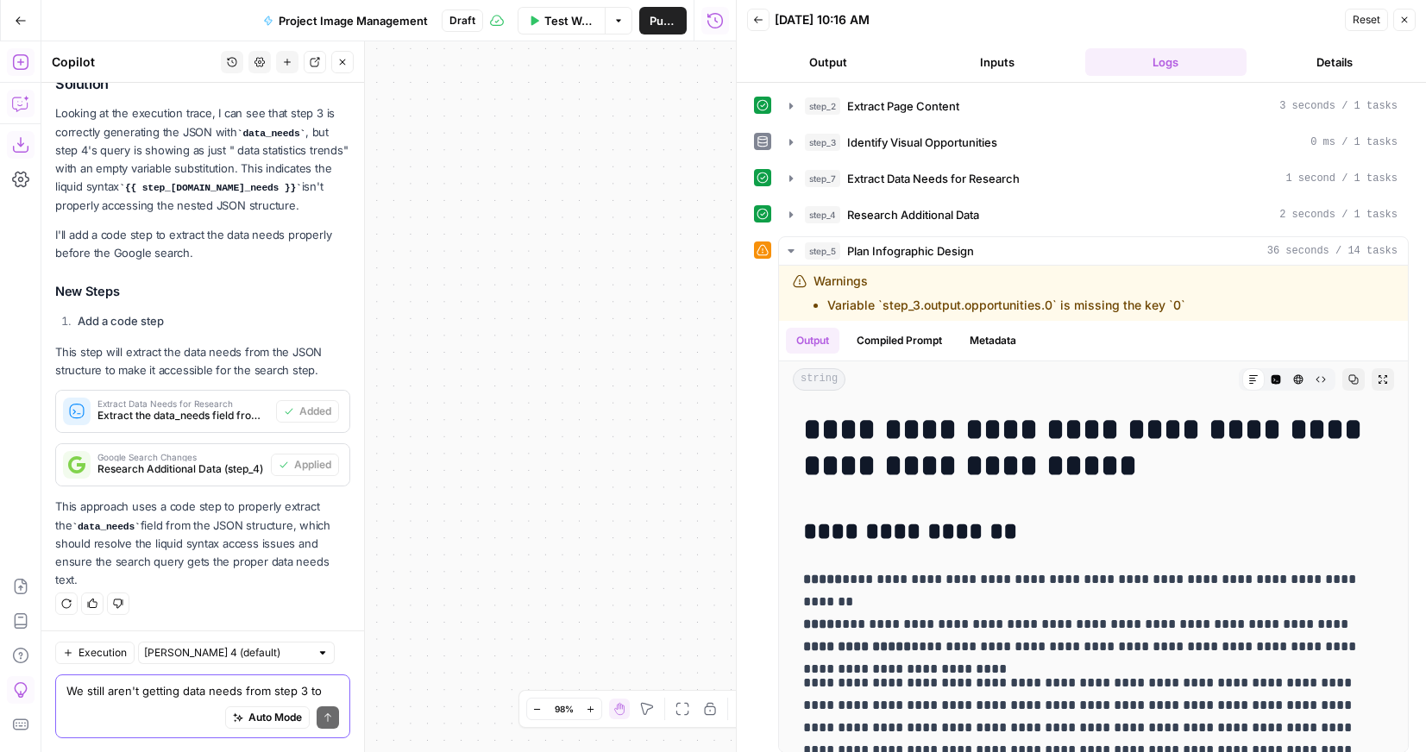
click at [171, 685] on textarea "We still aren't getting data needs from step 3 to step 4. We really need to fix…" at bounding box center [202, 690] width 273 height 17
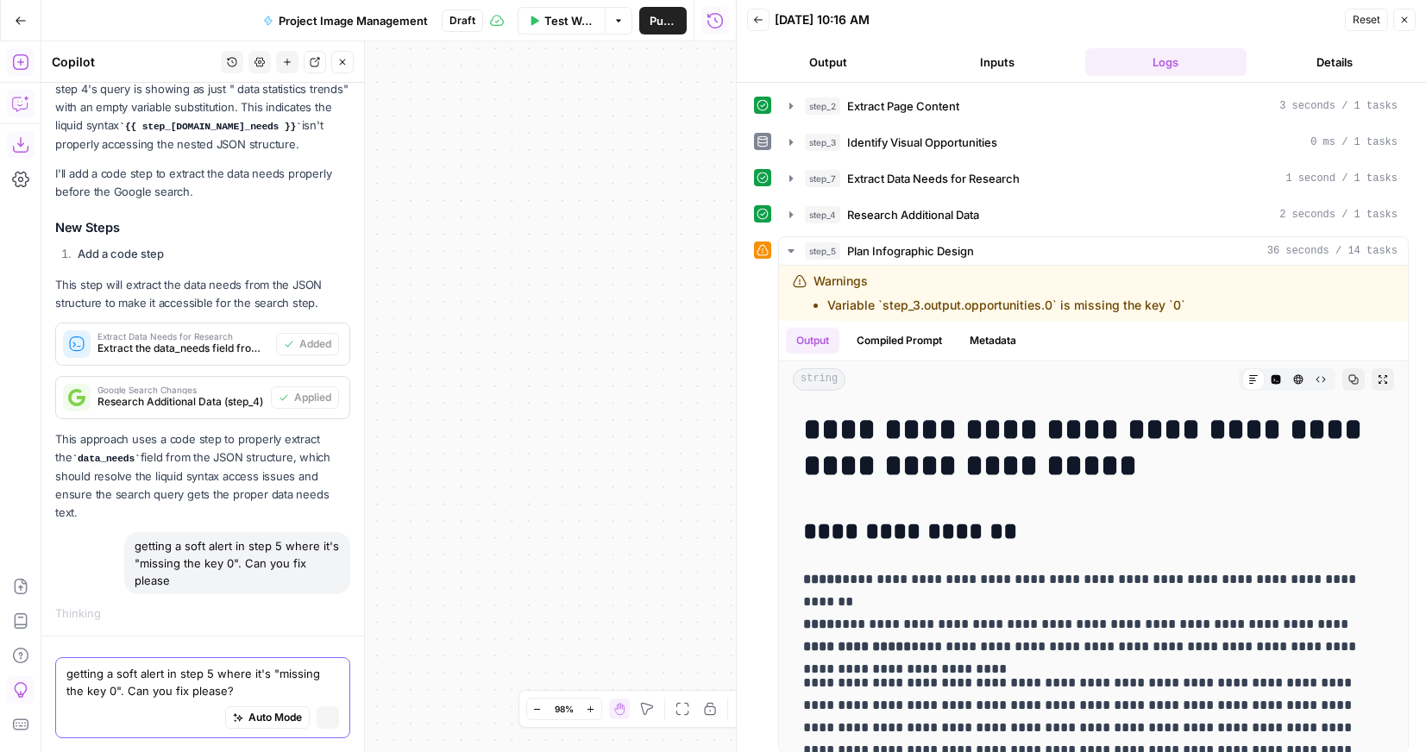
scroll to position [4264, 0]
type textarea "getting a soft alert in step 5 where it's "missing the key 0". Can you fix plea…"
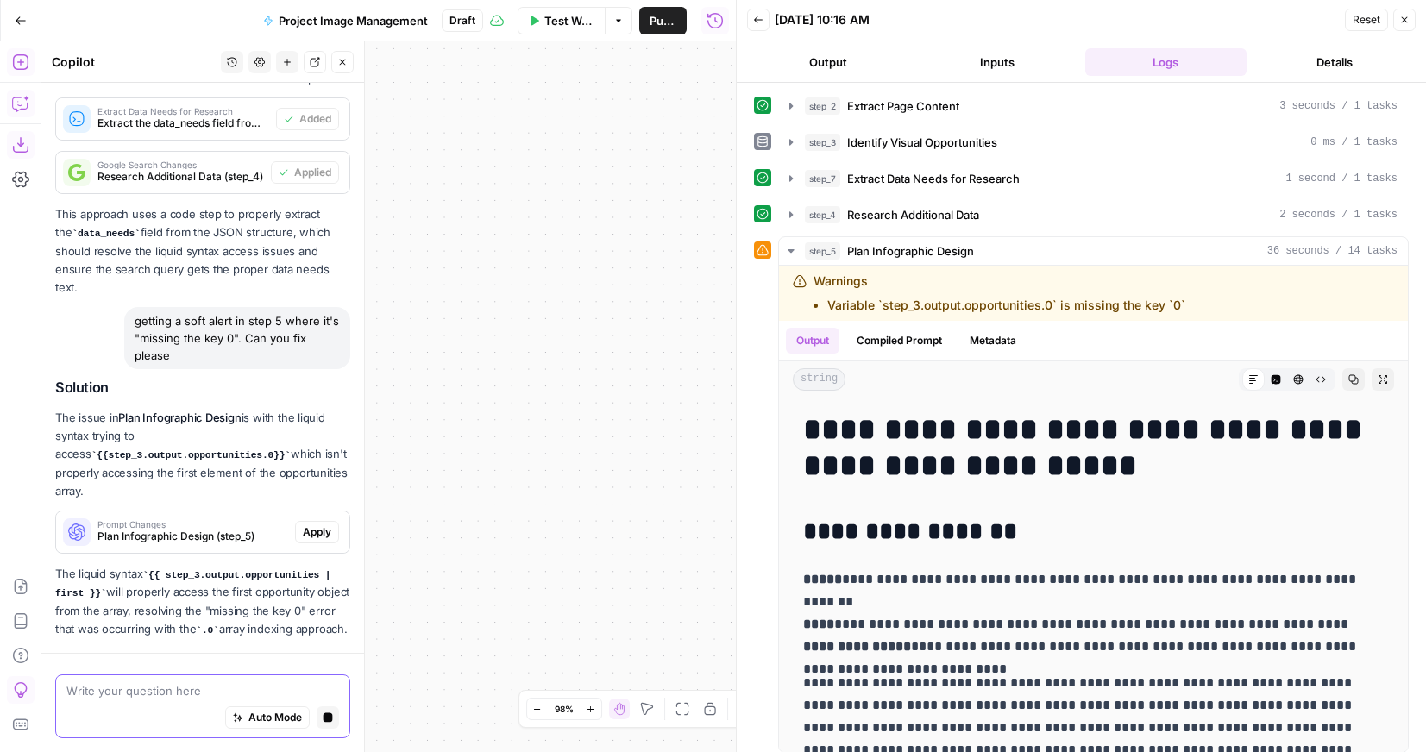
scroll to position [4768, 0]
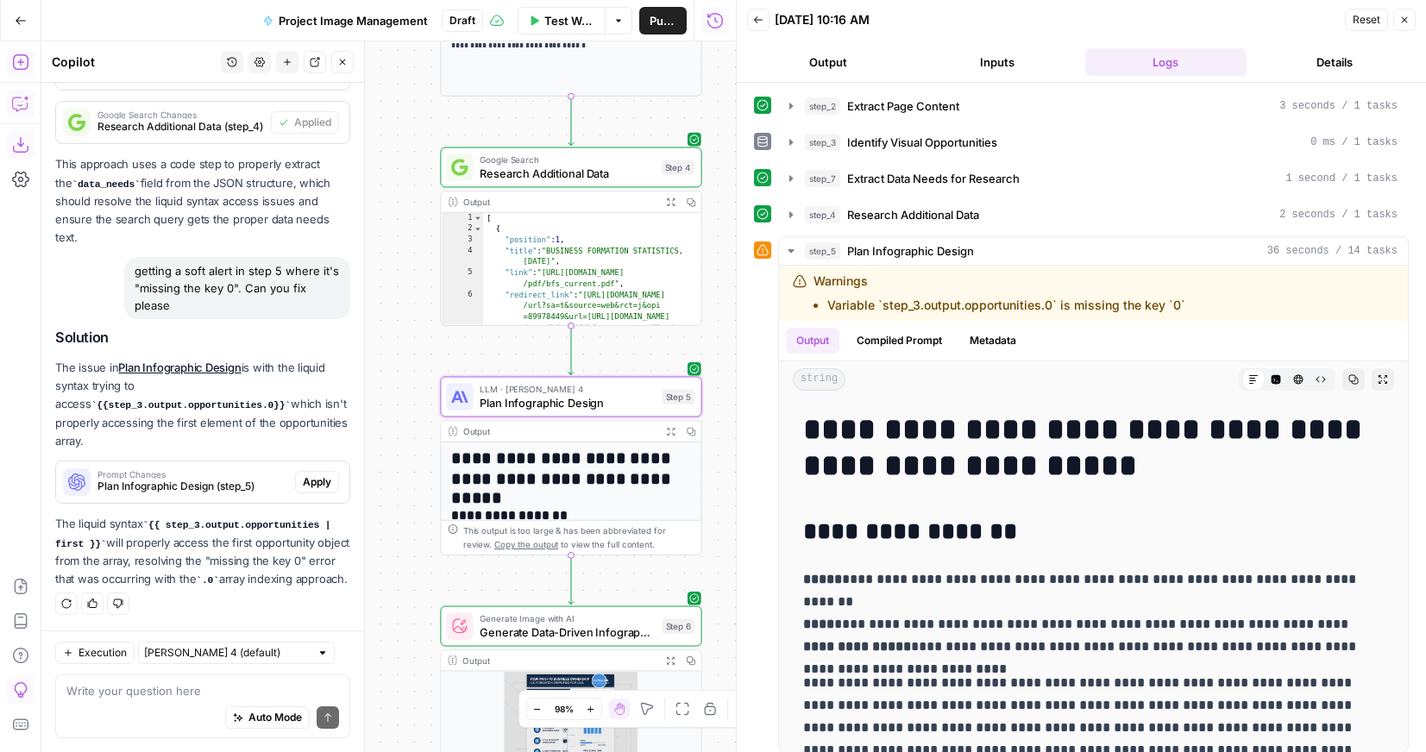
click at [315, 474] on span "Apply" at bounding box center [317, 482] width 28 height 16
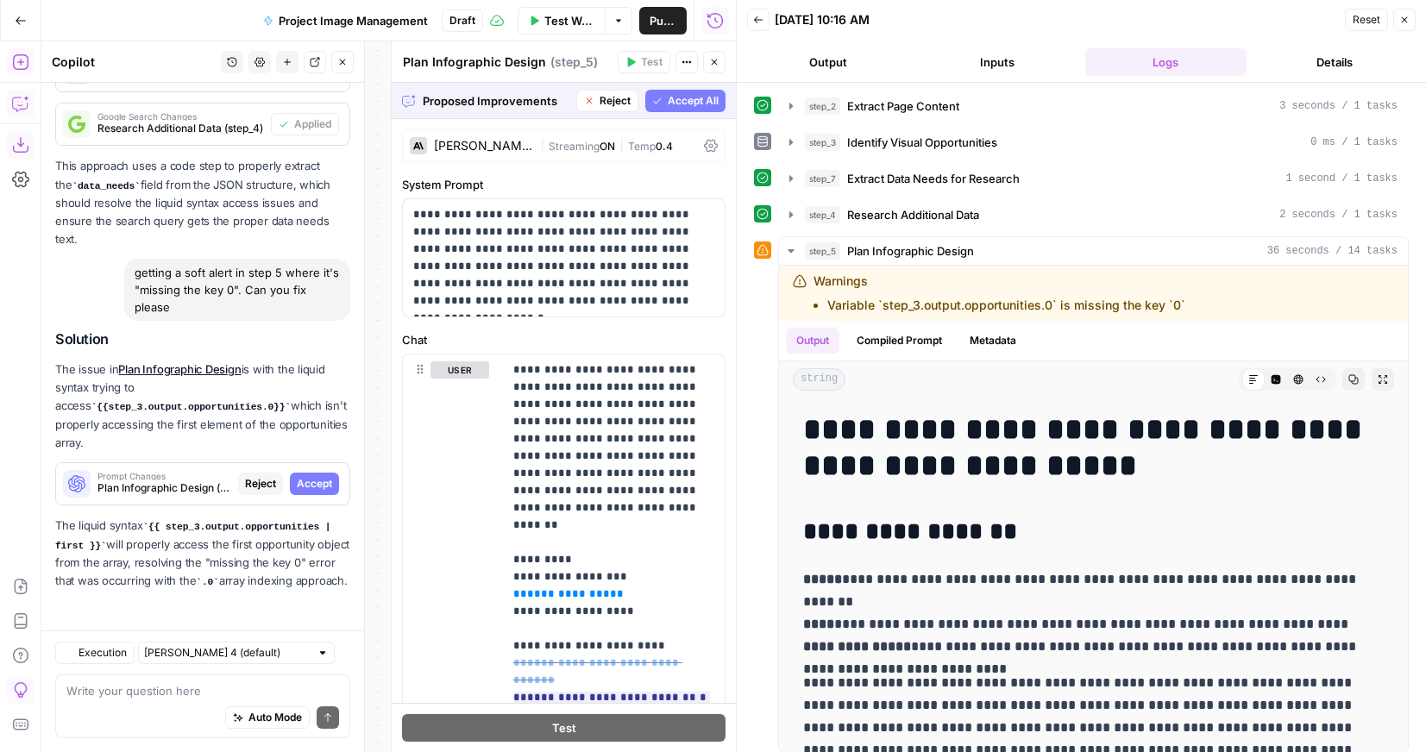
scroll to position [4575, 0]
click at [317, 474] on span "Accept" at bounding box center [314, 482] width 35 height 16
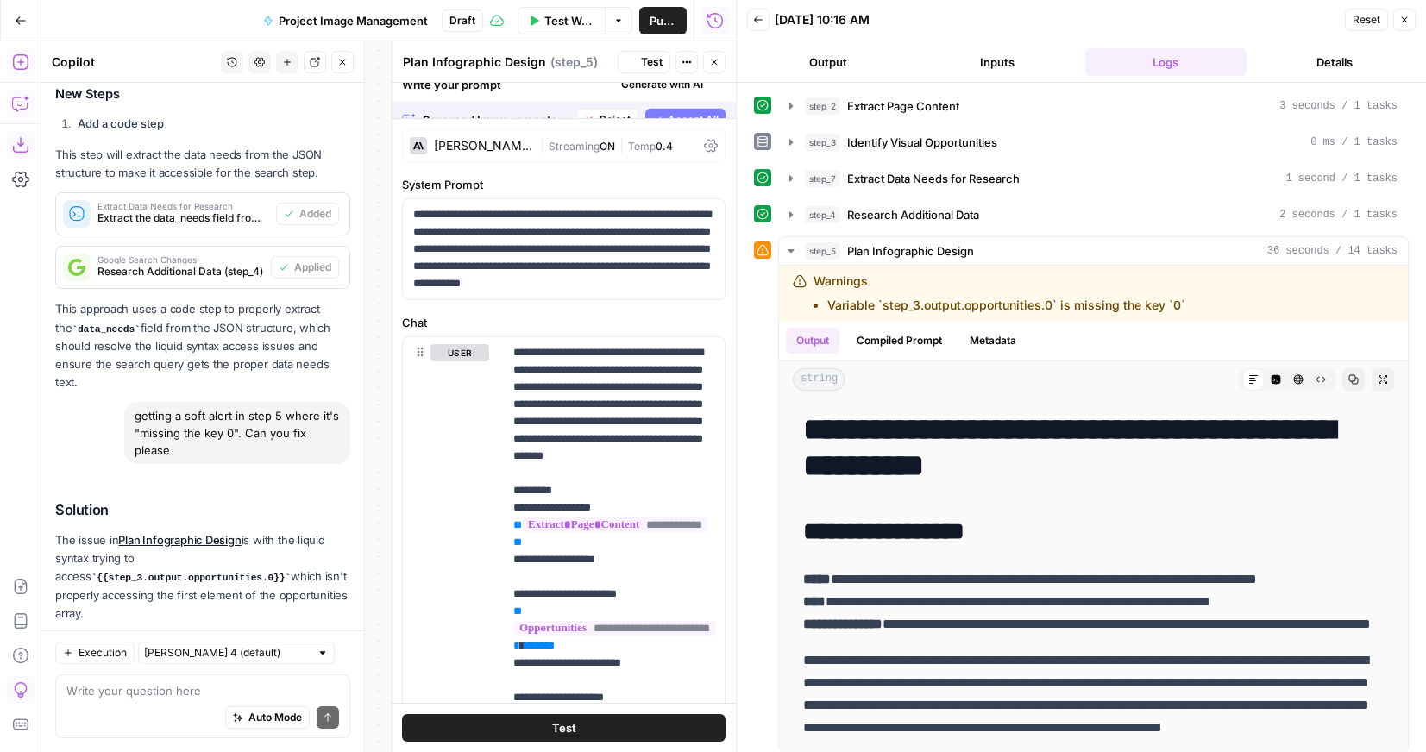
scroll to position [4796, 0]
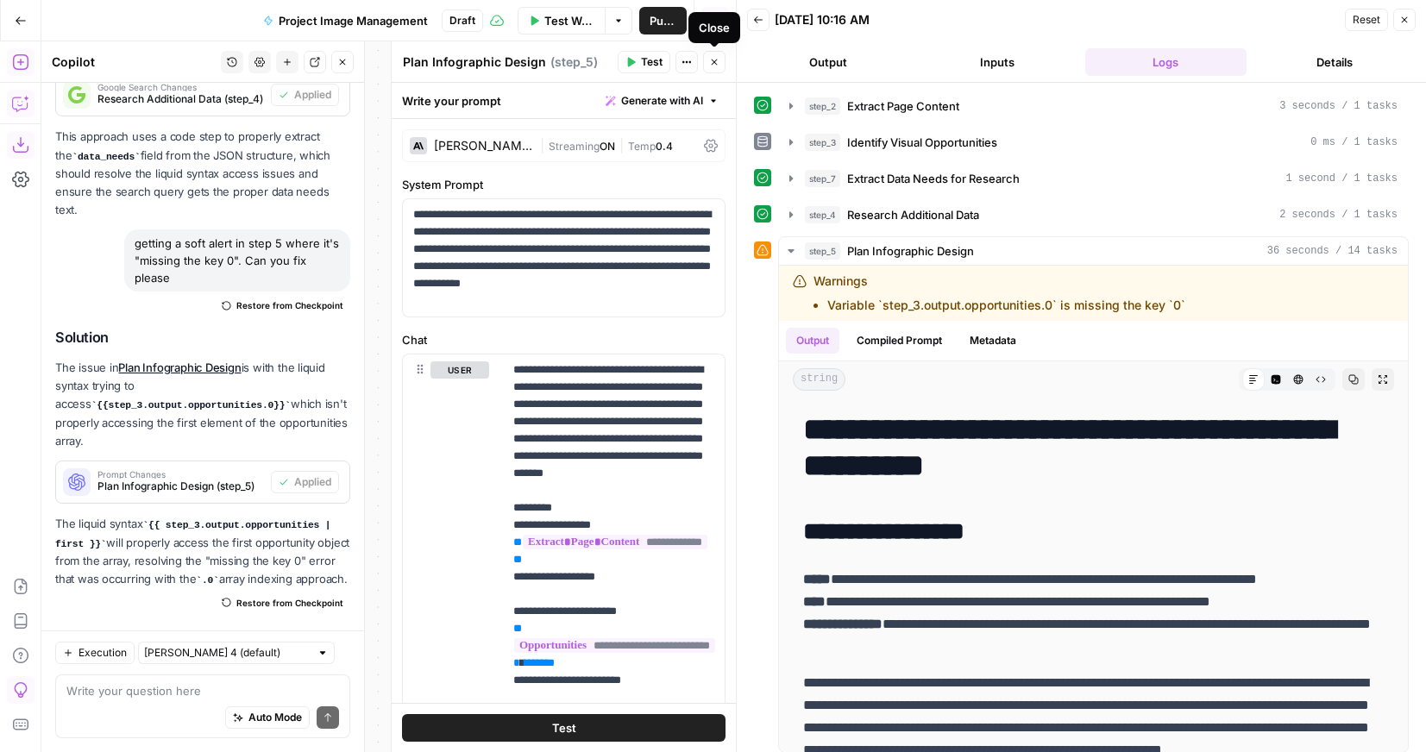
click at [713, 69] on button "Close" at bounding box center [714, 62] width 22 height 22
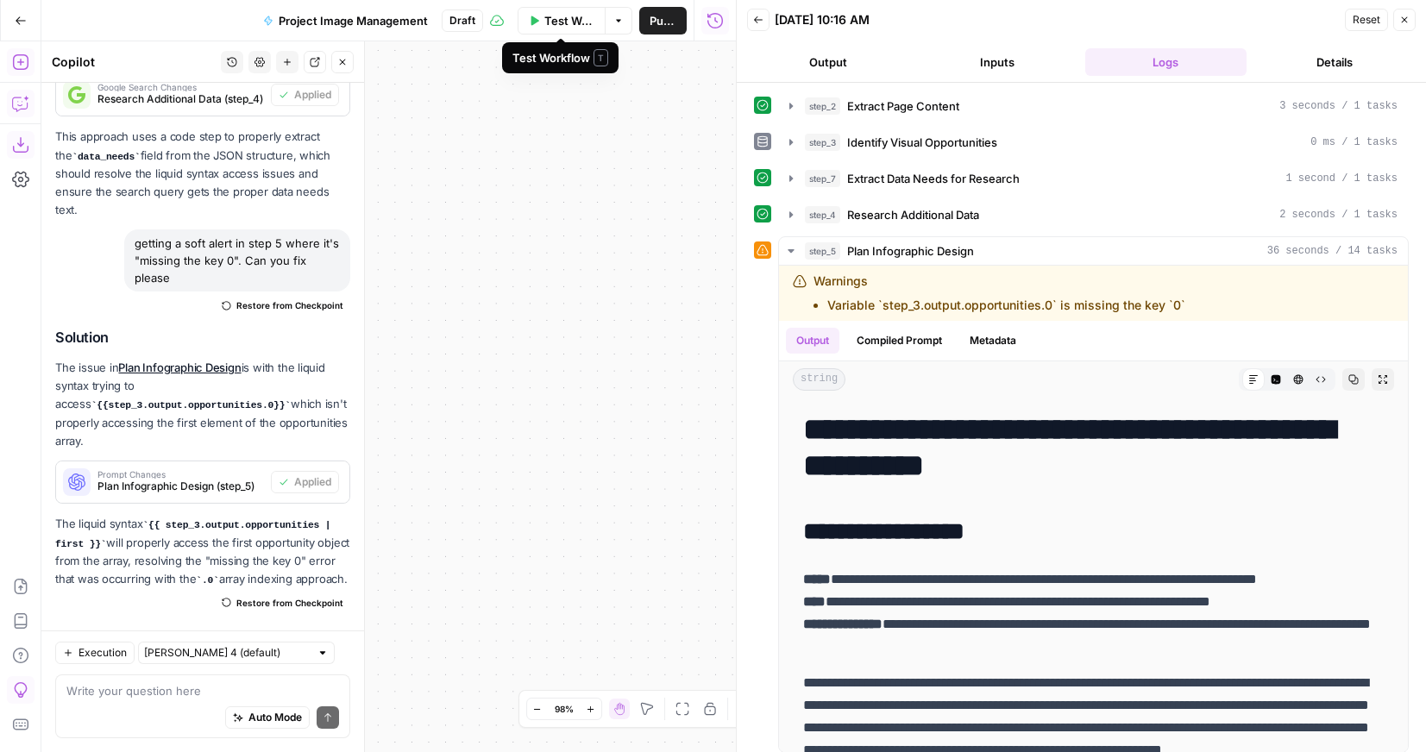
click at [562, 23] on span "Test Workflow" at bounding box center [569, 20] width 50 height 17
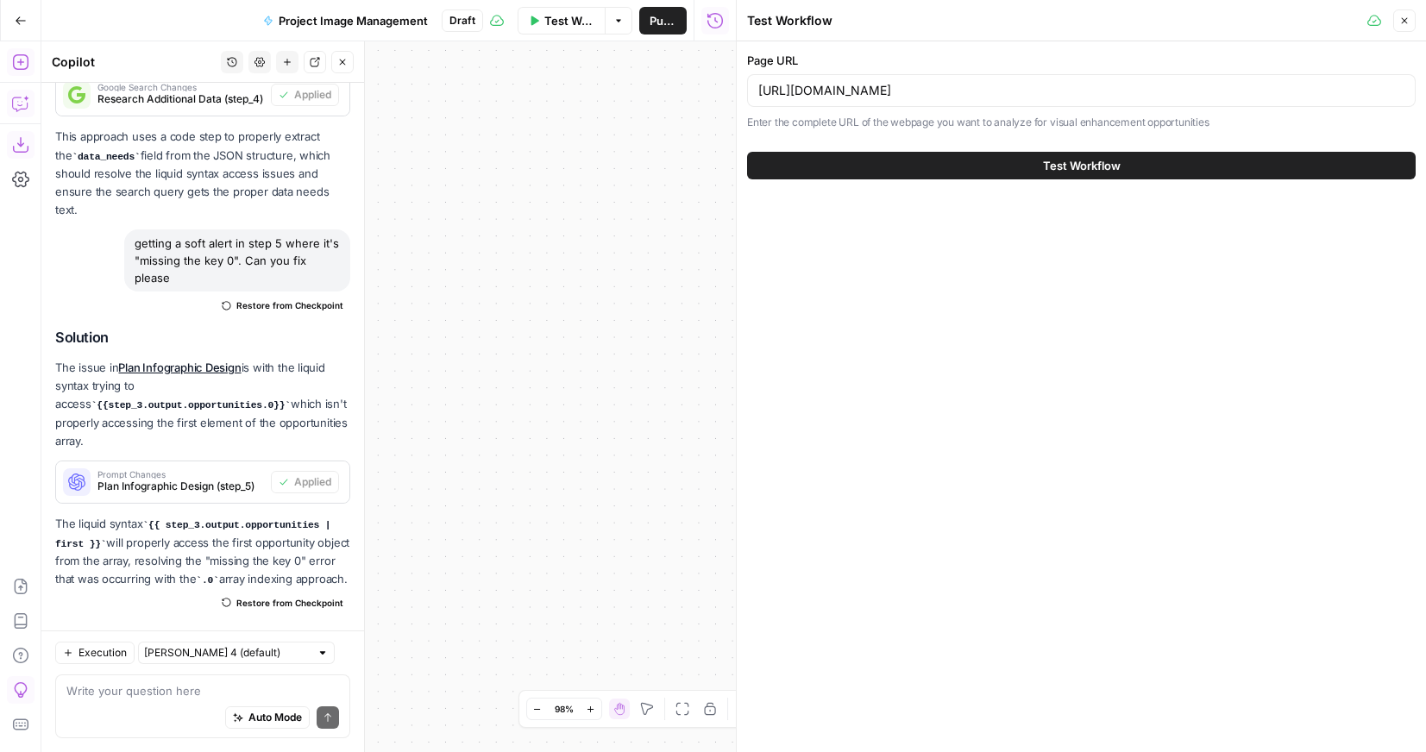
click at [943, 160] on button "Test Workflow" at bounding box center [1081, 166] width 668 height 28
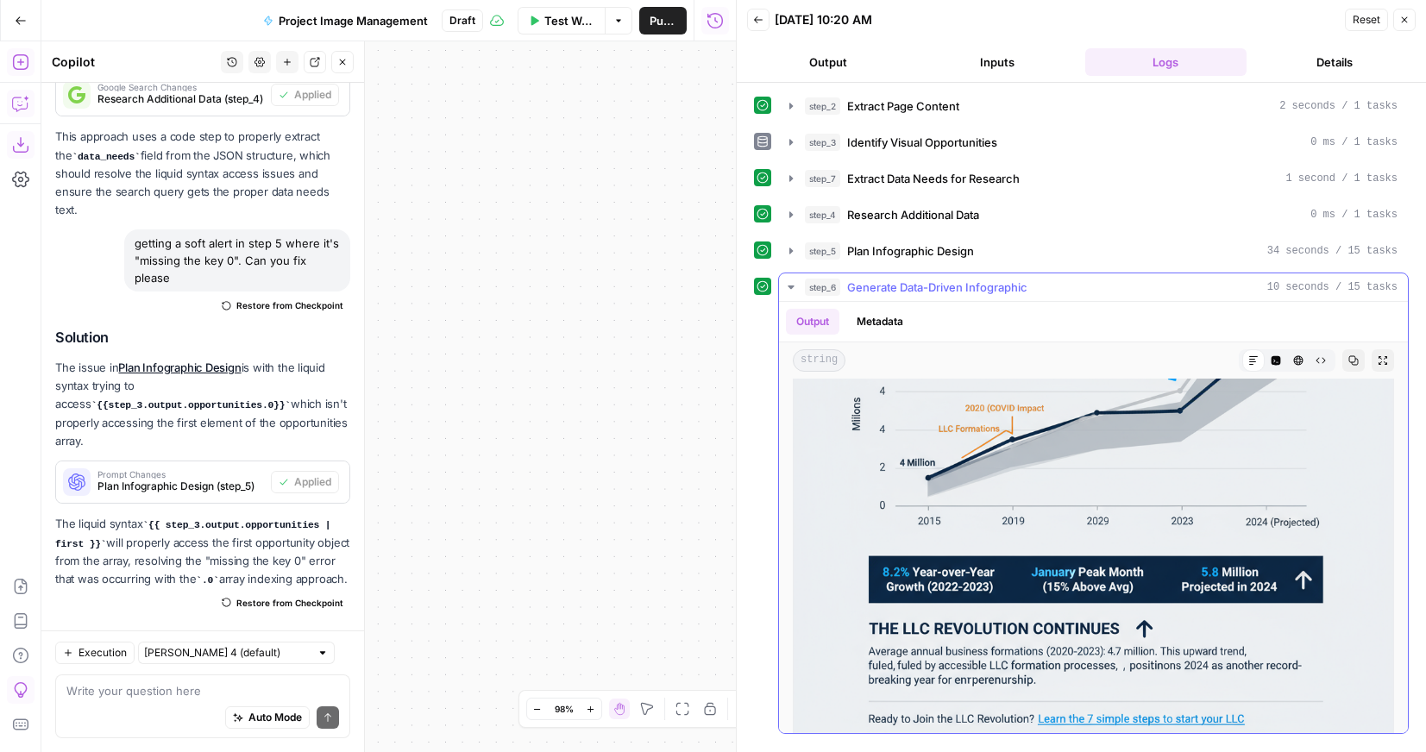
scroll to position [260, 0]
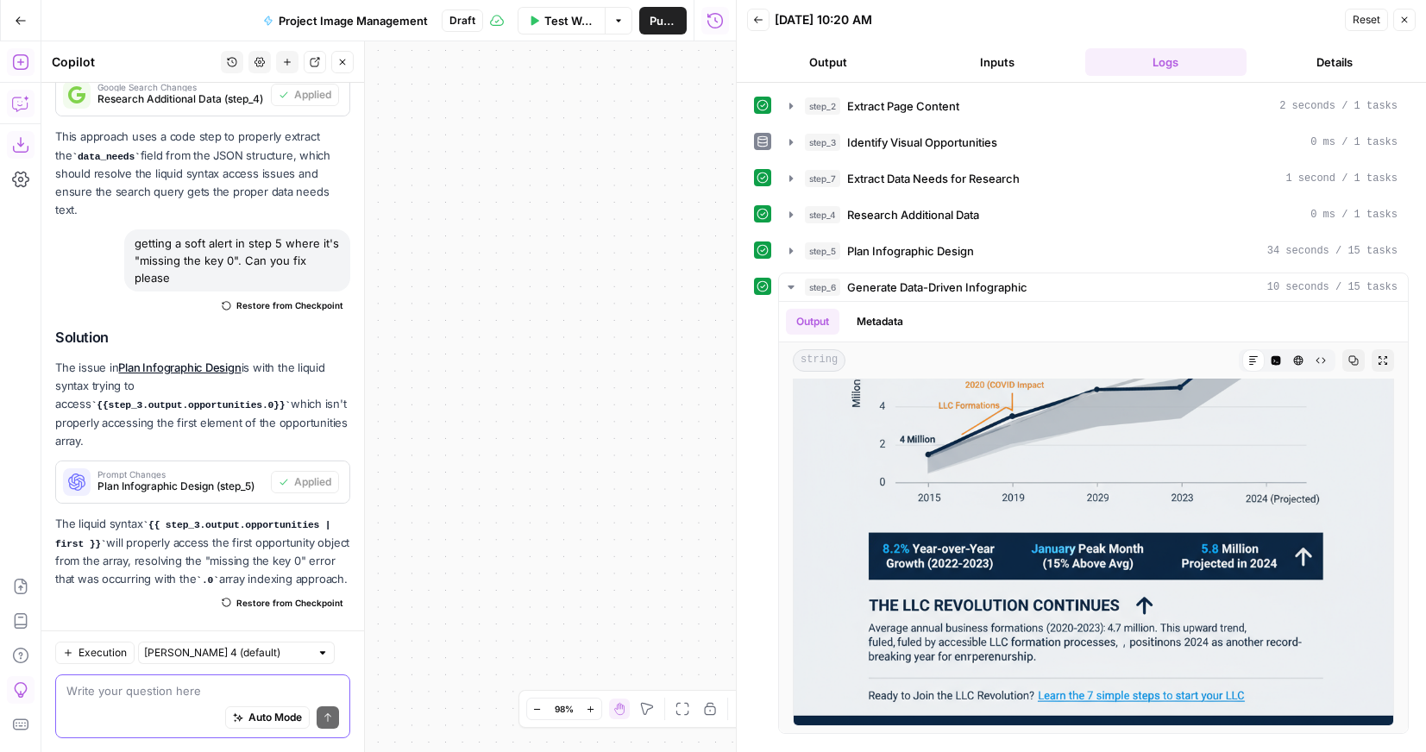
click at [121, 689] on textarea at bounding box center [202, 690] width 273 height 17
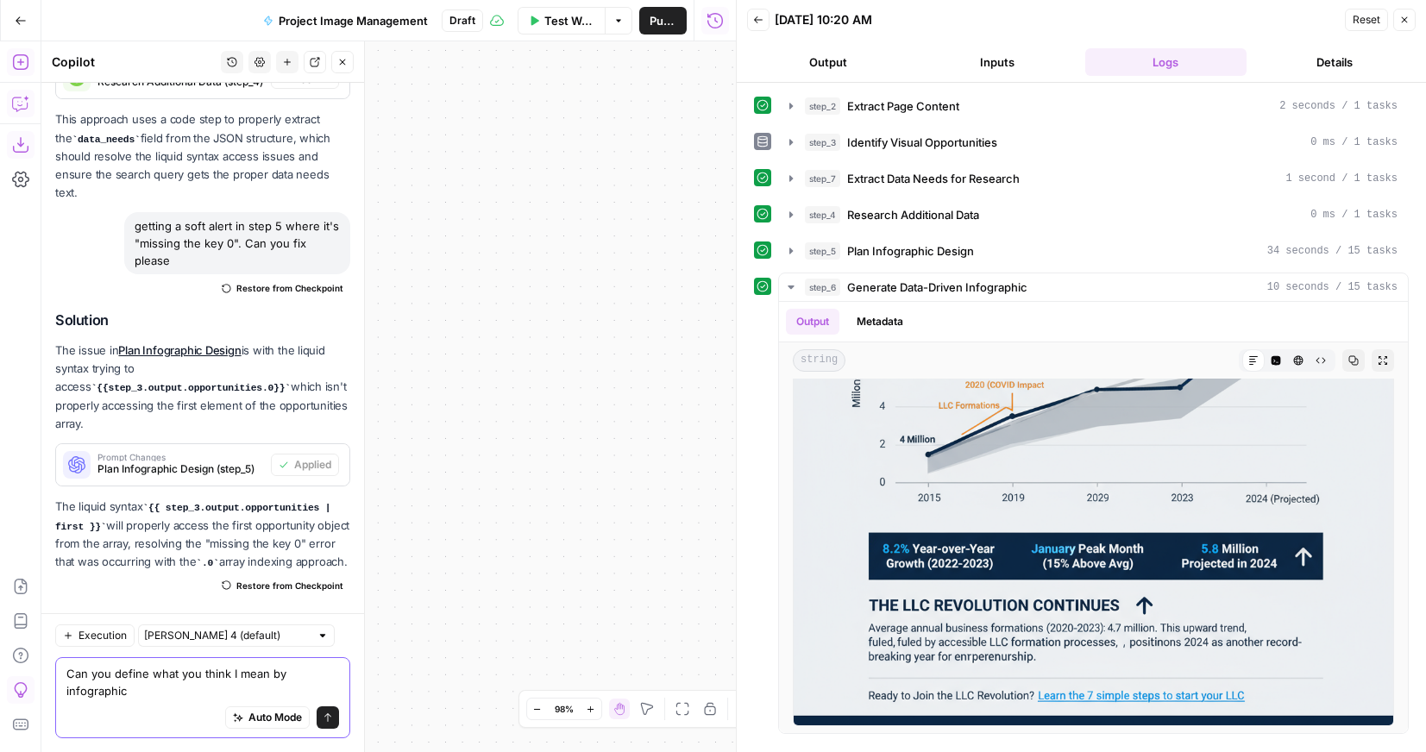
type textarea "Can you define what you think I mean by infographic?"
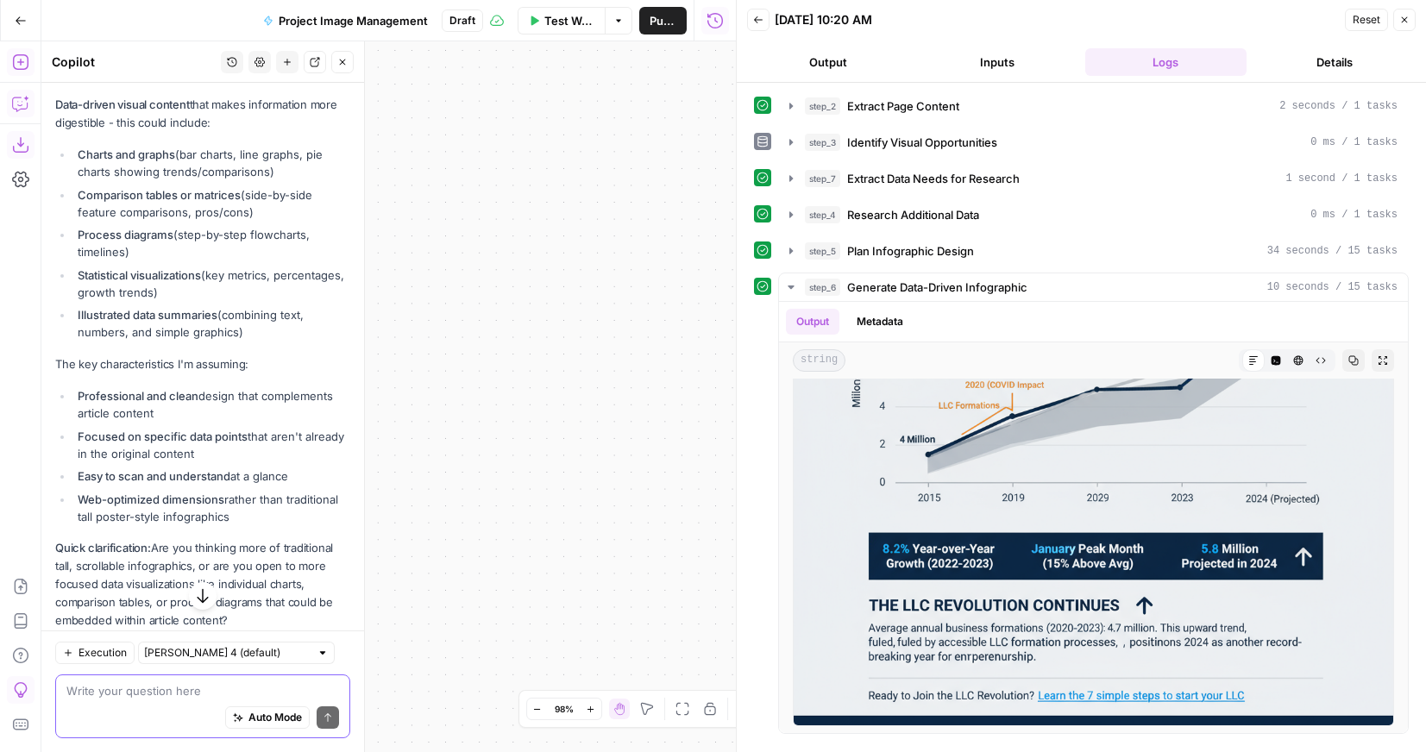
scroll to position [5505, 0]
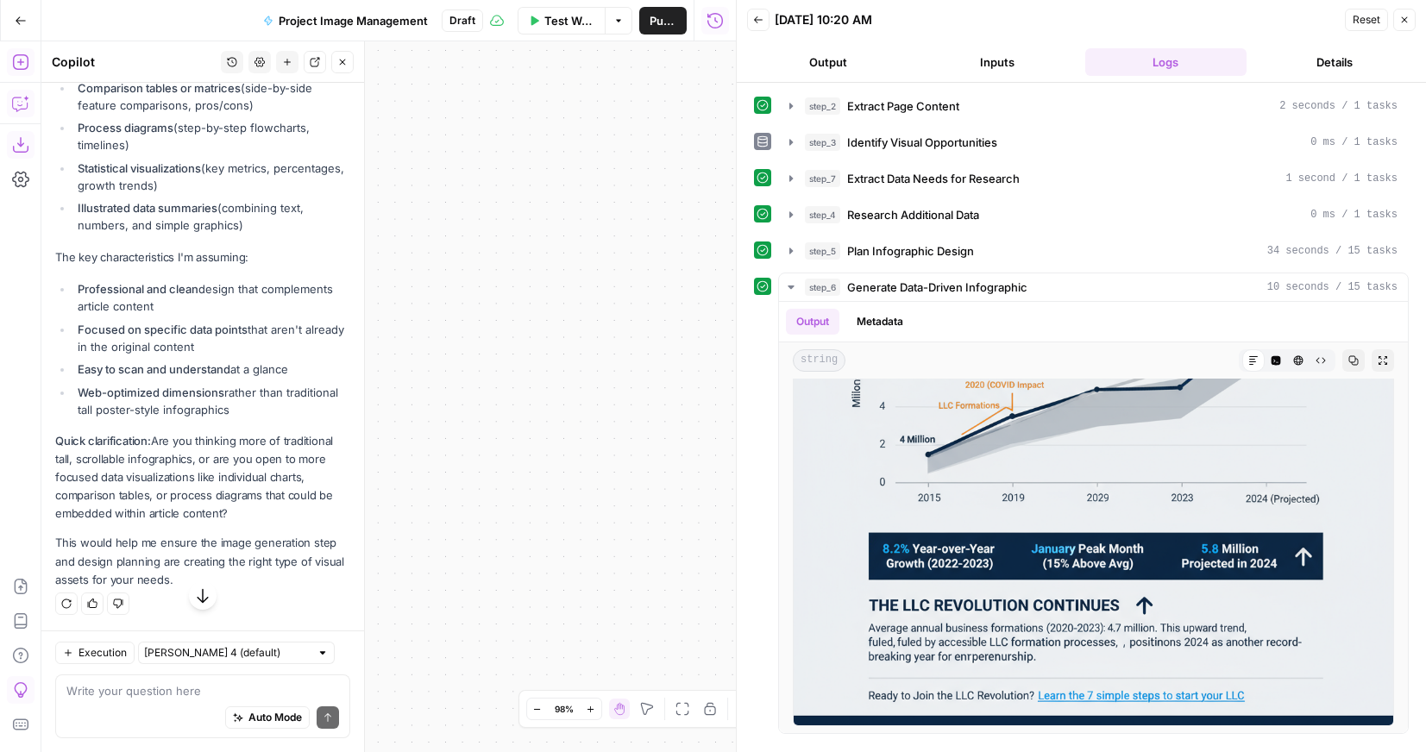
click at [194, 699] on div "Auto Mode Send" at bounding box center [202, 718] width 273 height 38
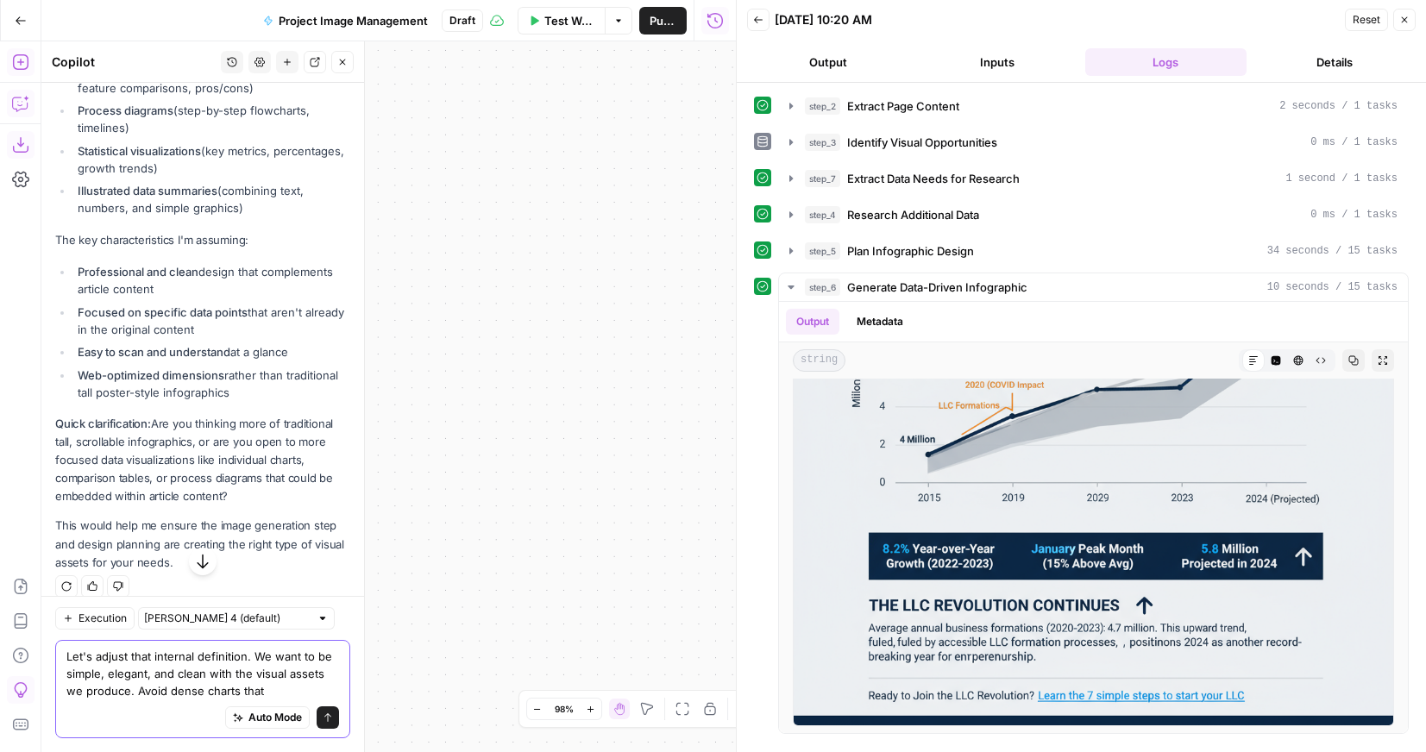
type textarea "Let's adjust that internal definition. We want to be simple, elegant, and clean…"
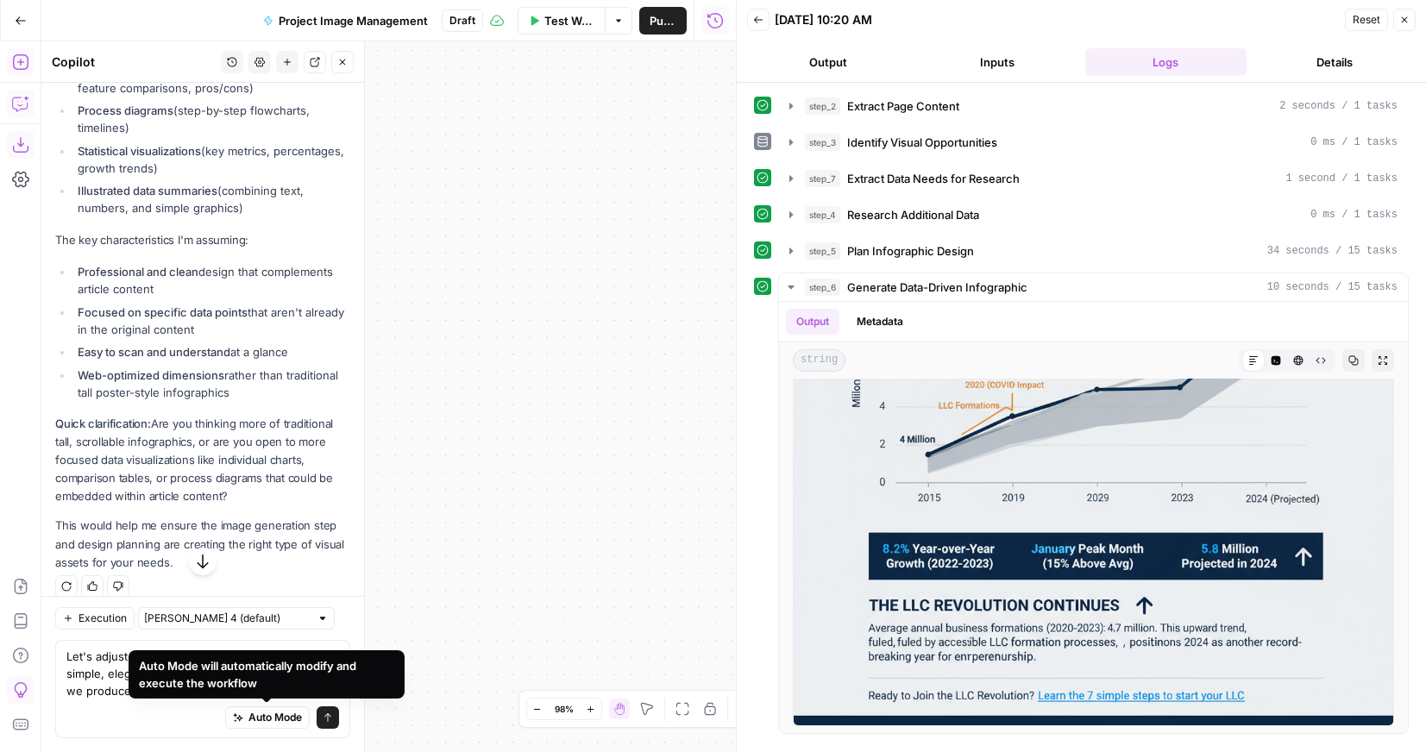
click at [130, 703] on div "Auto Mode Send" at bounding box center [202, 718] width 273 height 38
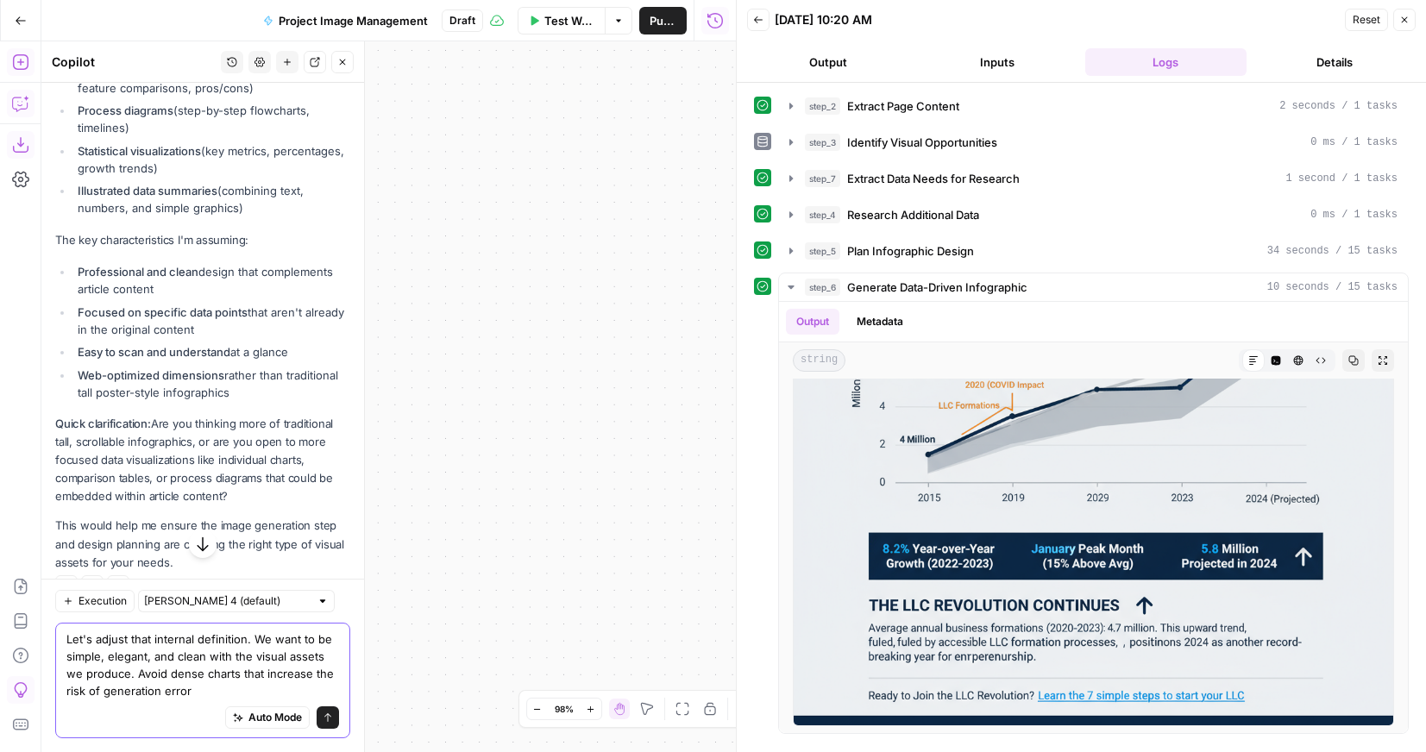
type textarea "Let's adjust that internal definition. We want to be simple, elegant, and clean…"
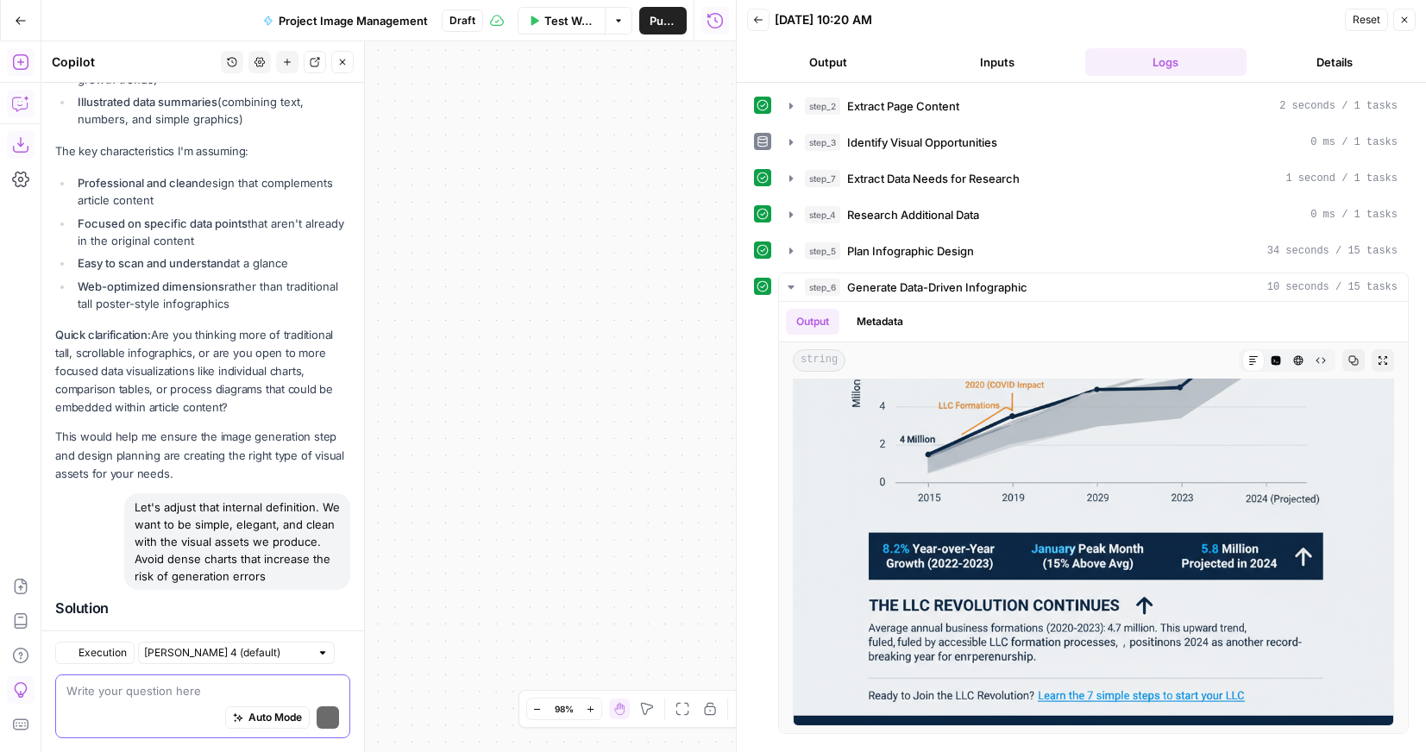
scroll to position [5912, 0]
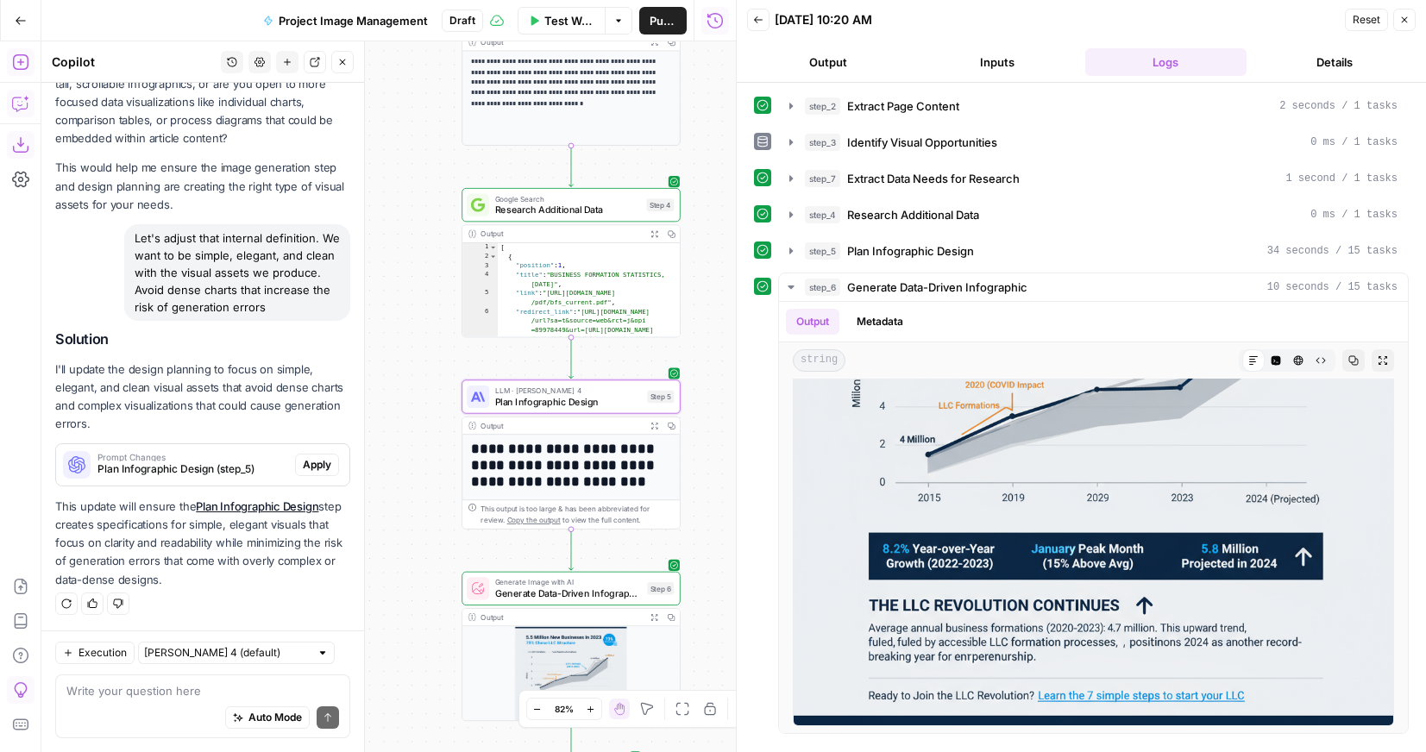
click at [323, 468] on span "Apply" at bounding box center [317, 465] width 28 height 16
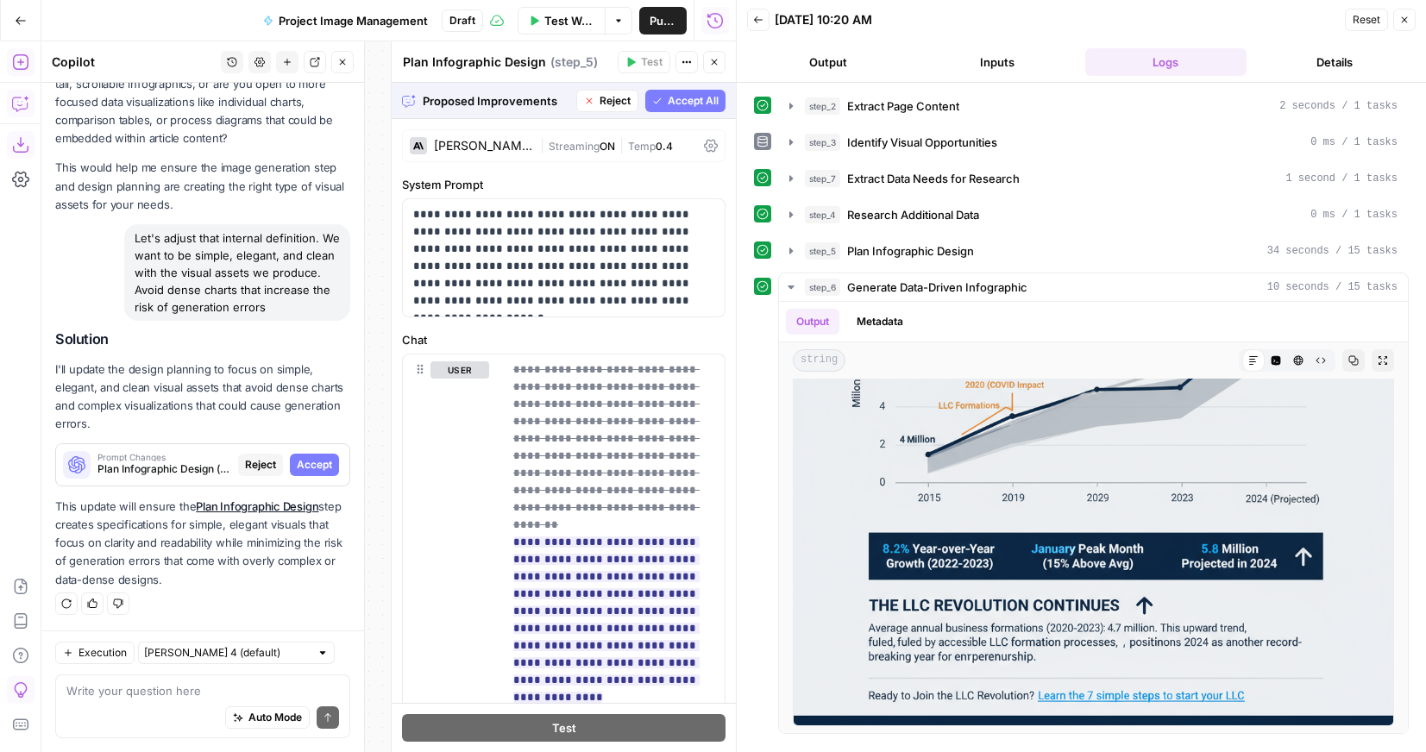
click at [310, 459] on span "Accept" at bounding box center [314, 465] width 35 height 16
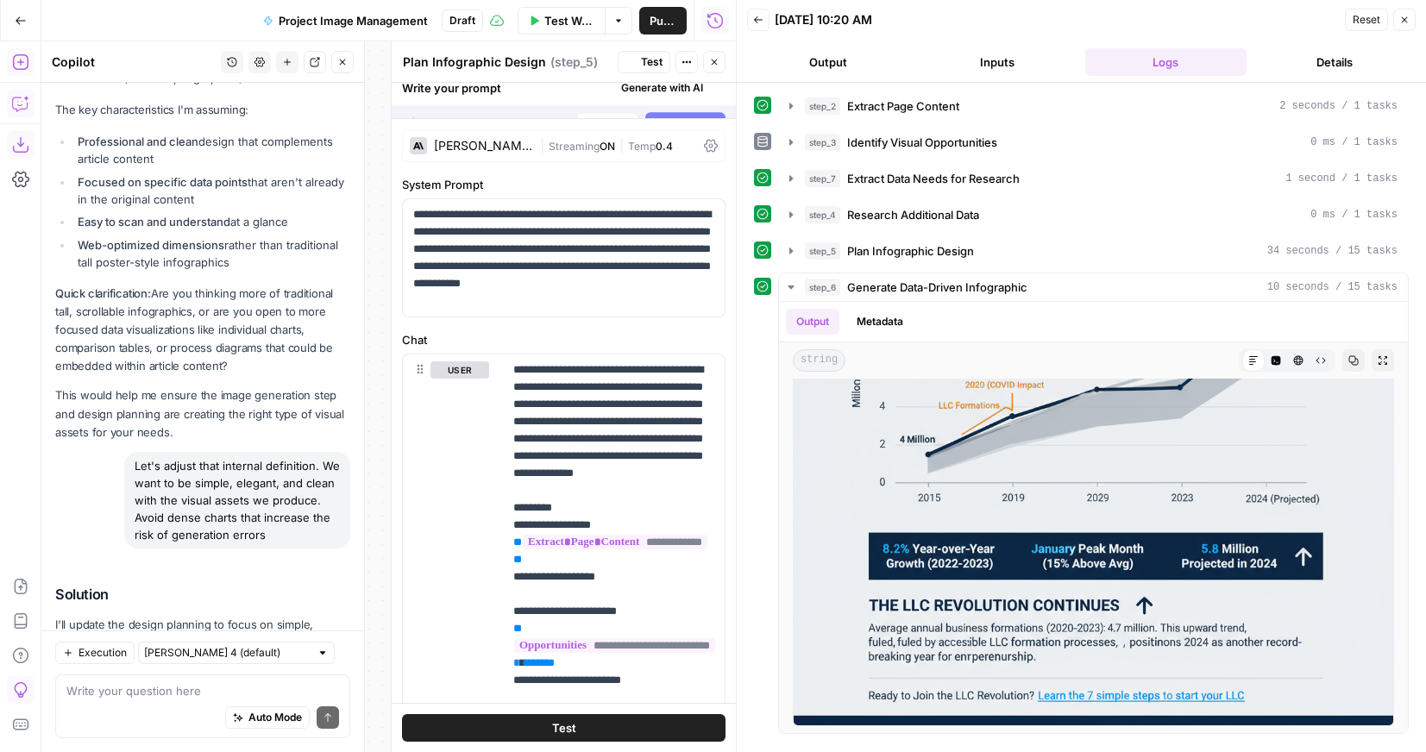
scroll to position [5967, 0]
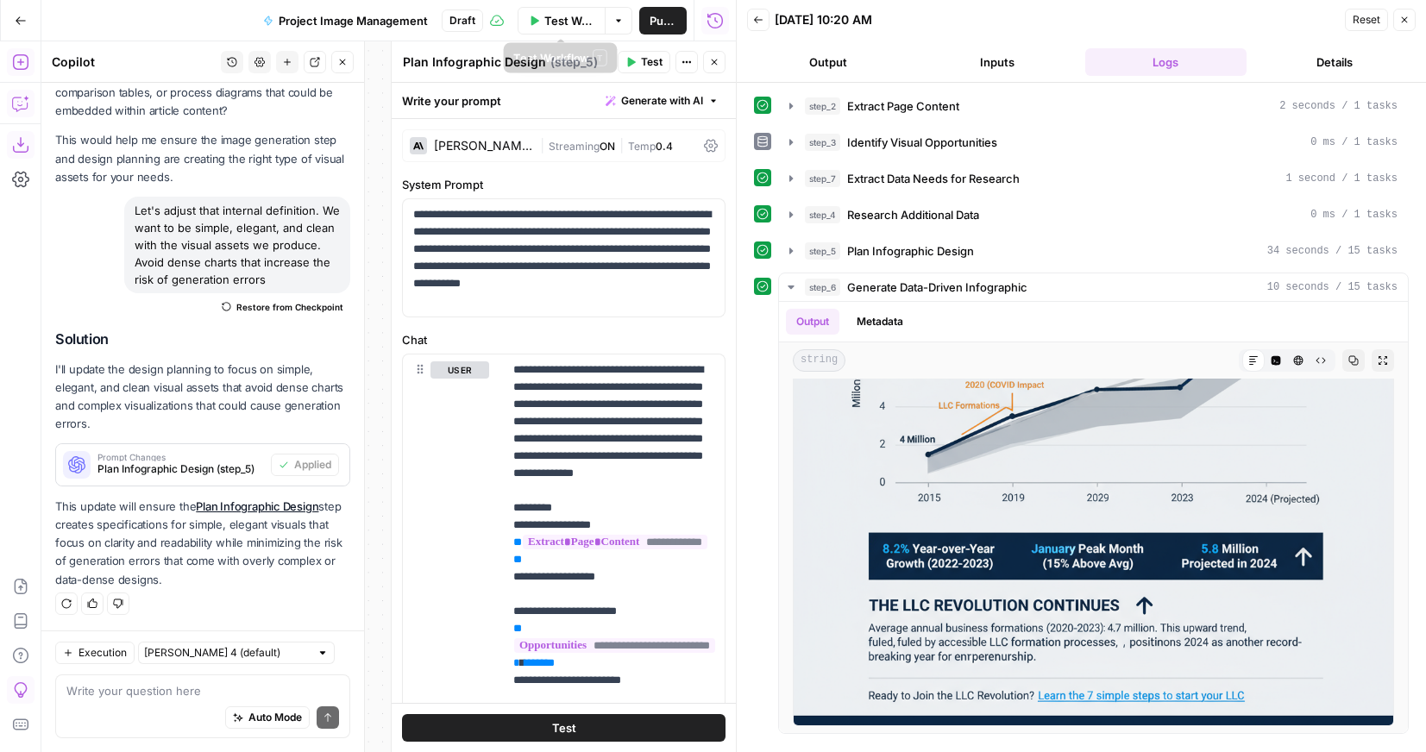
click at [550, 30] on button "Test Workflow" at bounding box center [561, 21] width 88 height 28
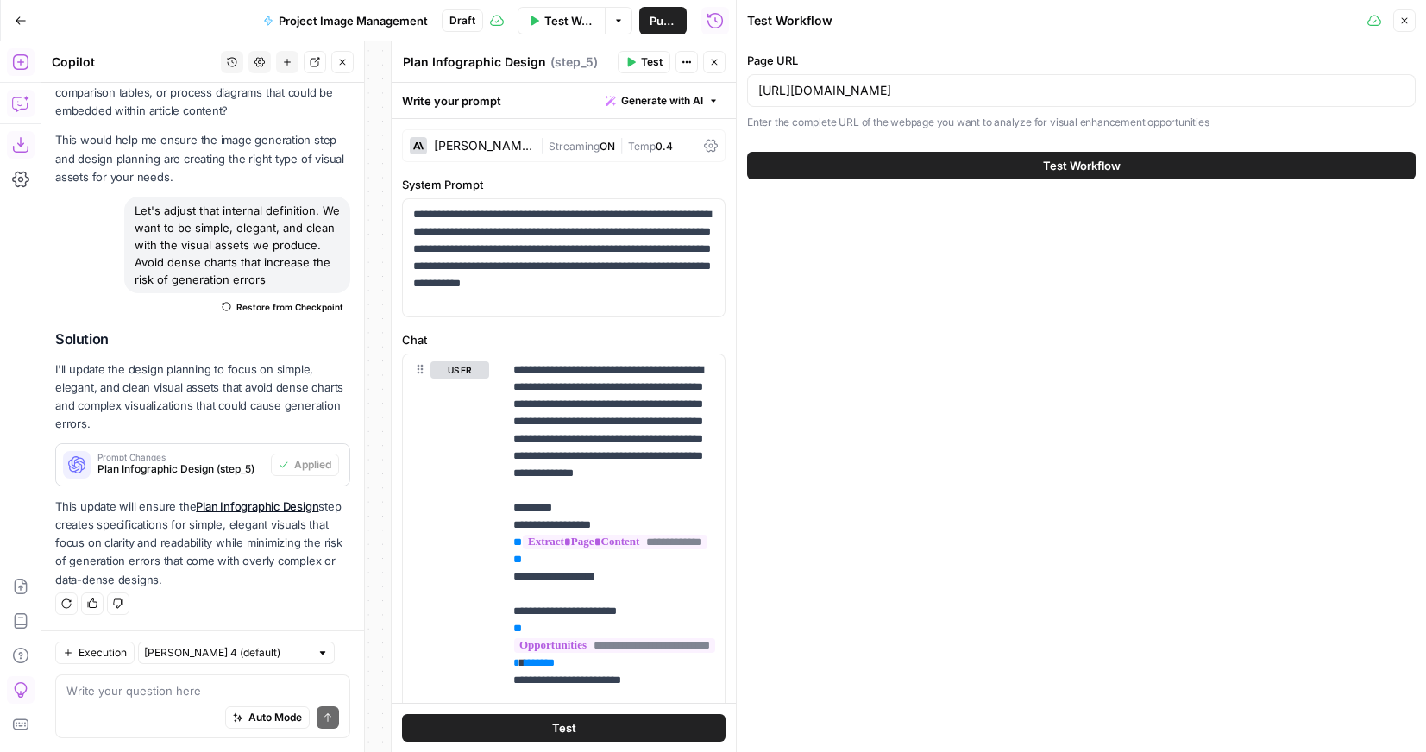
click at [901, 158] on button "Test Workflow" at bounding box center [1081, 166] width 668 height 28
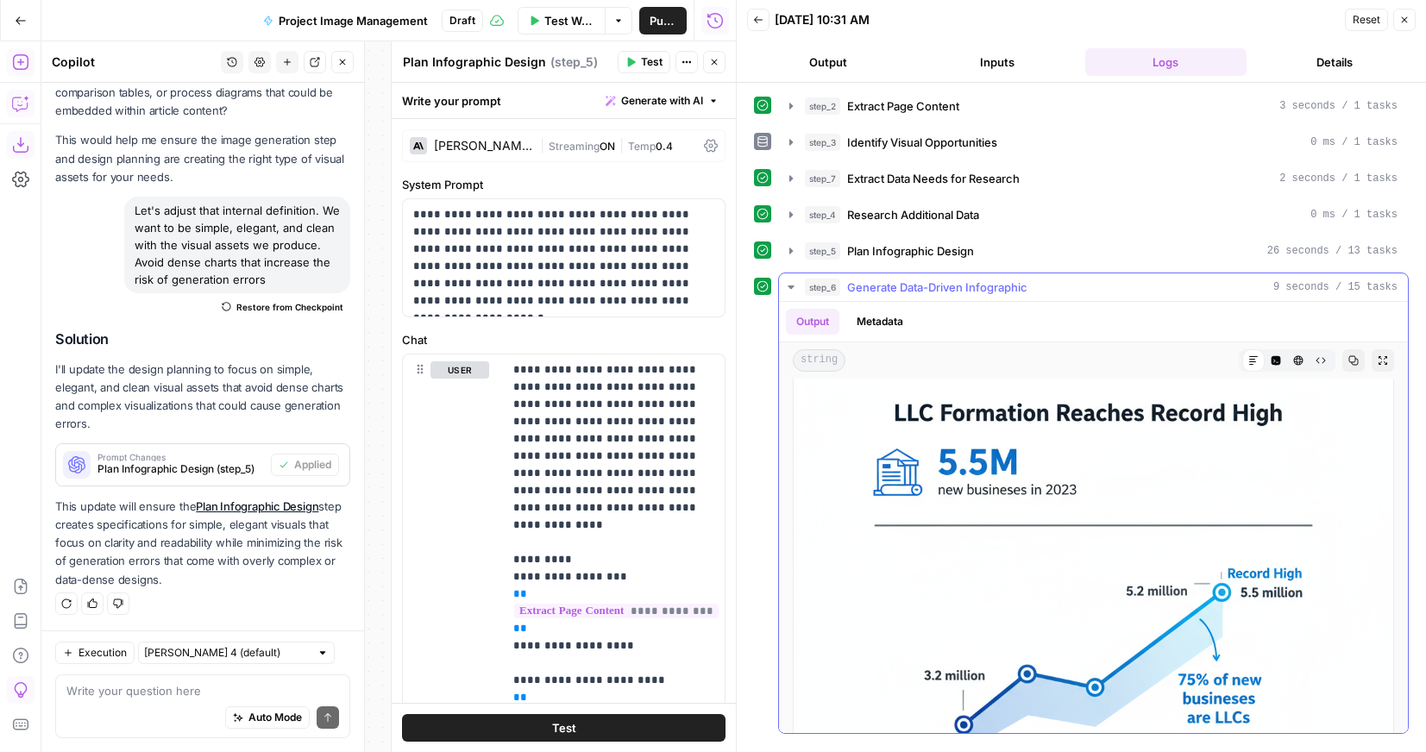
scroll to position [7, 0]
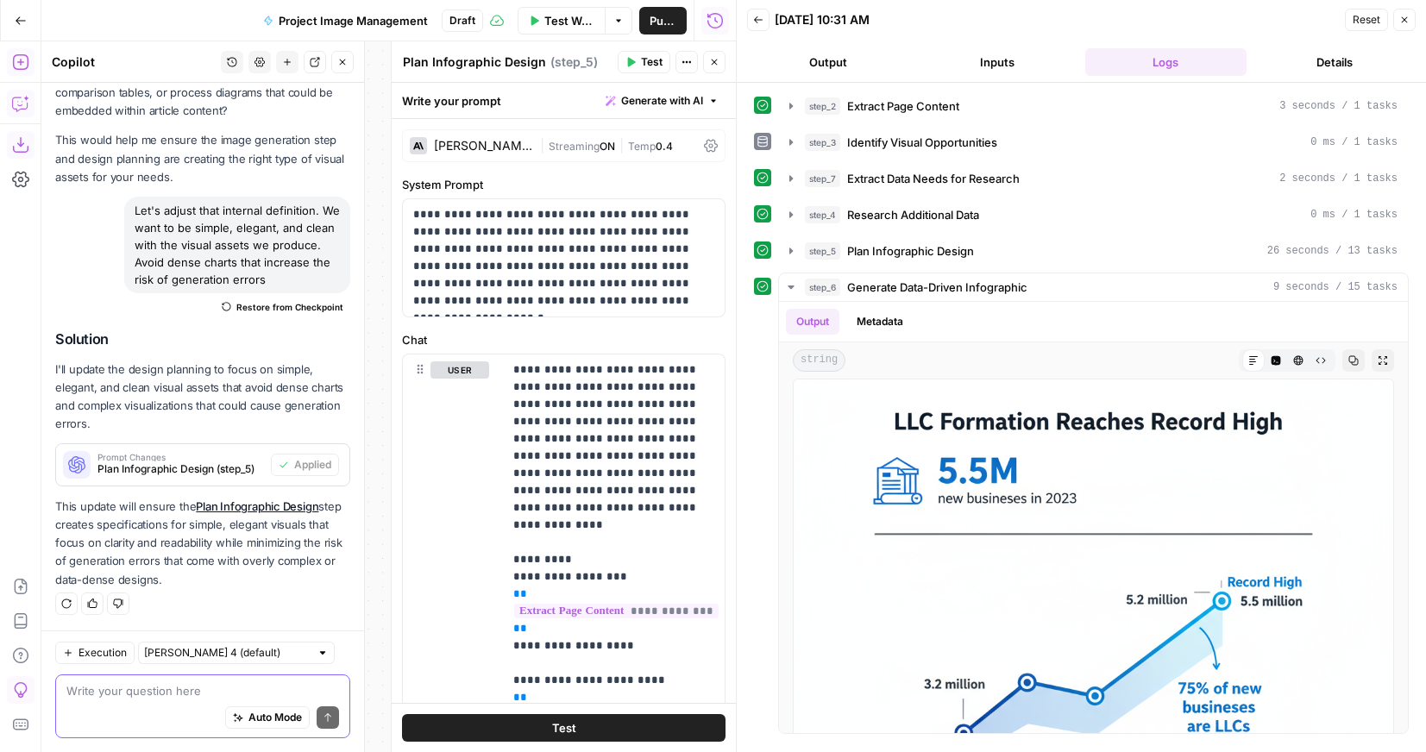
click at [191, 689] on textarea at bounding box center [202, 690] width 273 height 17
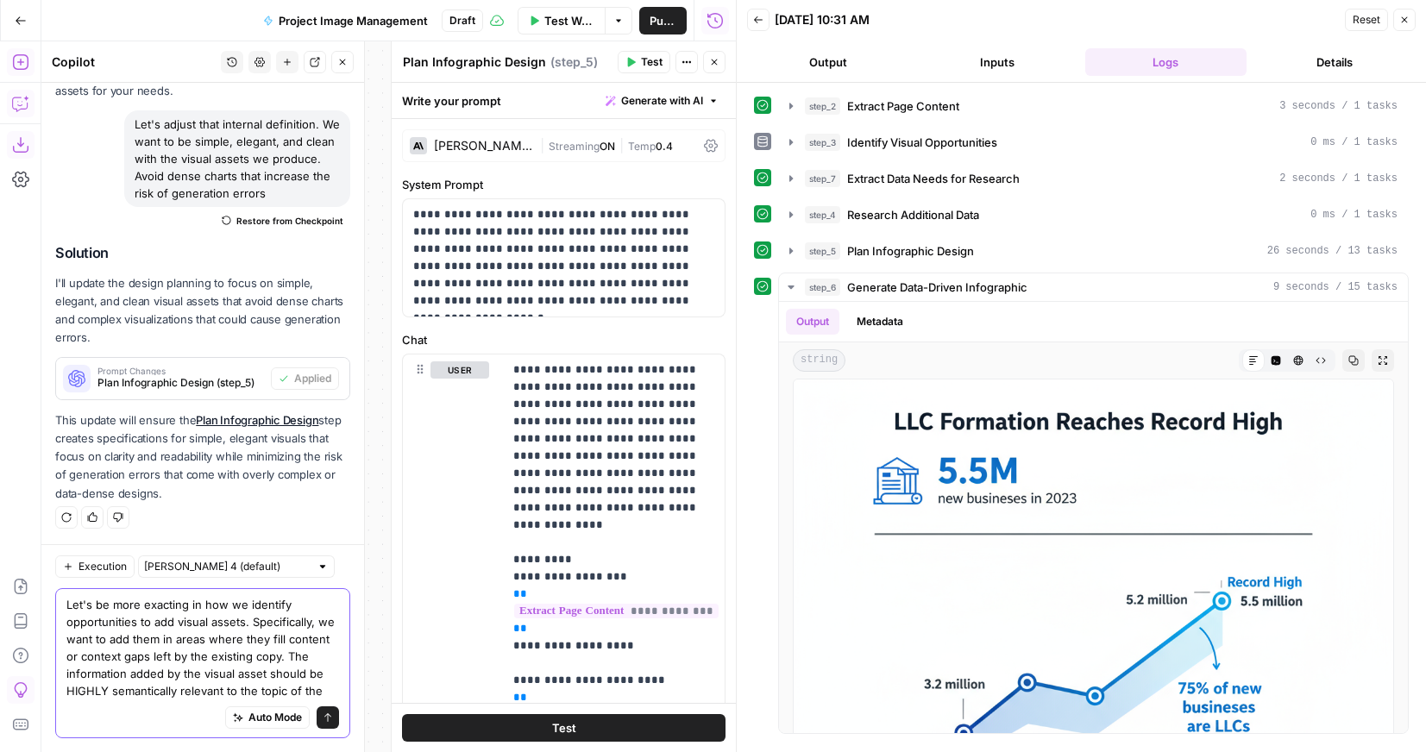
scroll to position [6070, 0]
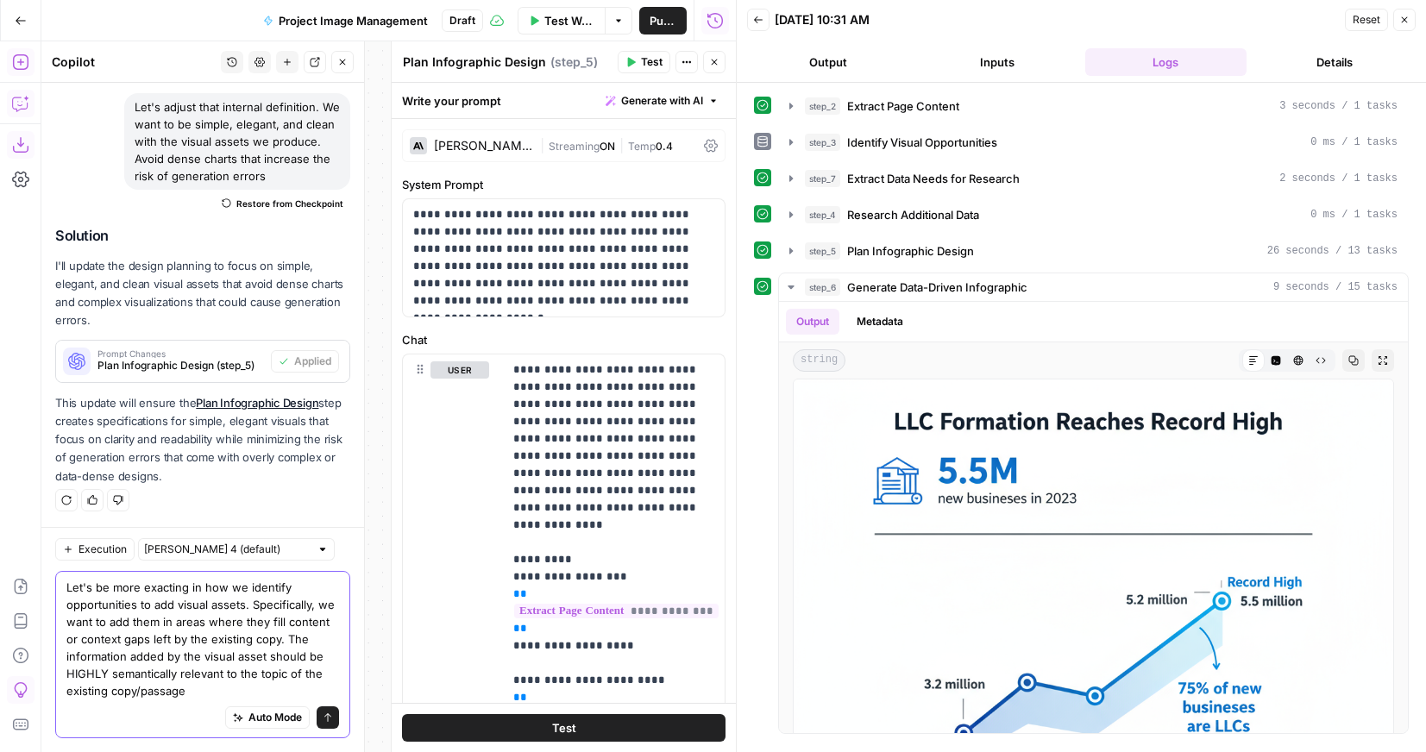
type textarea "Let's be more exacting in how we identify opportunities to add visual assets. S…"
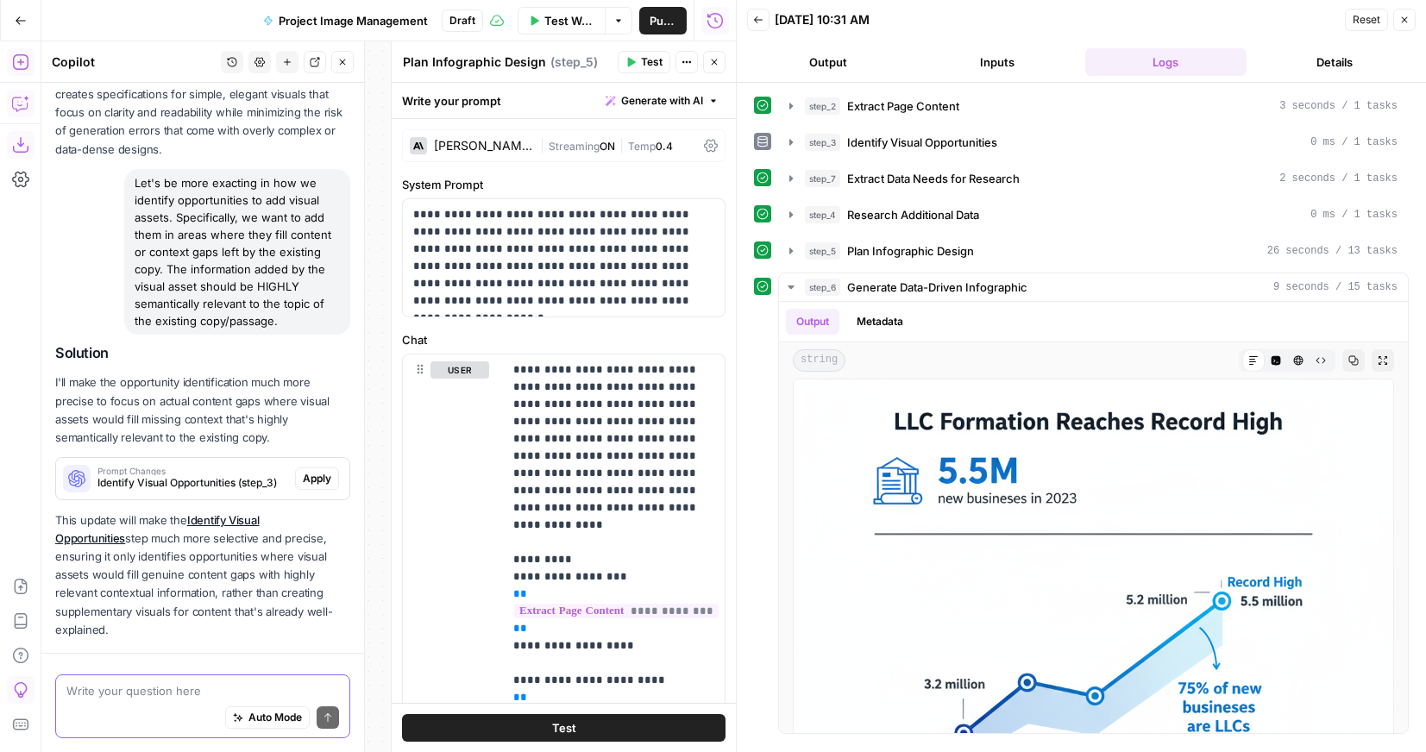
scroll to position [6429, 0]
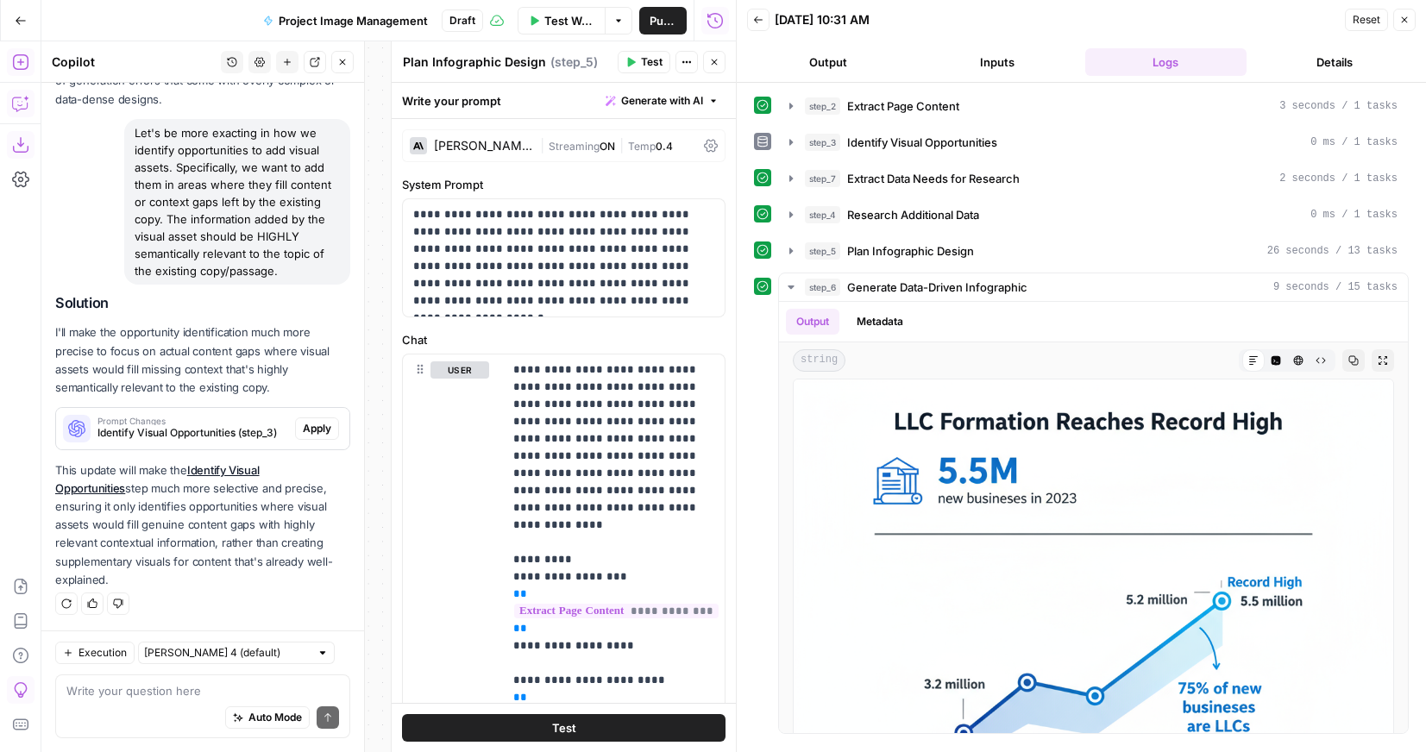
click at [314, 436] on span "Apply" at bounding box center [317, 429] width 28 height 16
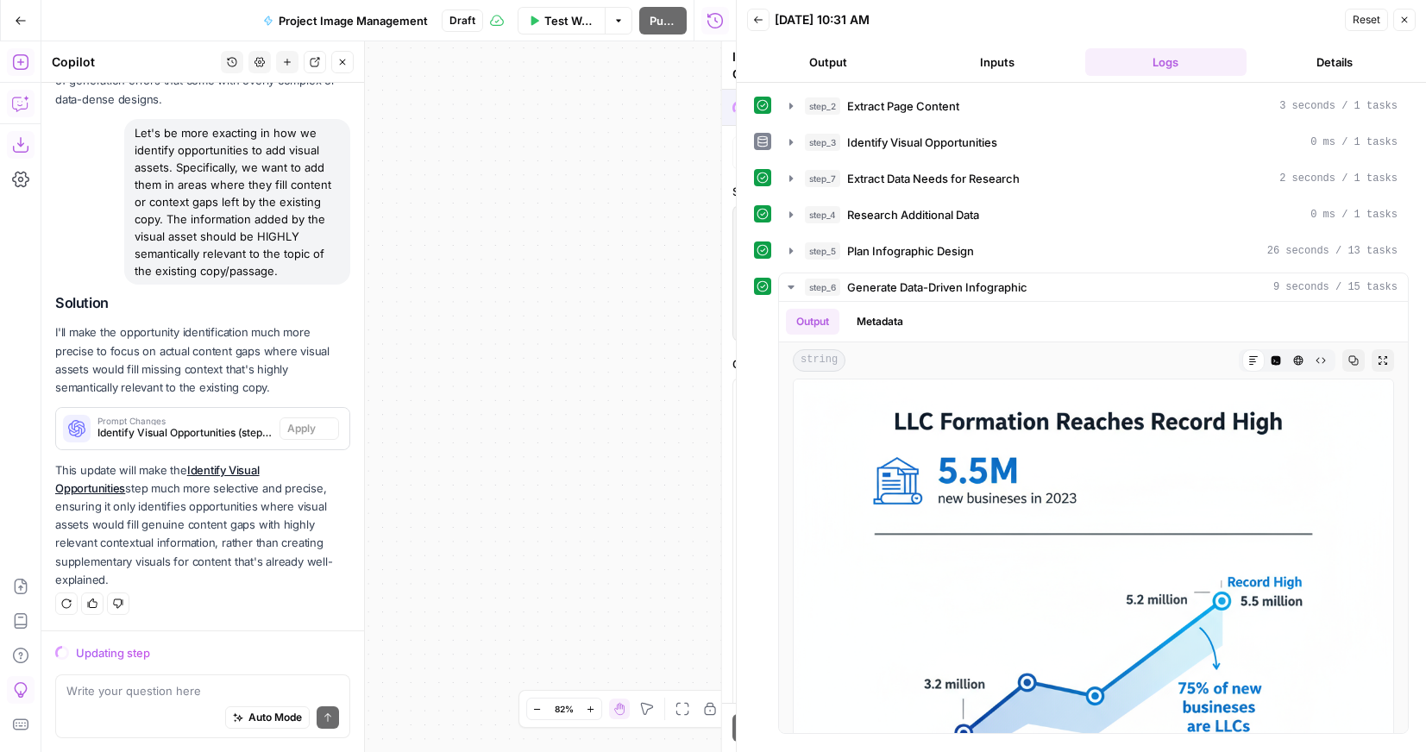
scroll to position [6125, 0]
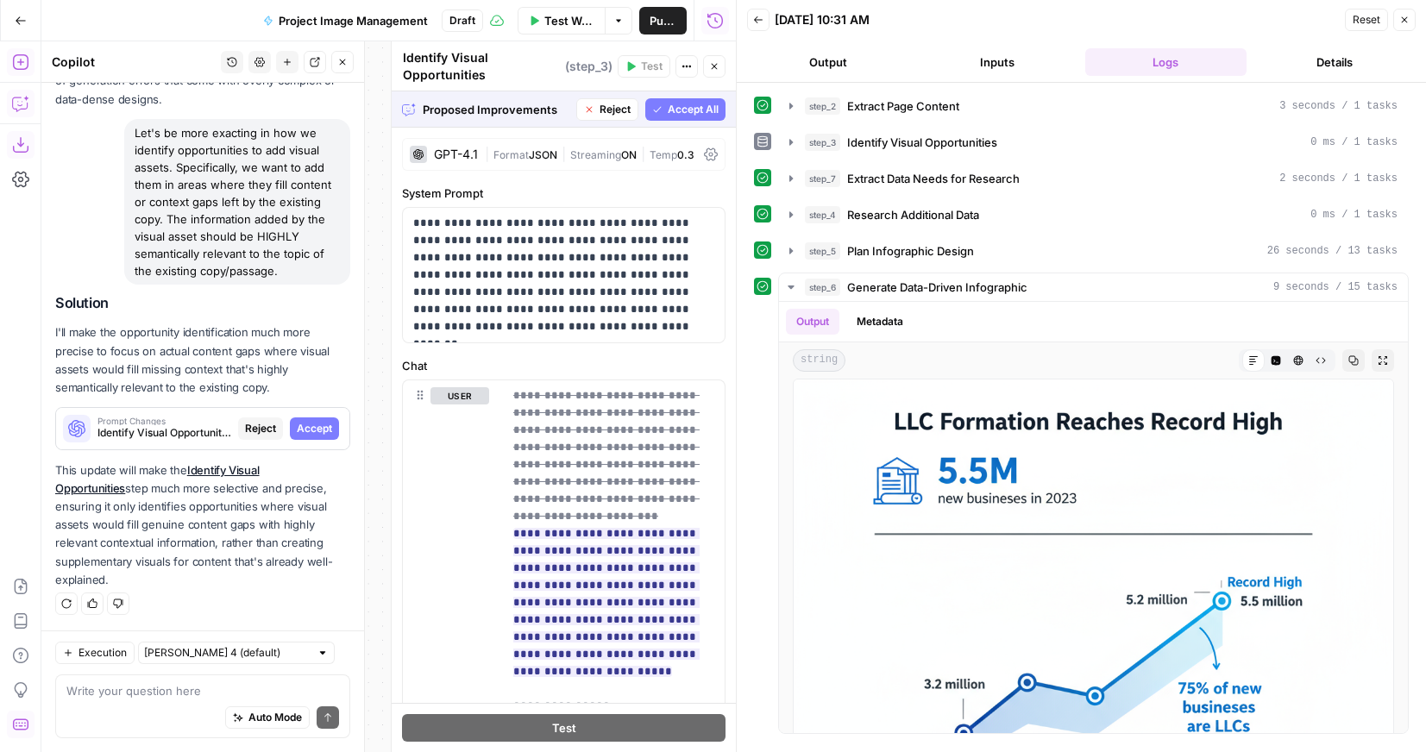
click at [304, 436] on span "Accept" at bounding box center [314, 429] width 35 height 16
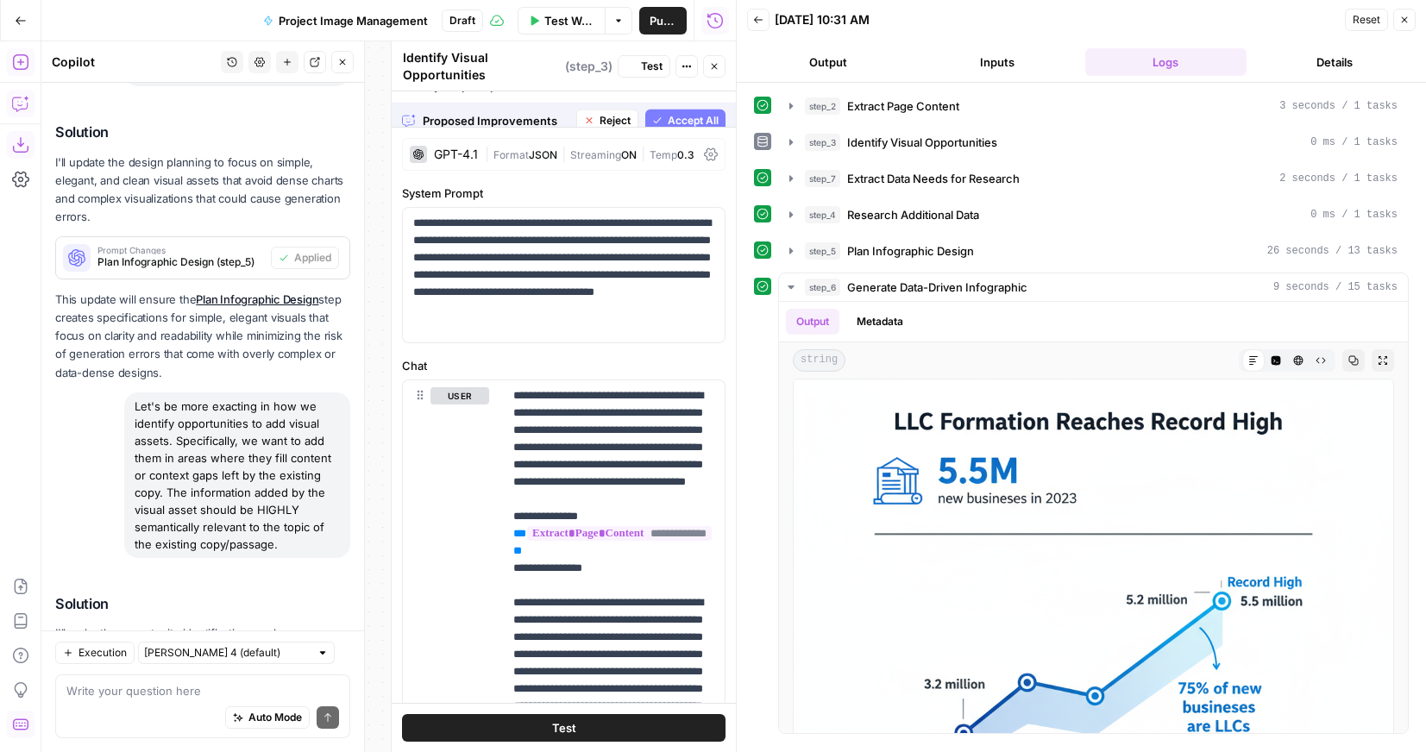
scroll to position [6457, 0]
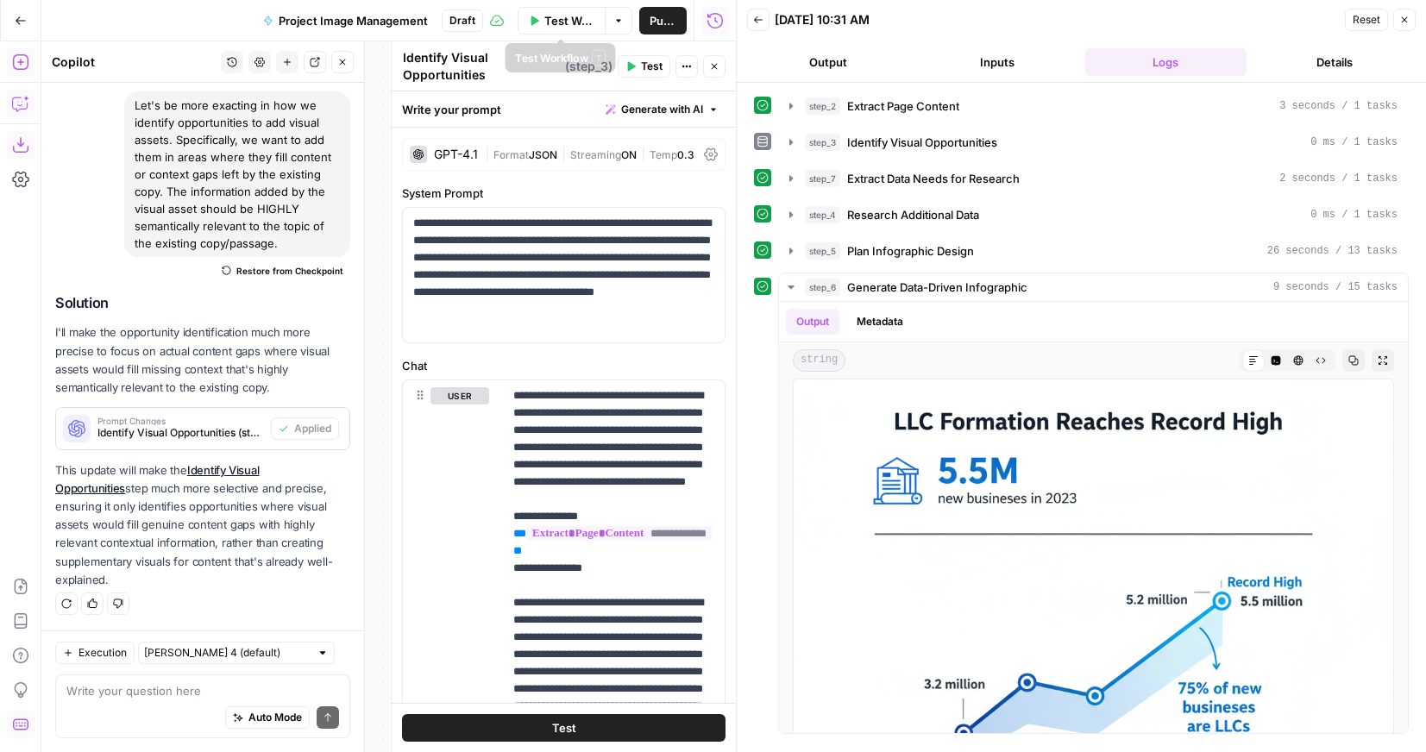
click at [568, 16] on span "Test Workflow" at bounding box center [569, 20] width 50 height 17
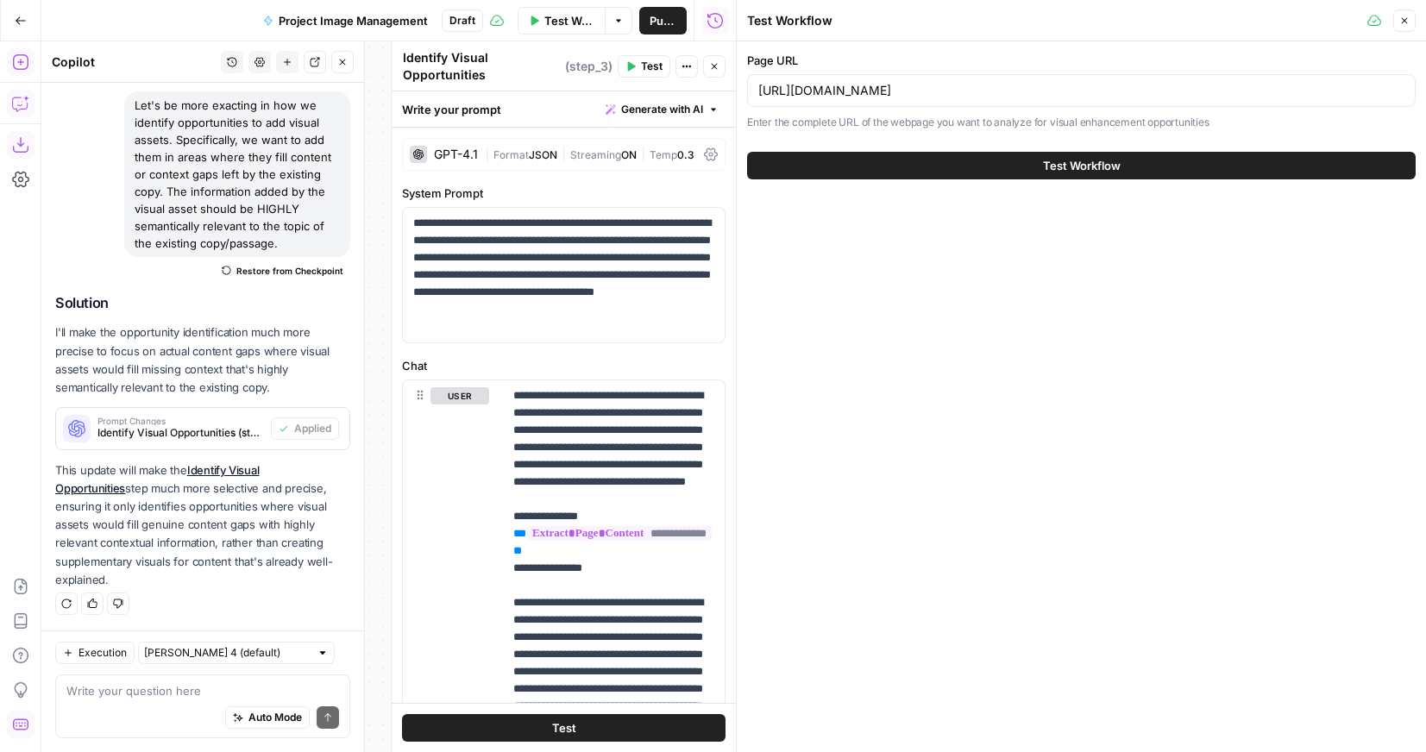
click at [949, 180] on div "Test Workflow" at bounding box center [1081, 165] width 668 height 48
click at [993, 174] on button "Test Workflow" at bounding box center [1081, 166] width 668 height 28
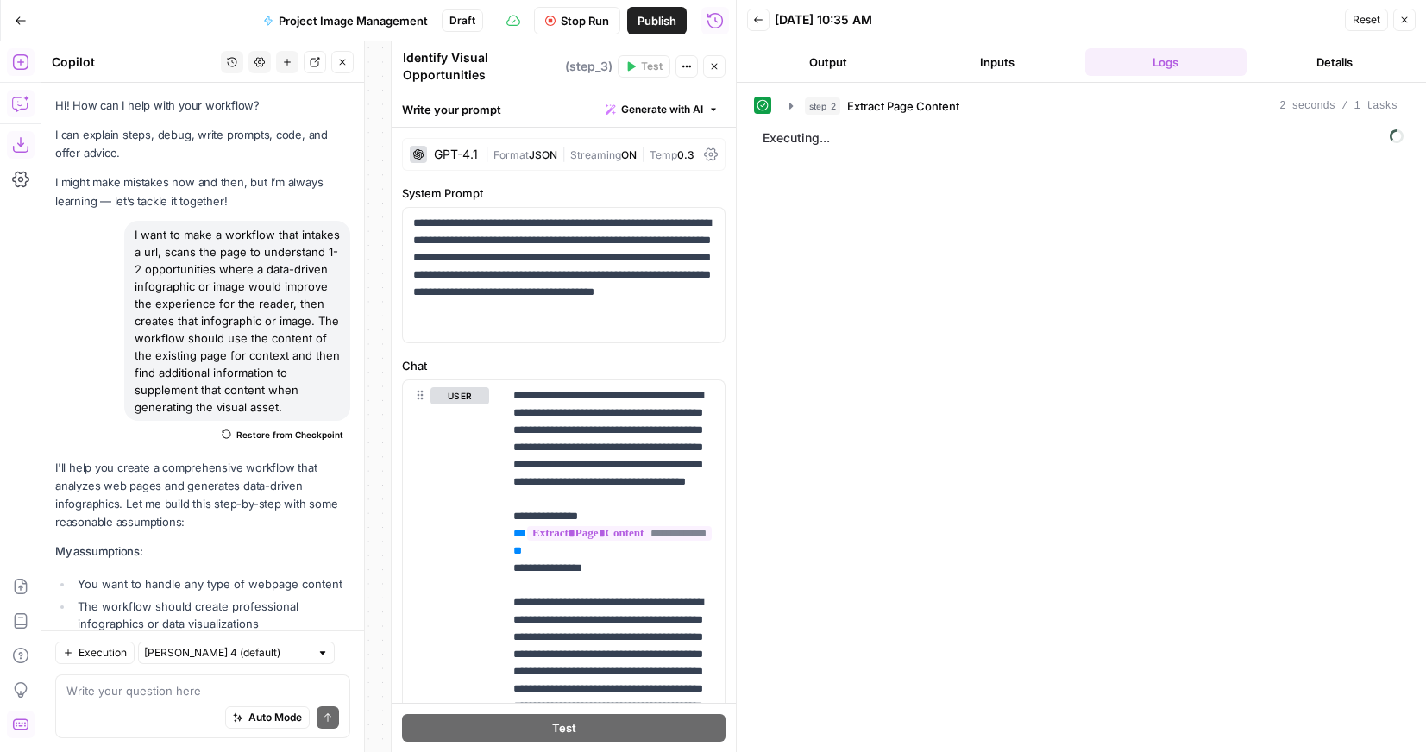
scroll to position [6457, 0]
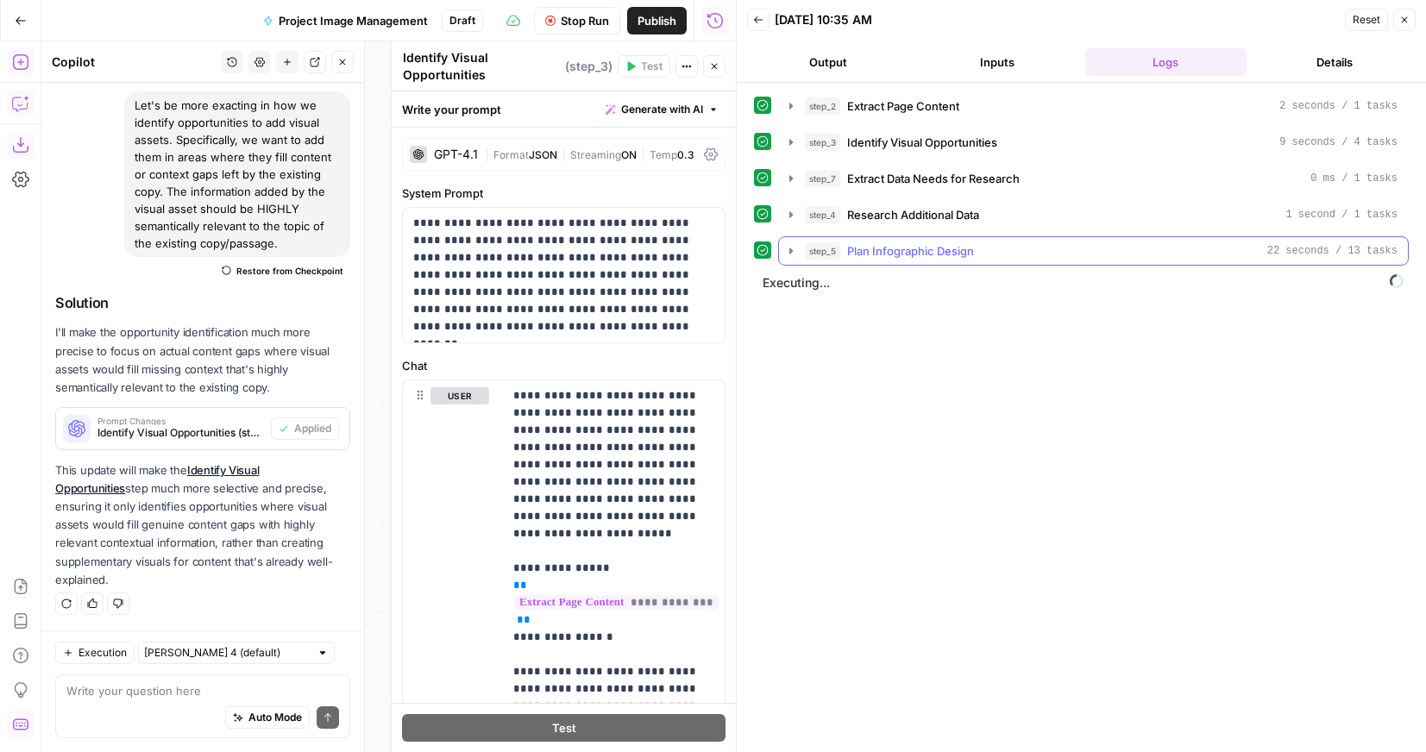
click at [790, 248] on icon "button" at bounding box center [790, 251] width 3 height 6
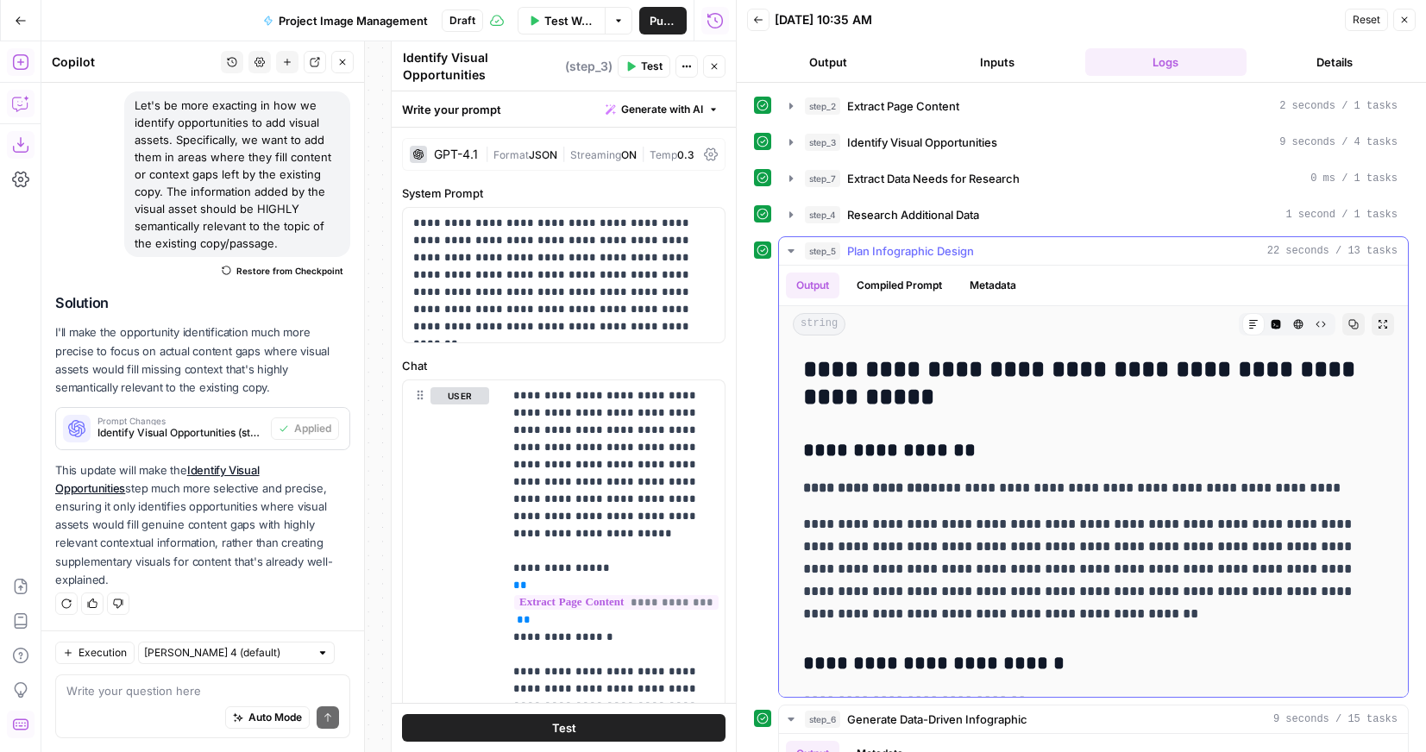
click at [790, 248] on icon "button" at bounding box center [791, 251] width 14 height 14
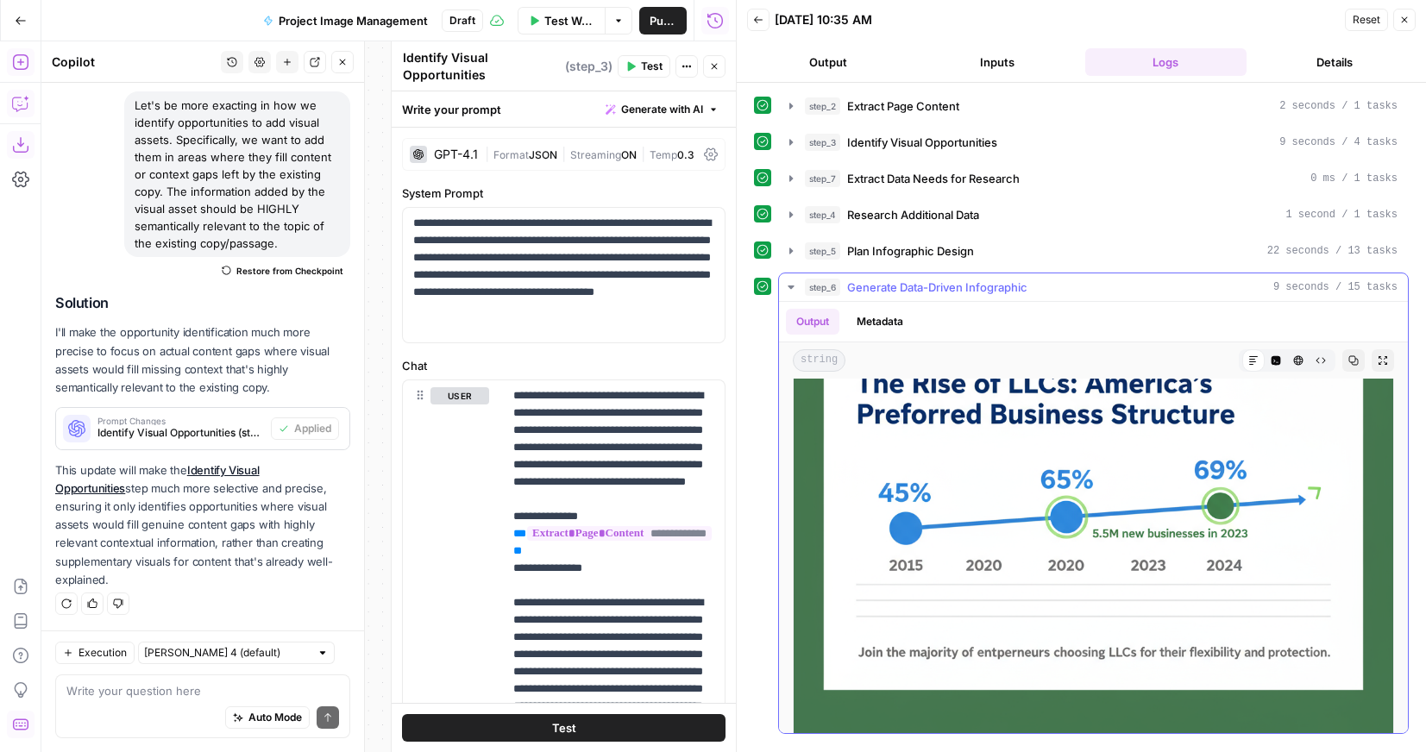
scroll to position [207, 0]
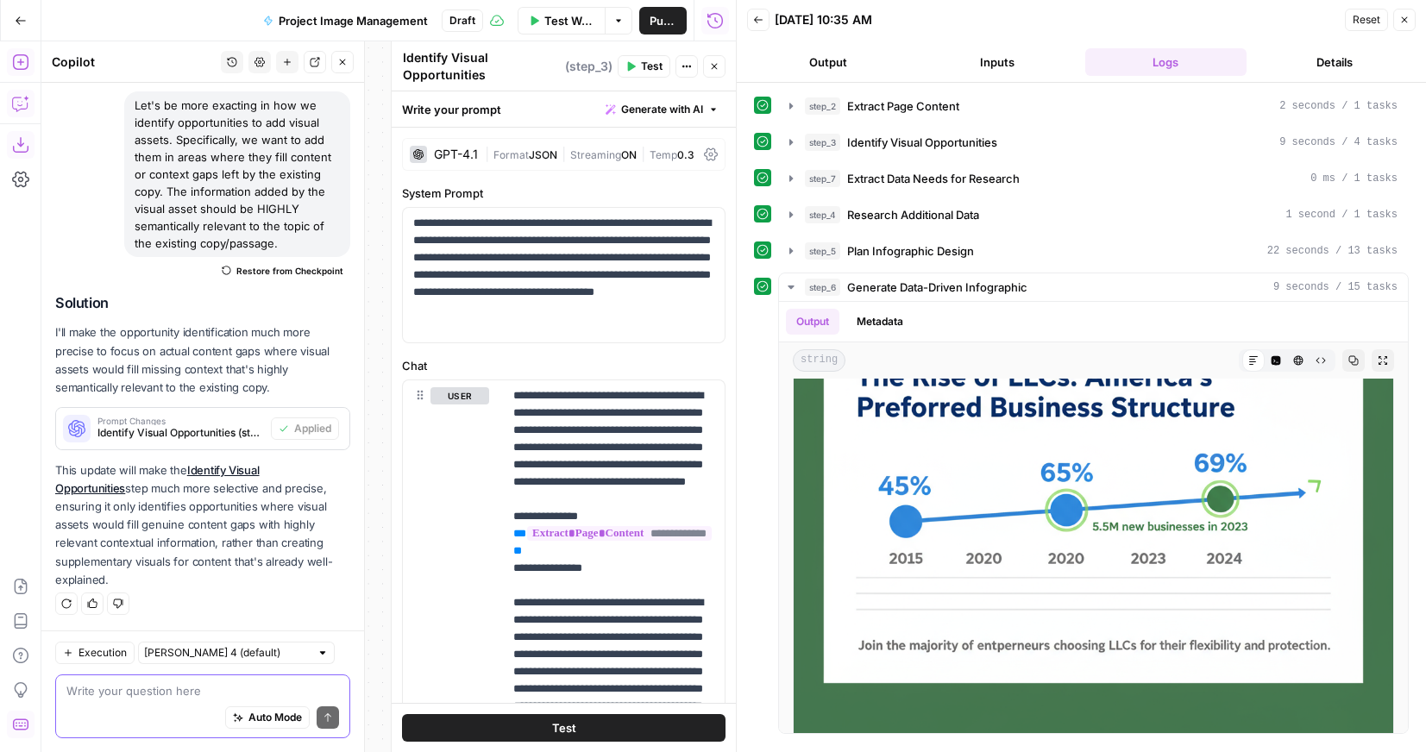
click at [179, 685] on textarea at bounding box center [202, 690] width 273 height 17
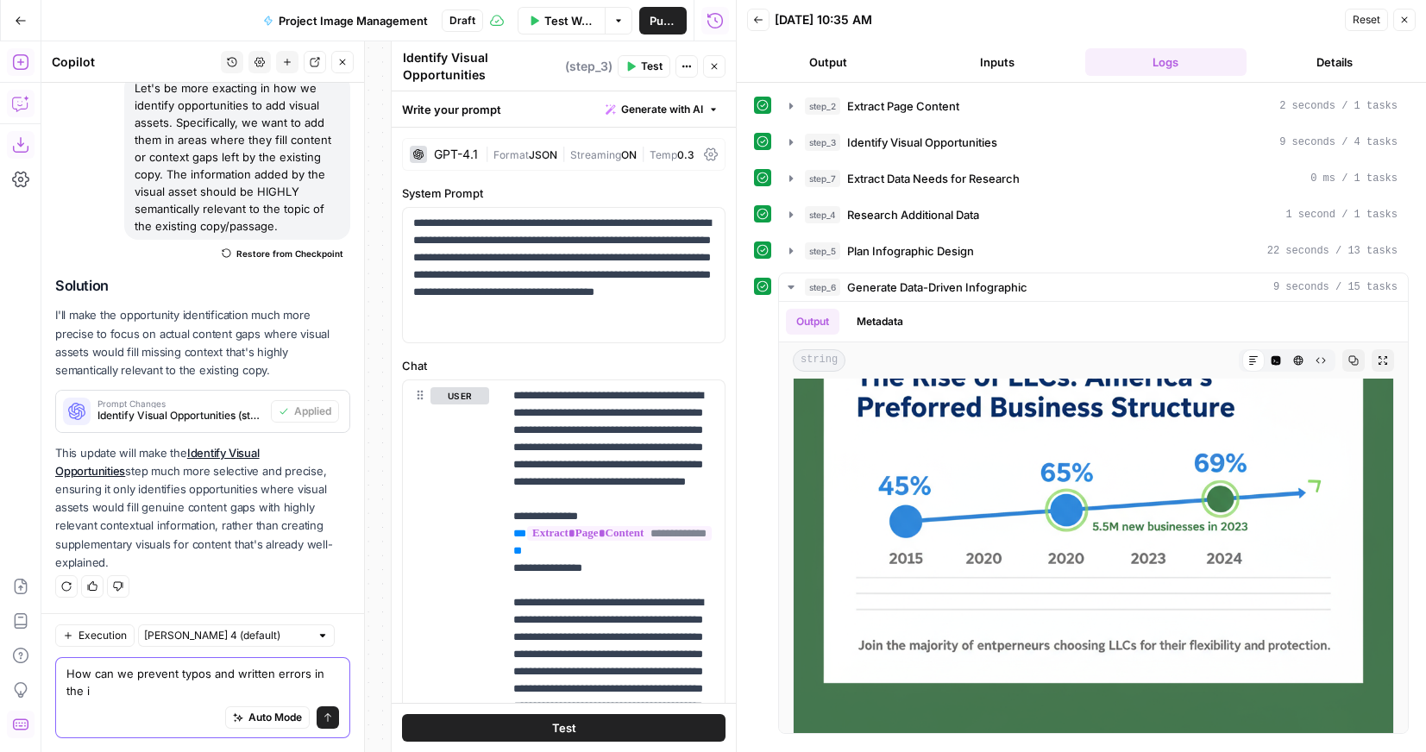
scroll to position [6474, 0]
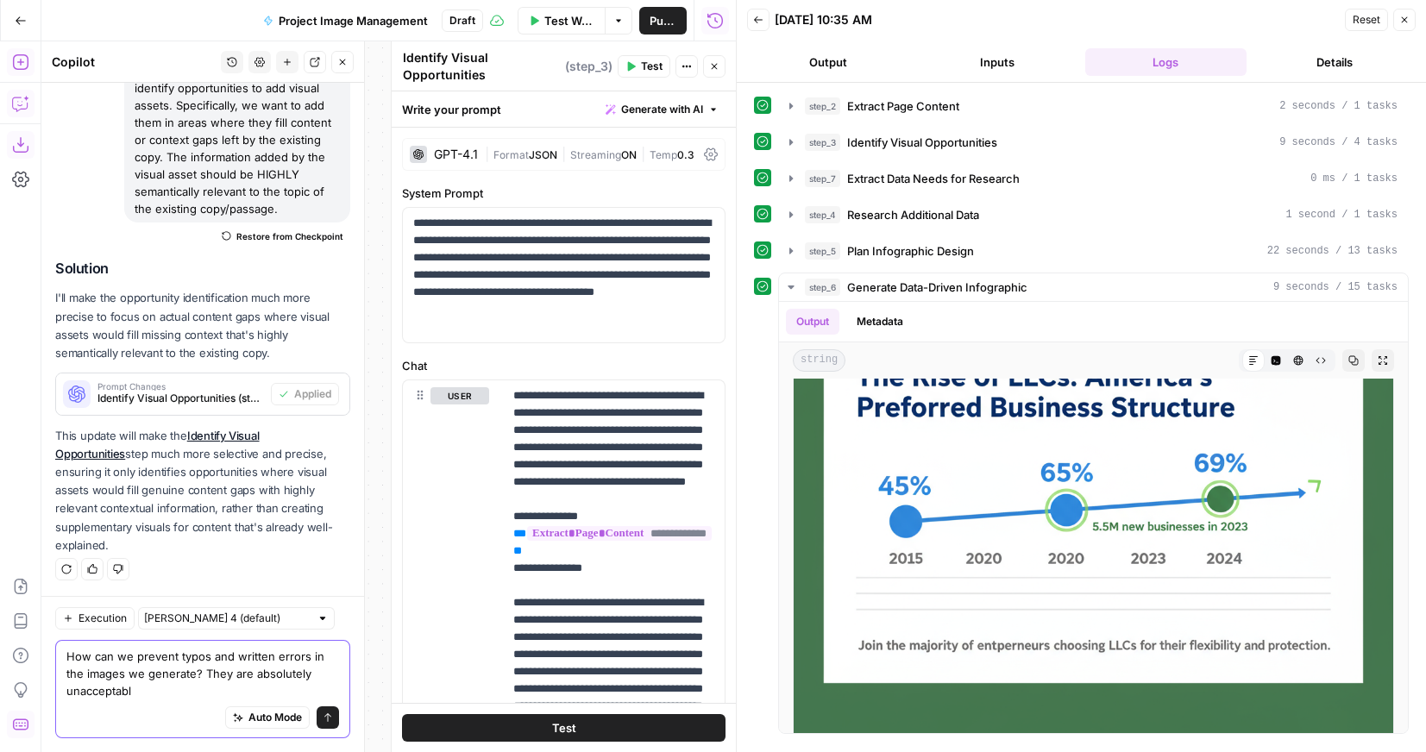
type textarea "How can we prevent typos and written errors in the images we generate? They are…"
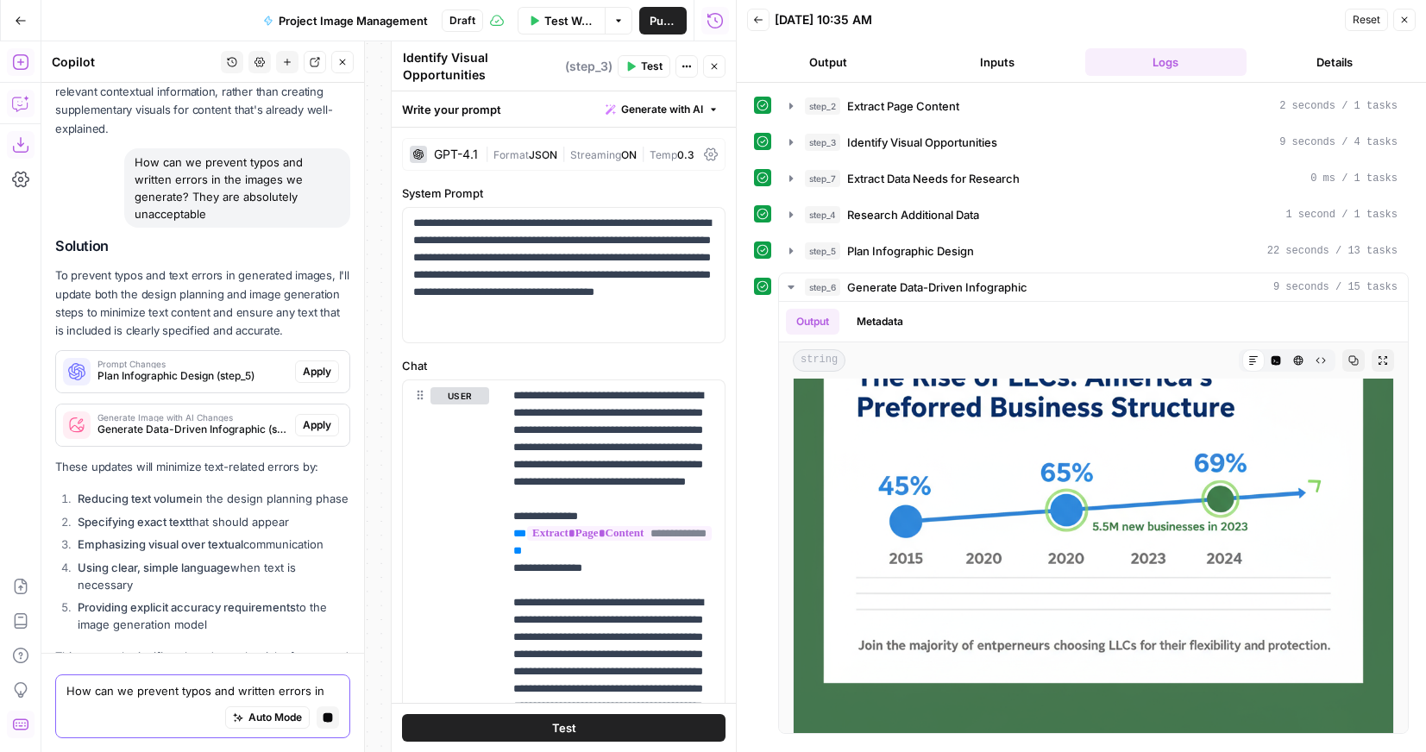
scroll to position [6526, 0]
click at [317, 381] on span "Apply" at bounding box center [317, 374] width 28 height 16
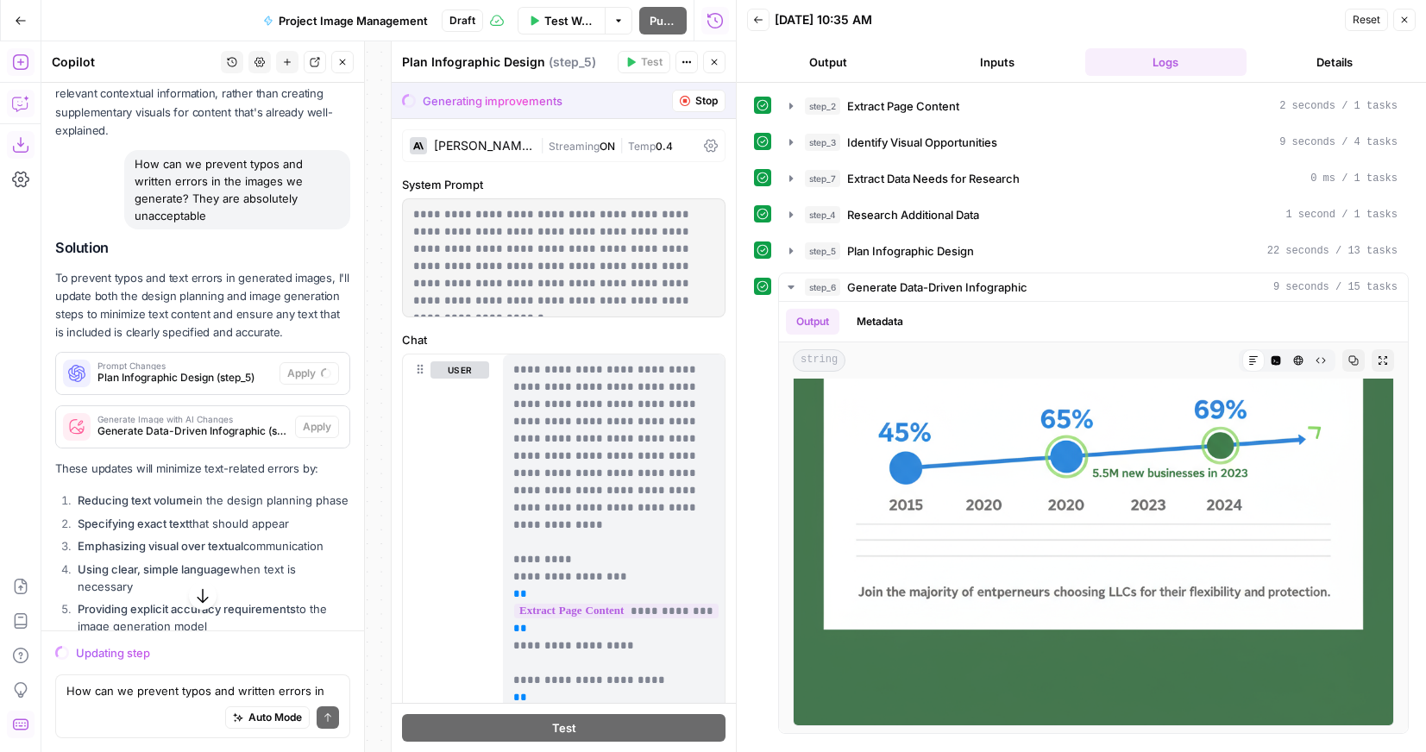
scroll to position [6672, 0]
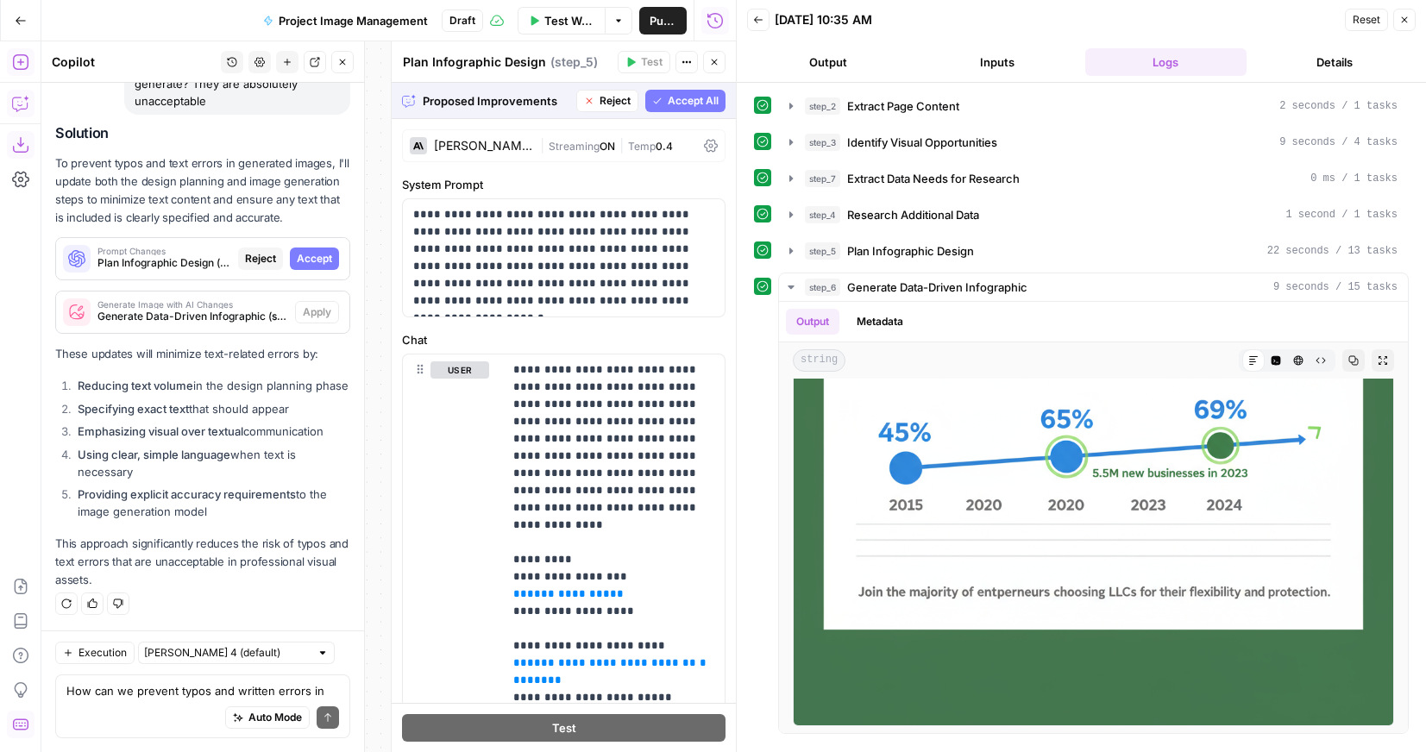
click at [305, 253] on span "Accept" at bounding box center [314, 259] width 35 height 16
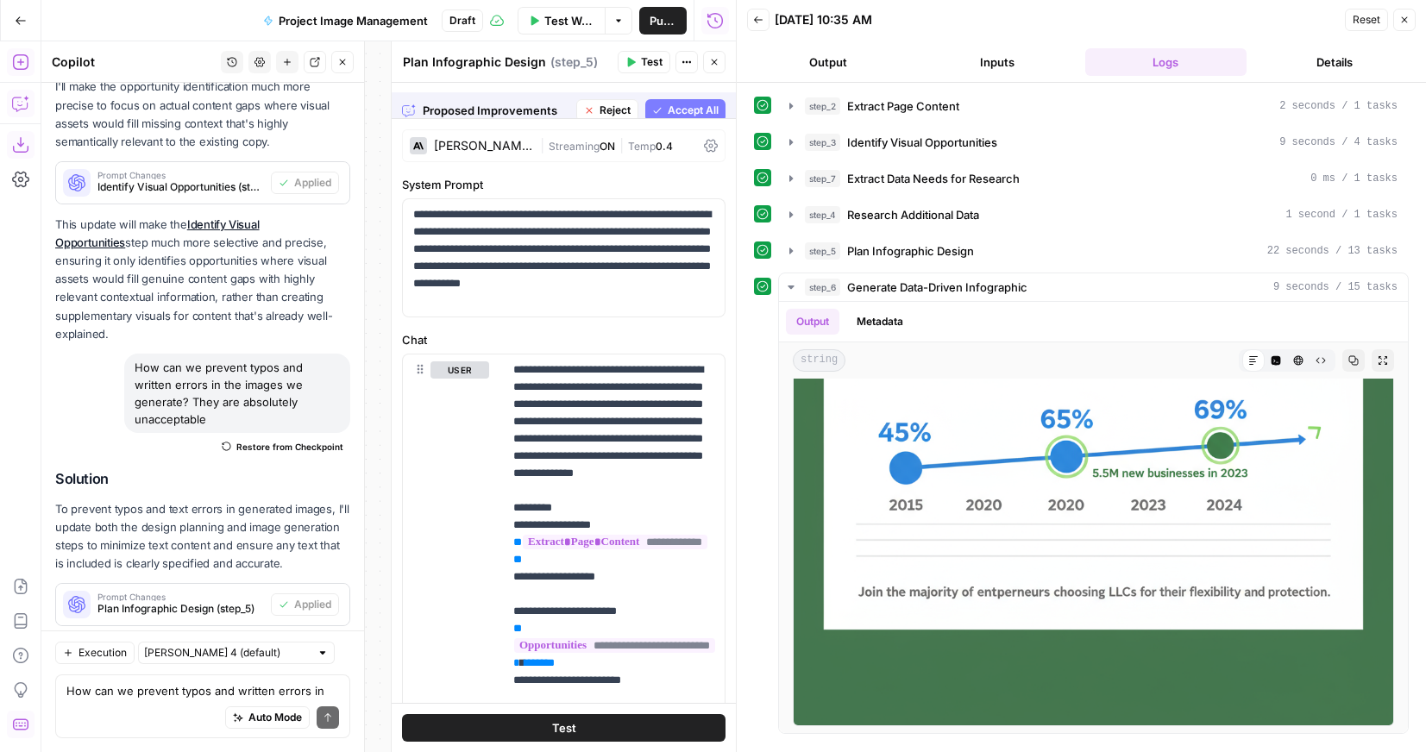
scroll to position [7031, 0]
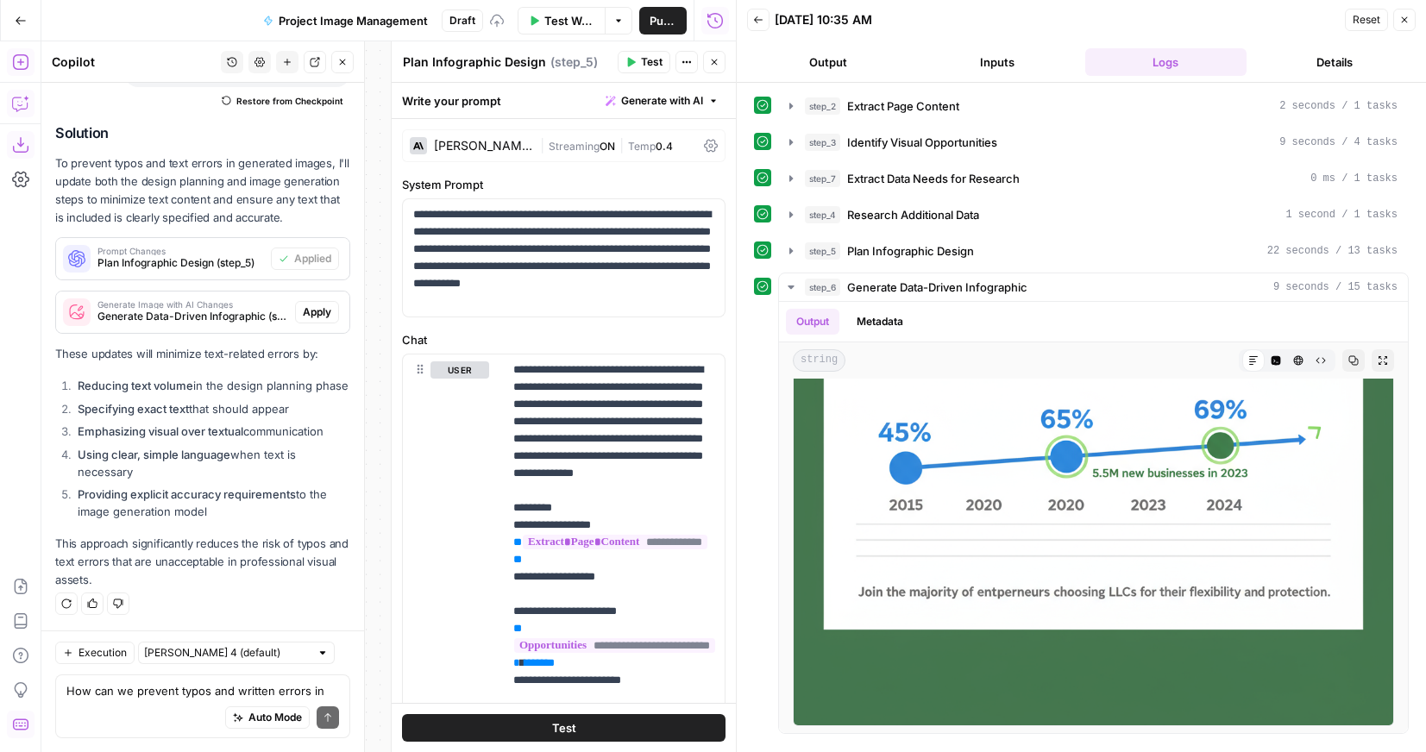
click at [318, 314] on span "Apply" at bounding box center [317, 312] width 28 height 16
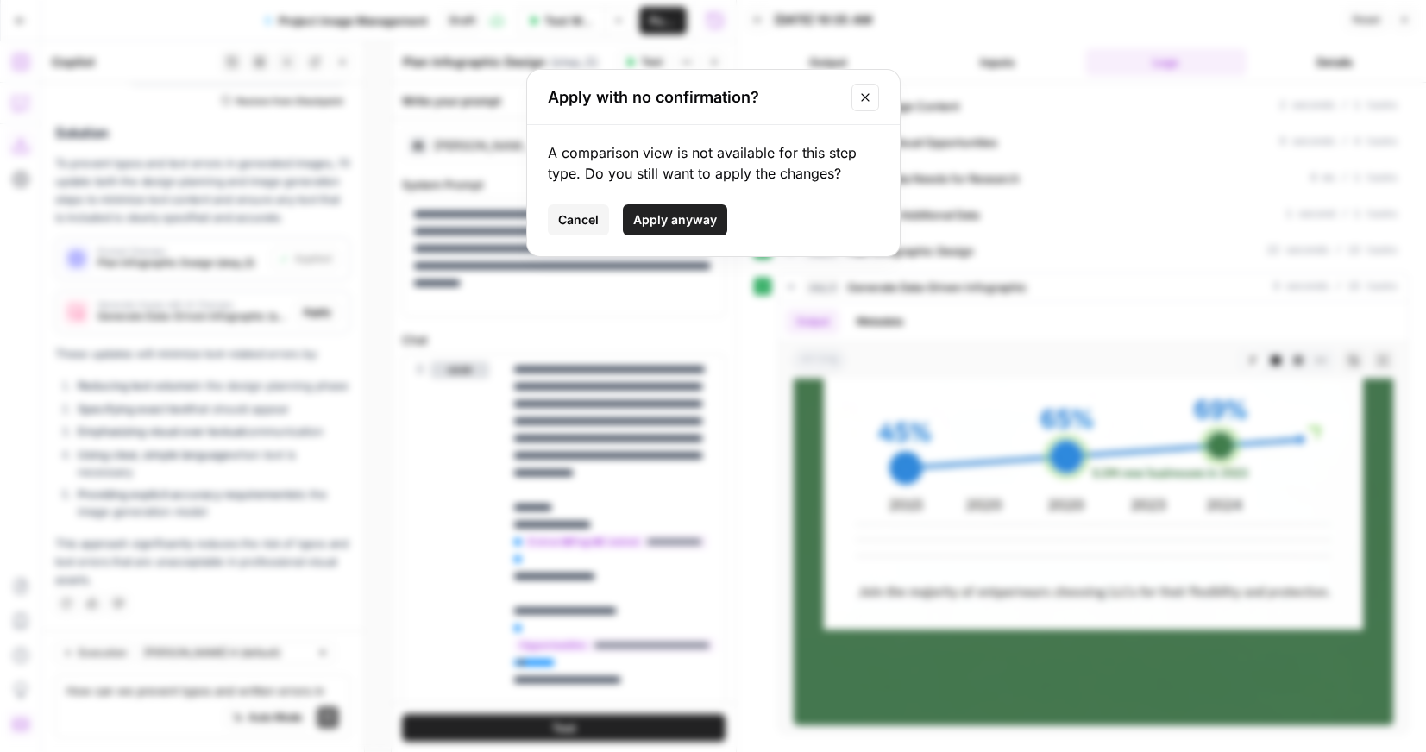
click at [671, 216] on span "Apply anyway" at bounding box center [675, 219] width 84 height 17
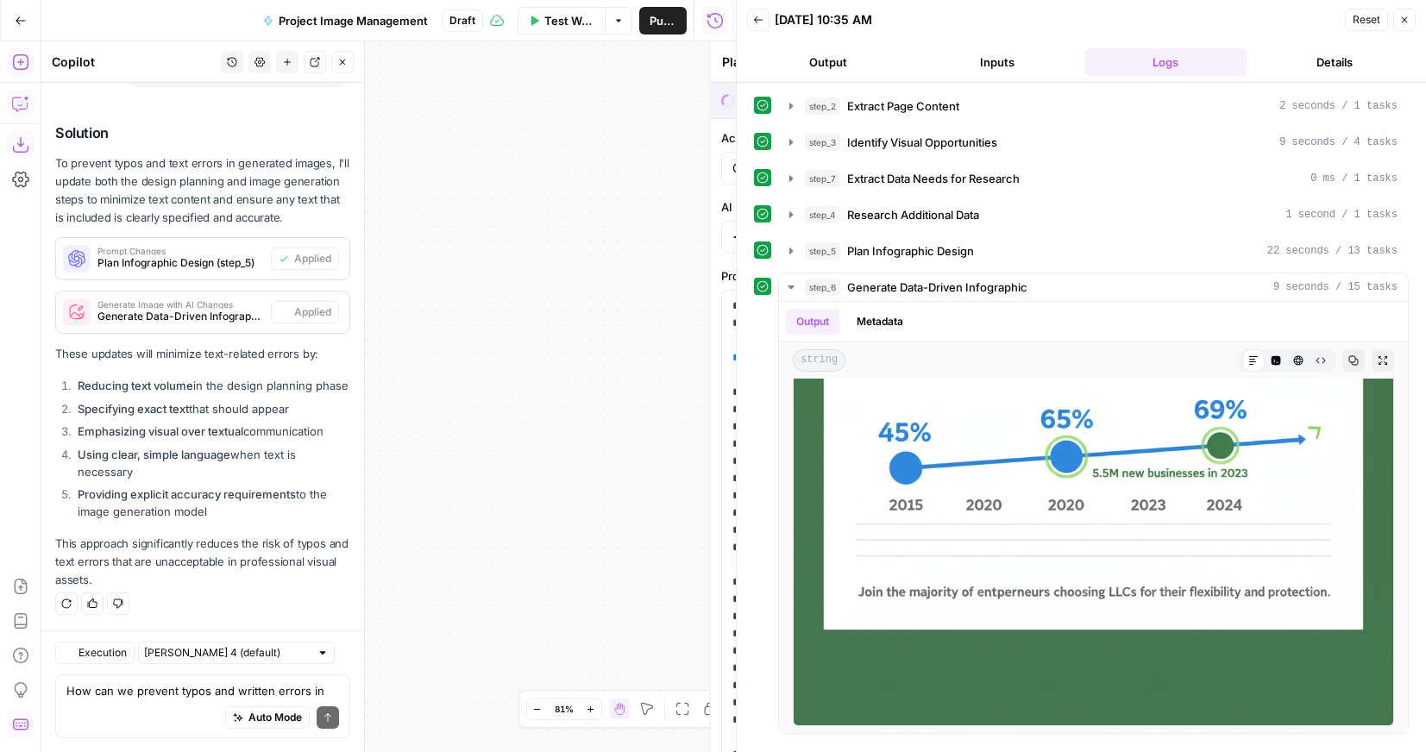
type textarea "Generate Data-Driven Infographic"
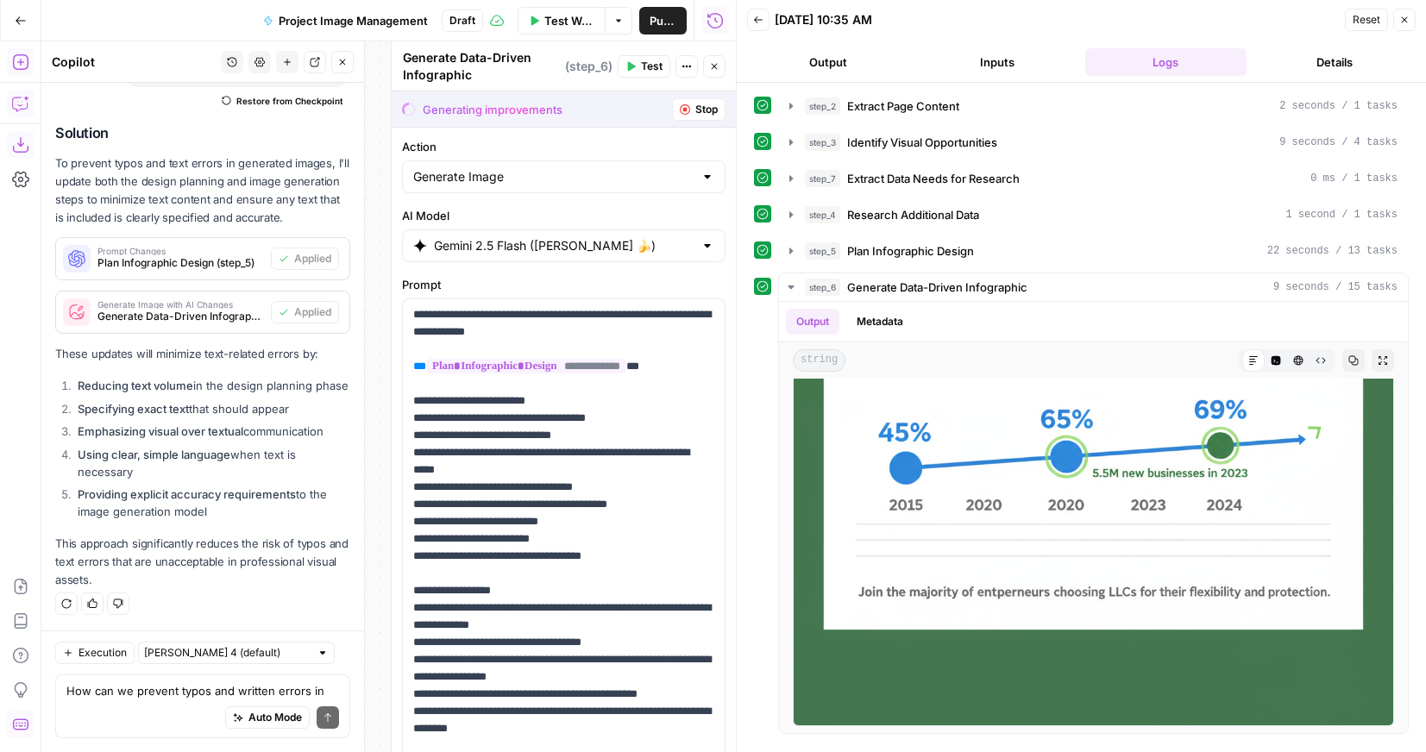
click at [545, 18] on span "Test Workflow" at bounding box center [569, 20] width 50 height 17
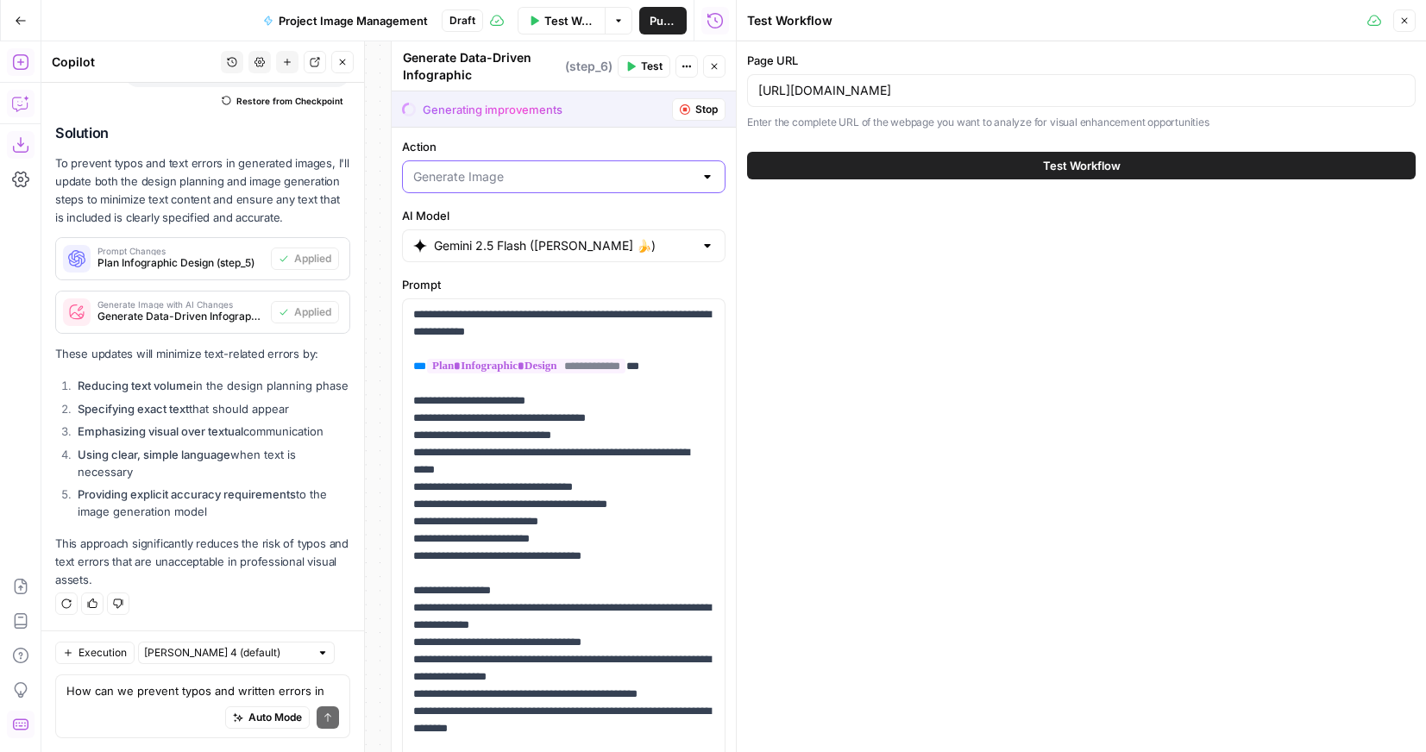
click at [511, 179] on input "Action" at bounding box center [553, 176] width 280 height 17
type input "Generate Image"
click at [388, 199] on div at bounding box center [391, 396] width 17 height 711
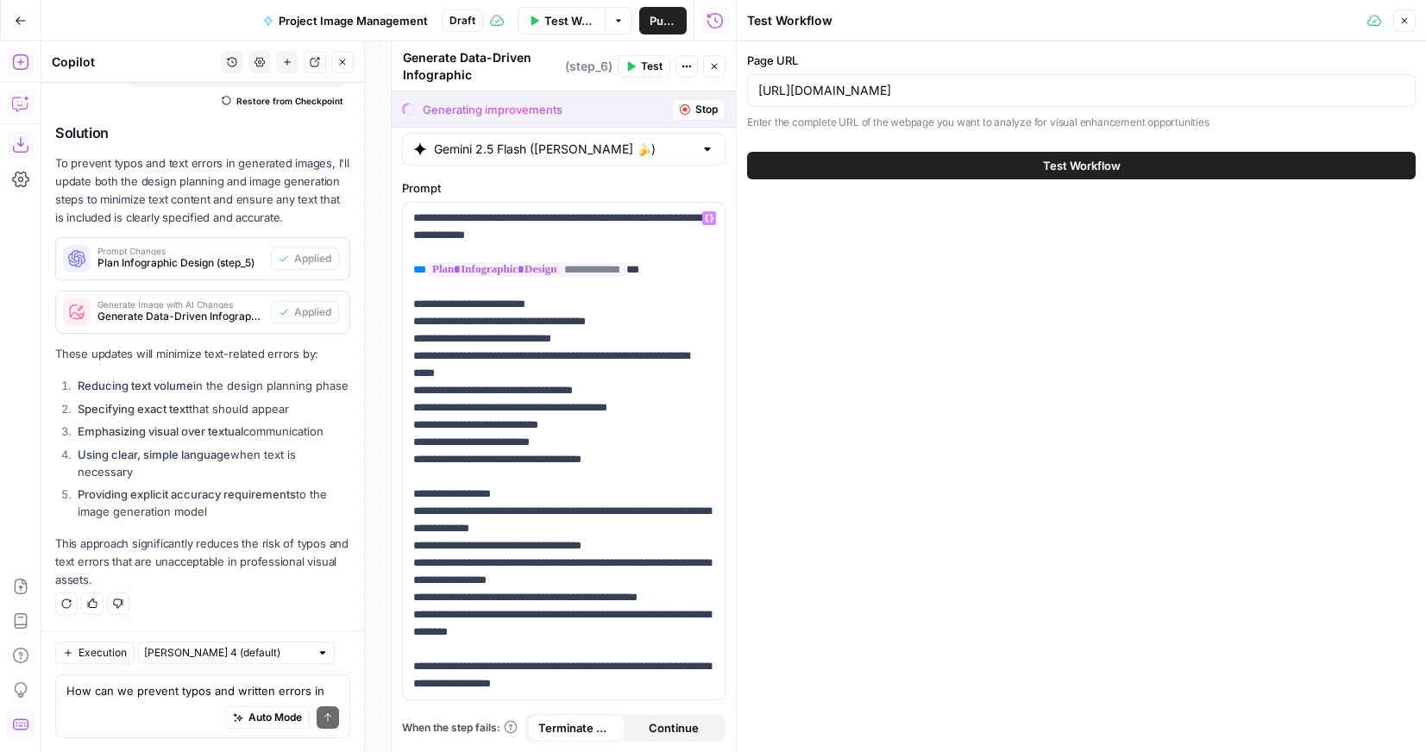
scroll to position [0, 0]
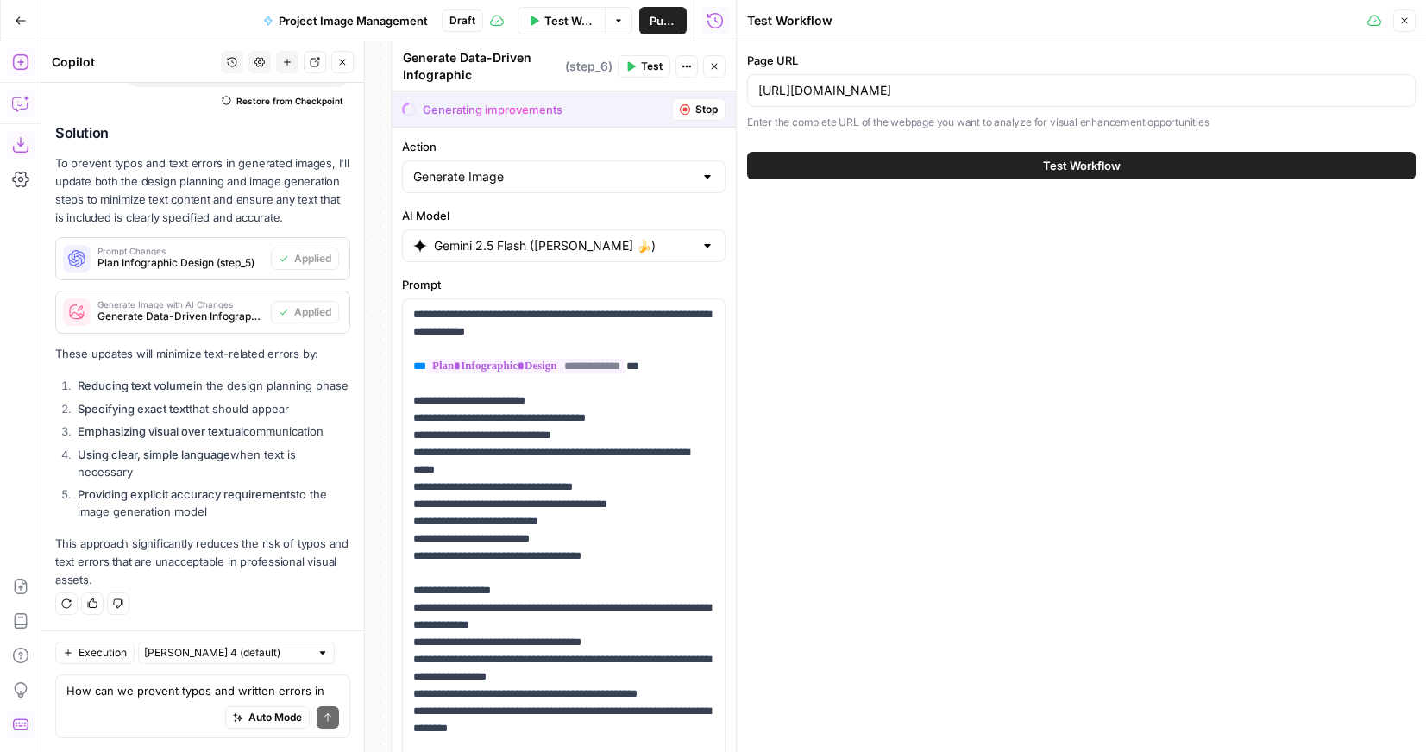
click at [717, 68] on icon "button" at bounding box center [714, 66] width 10 height 10
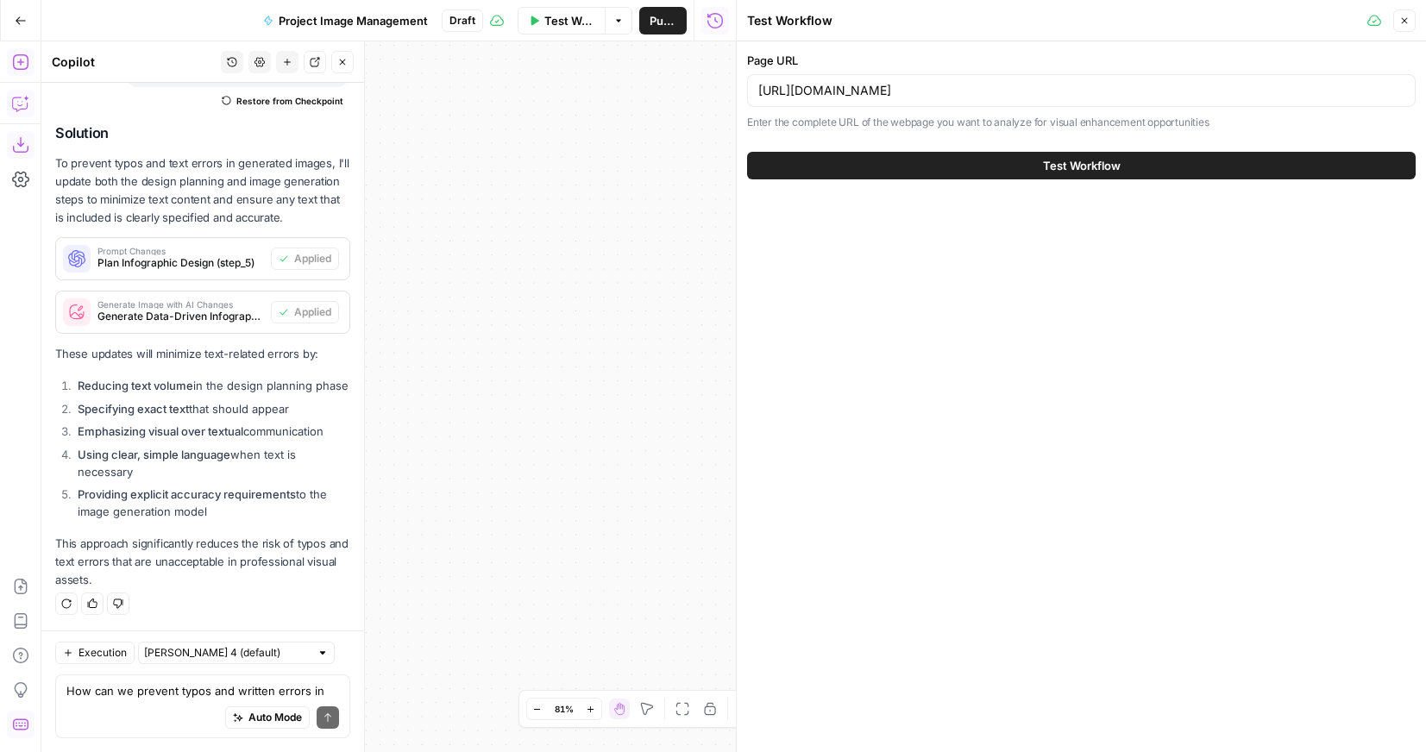
click at [920, 164] on button "Test Workflow" at bounding box center [1081, 166] width 668 height 28
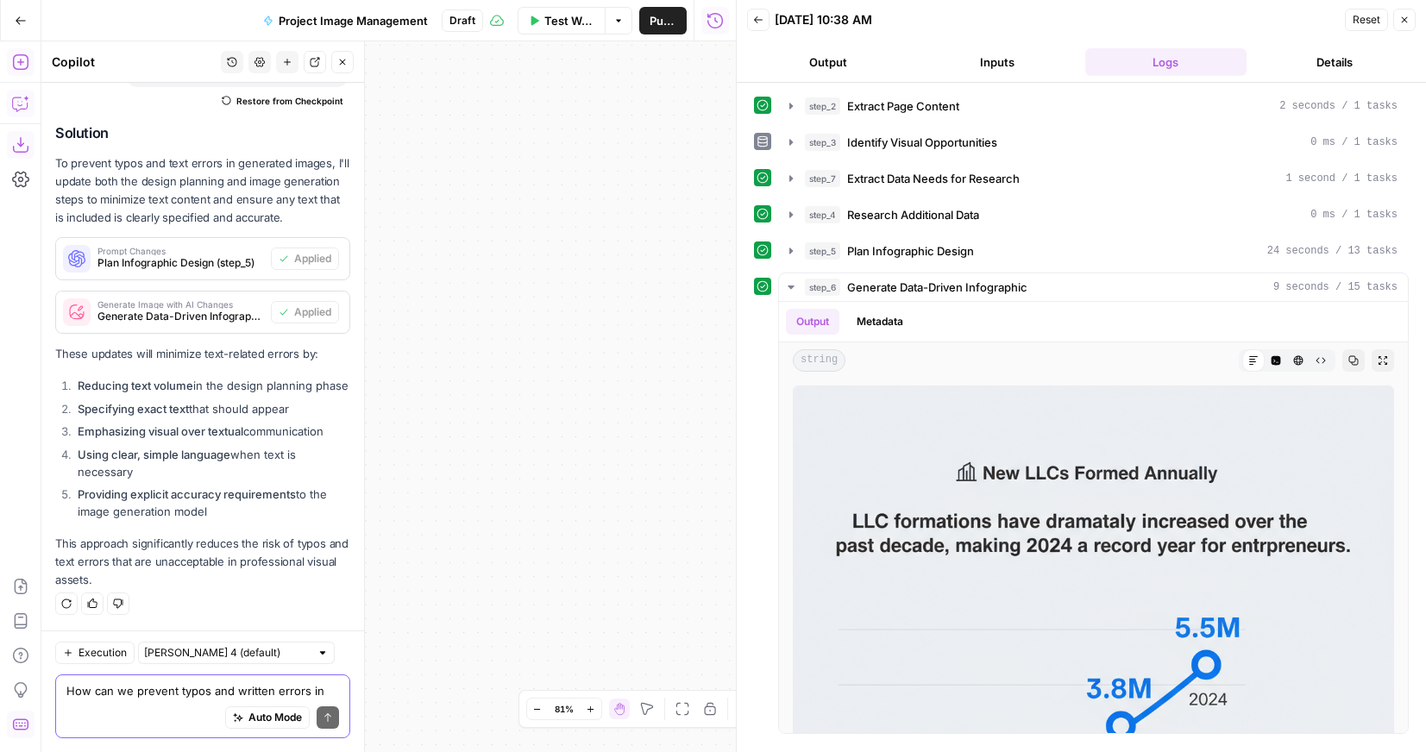
click at [199, 691] on textarea "How can we prevent typos and written errors in the images we generate? They are…" at bounding box center [202, 690] width 273 height 17
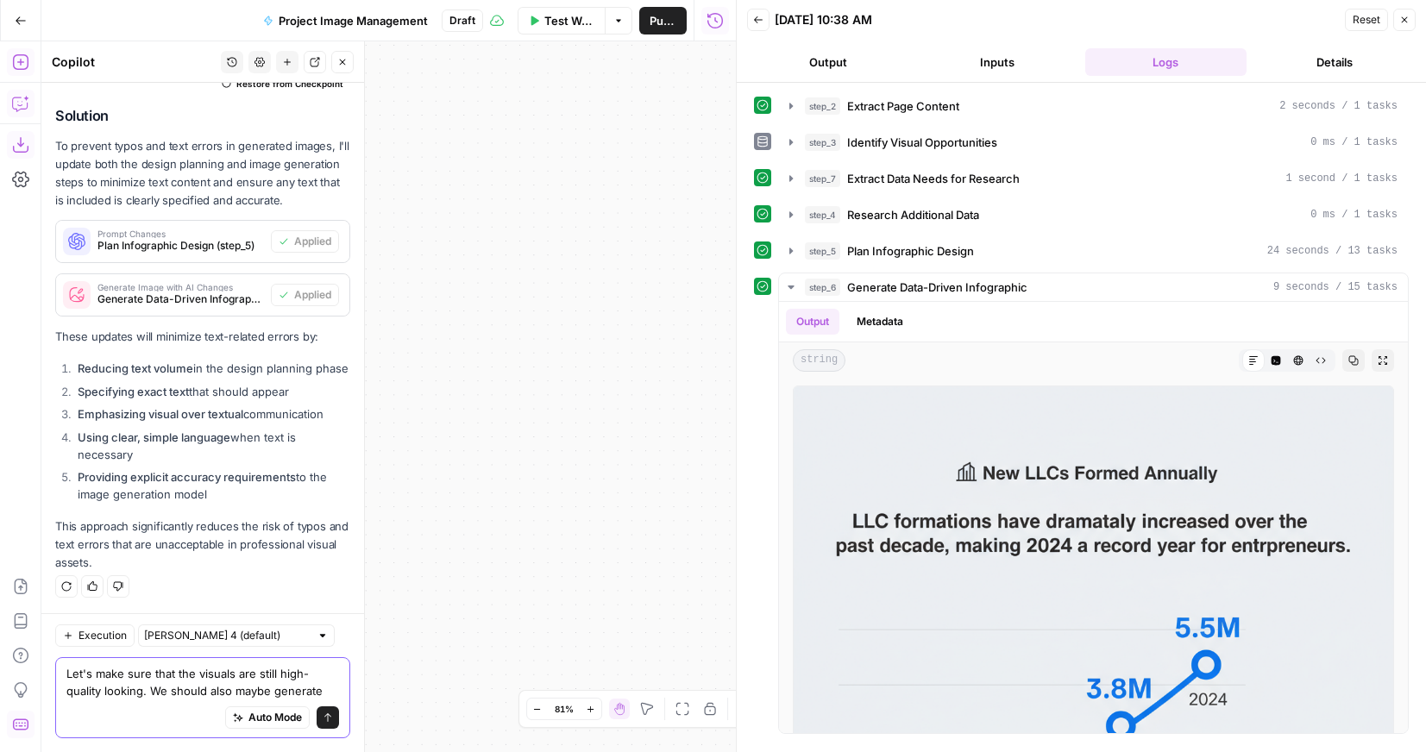
scroll to position [7065, 0]
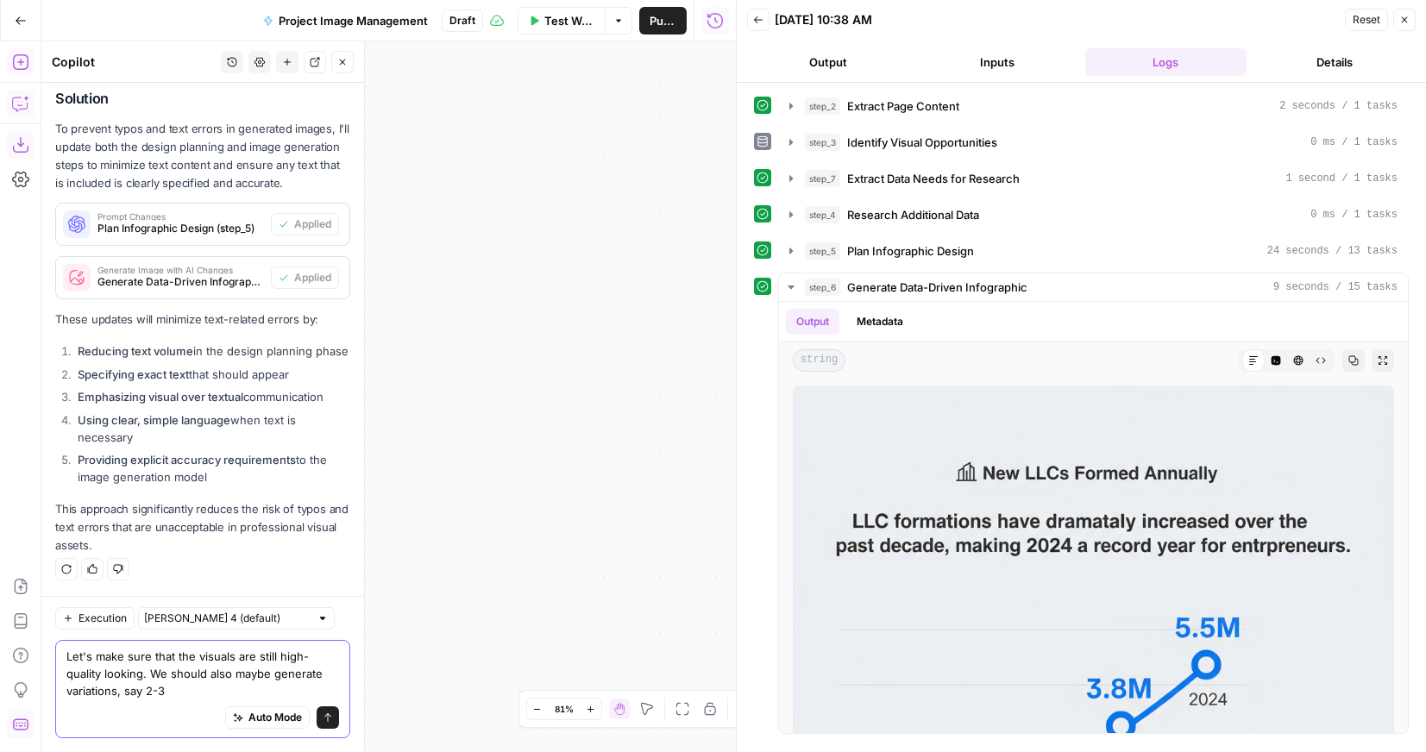
type textarea "Let's make sure that the visuals are still high-quality looking. We should also…"
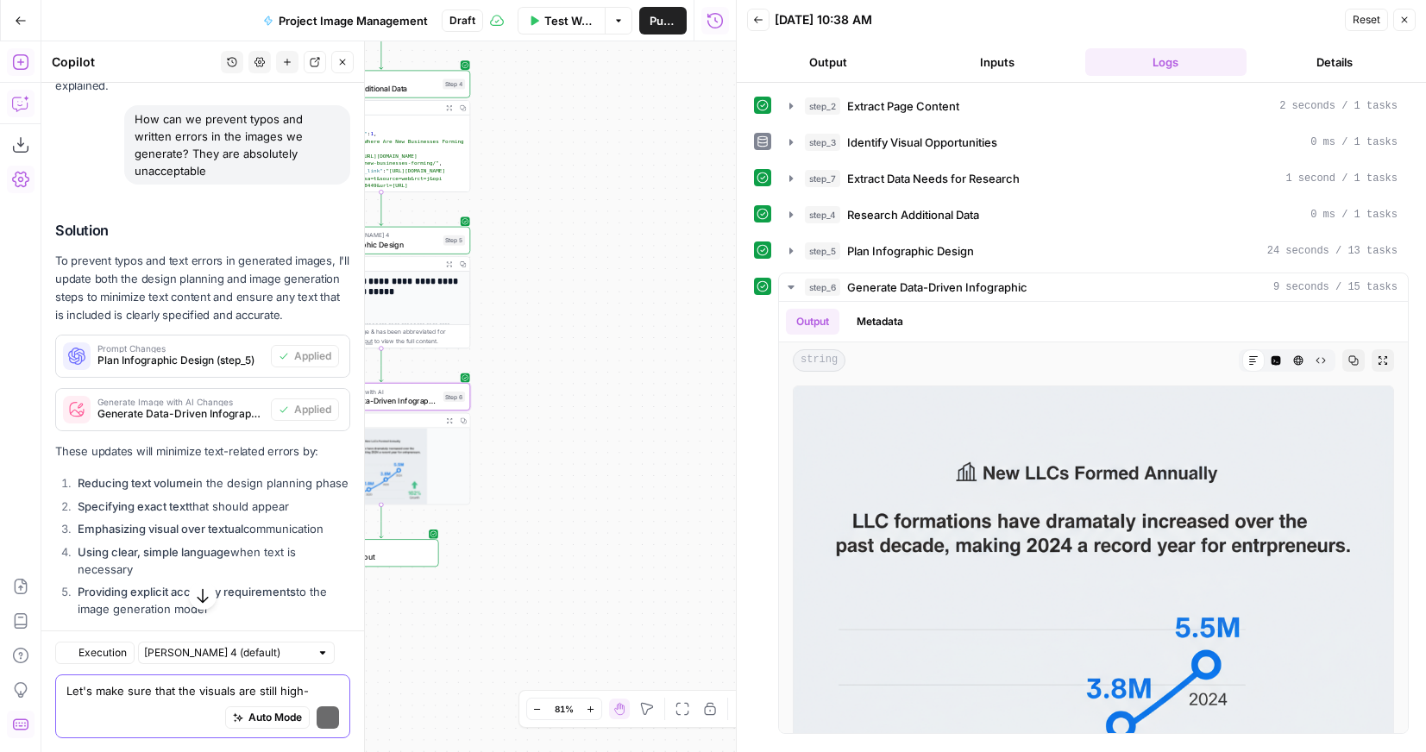
scroll to position [7298, 0]
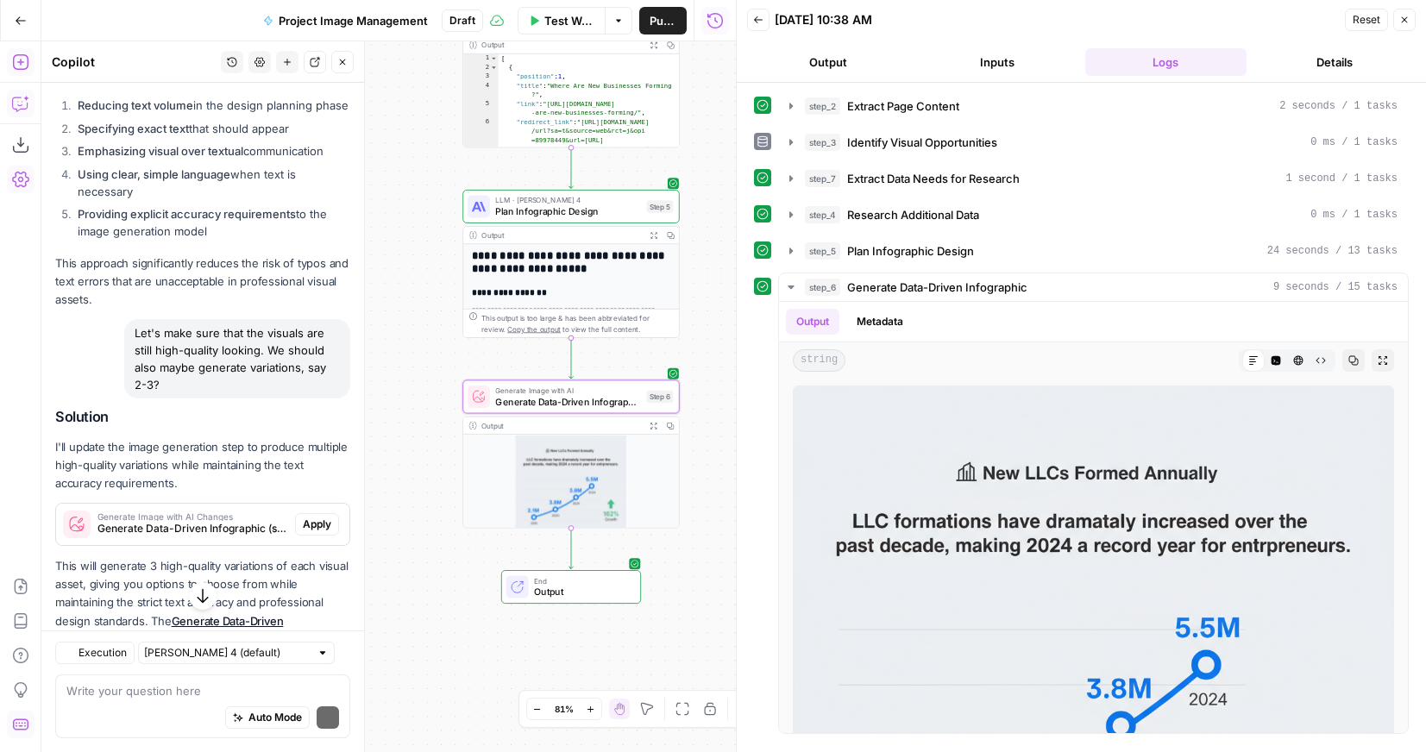
click at [314, 532] on span "Apply" at bounding box center [317, 525] width 28 height 16
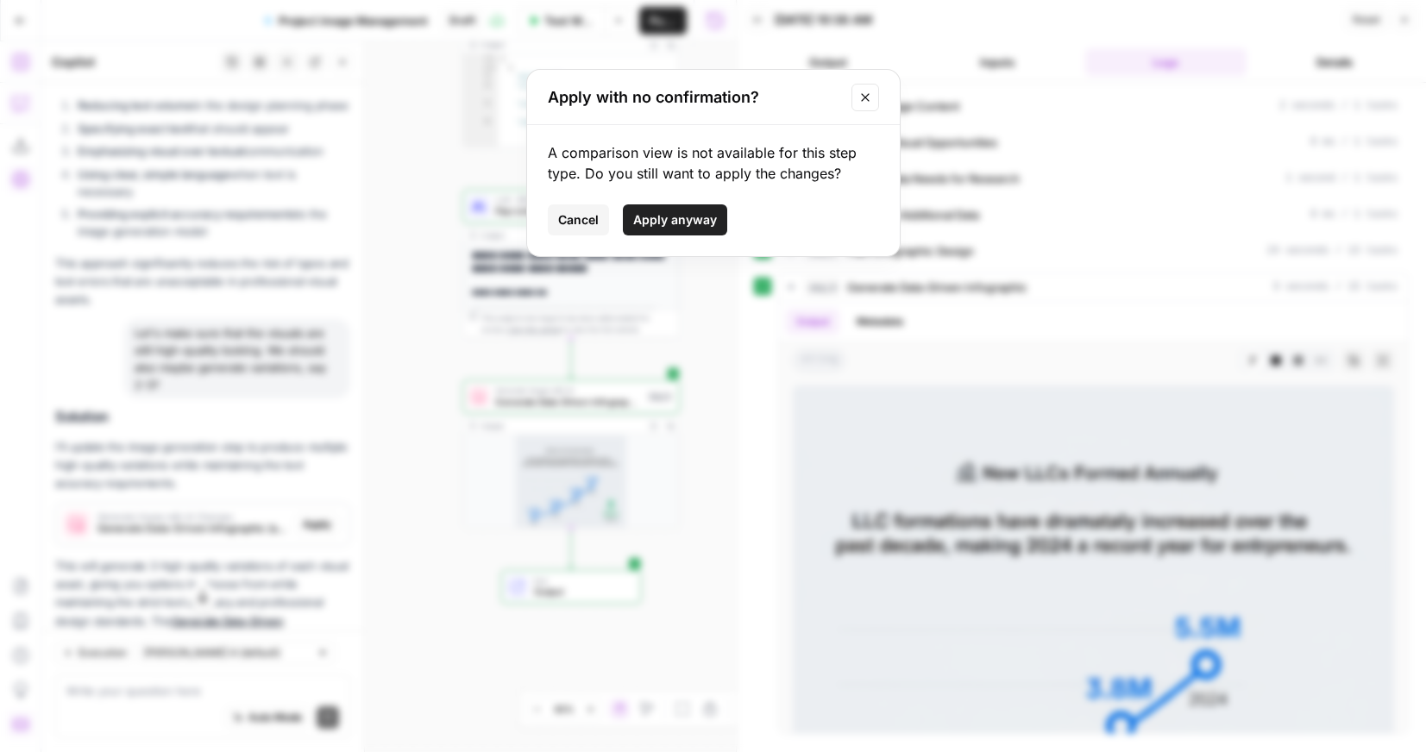
click at [690, 204] on div "A comparison view is not available for this step type. Do you still want to app…" at bounding box center [713, 190] width 373 height 131
click at [684, 216] on span "Apply anyway" at bounding box center [675, 219] width 84 height 17
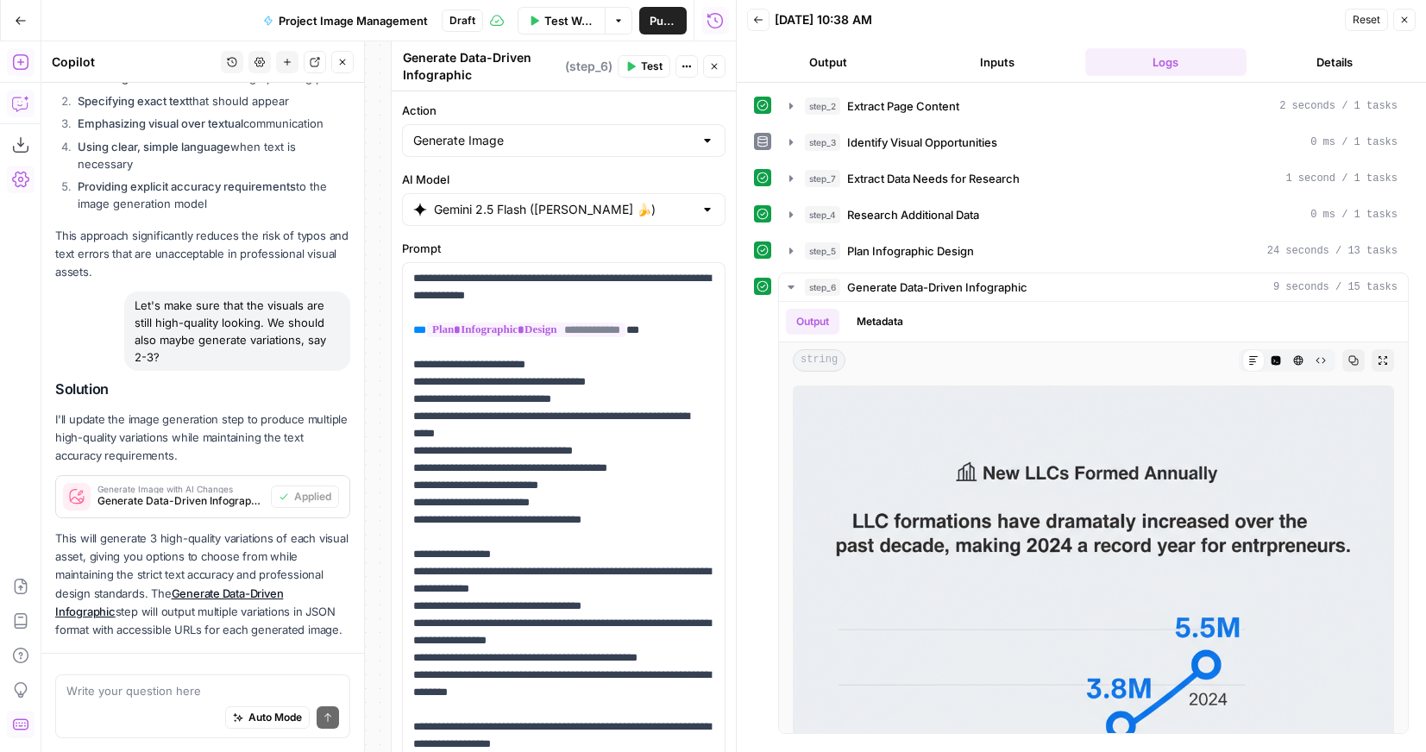
scroll to position [7416, 0]
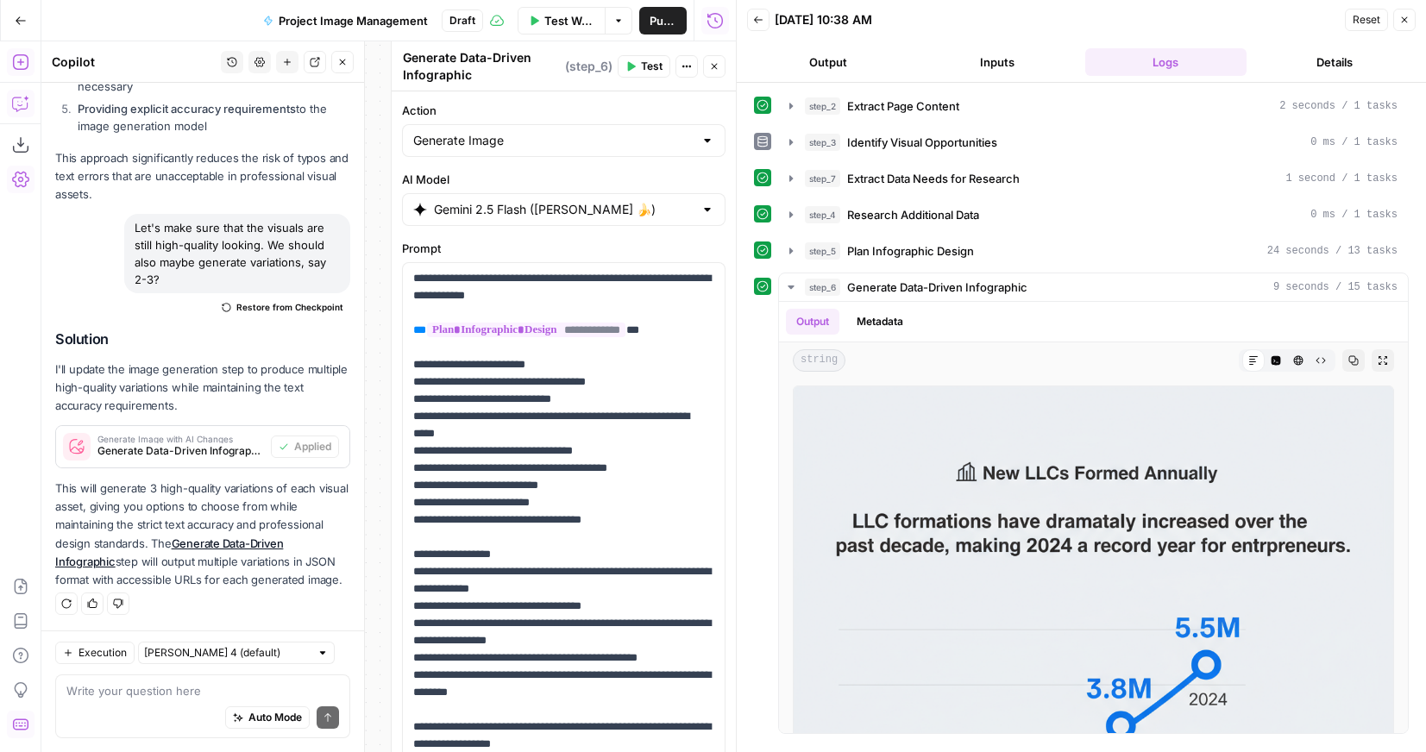
click at [579, 28] on span "Test Workflow" at bounding box center [569, 20] width 50 height 17
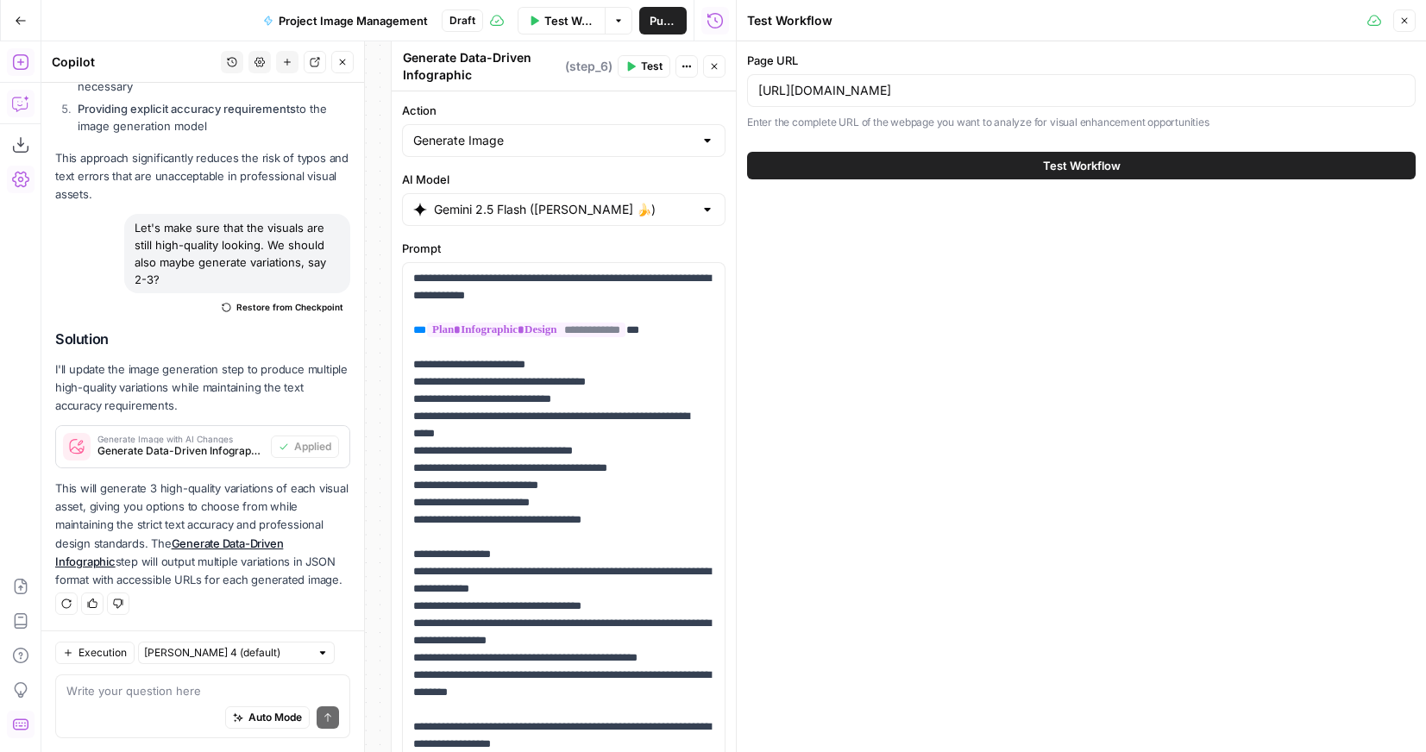
click at [917, 164] on button "Test Workflow" at bounding box center [1081, 166] width 668 height 28
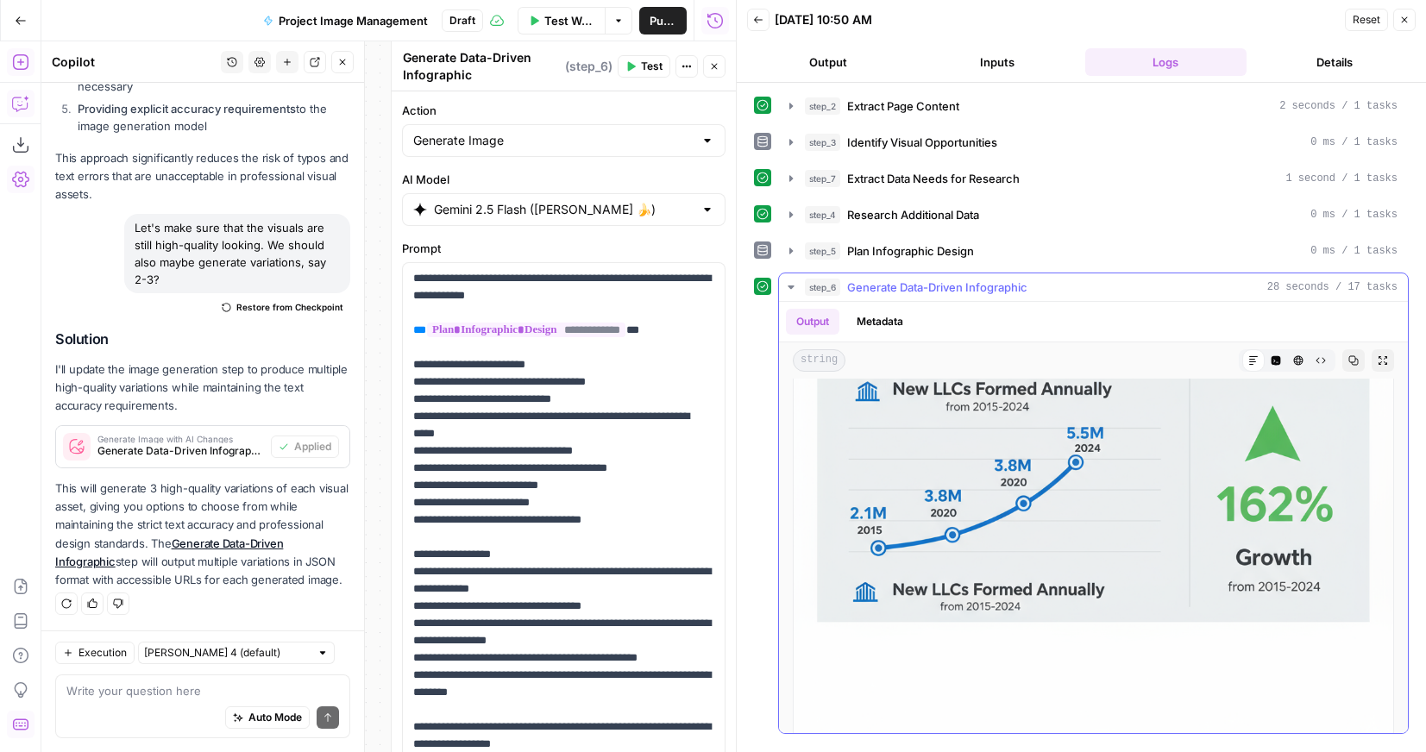
scroll to position [162, 0]
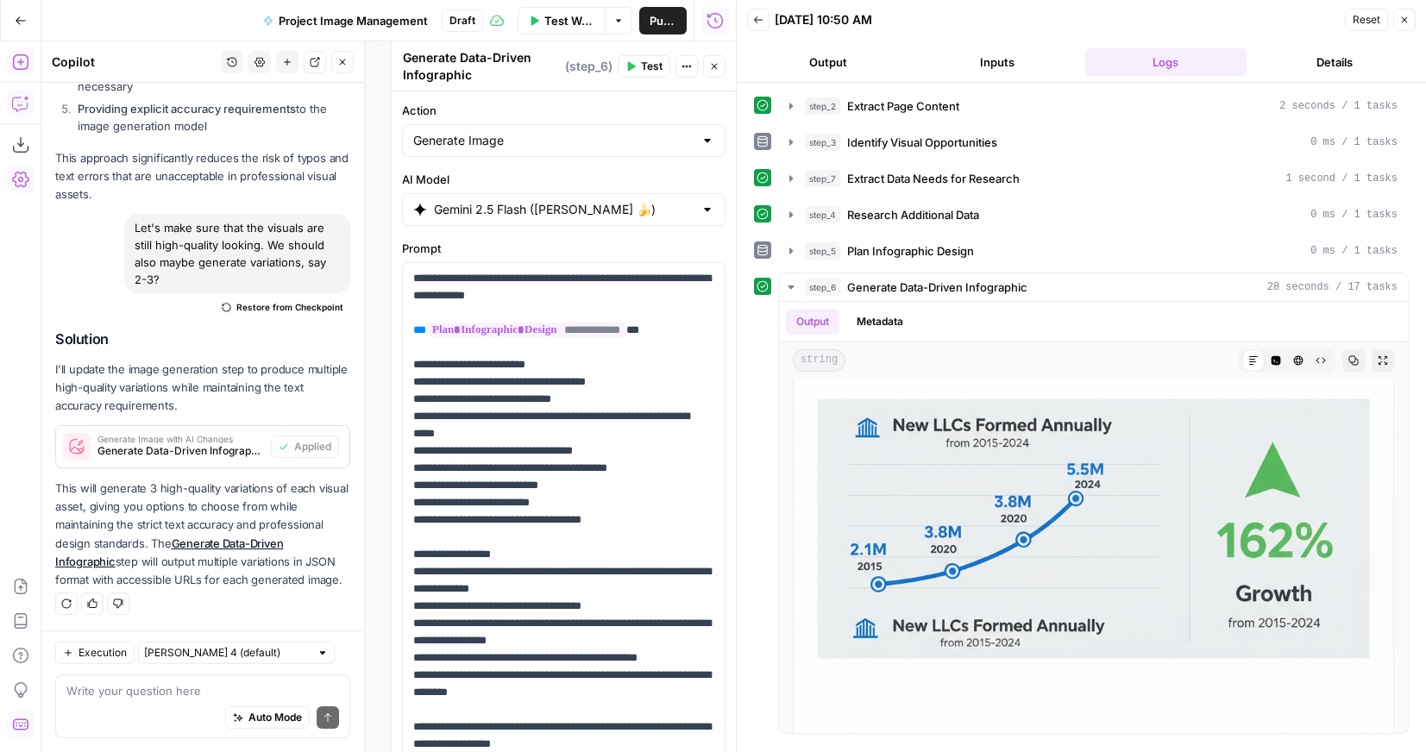
drag, startPoint x: 938, startPoint y: 519, endPoint x: 246, endPoint y: 1, distance: 865.0
click at [0, 0] on body "**********" at bounding box center [713, 376] width 1426 height 752
click at [715, 63] on icon "button" at bounding box center [714, 66] width 10 height 10
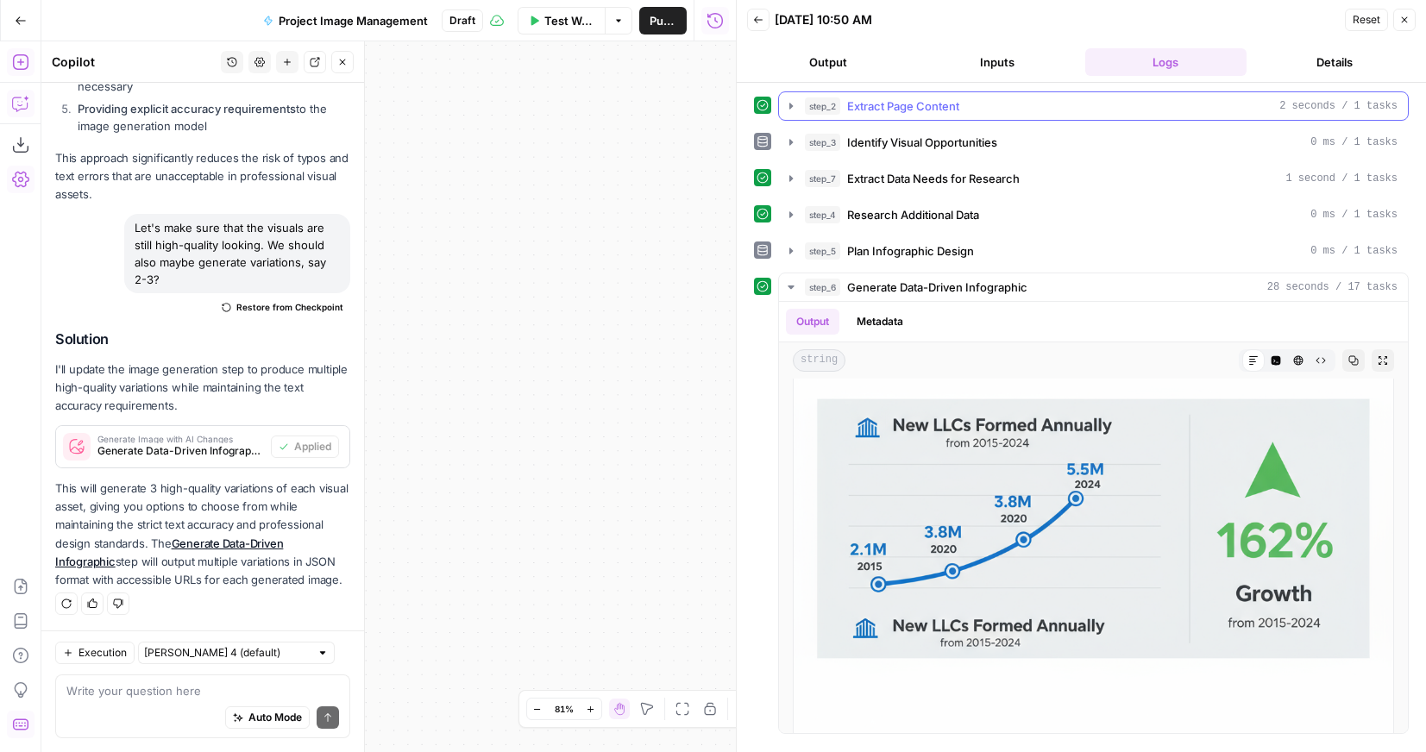
click at [789, 108] on icon "button" at bounding box center [790, 106] width 3 height 6
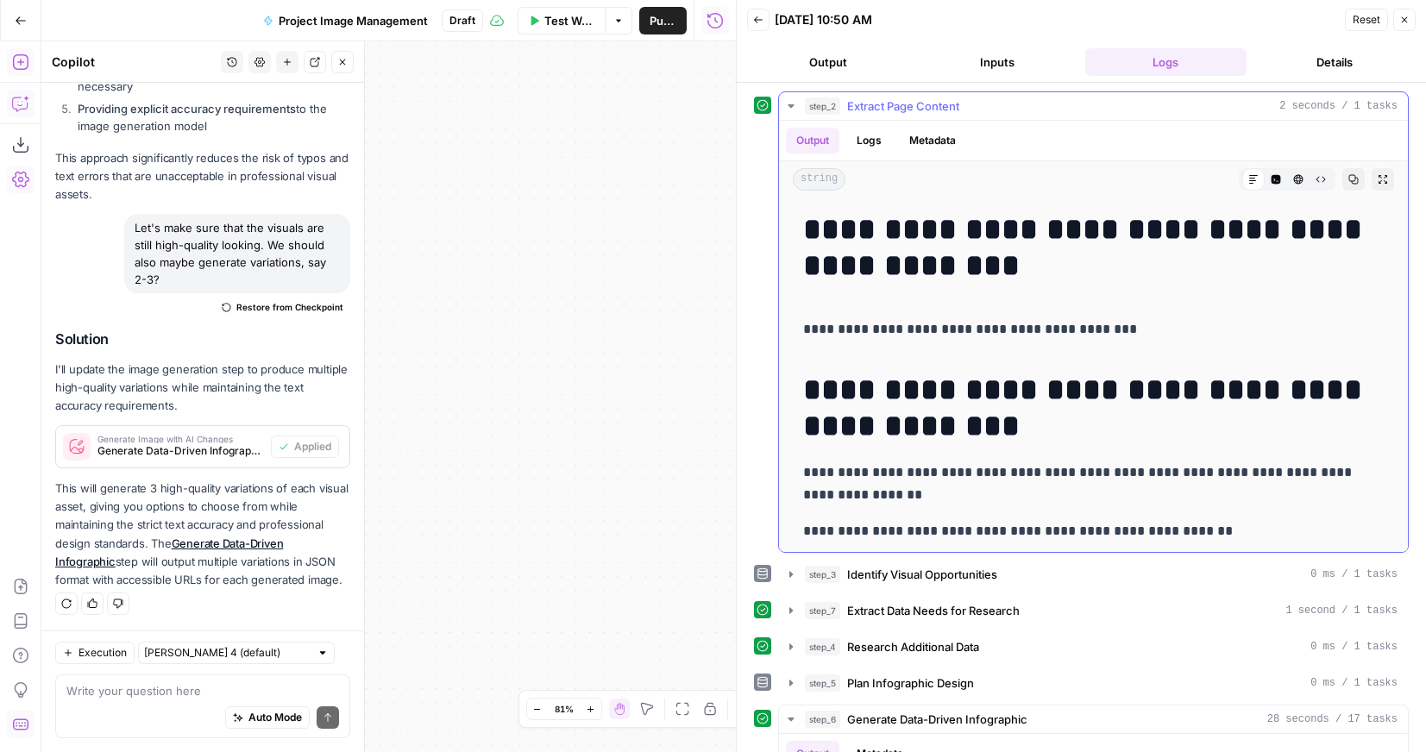
click at [789, 108] on icon "button" at bounding box center [791, 106] width 14 height 14
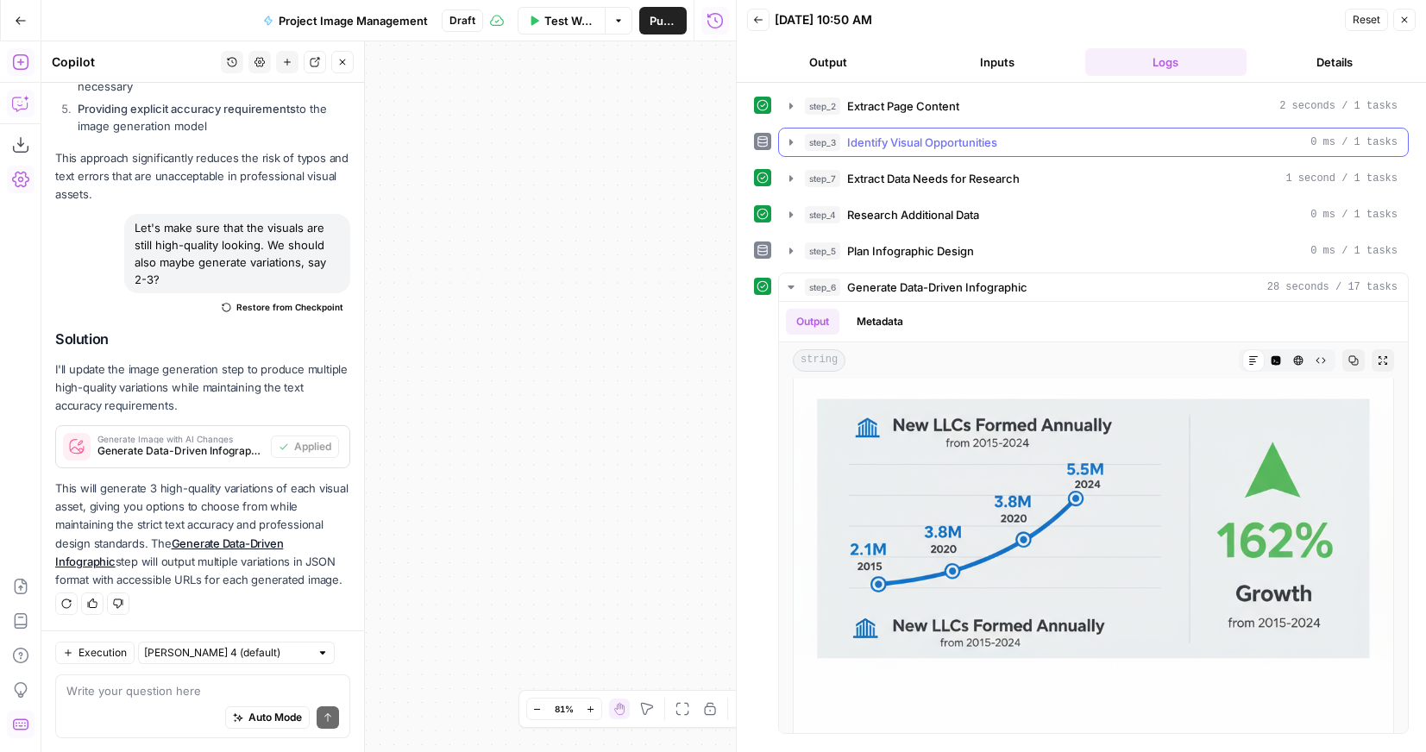
click at [789, 141] on icon "button" at bounding box center [790, 142] width 3 height 6
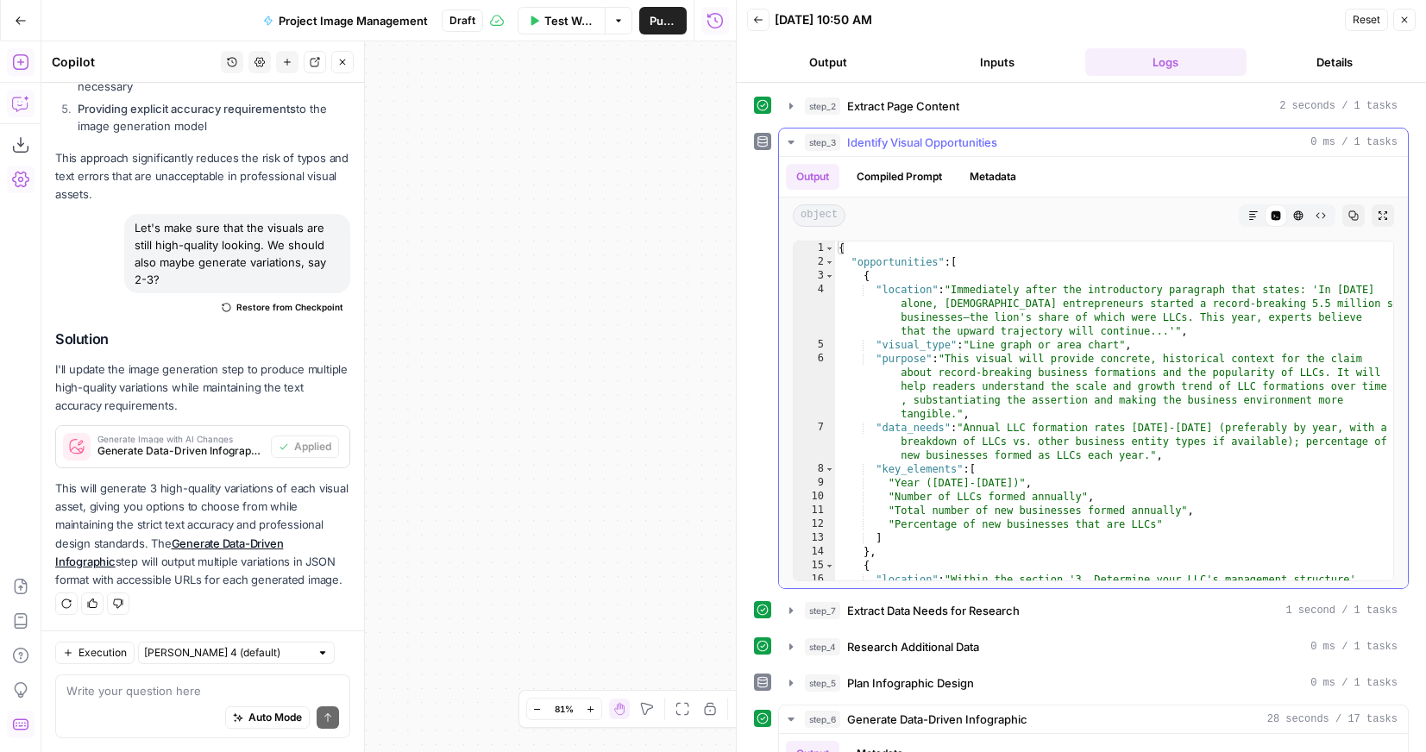
click at [789, 141] on icon "button" at bounding box center [790, 142] width 6 height 3
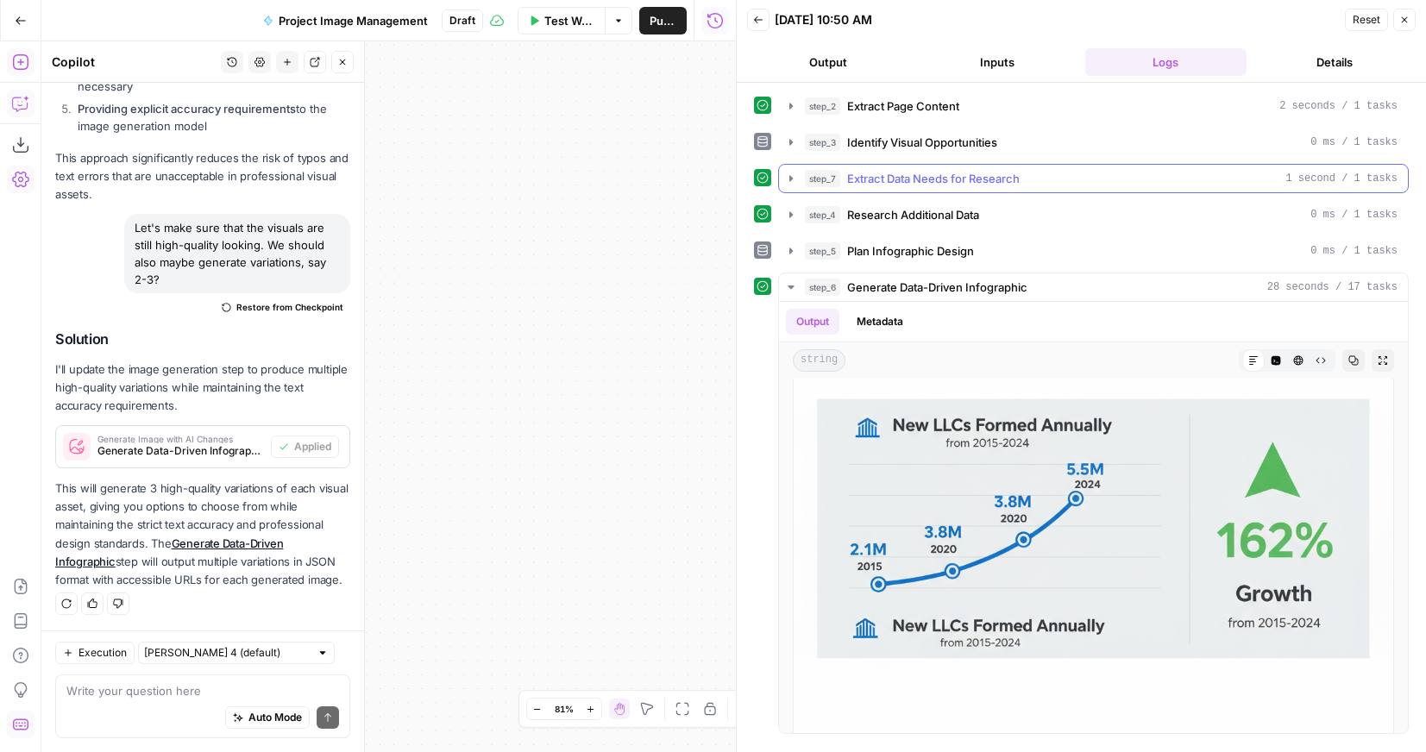
click at [793, 179] on icon "button" at bounding box center [791, 179] width 14 height 14
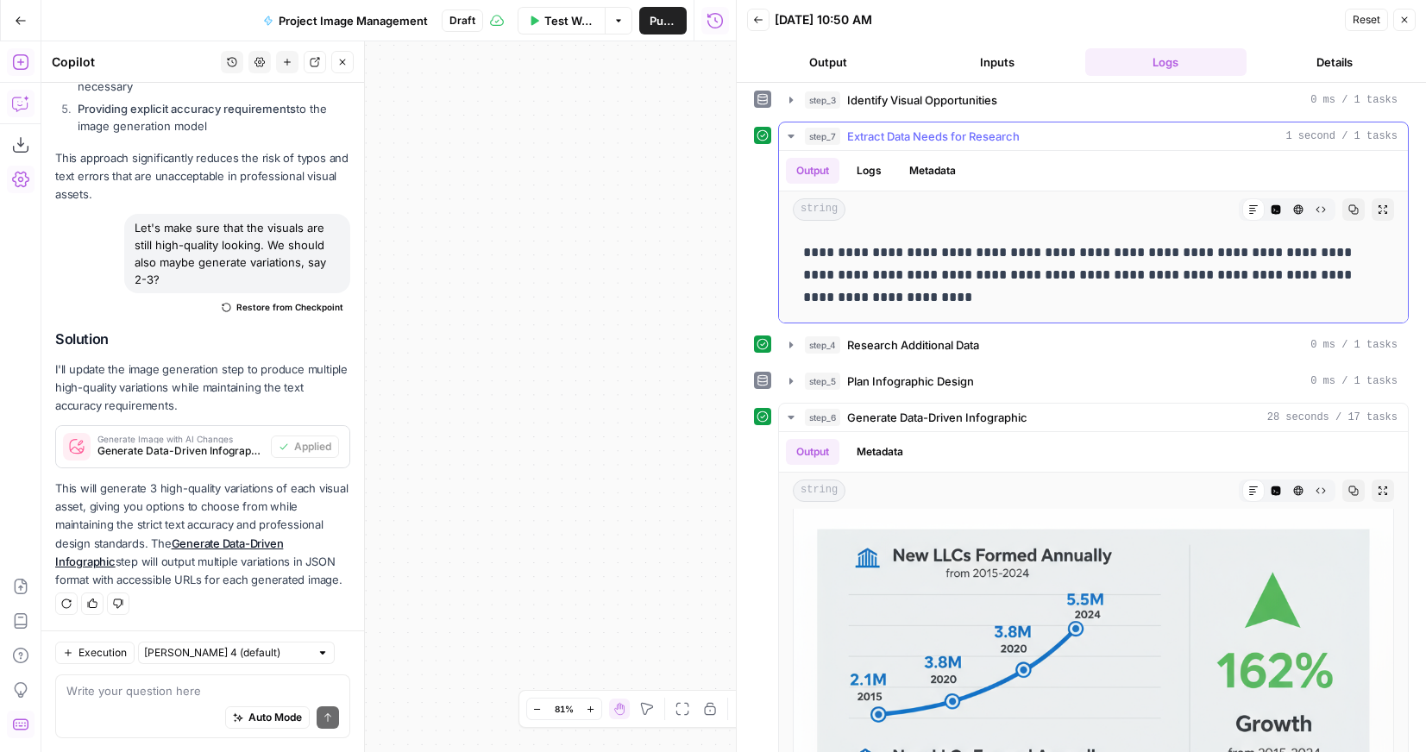
scroll to position [37, 0]
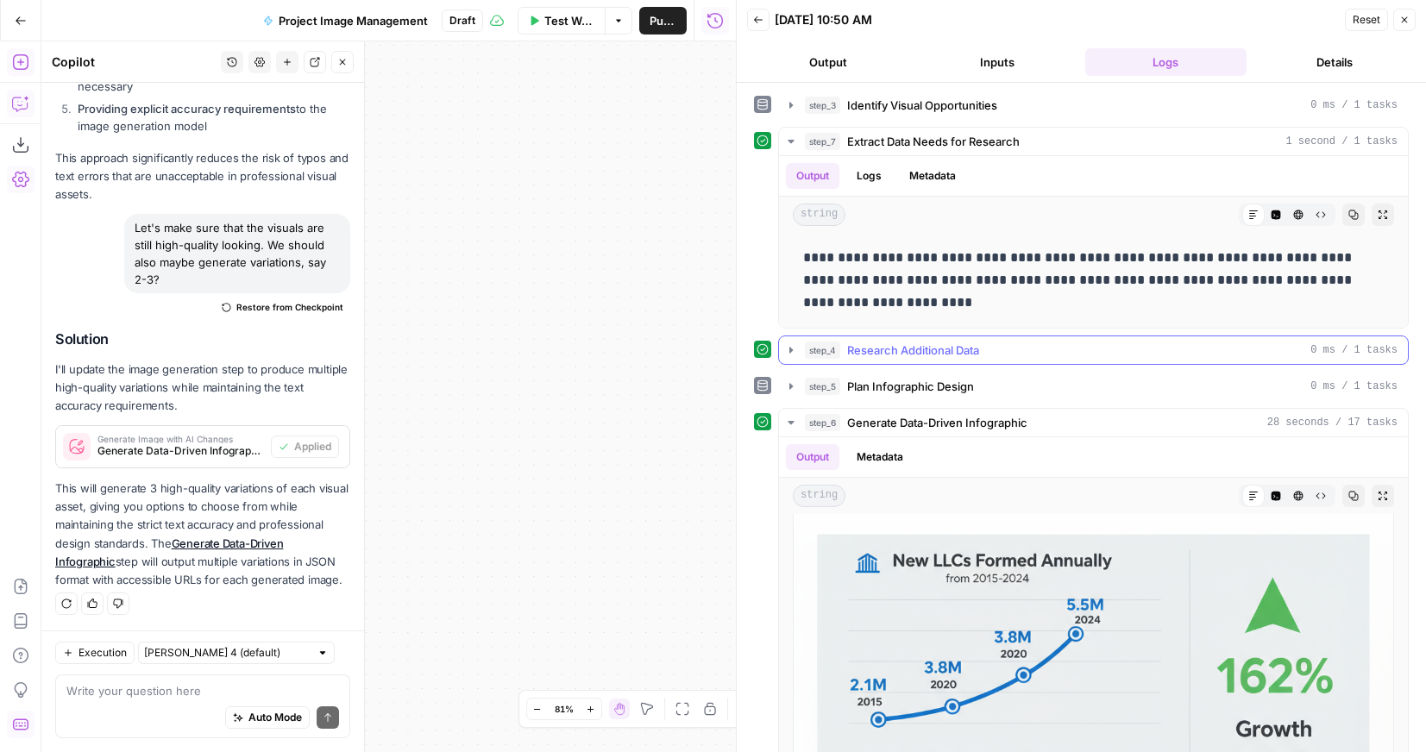
click at [793, 350] on icon "button" at bounding box center [791, 350] width 14 height 14
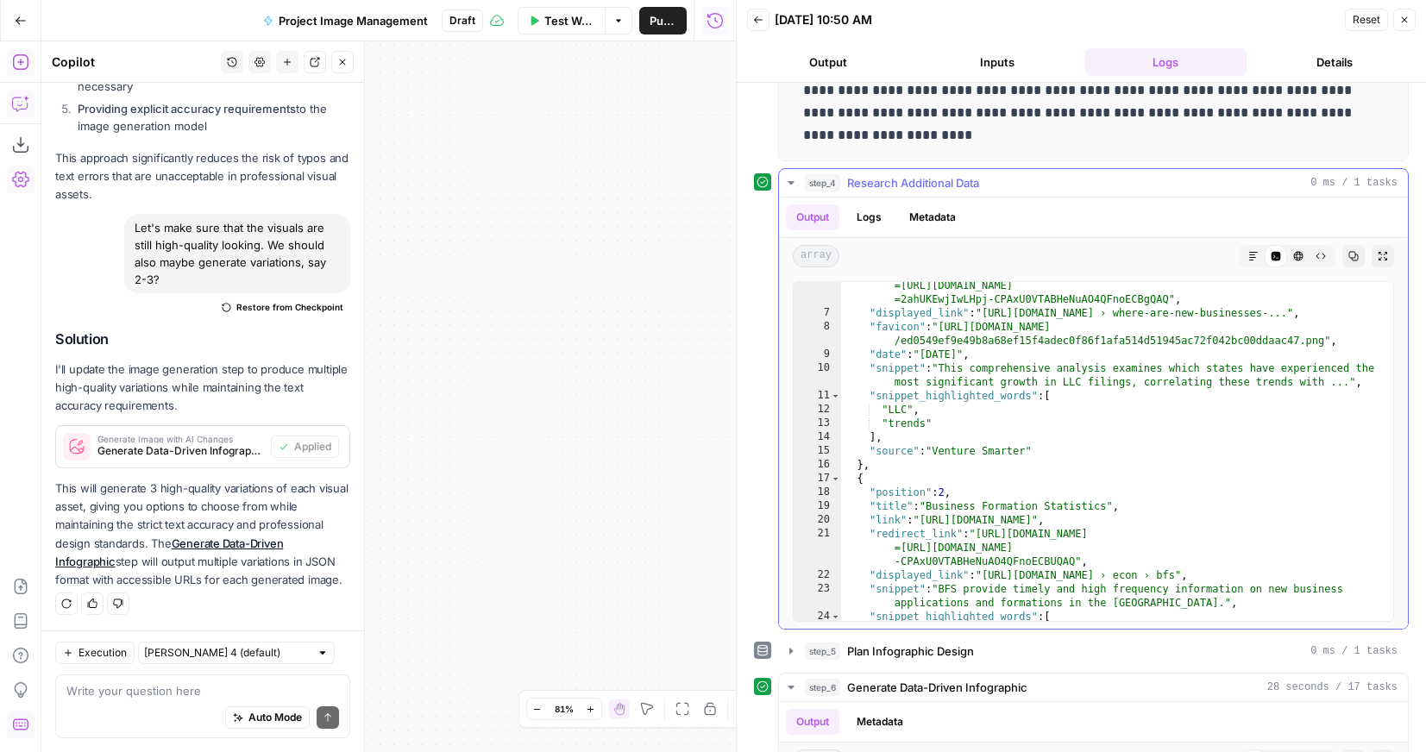
scroll to position [79, 0]
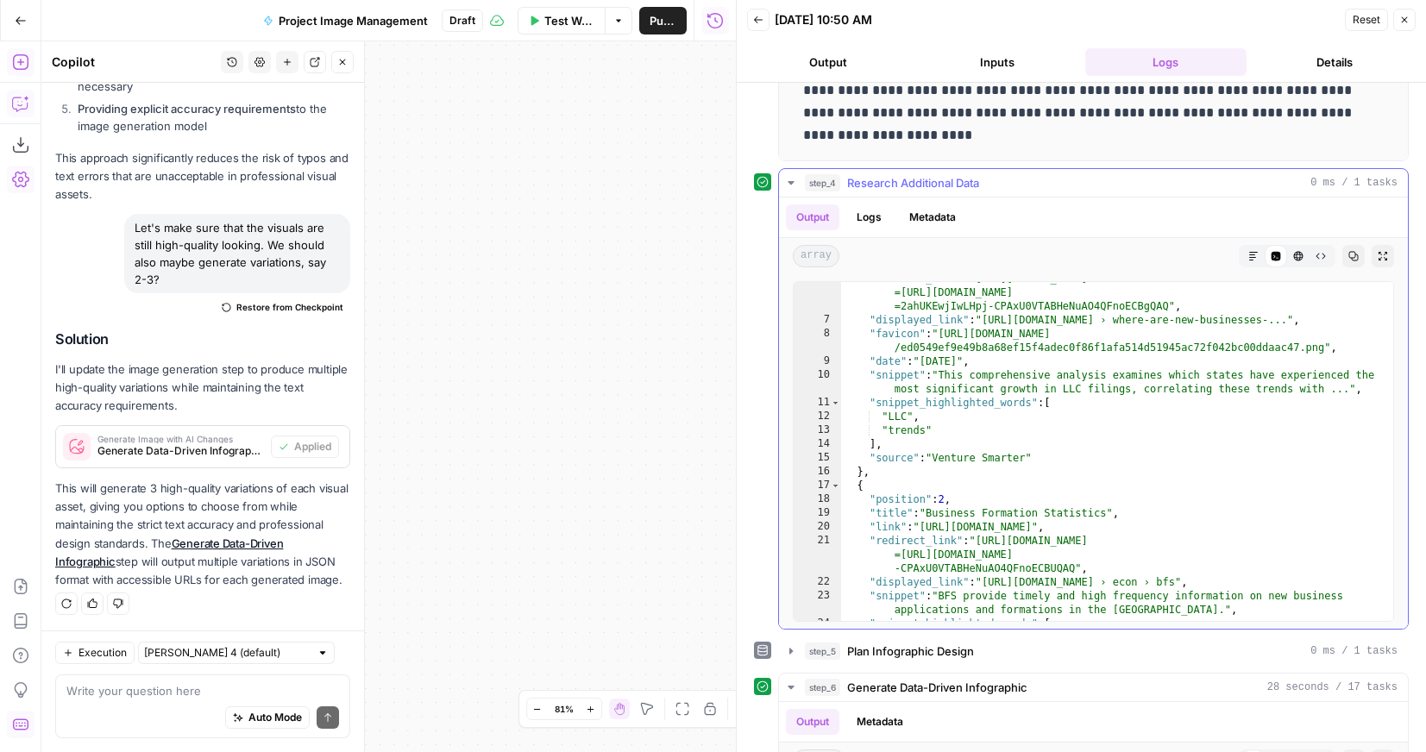
click at [794, 180] on icon "button" at bounding box center [791, 183] width 14 height 14
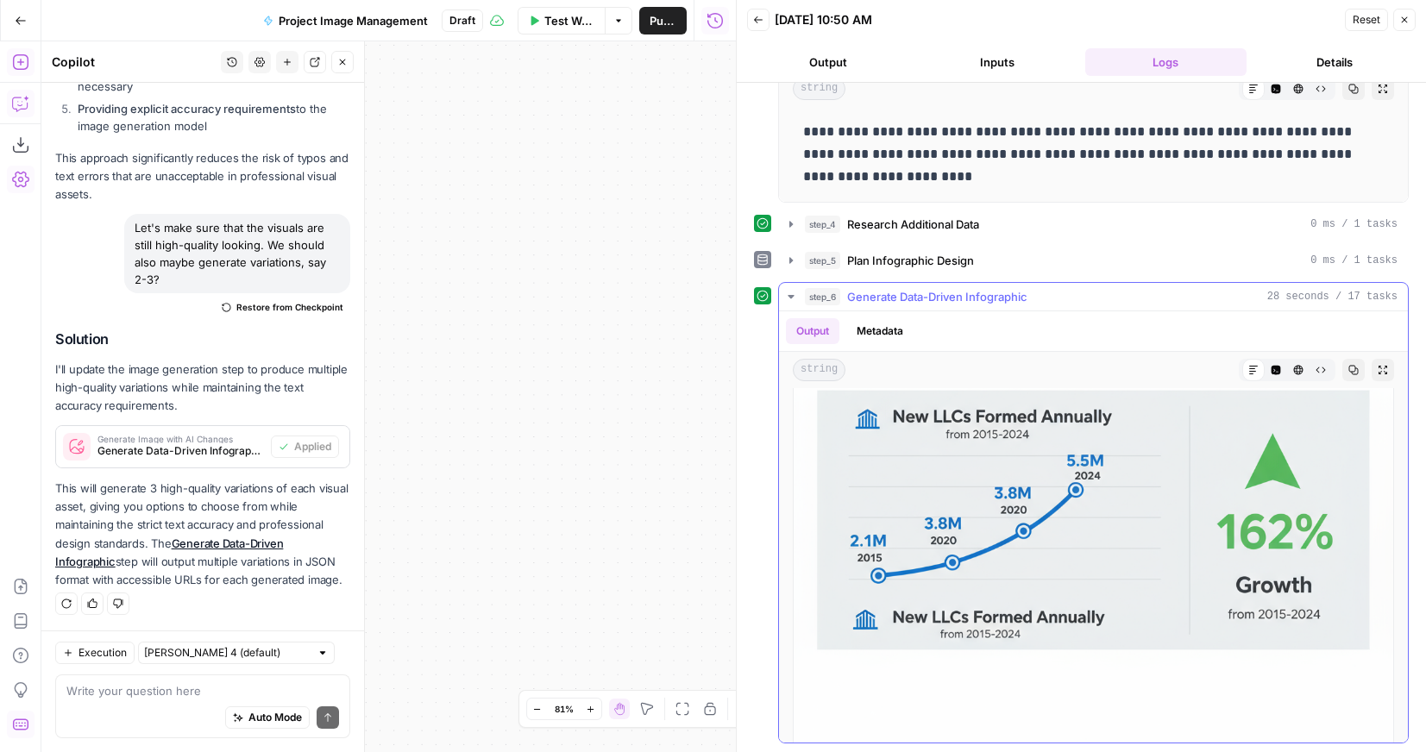
scroll to position [157, 0]
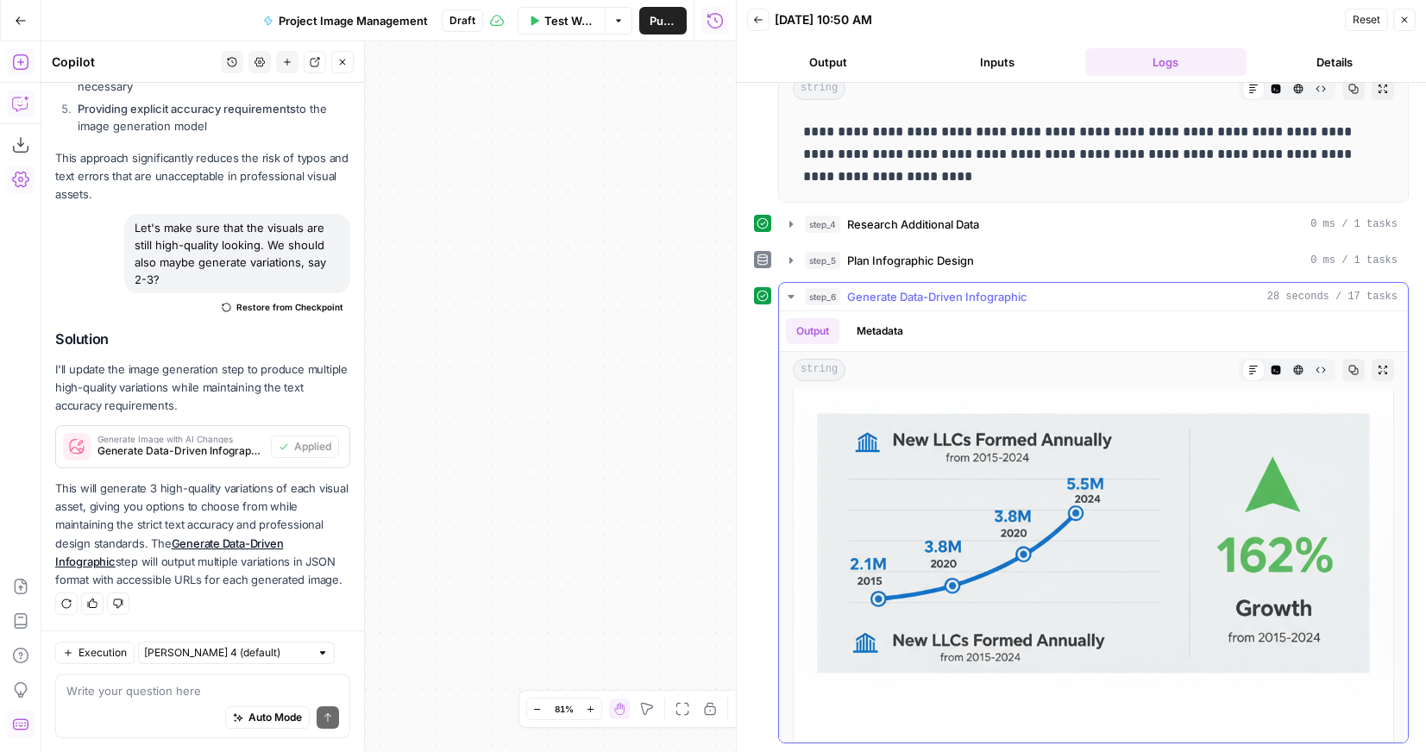
click at [793, 288] on button "step_6 Generate Data-Driven Infographic 28 seconds / 17 tasks" at bounding box center [1093, 297] width 629 height 28
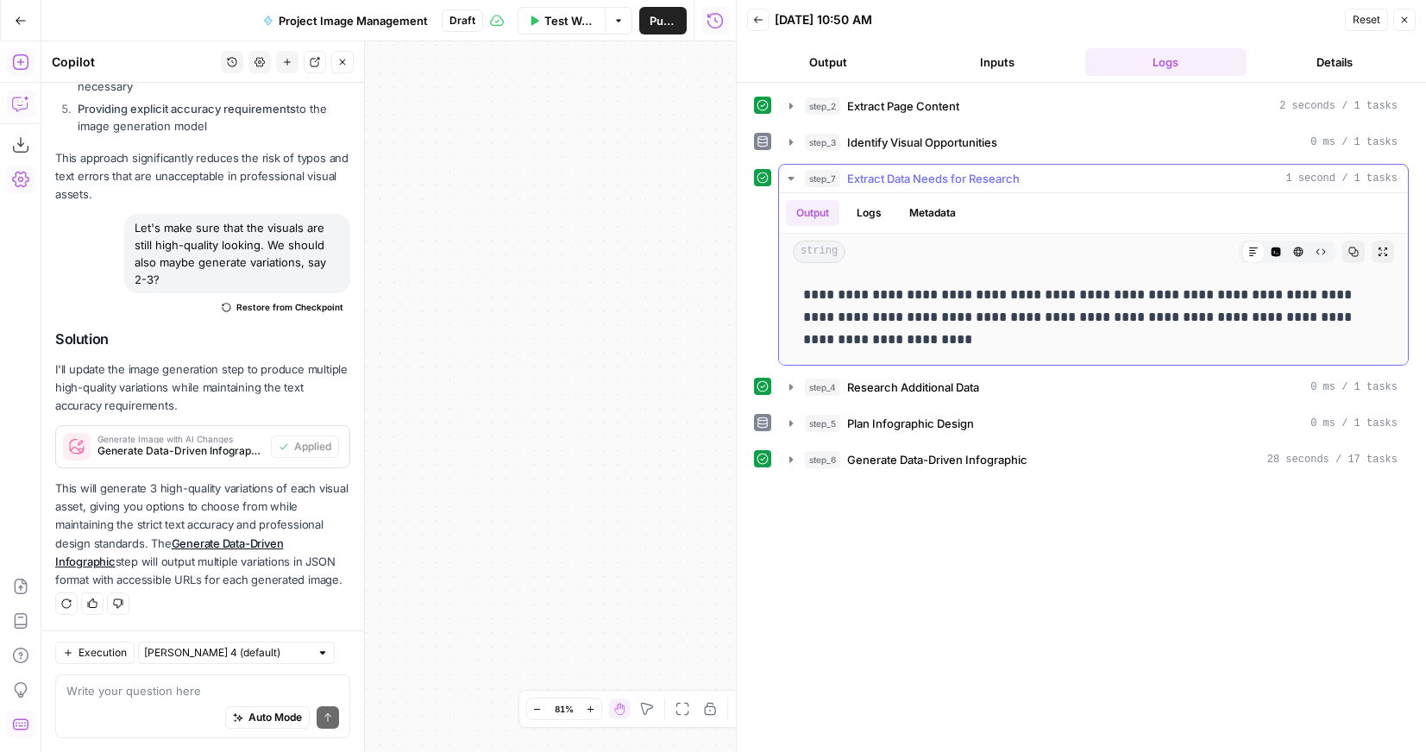
click at [791, 177] on icon "button" at bounding box center [790, 178] width 6 height 3
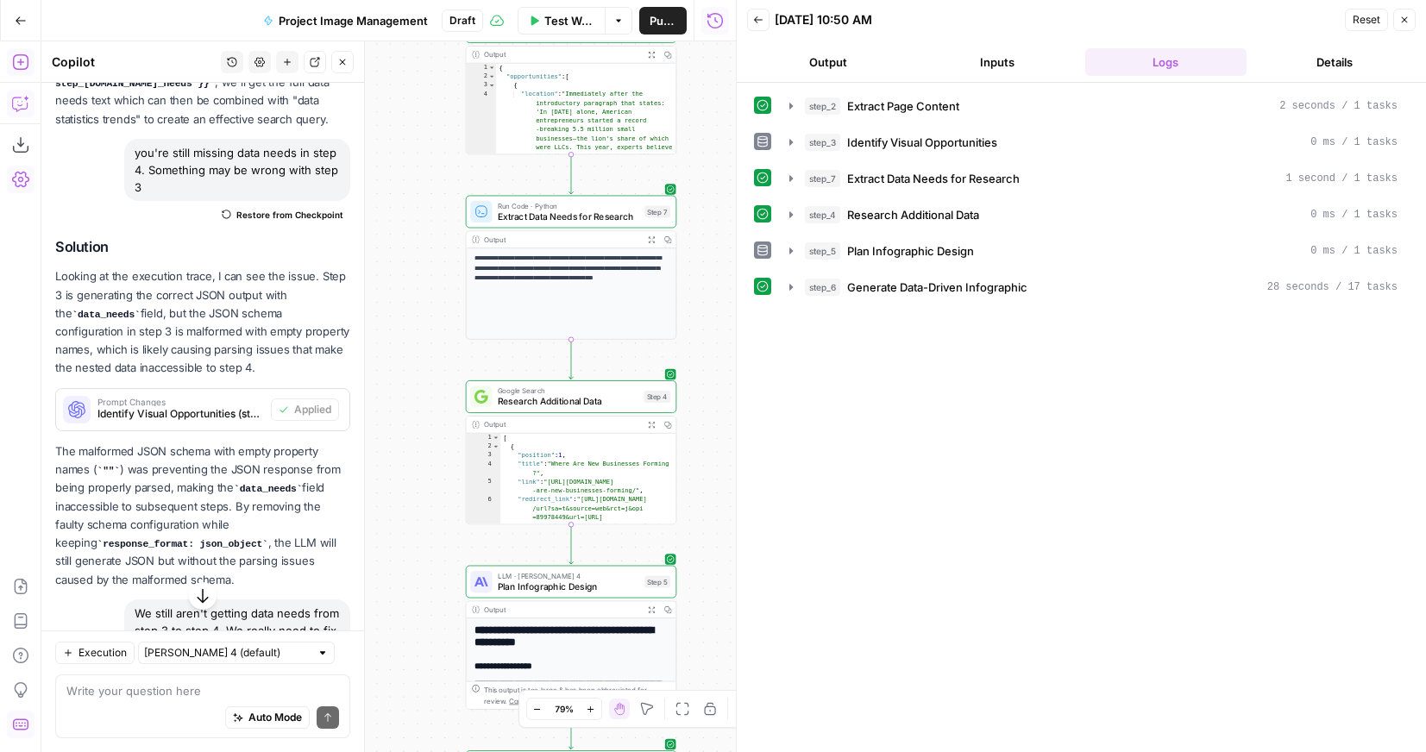
scroll to position [3750, 0]
click at [432, 291] on div "**********" at bounding box center [388, 396] width 694 height 711
click at [23, 72] on button "Add Steps" at bounding box center [21, 62] width 28 height 28
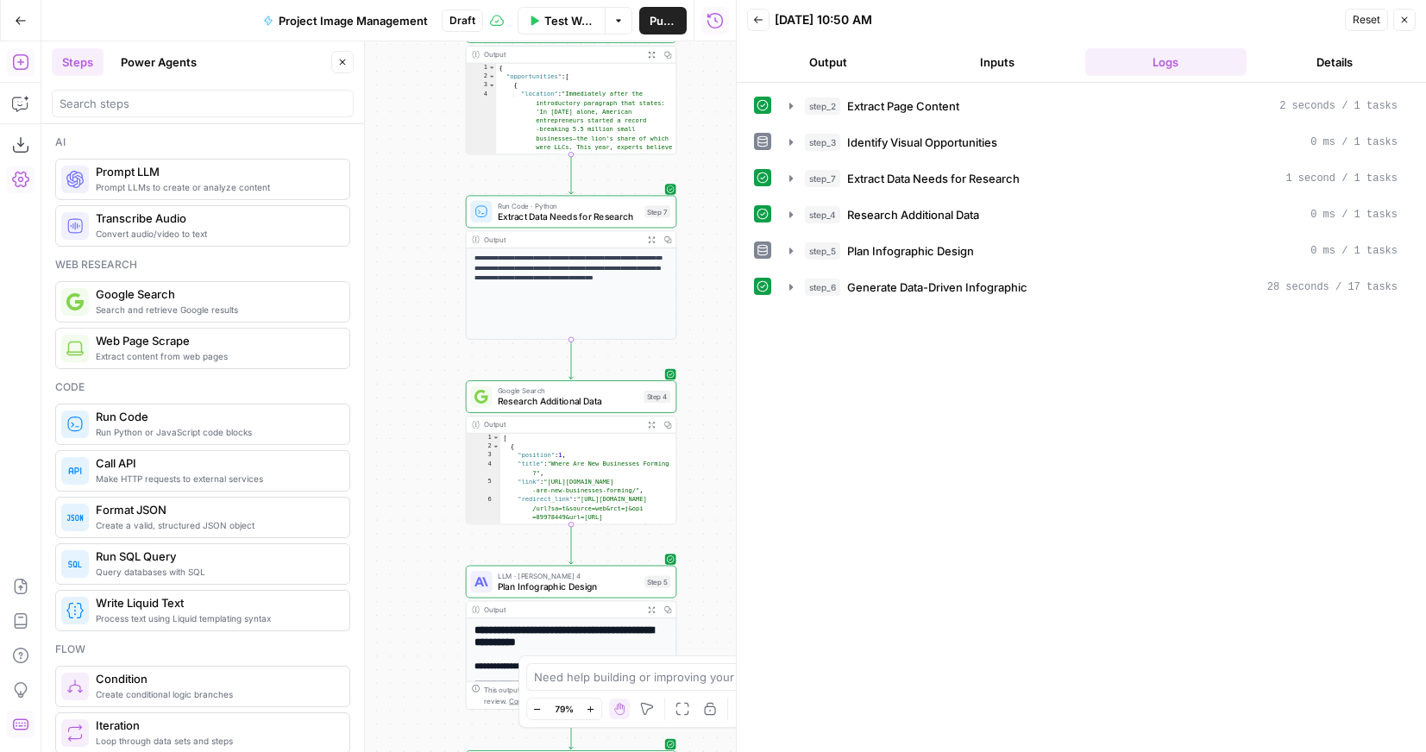
click at [166, 69] on button "Power Agents" at bounding box center [158, 62] width 97 height 28
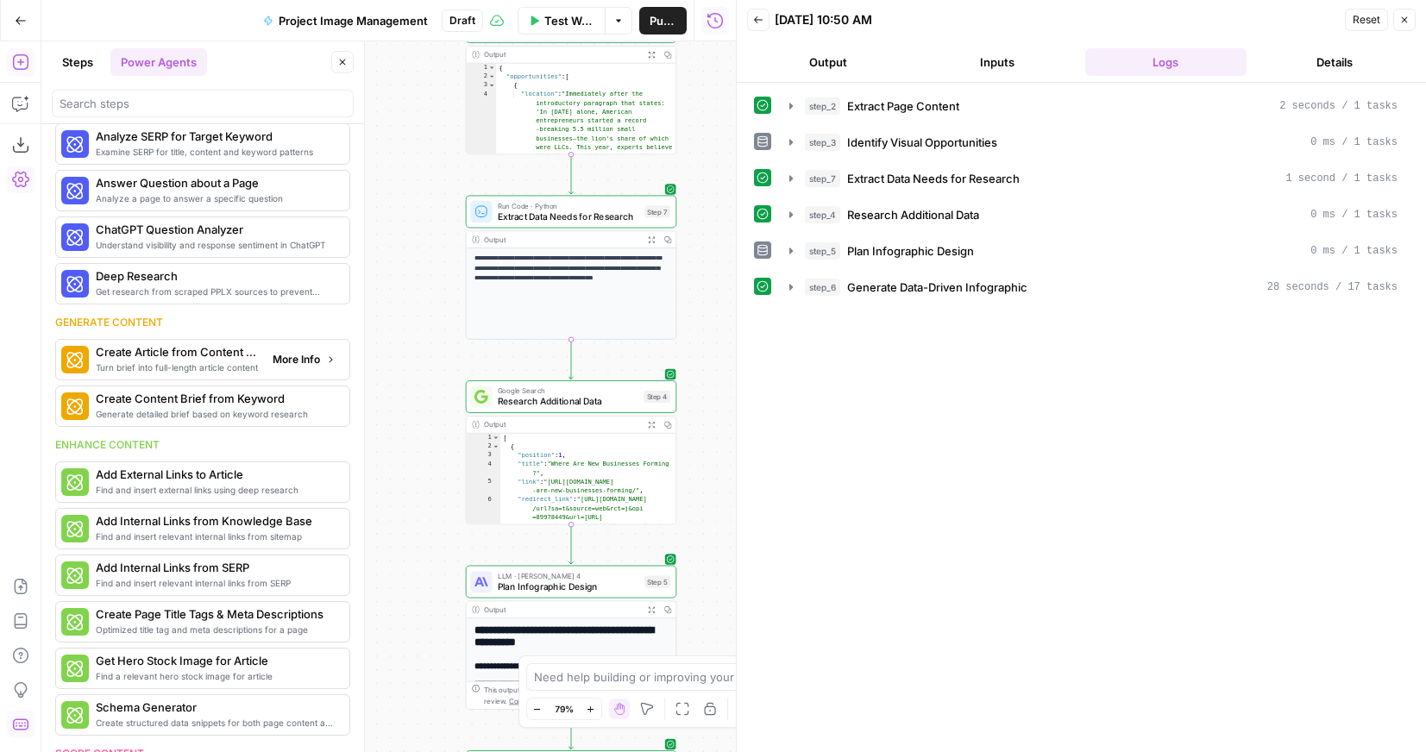
scroll to position [38, 0]
click at [238, 112] on div at bounding box center [203, 104] width 302 height 28
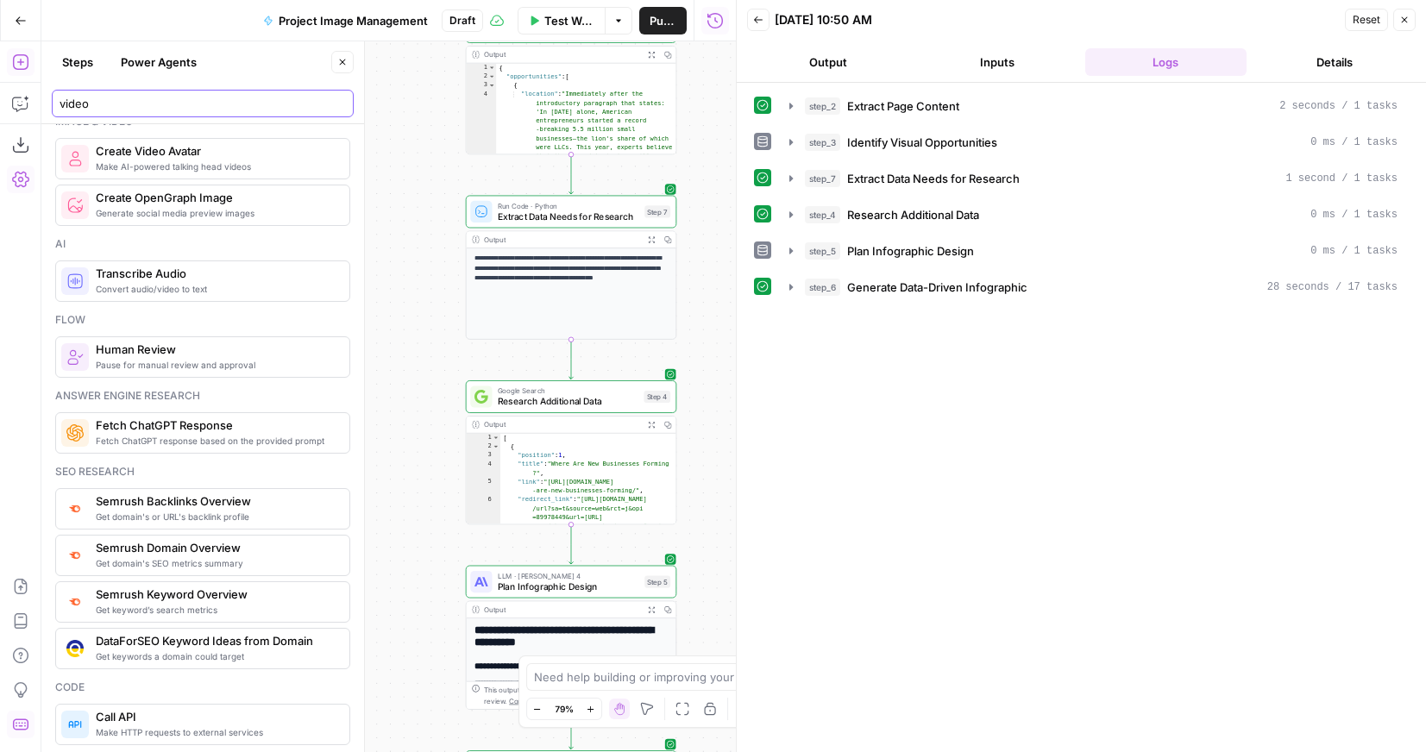
scroll to position [0, 0]
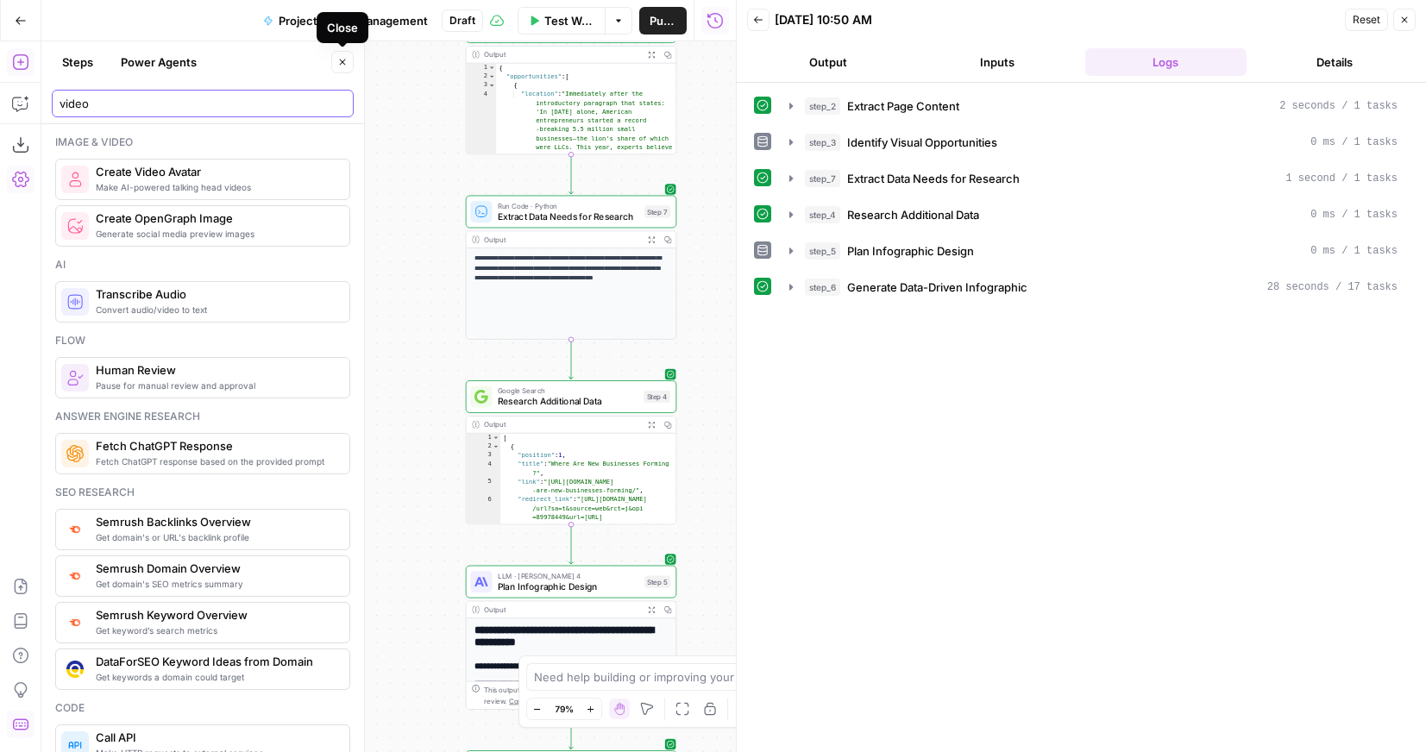
type input "video"
click at [344, 60] on icon "button" at bounding box center [342, 62] width 10 height 10
